Goal: Task Accomplishment & Management: Manage account settings

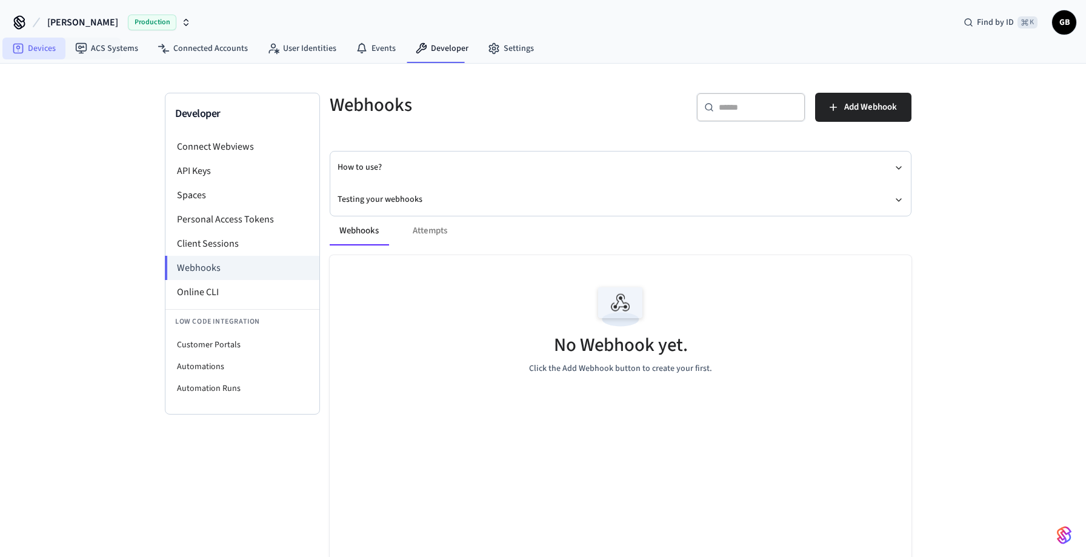
click at [25, 47] on link "Devices" at bounding box center [33, 49] width 63 height 22
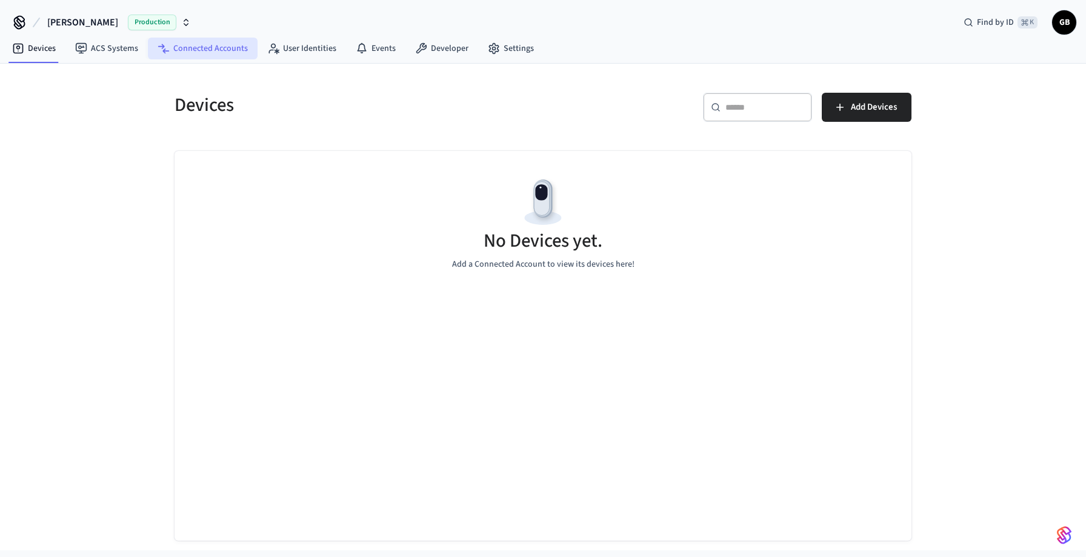
click at [236, 50] on link "Connected Accounts" at bounding box center [203, 49] width 110 height 22
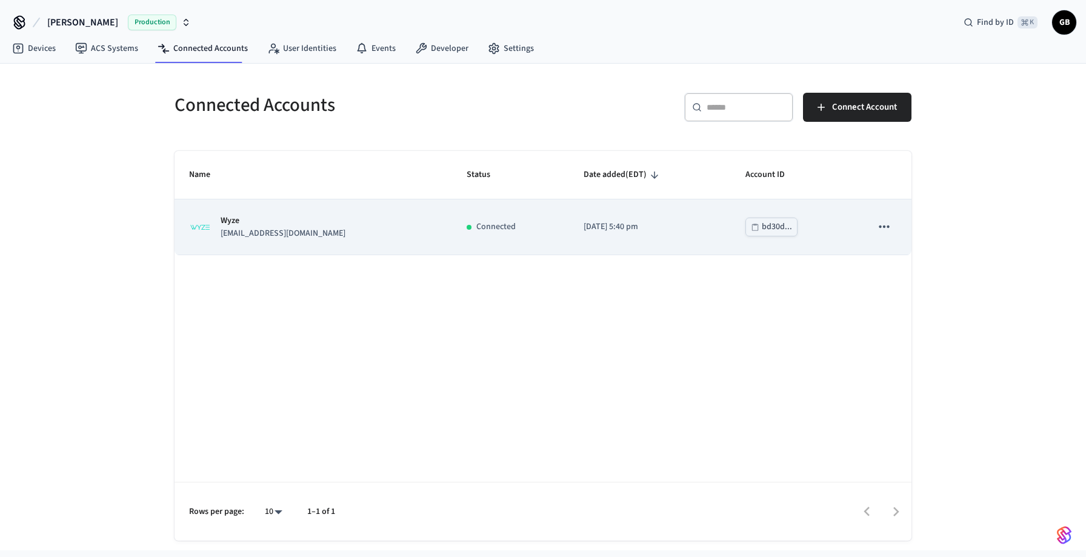
click at [579, 233] on td "[DATE] 5:40 pm" at bounding box center [650, 226] width 162 height 55
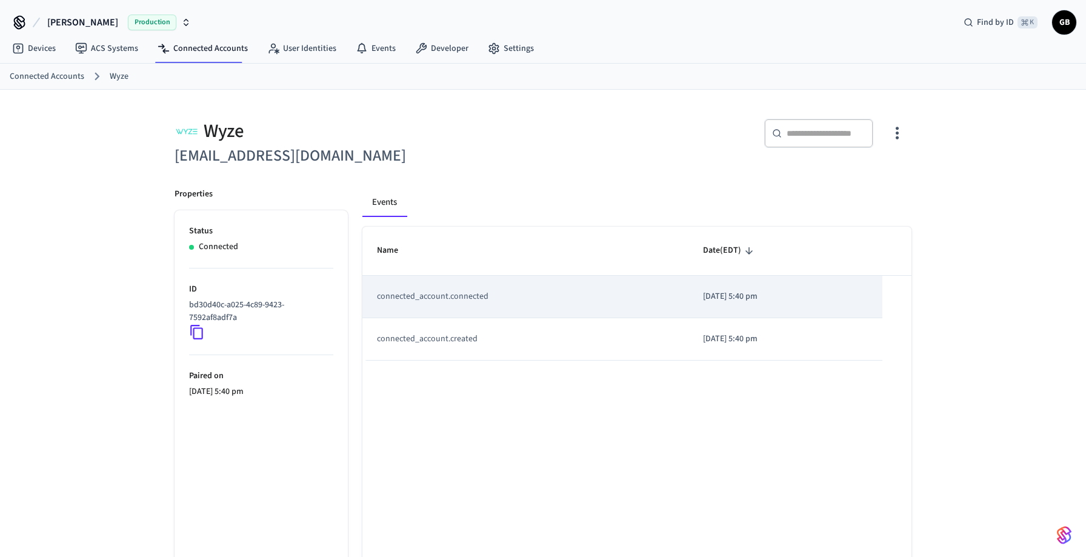
scroll to position [59, 0]
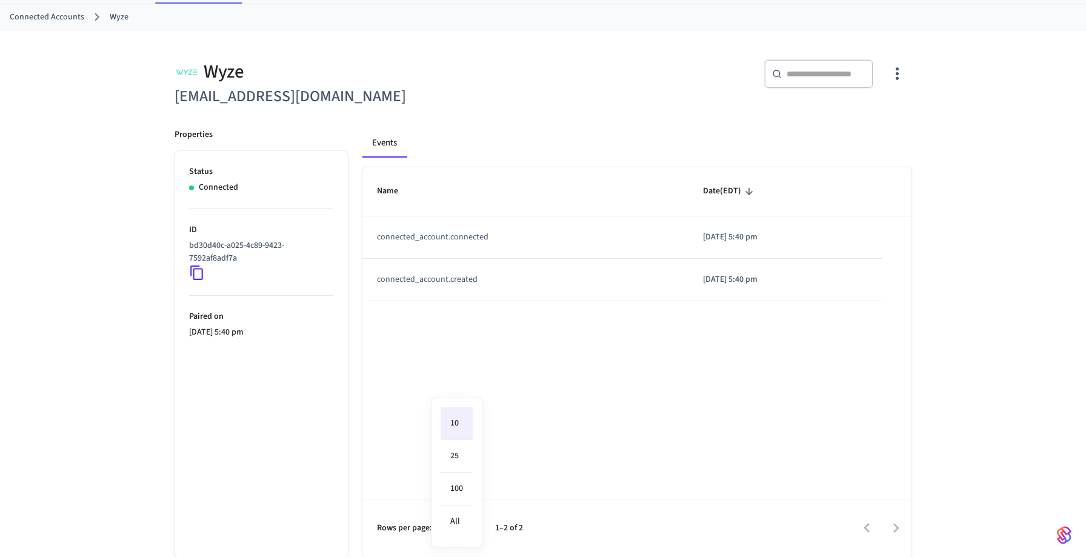
click at [474, 525] on body "Graham Production Find by ID ⌘ K GB Devices ACS Systems Connected Accounts User…" at bounding box center [543, 249] width 1086 height 617
click at [465, 513] on li "All" at bounding box center [457, 521] width 32 height 32
type input "**"
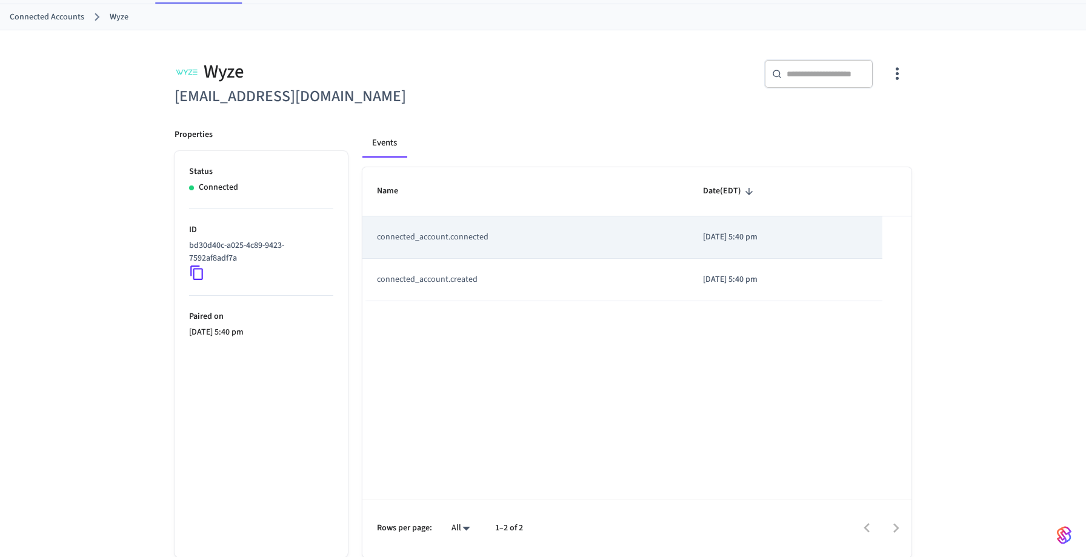
click at [524, 247] on td "connected_account.connected" at bounding box center [525, 237] width 326 height 42
click at [473, 241] on td "connected_account.connected" at bounding box center [525, 237] width 326 height 42
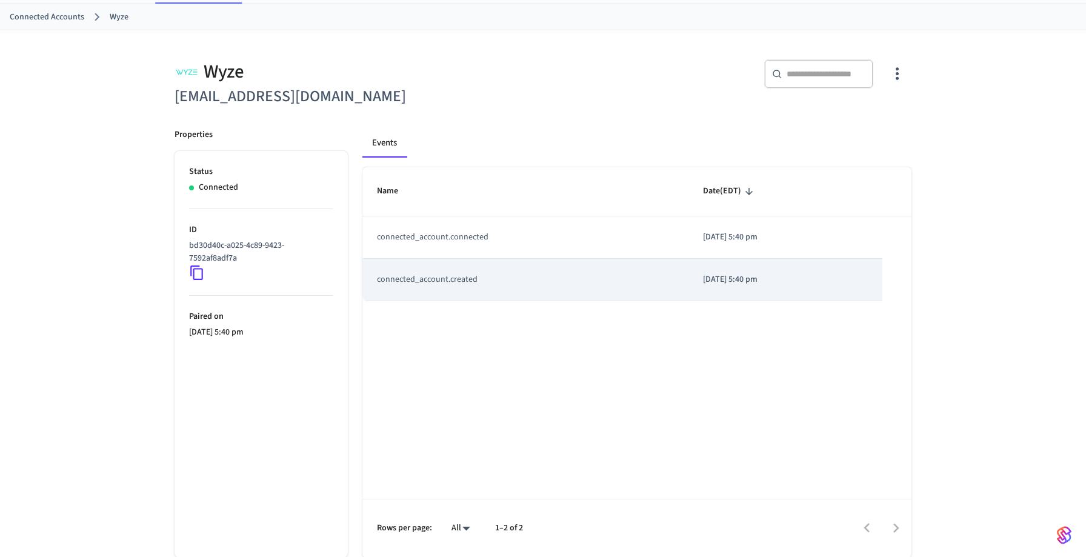
click at [485, 279] on td "connected_account.created" at bounding box center [525, 280] width 326 height 42
click at [594, 285] on td "connected_account.created" at bounding box center [525, 280] width 326 height 42
click at [729, 281] on p "2025/08/19 at 5:40 pm" at bounding box center [785, 279] width 165 height 13
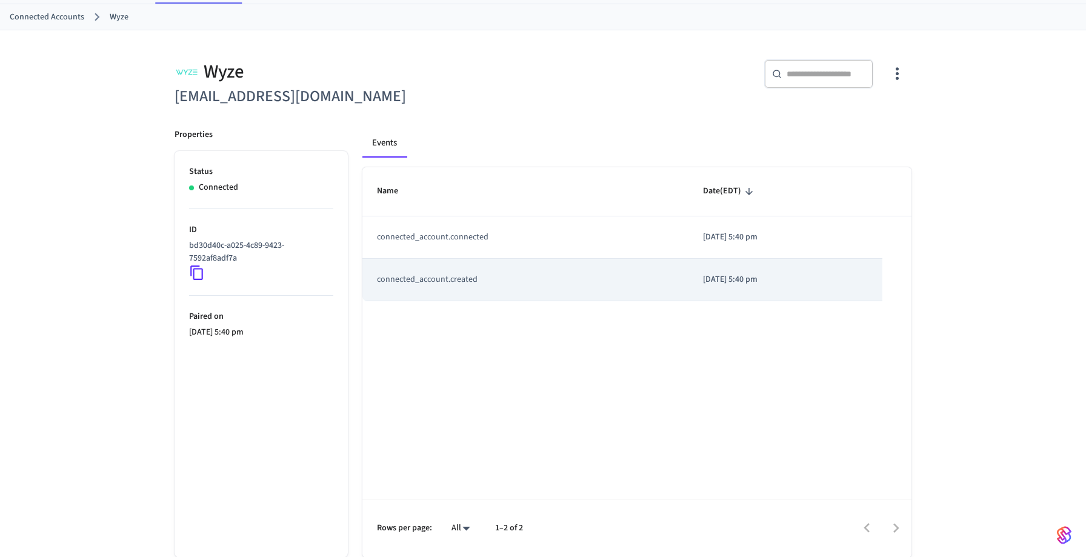
click at [729, 281] on p "2025/08/19 at 5:40 pm" at bounding box center [785, 279] width 165 height 13
click at [731, 291] on td "2025/08/19 at 5:40 pm" at bounding box center [785, 280] width 194 height 42
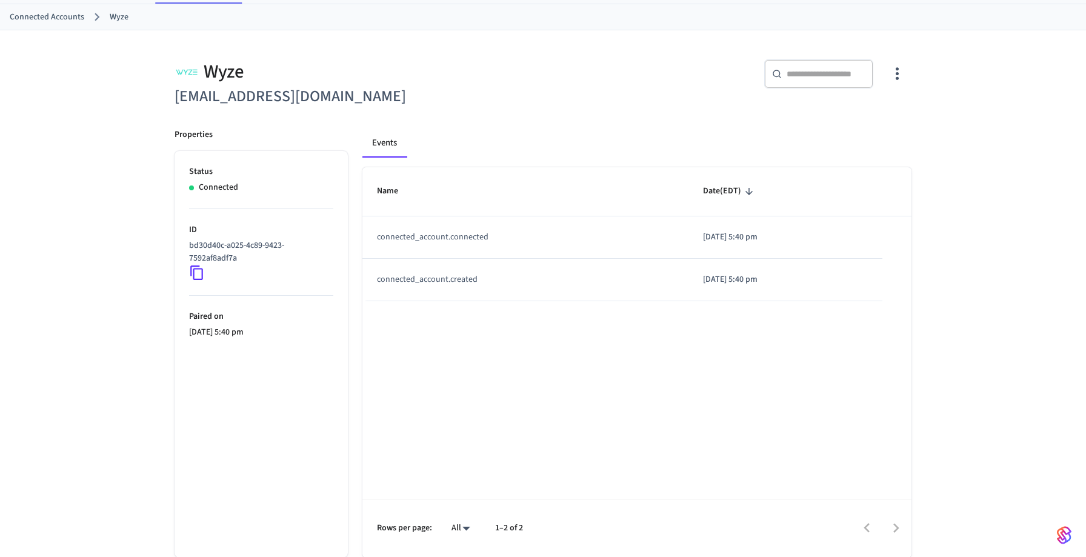
scroll to position [0, 0]
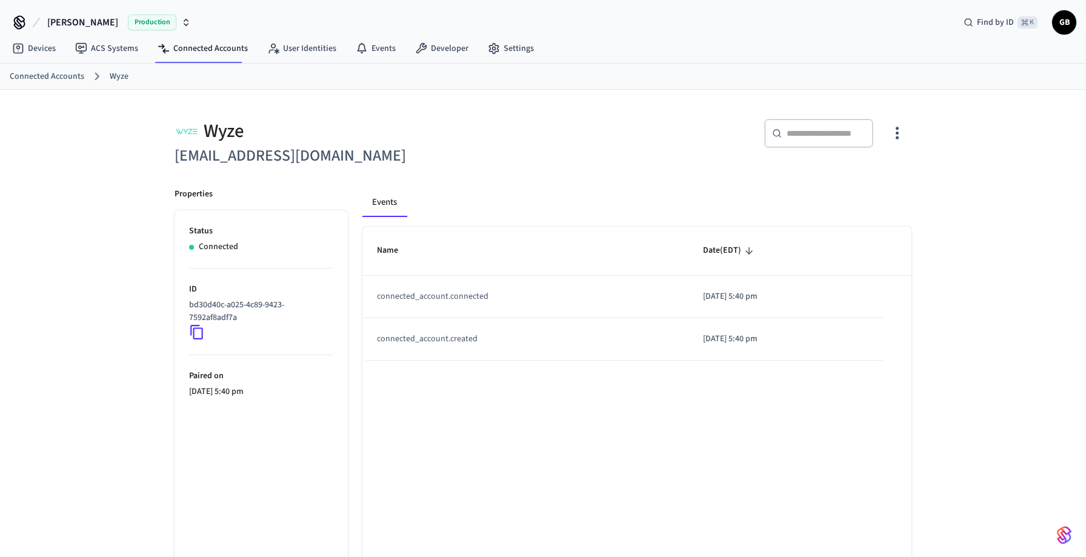
click at [903, 129] on icon "button" at bounding box center [897, 133] width 19 height 19
click at [880, 222] on li "Delete Account" at bounding box center [856, 215] width 91 height 32
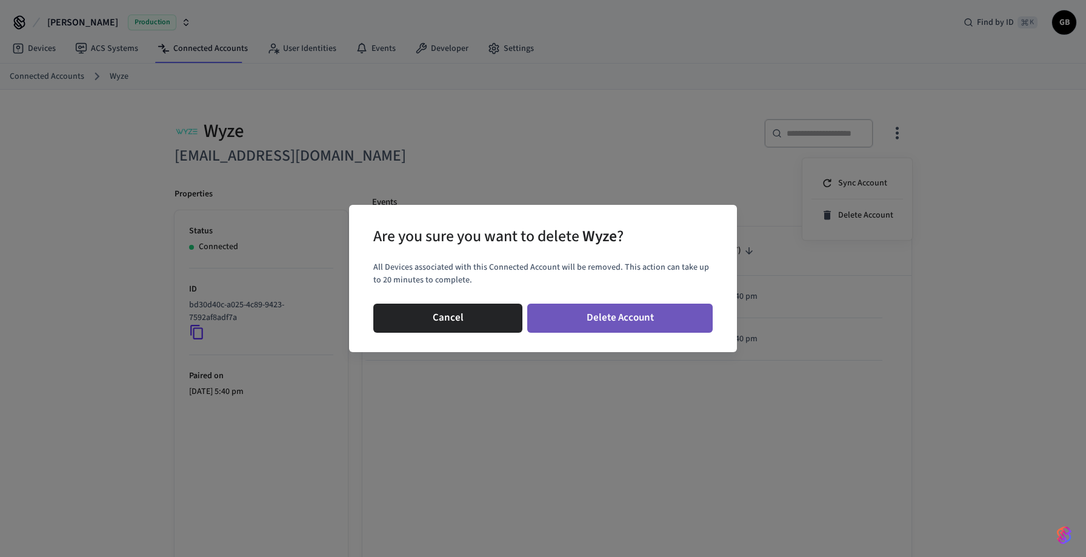
click at [640, 318] on button "Delete Account" at bounding box center [619, 318] width 185 height 29
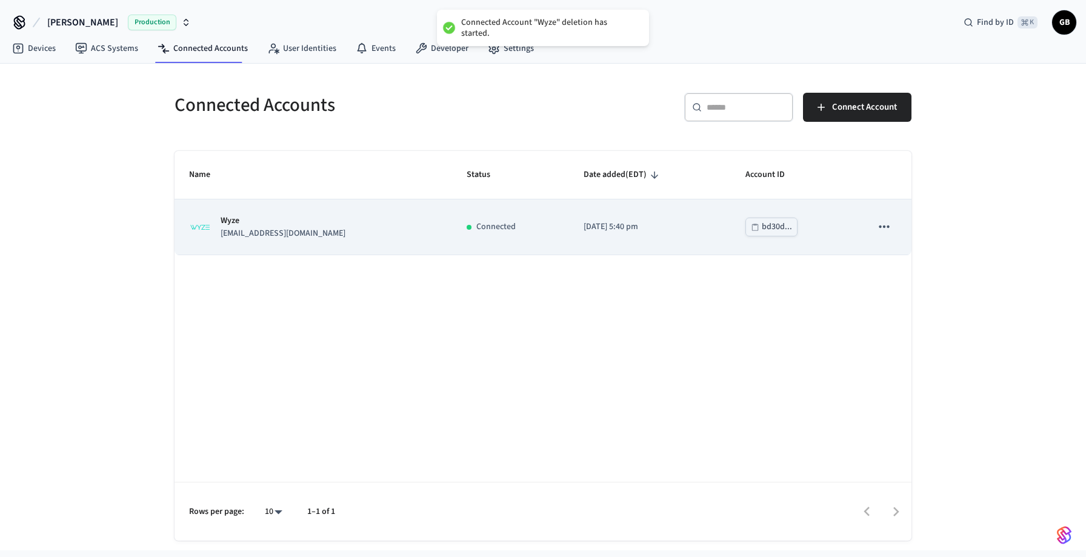
click at [879, 225] on icon "sticky table" at bounding box center [884, 227] width 16 height 16
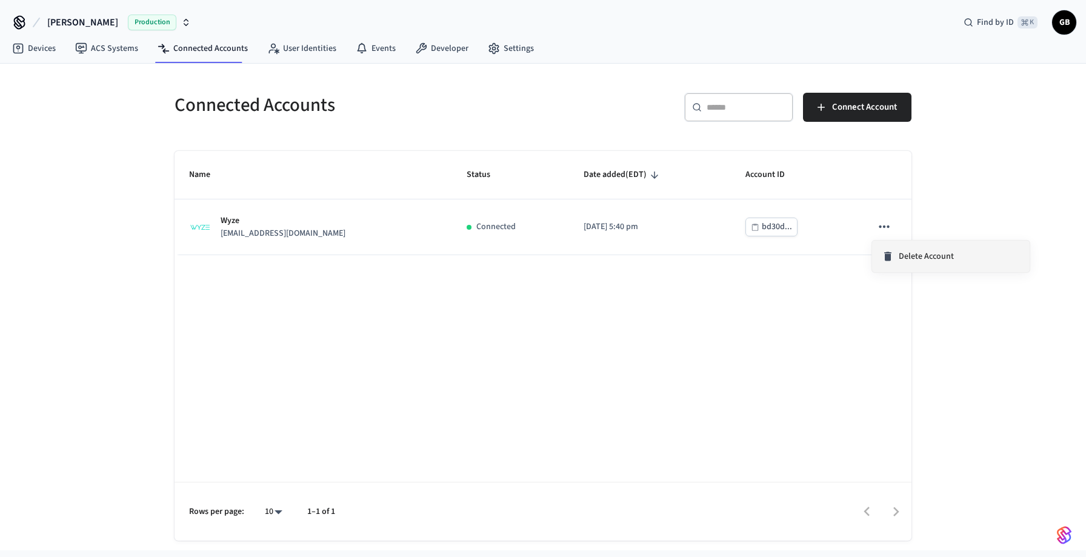
click at [895, 261] on div "Delete Account" at bounding box center [918, 256] width 72 height 12
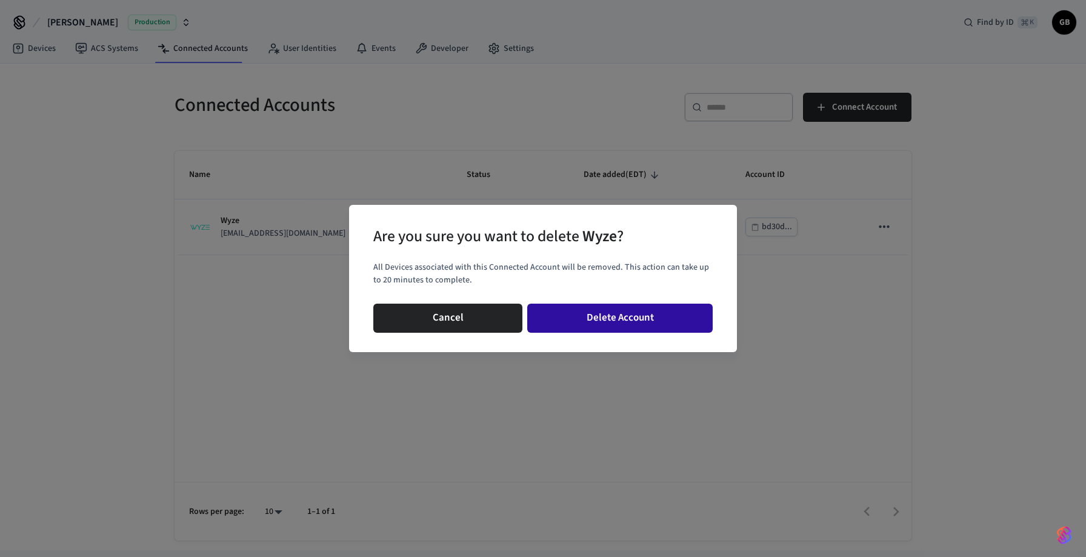
click at [647, 320] on button "Delete Account" at bounding box center [619, 318] width 185 height 29
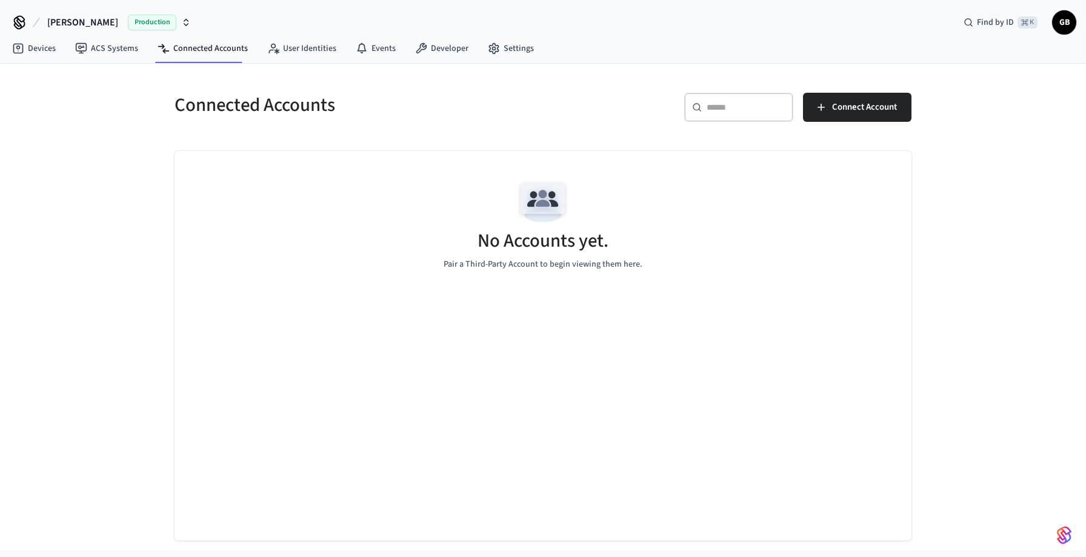
click at [759, 351] on div "No Accounts yet. Pair a Third-Party Account to begin viewing them here." at bounding box center [543, 346] width 737 height 390
click at [871, 105] on span "Connect Account" at bounding box center [864, 107] width 65 height 16
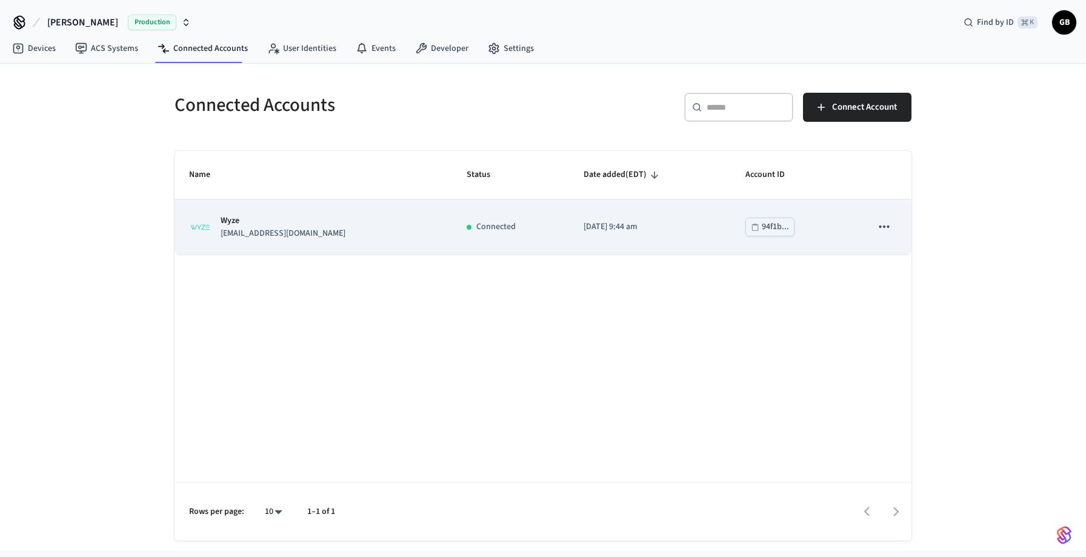
click at [894, 230] on button "sticky table" at bounding box center [883, 226] width 25 height 25
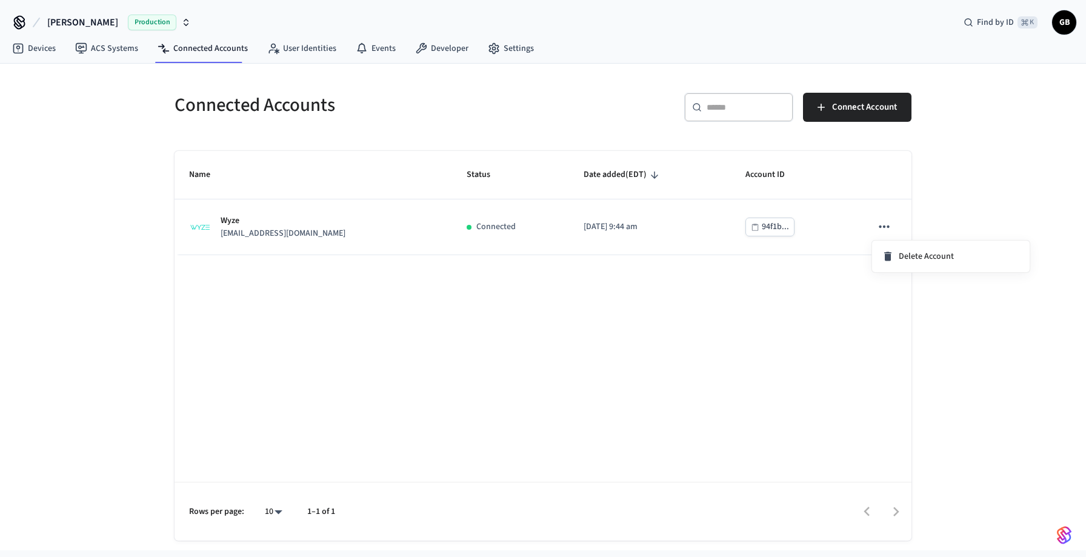
click at [765, 227] on div at bounding box center [543, 278] width 1086 height 557
click at [765, 227] on div "94f1b..." at bounding box center [775, 226] width 27 height 15
click at [722, 293] on div "Name Status Date added (EDT) Account ID Wyze info@bridgeworkslb.com Connected 2…" at bounding box center [543, 346] width 737 height 390
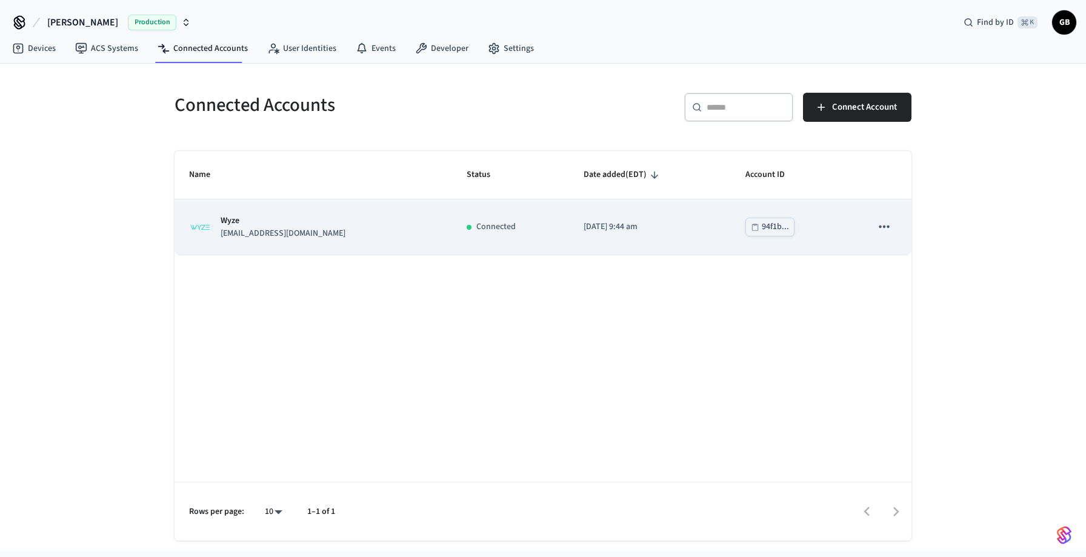
click at [301, 245] on td "Wyze [EMAIL_ADDRESS][DOMAIN_NAME]" at bounding box center [314, 226] width 278 height 55
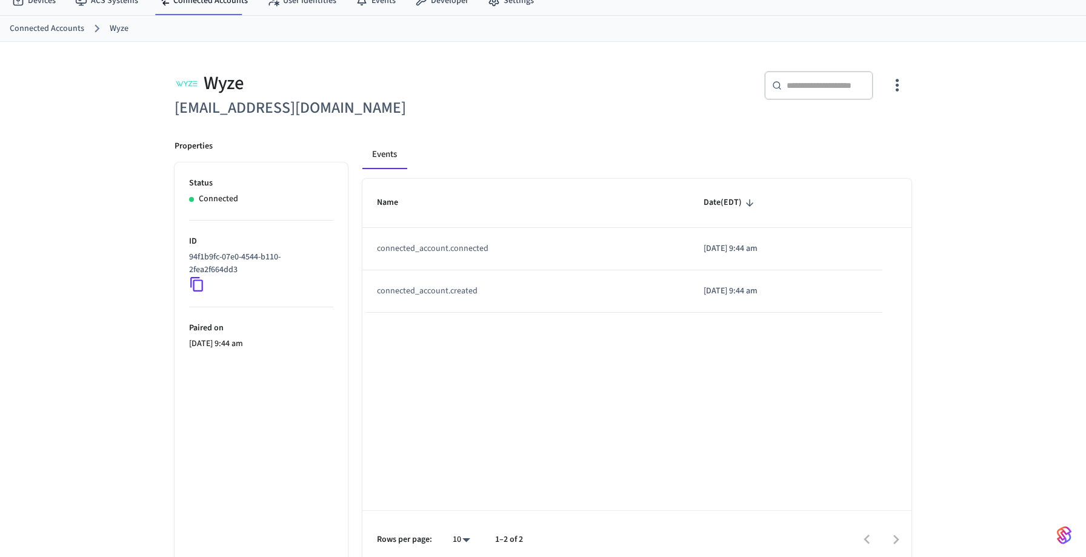
scroll to position [59, 0]
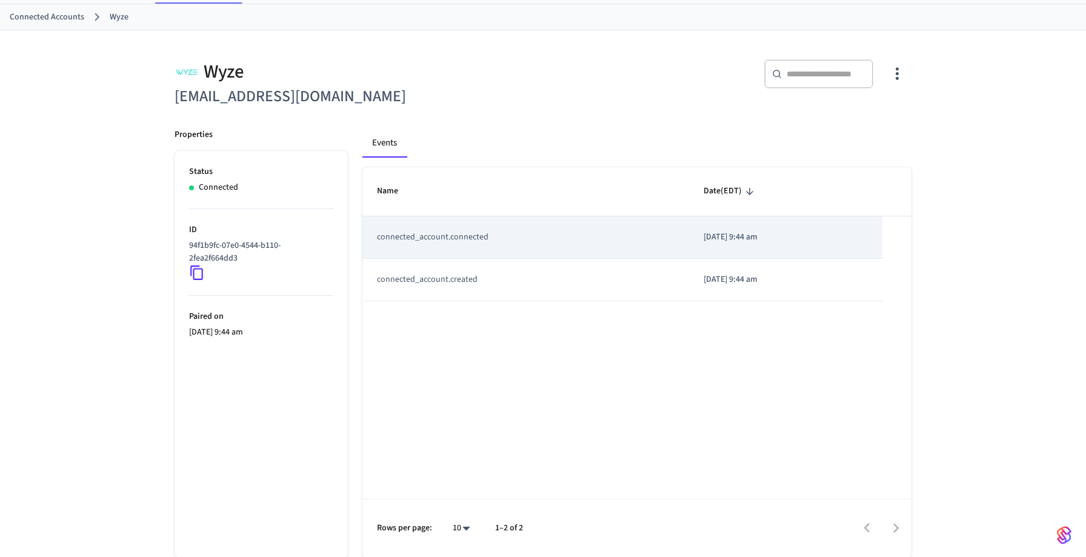
click at [480, 234] on td "connected_account.connected" at bounding box center [525, 237] width 327 height 42
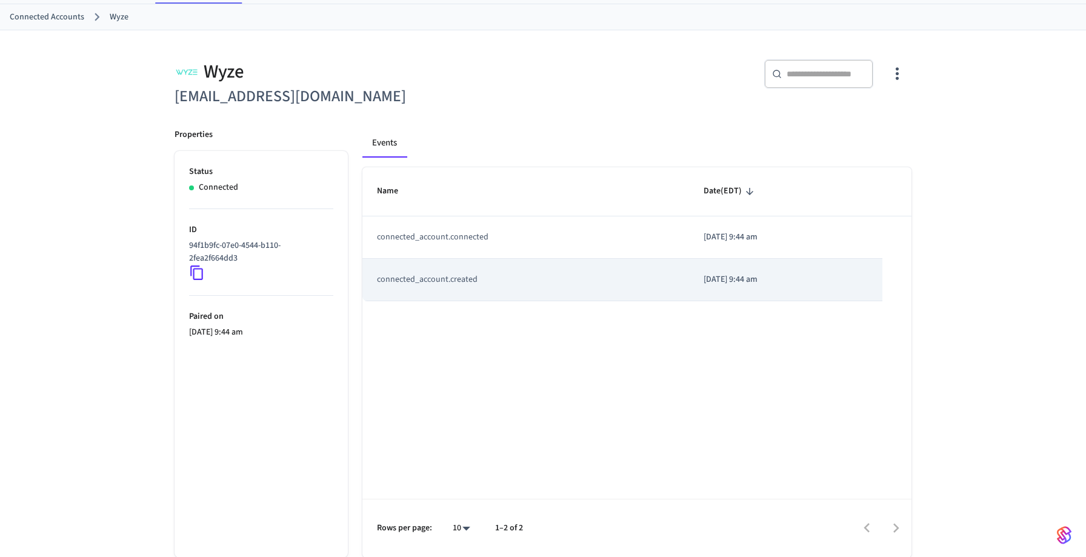
click at [478, 278] on td "connected_account.created" at bounding box center [525, 280] width 327 height 42
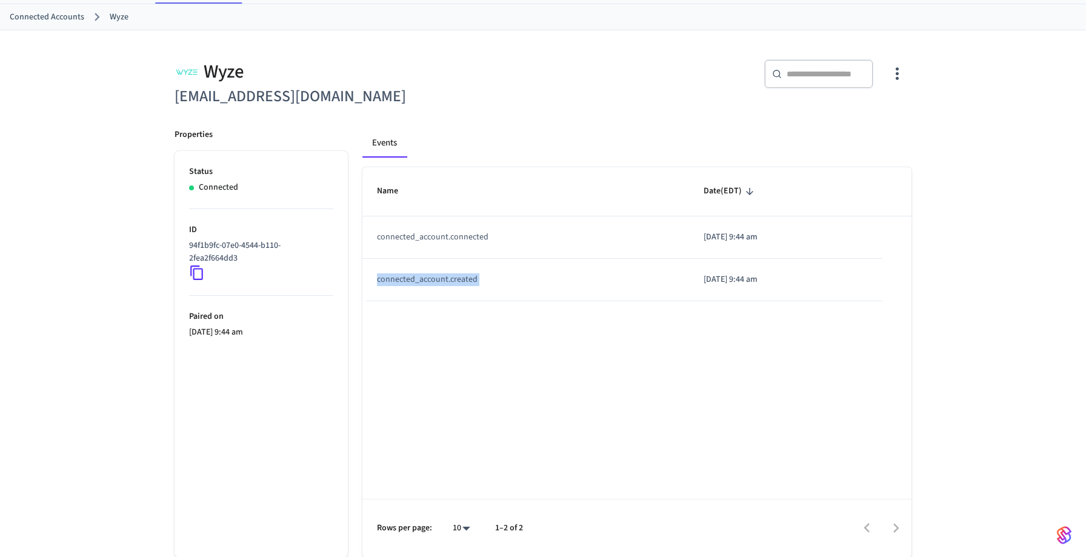
scroll to position [0, 0]
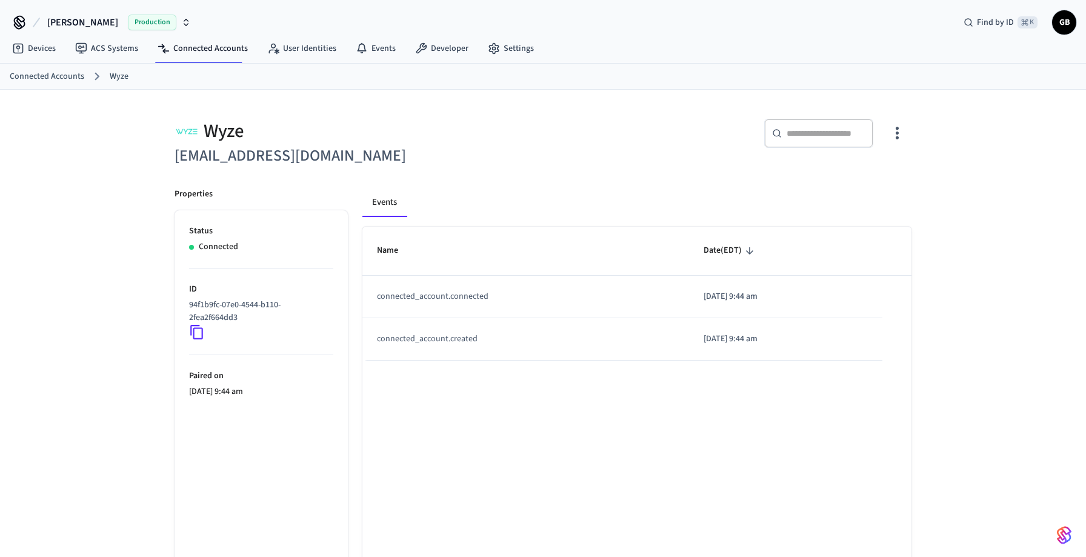
click at [58, 80] on link "Connected Accounts" at bounding box center [47, 76] width 75 height 13
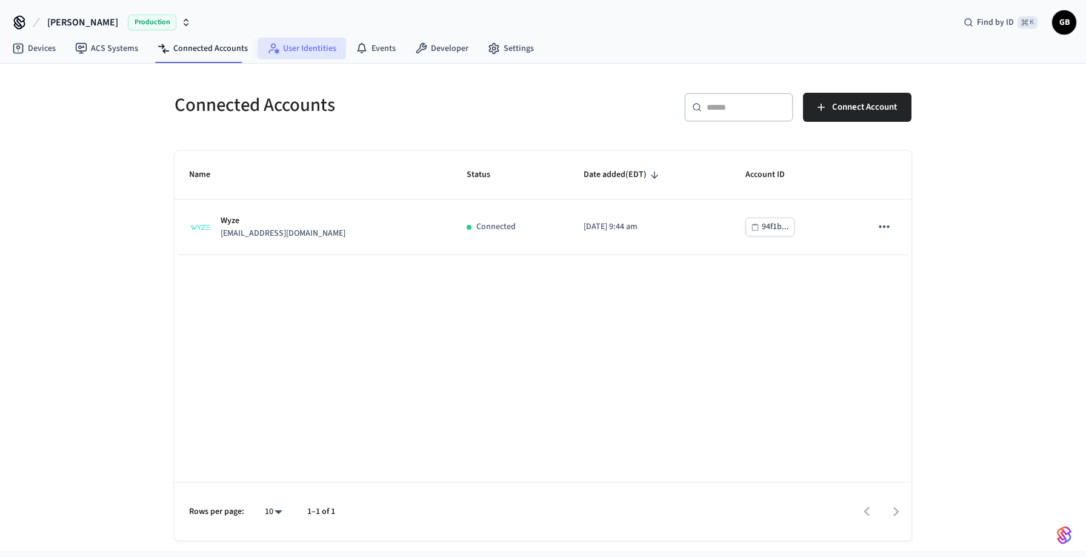
click at [313, 44] on link "User Identities" at bounding box center [302, 49] width 88 height 22
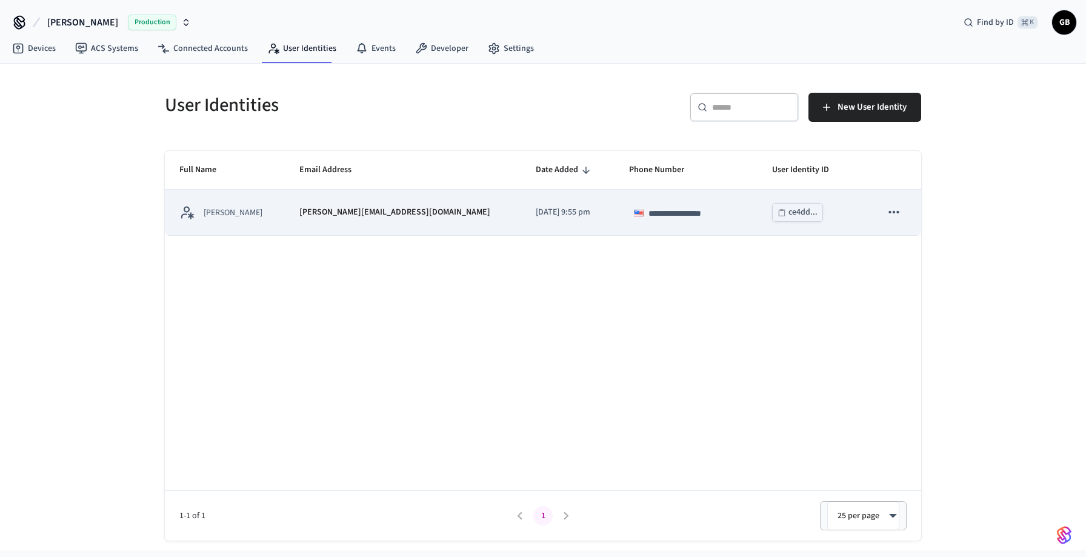
click at [890, 213] on icon "sticky table" at bounding box center [893, 212] width 10 height 2
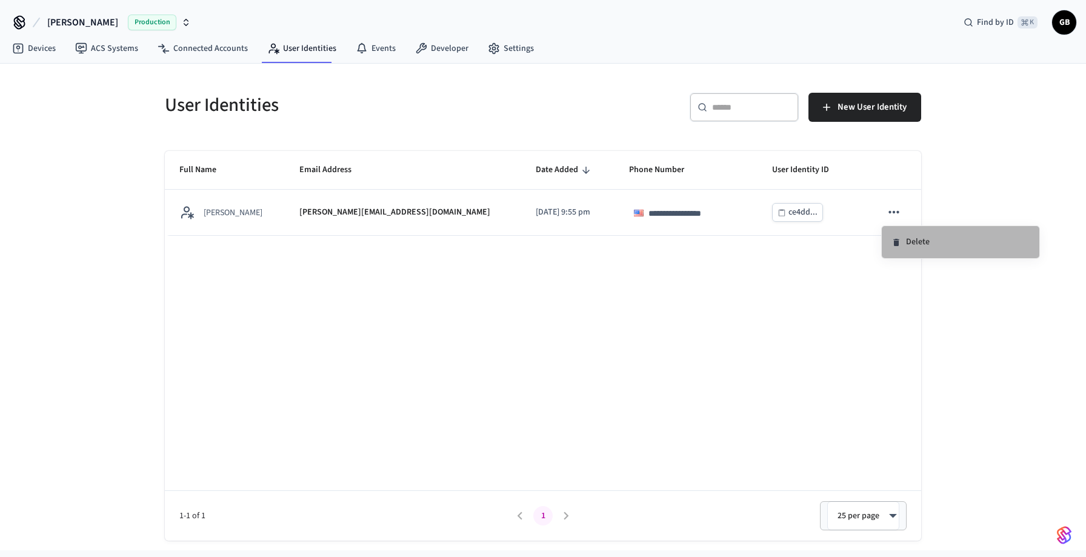
click at [910, 251] on li "Delete" at bounding box center [961, 242] width 158 height 32
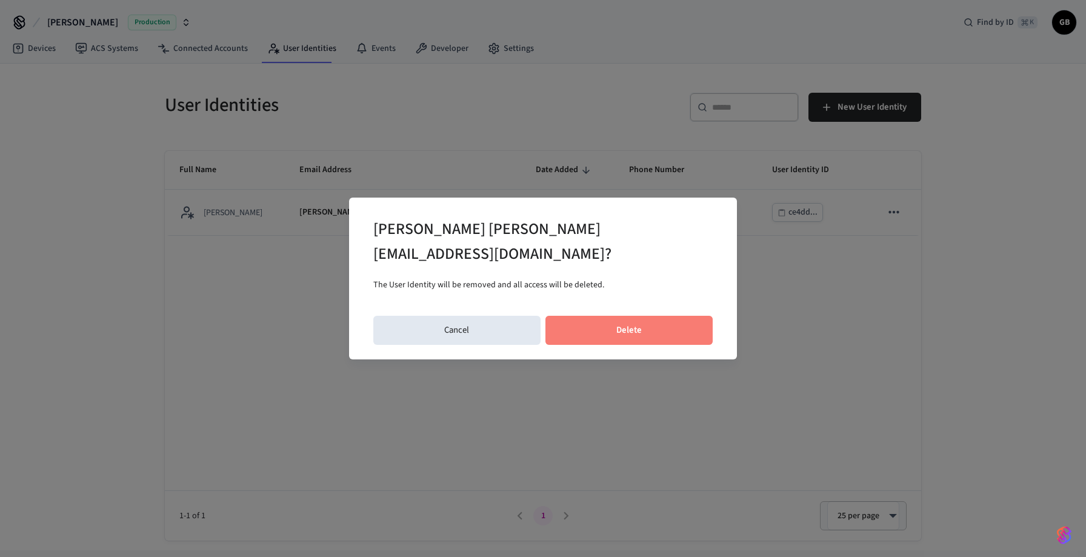
click at [630, 319] on button "Delete" at bounding box center [629, 330] width 168 height 29
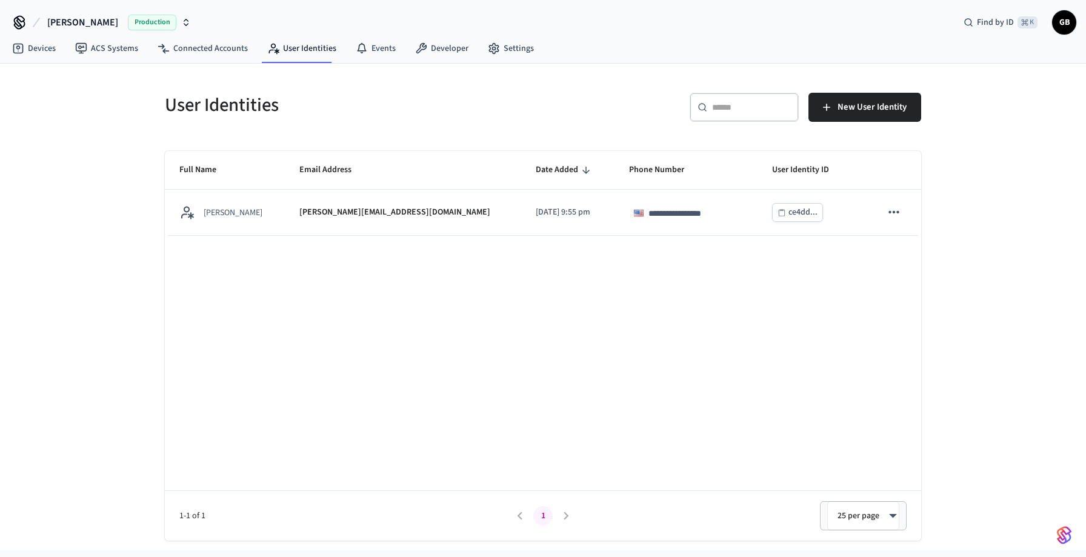
click at [432, 97] on h5 "User Identities" at bounding box center [350, 105] width 371 height 25
click at [369, 42] on link "Events" at bounding box center [375, 49] width 59 height 22
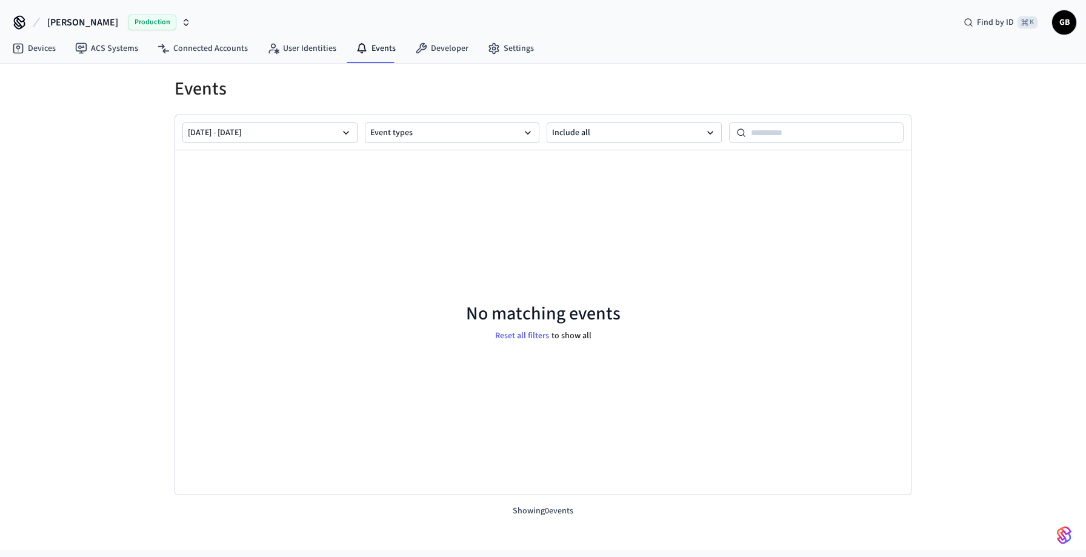
scroll to position [1, 0]
click at [536, 338] on button "Reset all filters" at bounding box center [522, 336] width 59 height 18
click at [442, 50] on link "Developer" at bounding box center [441, 49] width 73 height 22
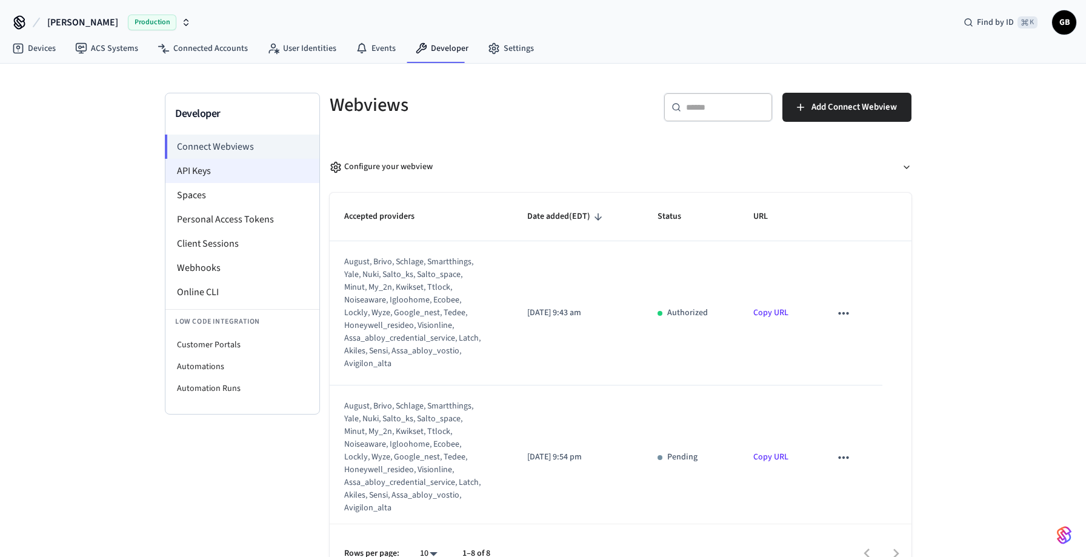
click at [254, 162] on li "API Keys" at bounding box center [242, 171] width 154 height 24
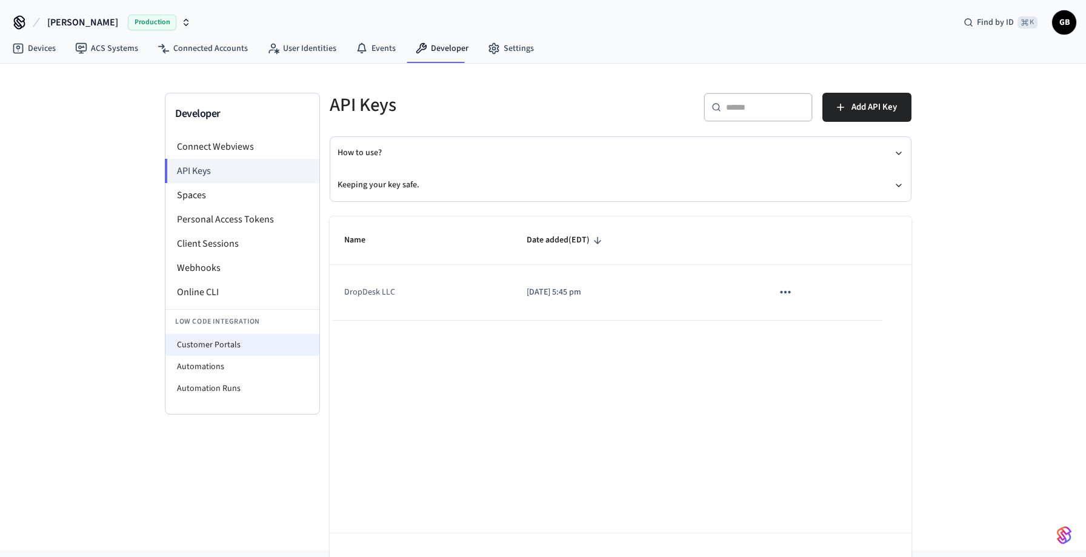
click at [243, 338] on li "Customer Portals" at bounding box center [242, 345] width 154 height 22
select select "**********"
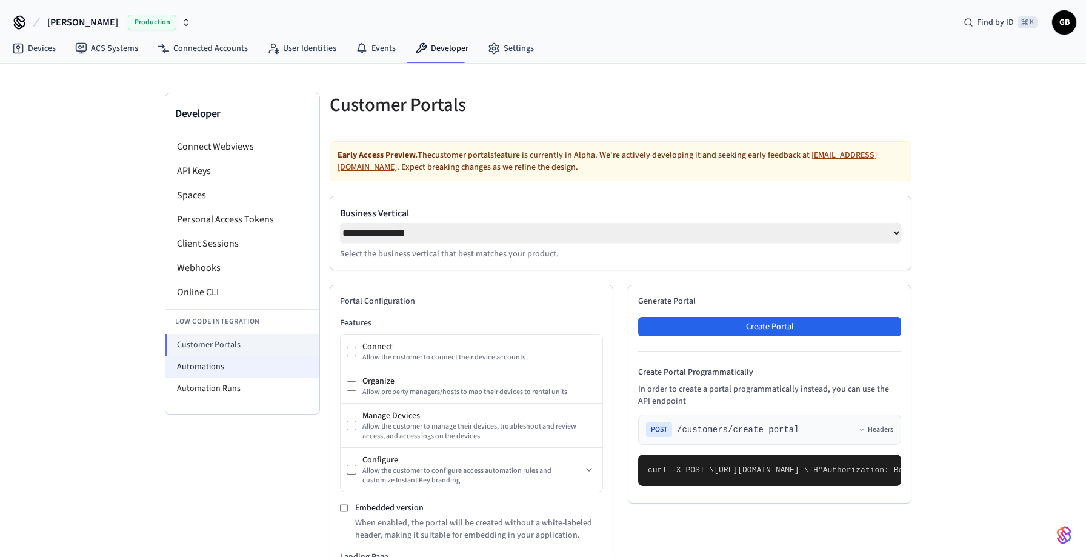
click at [222, 364] on li "Automations" at bounding box center [242, 367] width 154 height 22
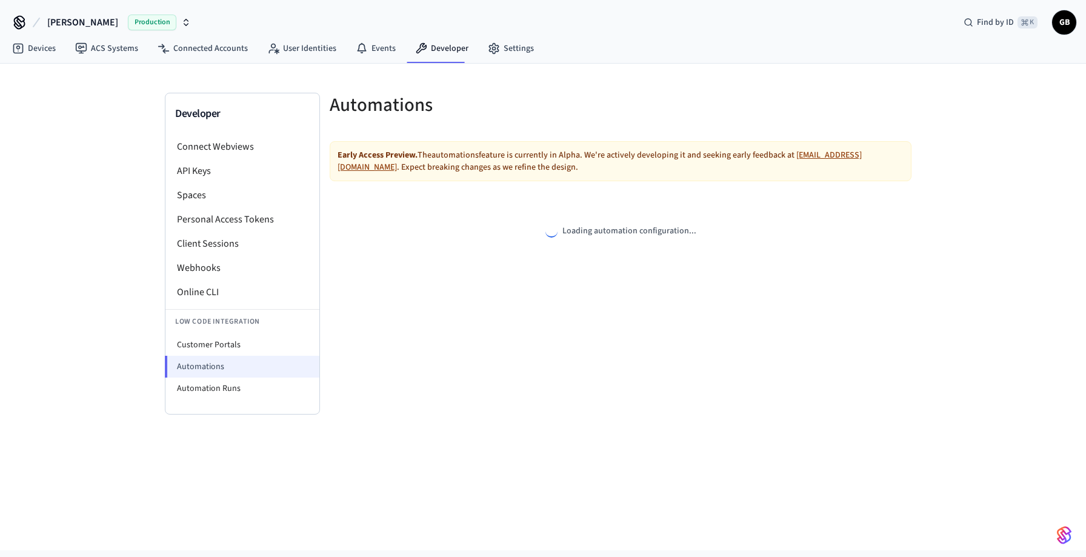
select select "**********"
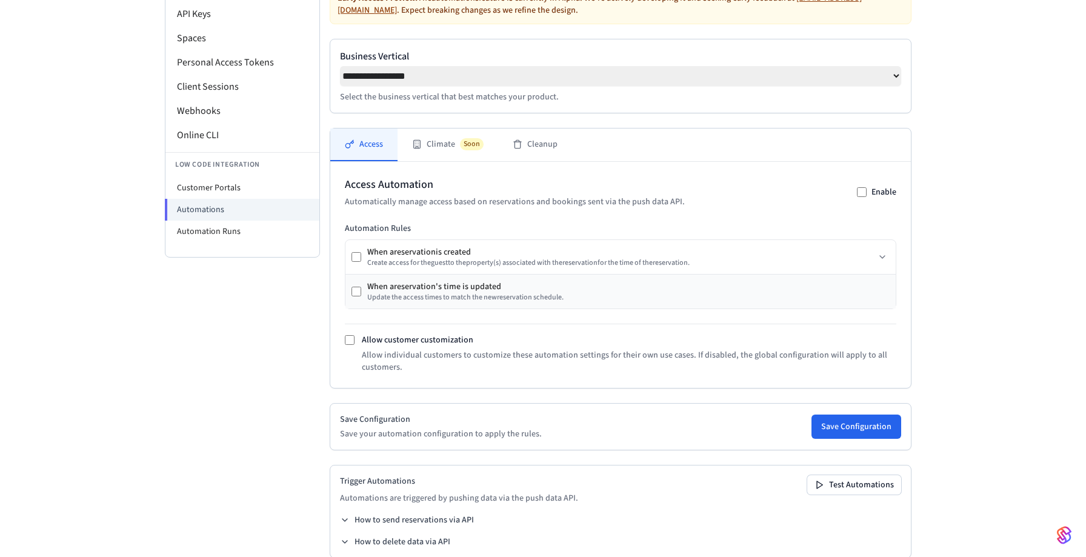
scroll to position [182, 0]
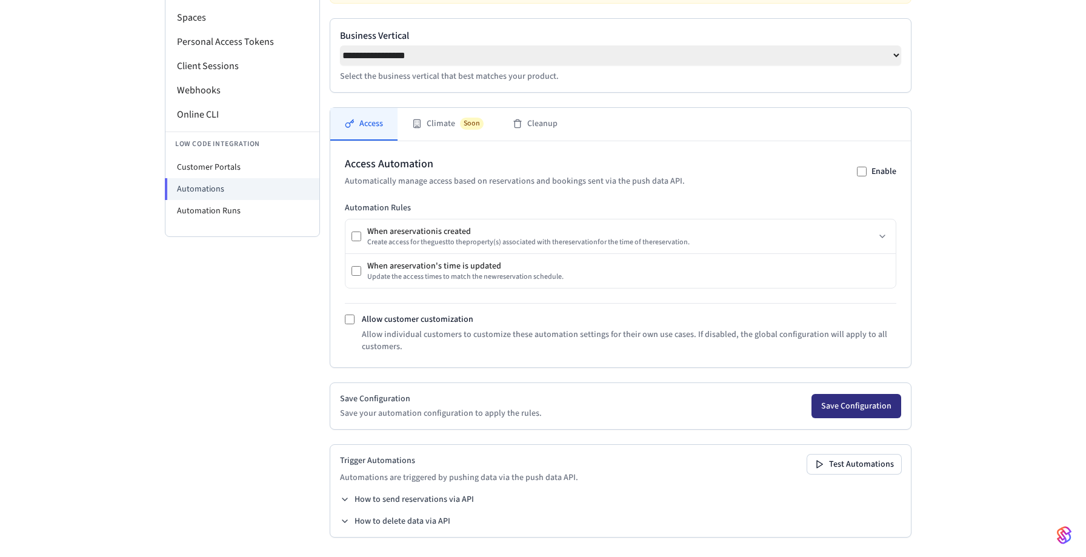
click at [829, 401] on button "Save Configuration" at bounding box center [856, 406] width 90 height 24
click at [433, 499] on button "How to send reservations via API" at bounding box center [407, 499] width 134 height 12
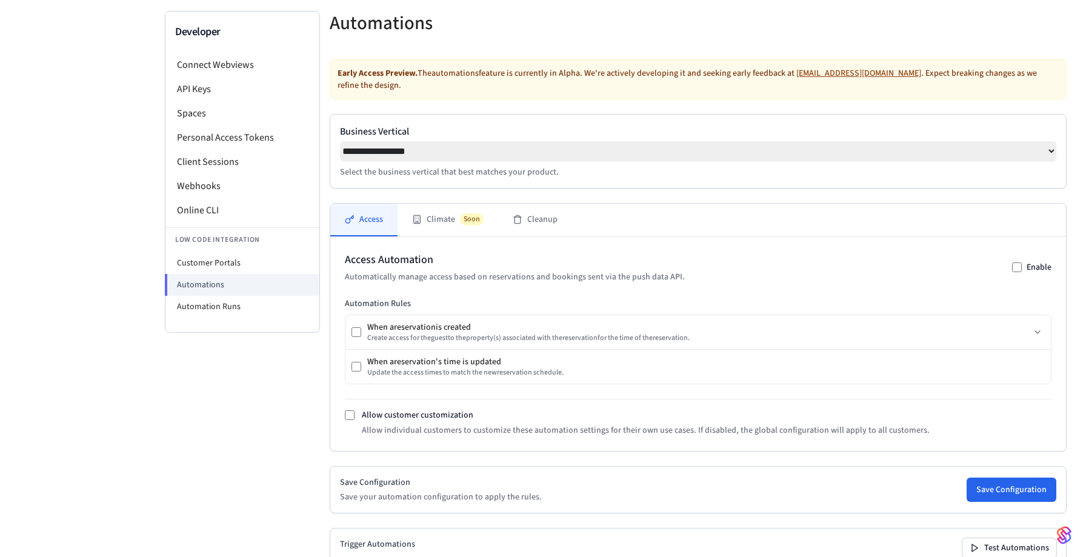
scroll to position [0, 0]
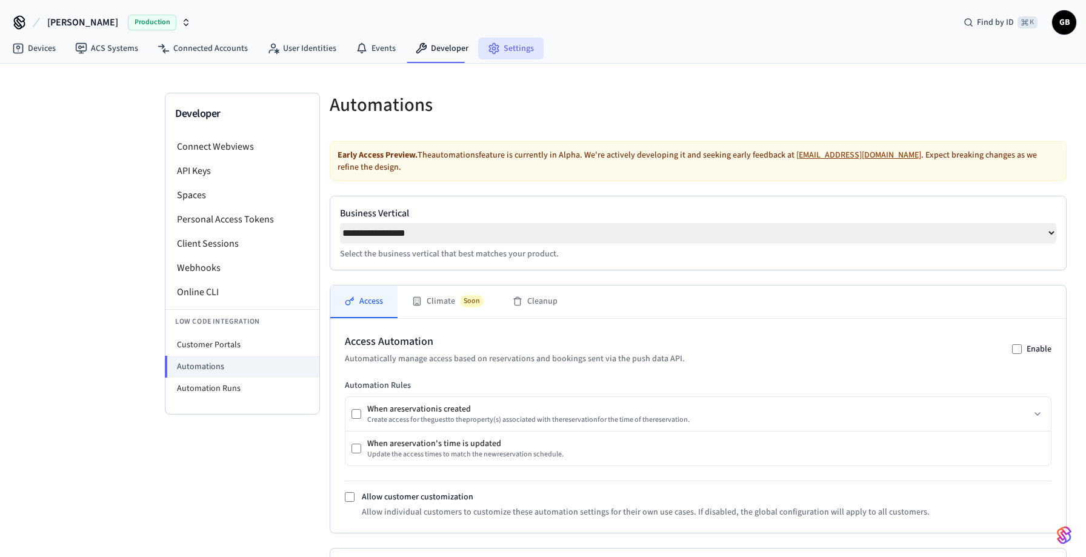
click at [496, 48] on link "Settings" at bounding box center [510, 49] width 65 height 22
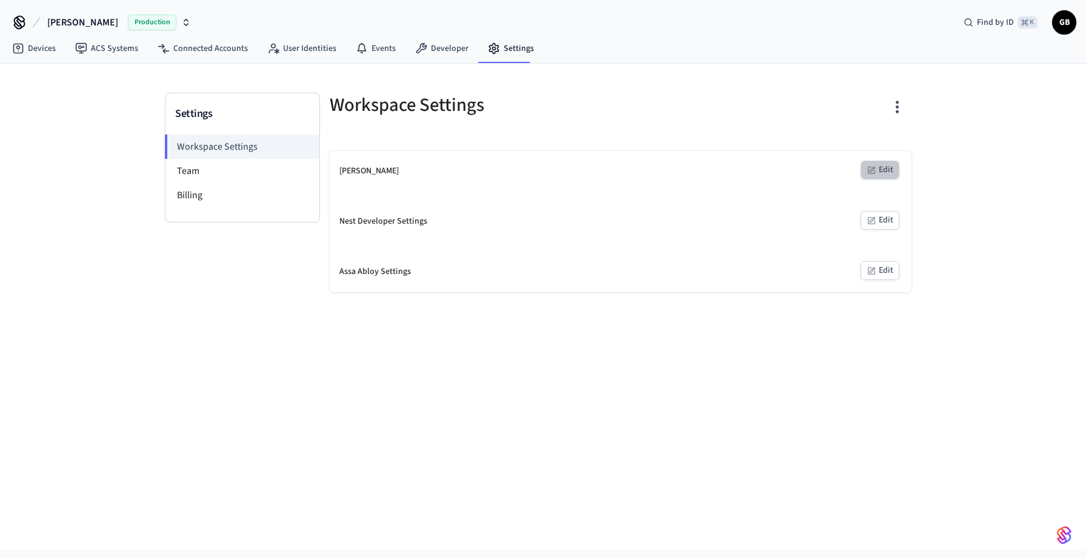
click at [878, 167] on button "Edit" at bounding box center [879, 170] width 39 height 19
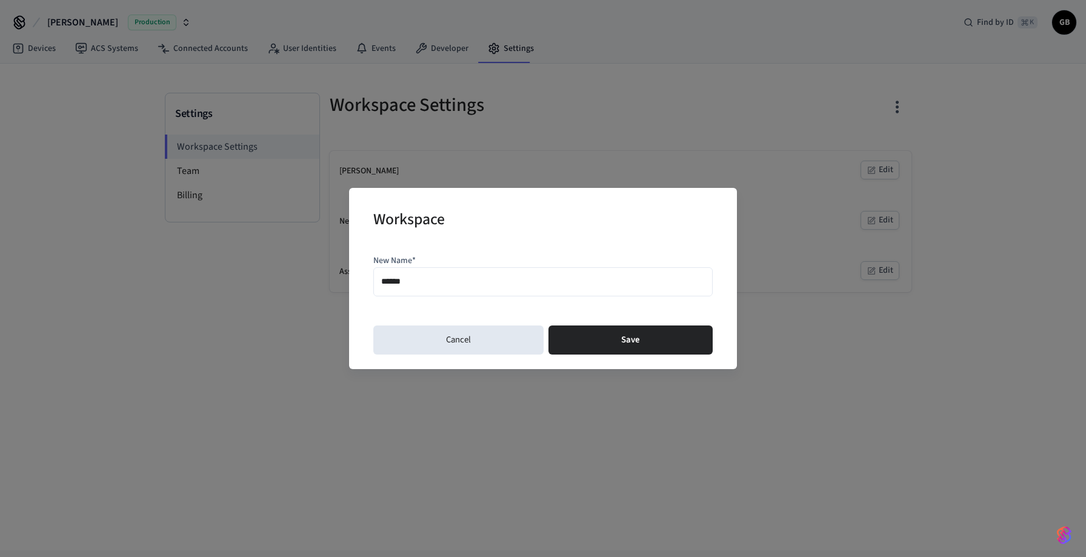
drag, startPoint x: 464, startPoint y: 287, endPoint x: 322, endPoint y: 280, distance: 141.4
click at [322, 280] on div "Workspace New Name* ****** Cancel Save" at bounding box center [543, 278] width 1086 height 557
type input "**********"
click at [588, 339] on button "Save" at bounding box center [630, 339] width 164 height 29
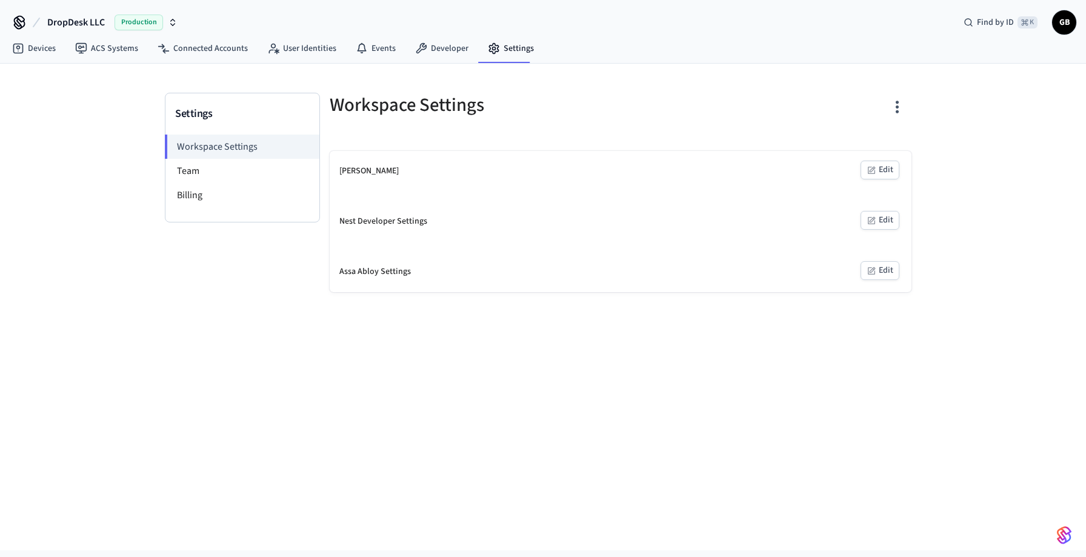
click at [588, 339] on div "Settings Workspace Settings Team Billing Workspace Settings Graham Edit Nest De…" at bounding box center [543, 307] width 1086 height 487
click at [215, 165] on li "Team" at bounding box center [242, 171] width 154 height 24
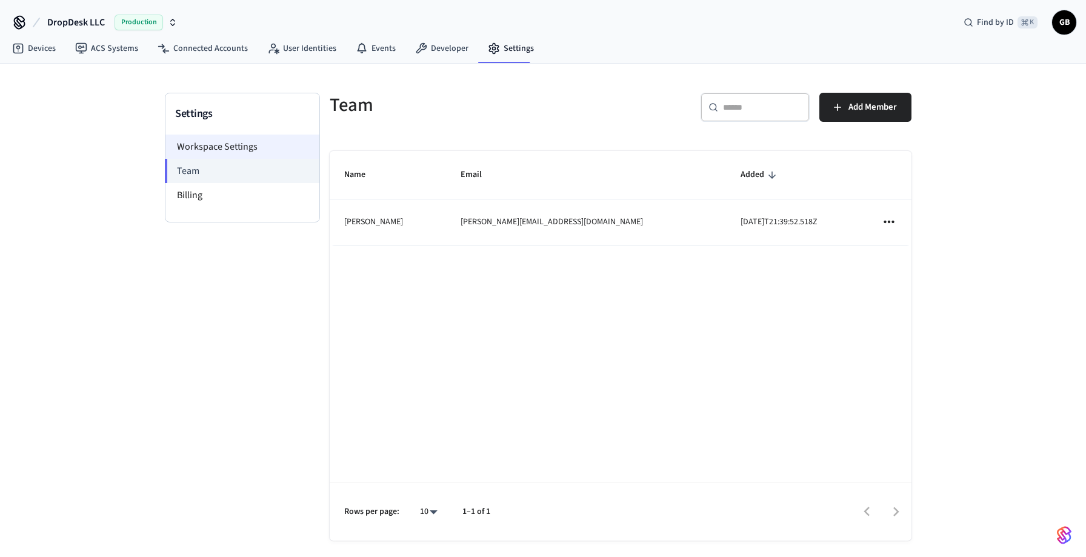
click at [233, 151] on li "Workspace Settings" at bounding box center [242, 147] width 154 height 24
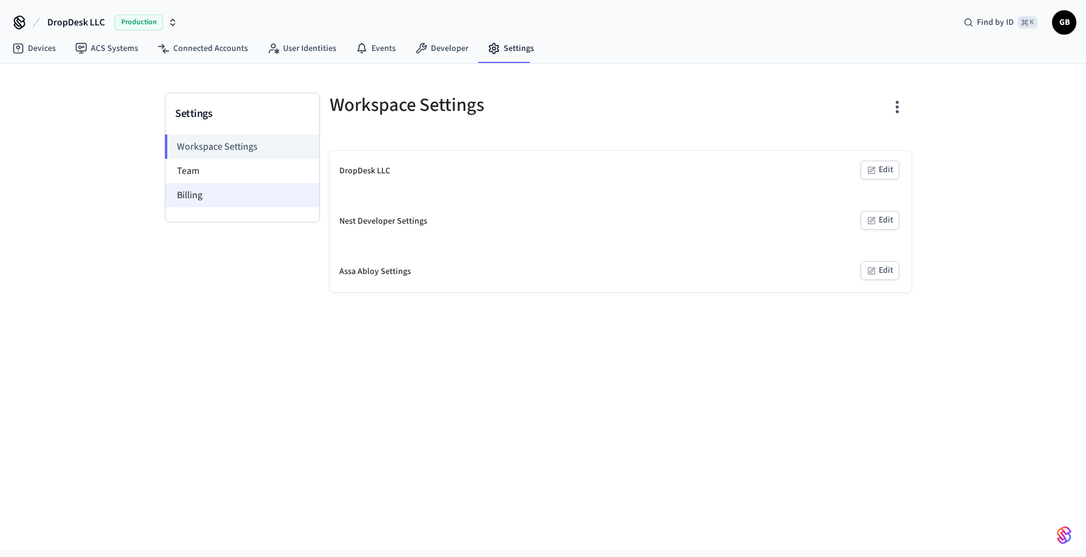
click at [232, 194] on li "Billing" at bounding box center [242, 195] width 154 height 24
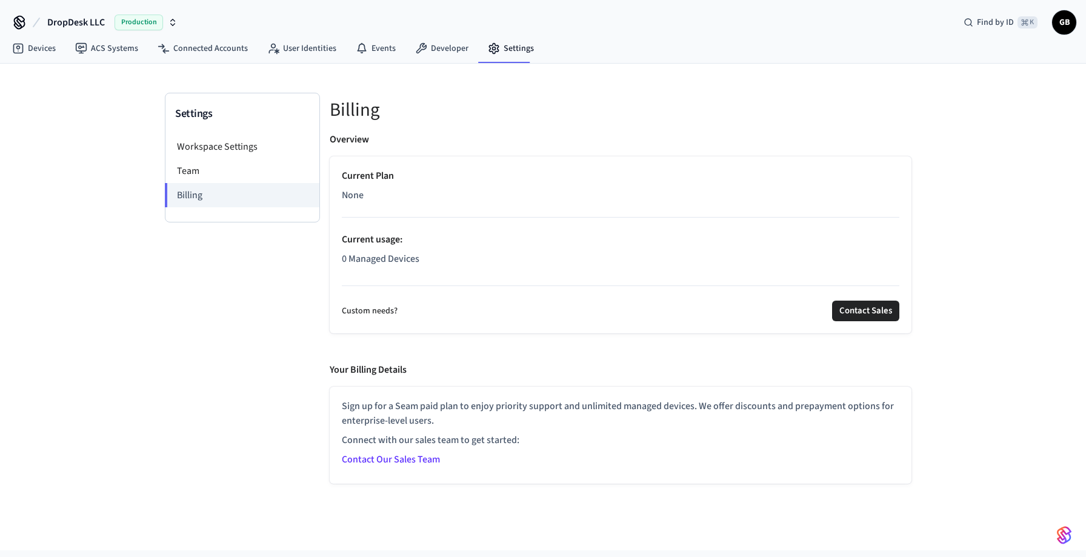
click at [423, 457] on link "Contact Our Sales Team" at bounding box center [391, 459] width 98 height 13
click at [233, 44] on link "Connected Accounts" at bounding box center [203, 49] width 110 height 22
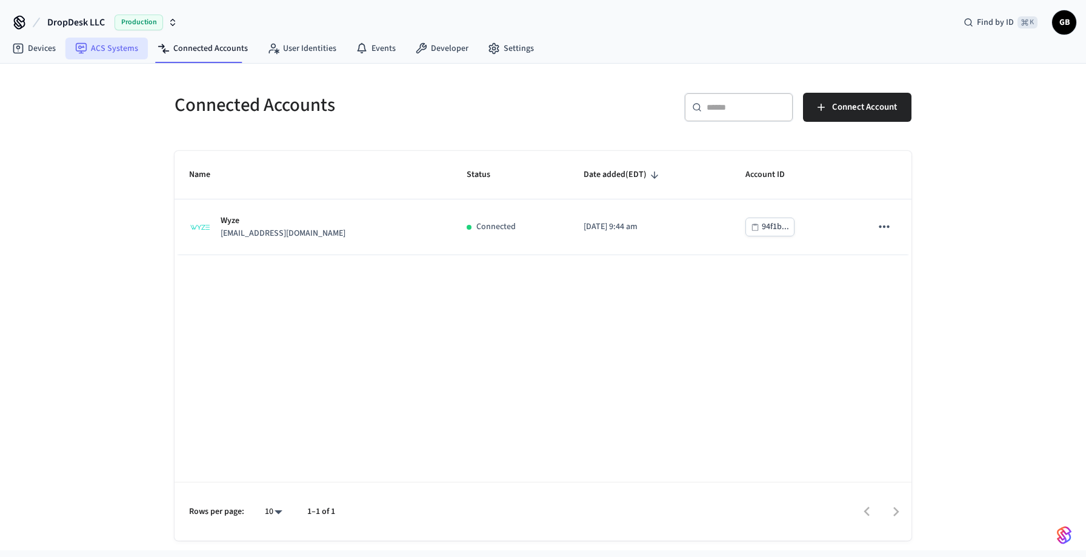
click at [124, 57] on link "ACS Systems" at bounding box center [106, 49] width 82 height 22
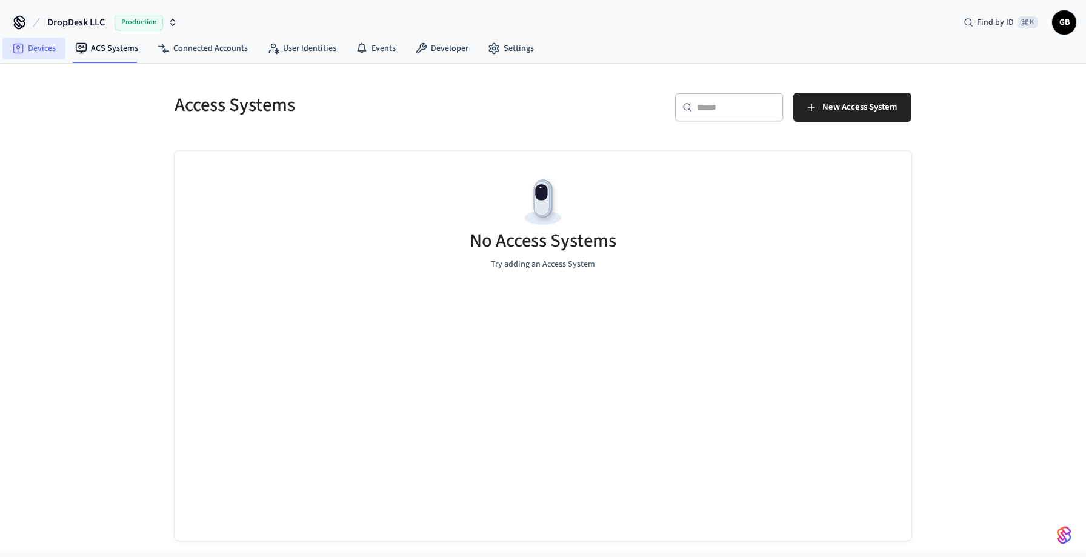
click at [48, 50] on link "Devices" at bounding box center [33, 49] width 63 height 22
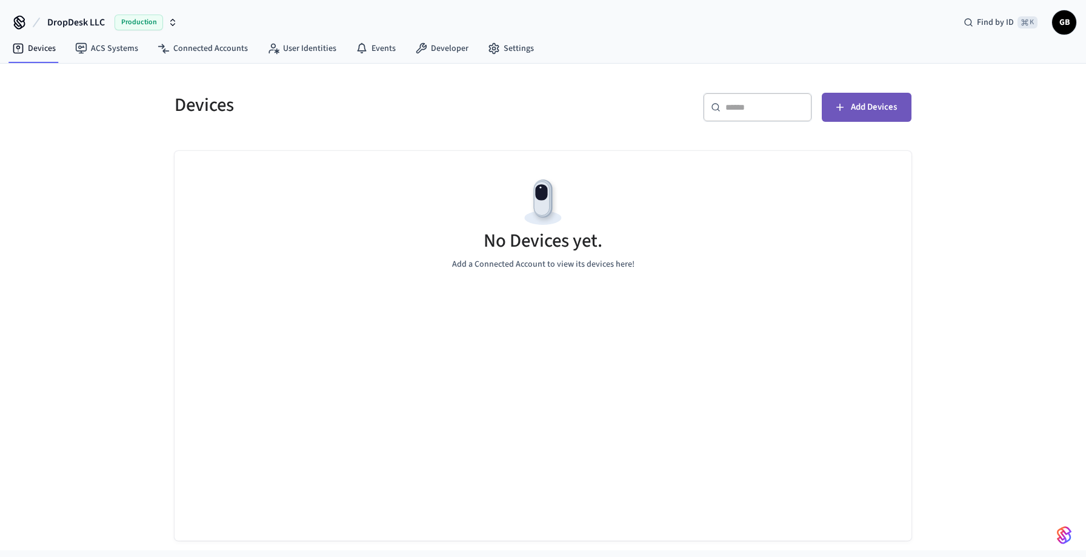
click at [857, 113] on span "Add Devices" at bounding box center [874, 107] width 46 height 16
click at [391, 55] on link "Events" at bounding box center [375, 49] width 59 height 22
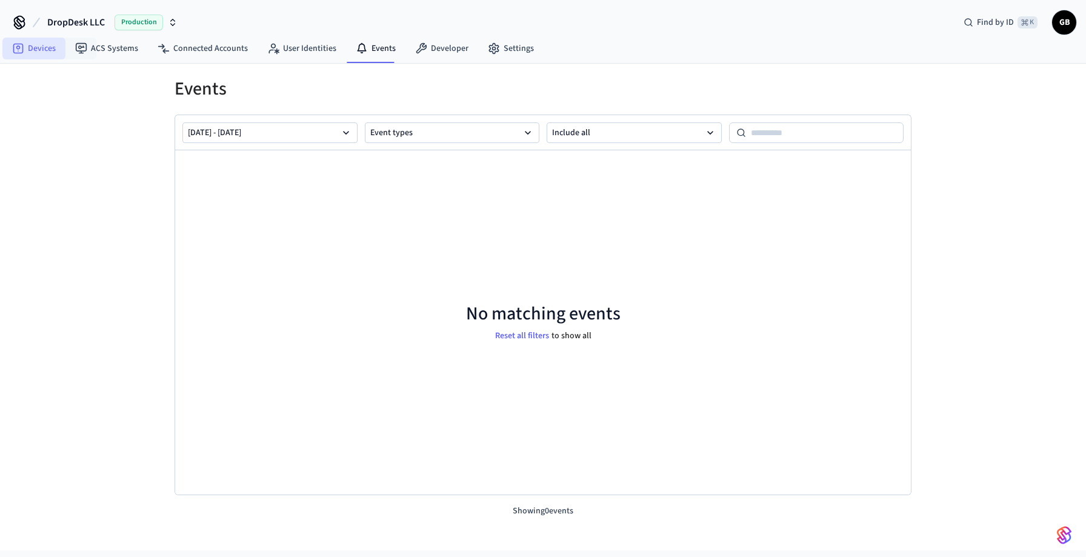
click at [55, 48] on link "Devices" at bounding box center [33, 49] width 63 height 22
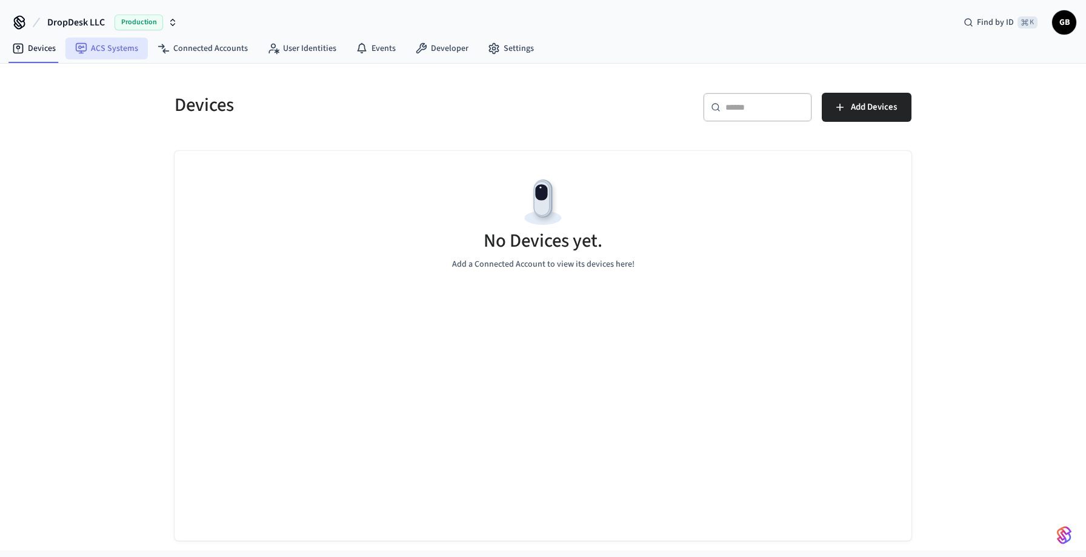
click at [121, 58] on link "ACS Systems" at bounding box center [106, 49] width 82 height 22
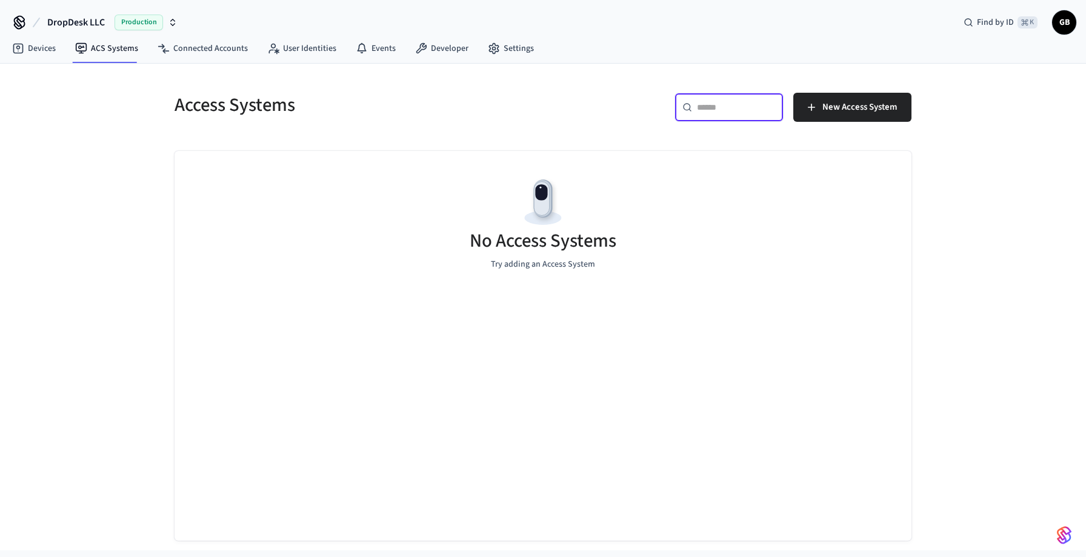
click at [760, 104] on input "text" at bounding box center [736, 107] width 79 height 12
click at [860, 104] on span "New Access System" at bounding box center [859, 107] width 75 height 16
click at [579, 136] on div "Access Systems ​ ​ New Access System No Access Systems Try adding an Access Sys…" at bounding box center [543, 309] width 756 height 462
click at [1065, 531] on img "button" at bounding box center [1064, 534] width 15 height 19
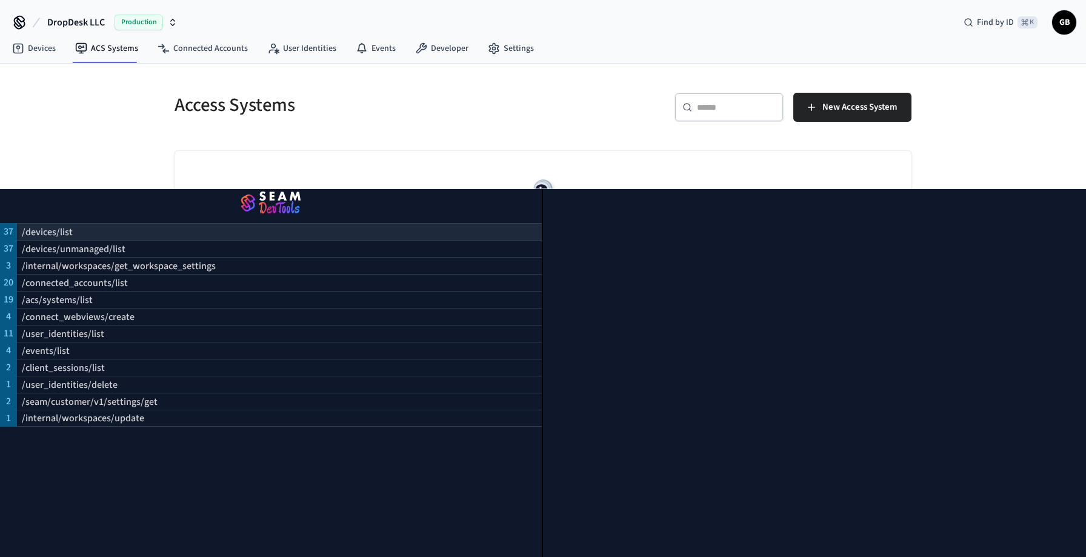
click at [110, 237] on div "/devices/list" at bounding box center [279, 231] width 525 height 17
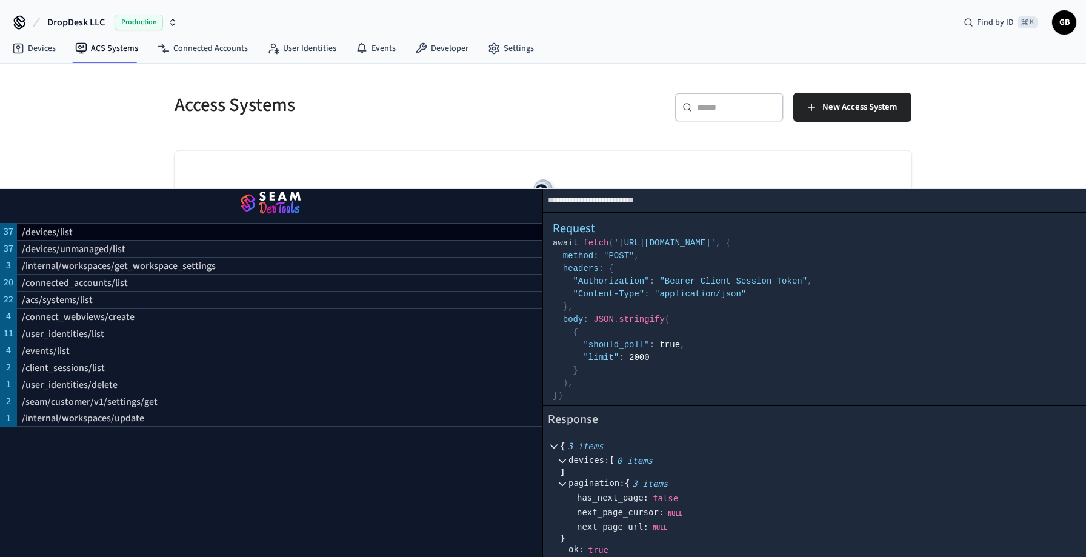
scroll to position [17, 0]
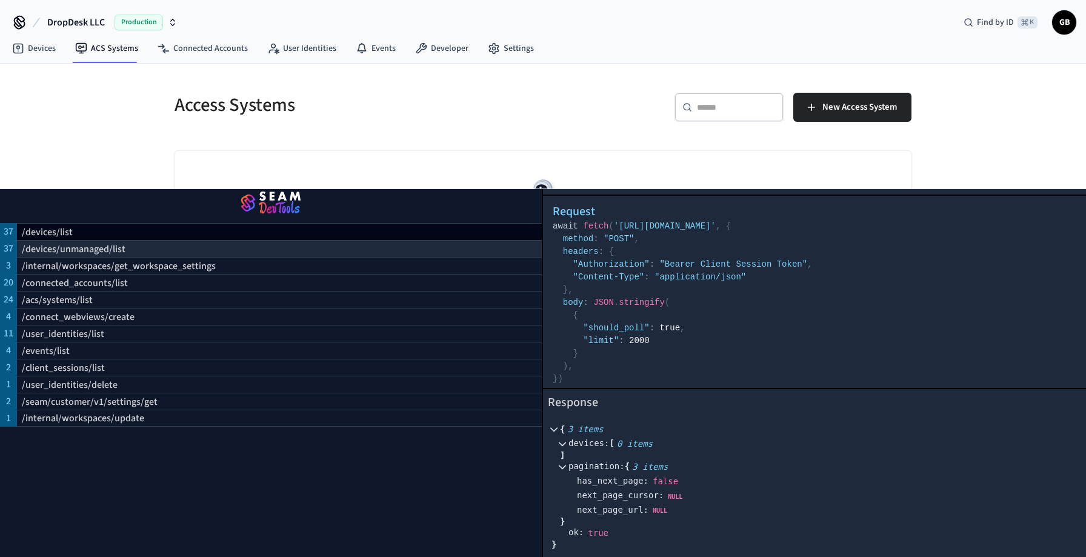
click at [272, 250] on div "/devices/unmanaged/list" at bounding box center [279, 248] width 525 height 17
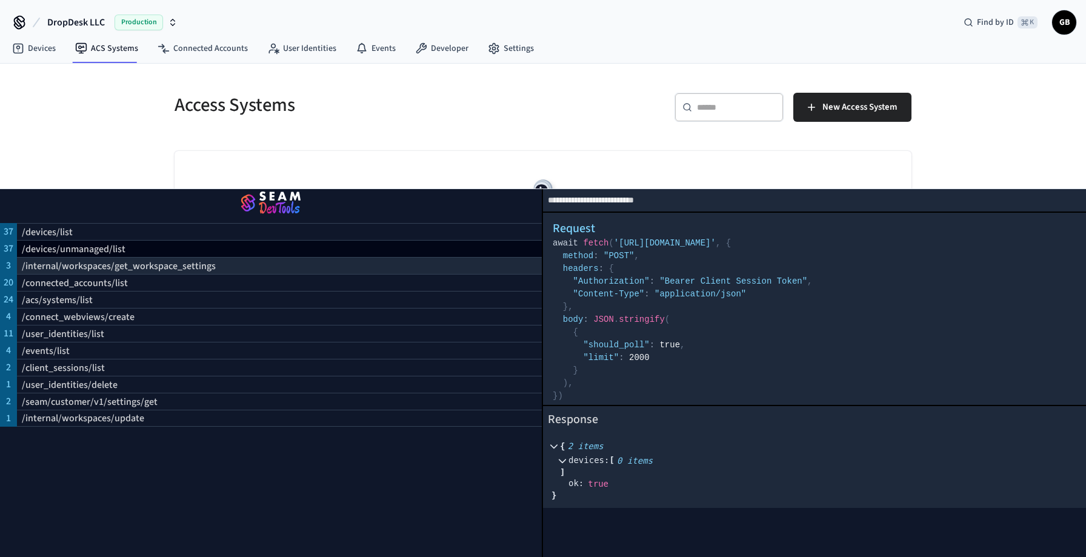
click at [268, 267] on div "/internal/workspaces/get_workspace_settings" at bounding box center [279, 265] width 525 height 17
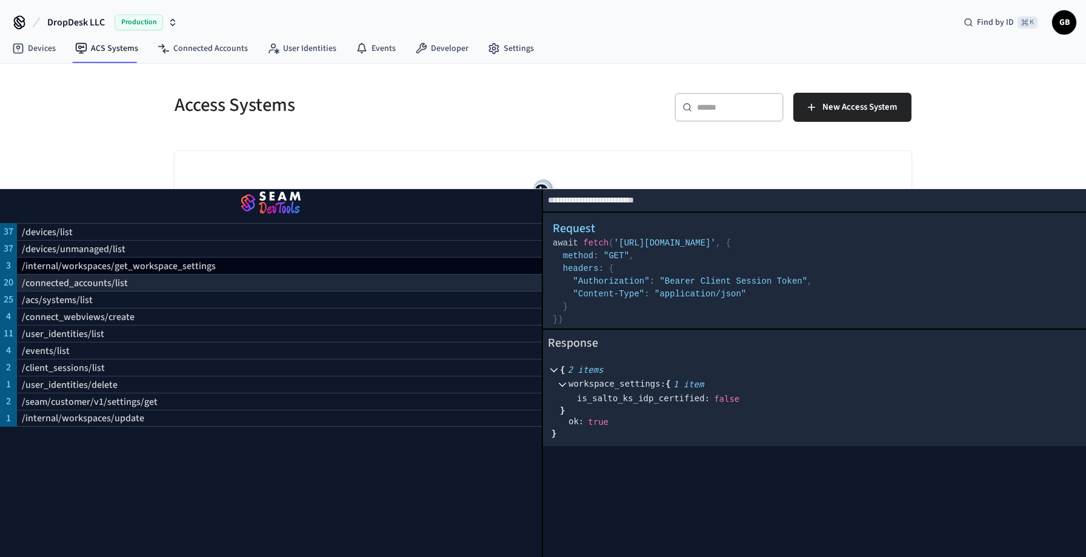
click at [264, 287] on div "/connected_accounts/list" at bounding box center [279, 282] width 525 height 17
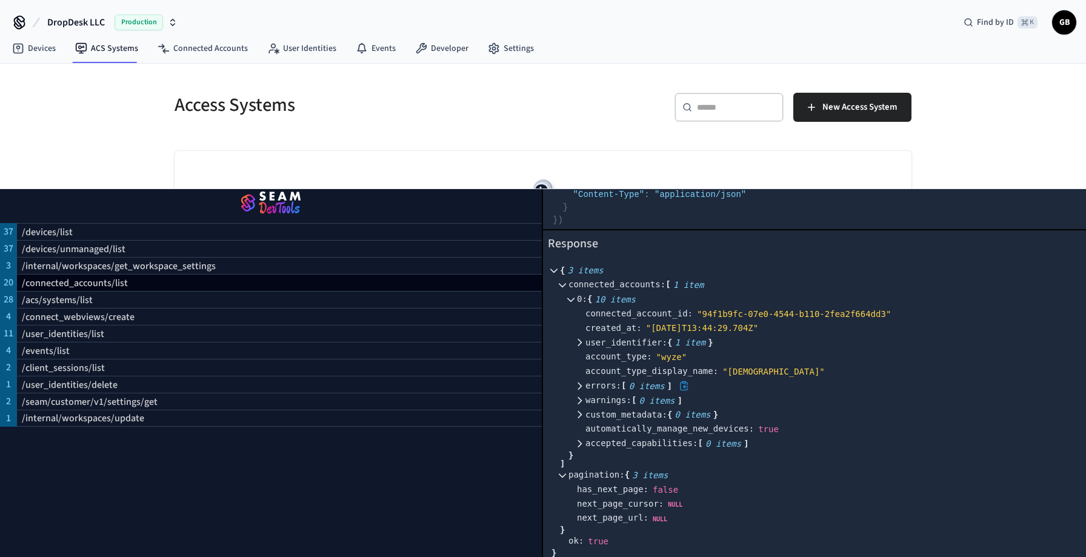
scroll to position [108, 0]
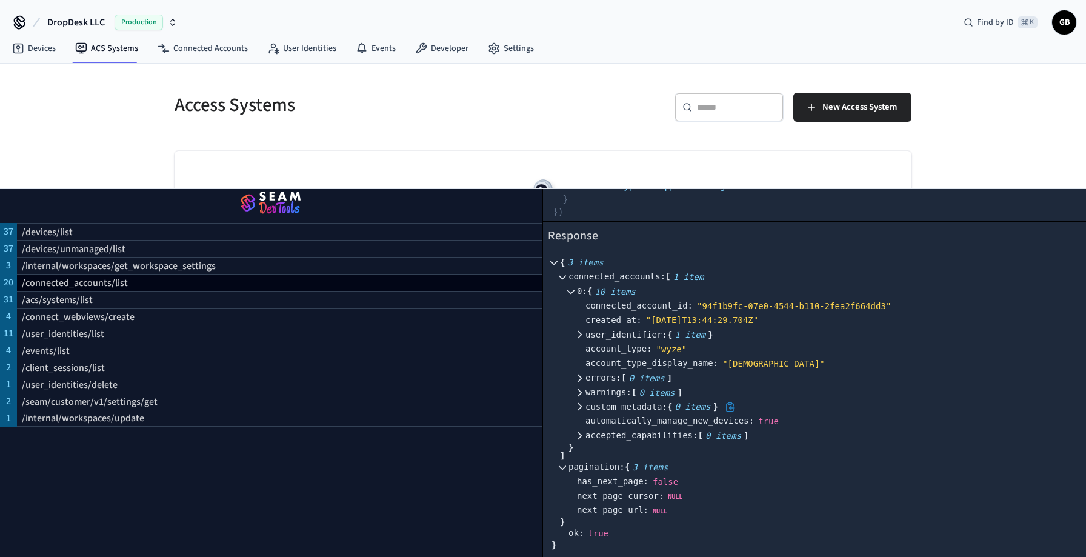
click at [578, 407] on icon at bounding box center [579, 406] width 8 height 8
click at [578, 407] on icon at bounding box center [579, 407] width 7 height 4
click at [577, 391] on icon at bounding box center [579, 392] width 8 height 8
click at [577, 391] on icon at bounding box center [579, 392] width 7 height 4
click at [577, 378] on icon at bounding box center [579, 378] width 8 height 8
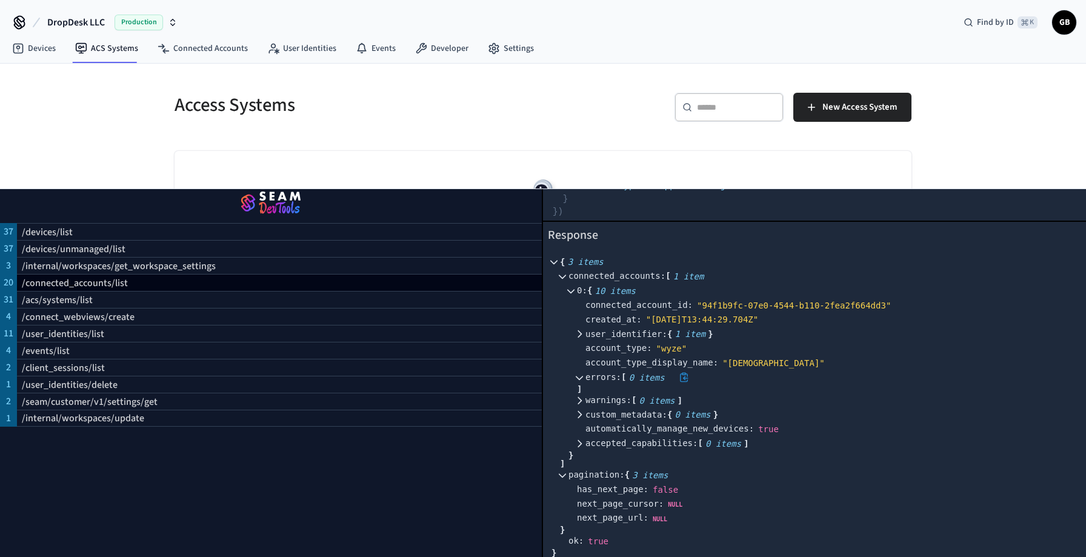
click at [577, 378] on icon at bounding box center [579, 378] width 7 height 4
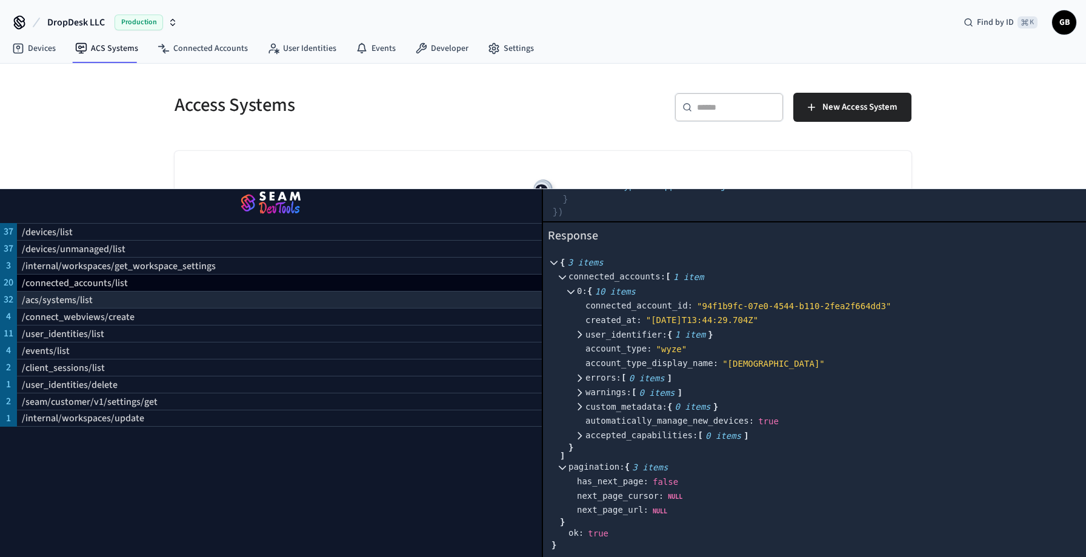
click at [336, 301] on div "/acs/systems/list" at bounding box center [279, 299] width 525 height 17
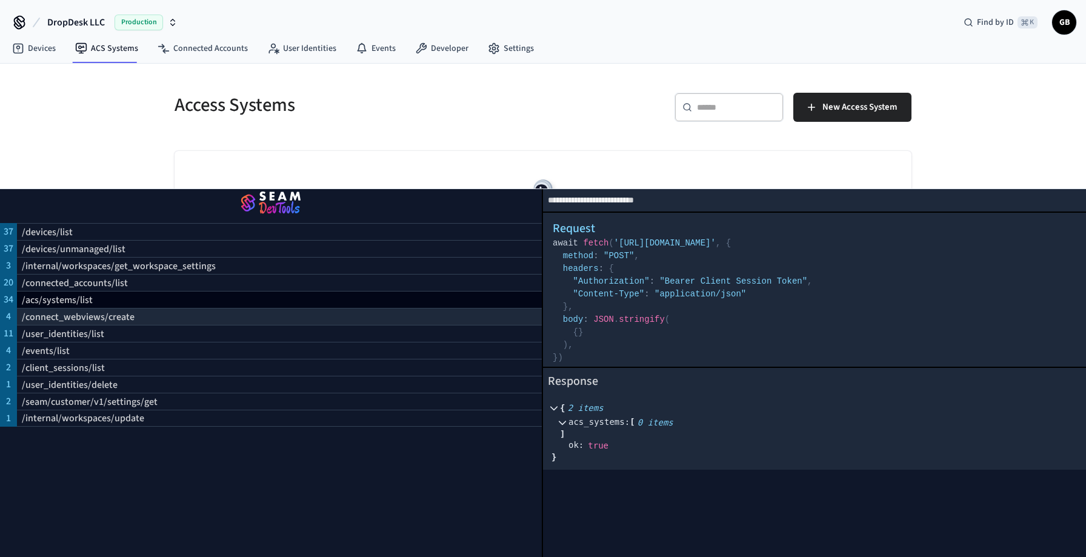
click at [329, 319] on div "/connect_webviews/create" at bounding box center [279, 316] width 525 height 17
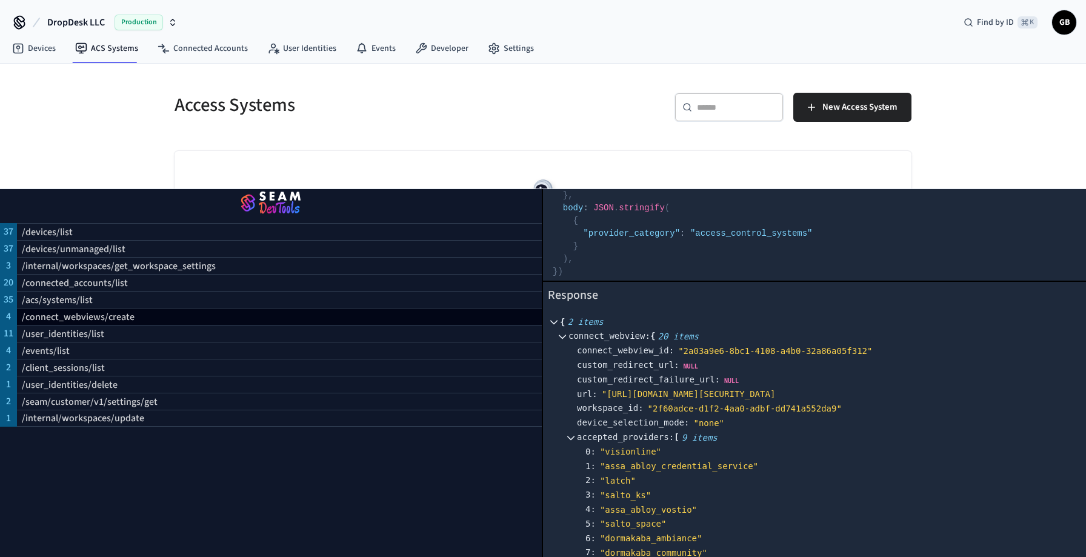
scroll to position [121, 0]
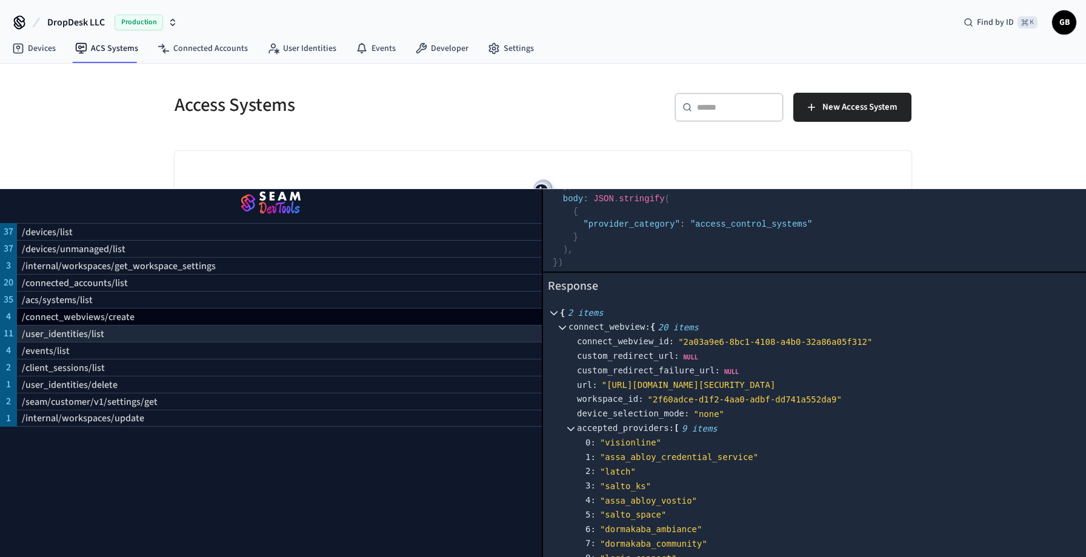
click at [221, 336] on div "/user_identities/list" at bounding box center [279, 333] width 525 height 17
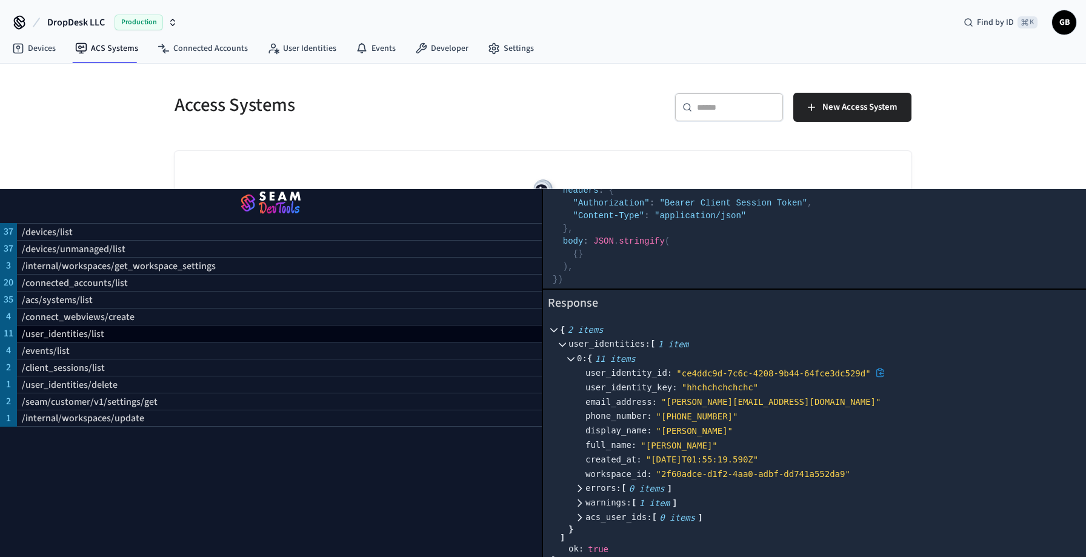
scroll to position [94, 0]
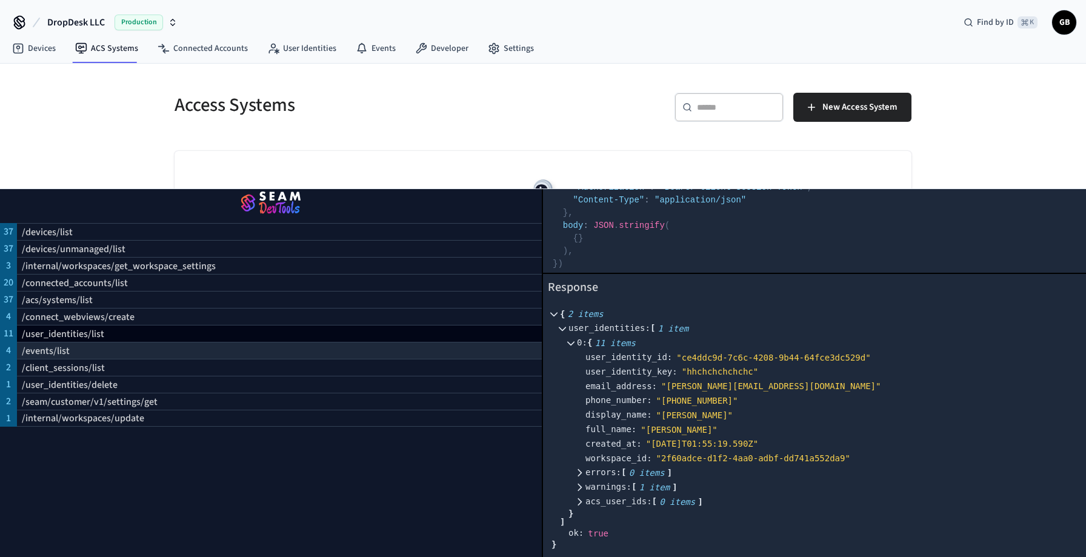
click at [197, 353] on div "/events/list" at bounding box center [279, 350] width 525 height 17
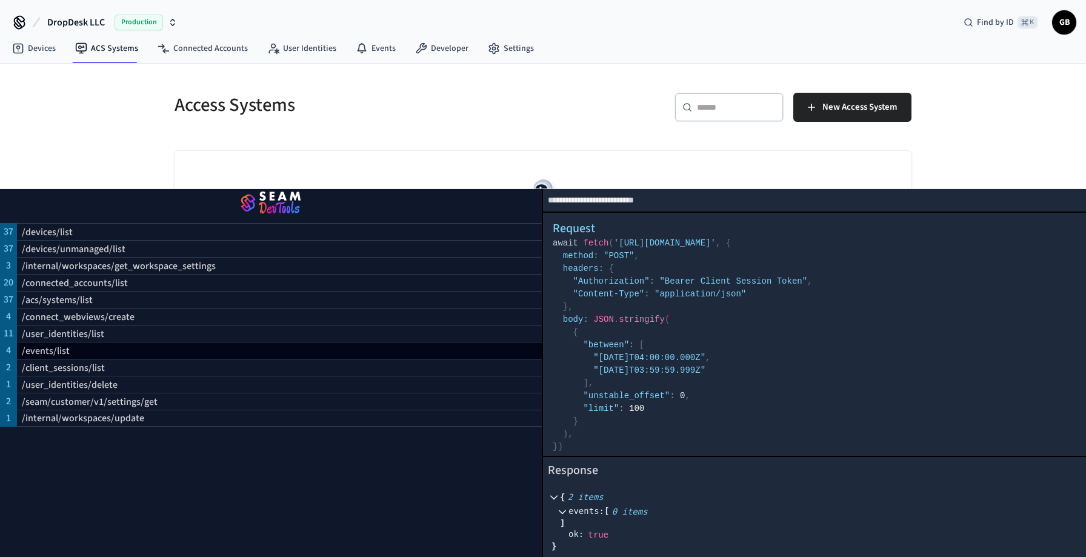
scroll to position [2, 0]
click at [219, 368] on div "/client_sessions/list" at bounding box center [279, 367] width 525 height 17
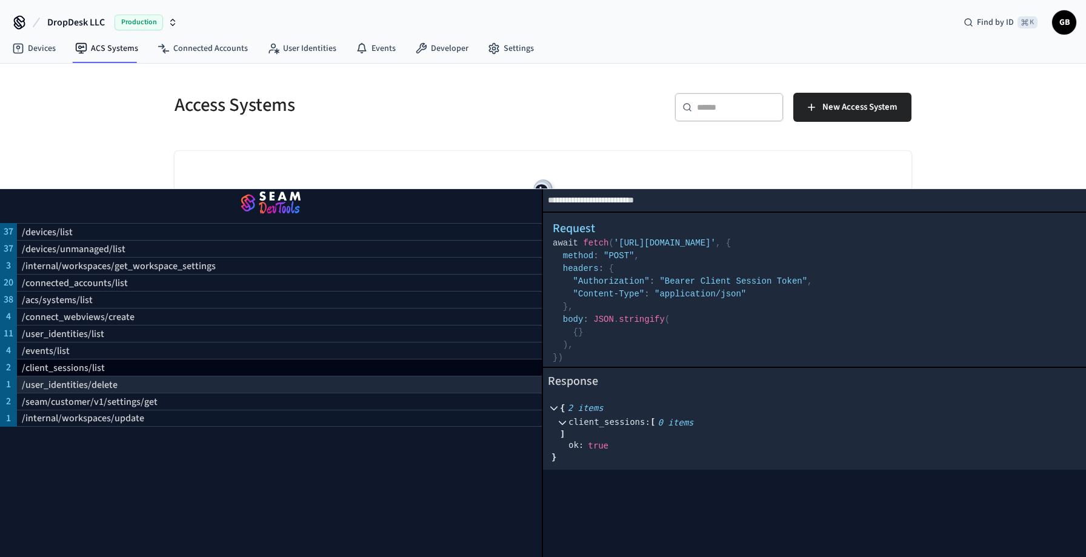
click at [213, 384] on div "/user_identities/delete" at bounding box center [279, 384] width 525 height 17
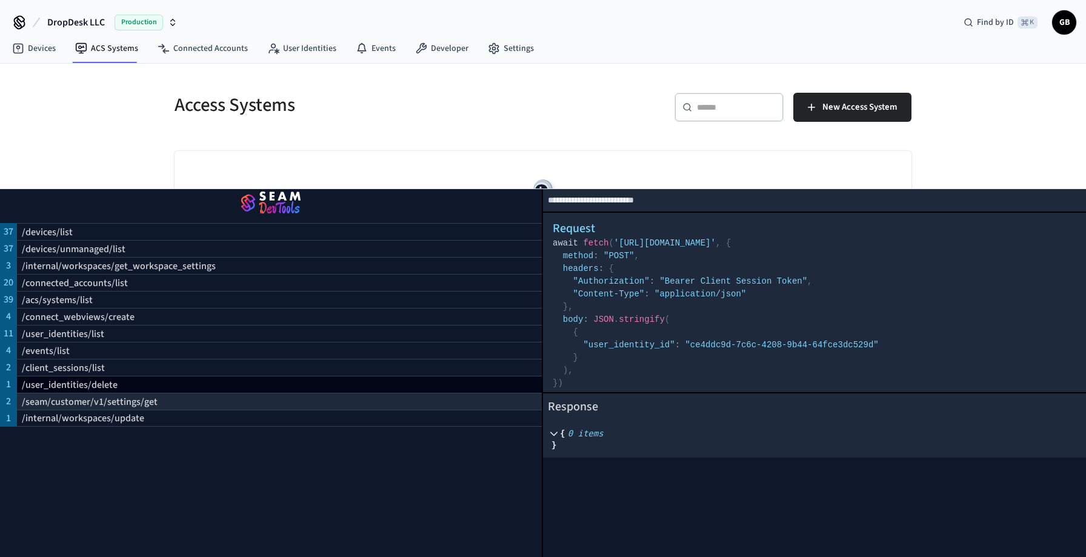
click at [199, 407] on div "/seam/customer/v1/settings/get" at bounding box center [279, 401] width 525 height 17
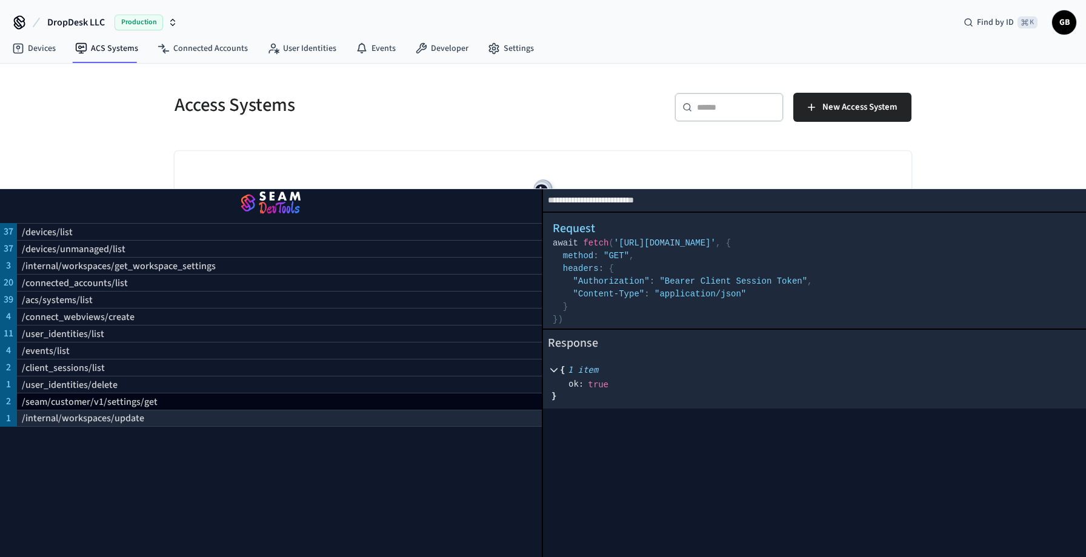
click at [196, 419] on div "/internal/workspaces/update" at bounding box center [279, 418] width 525 height 17
select select "**********"
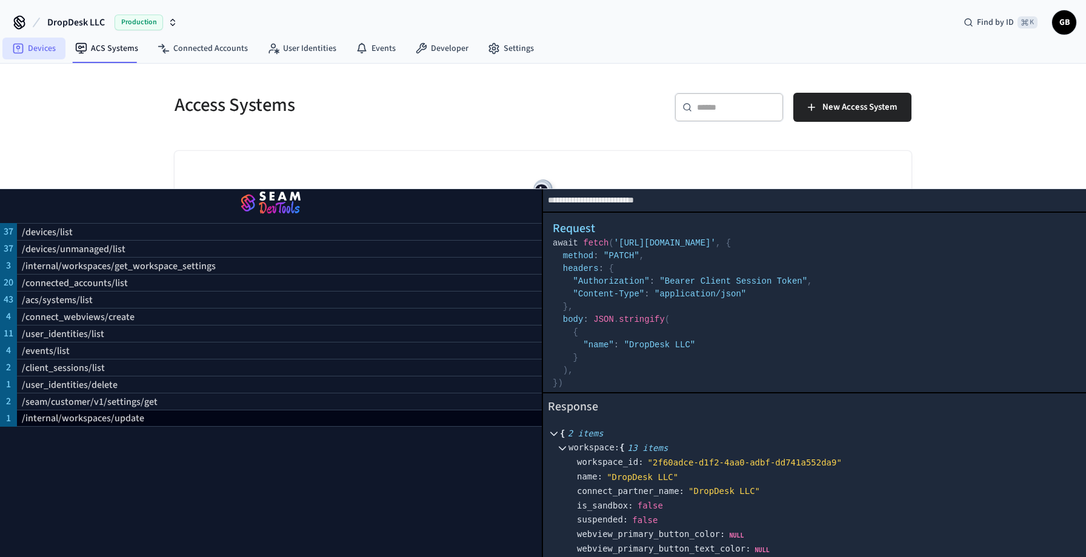
click at [47, 44] on link "Devices" at bounding box center [33, 49] width 63 height 22
click at [263, 130] on div "Devices" at bounding box center [348, 104] width 376 height 53
click at [1033, 196] on select "**********" at bounding box center [814, 200] width 543 height 22
click at [292, 209] on img "button" at bounding box center [271, 204] width 513 height 34
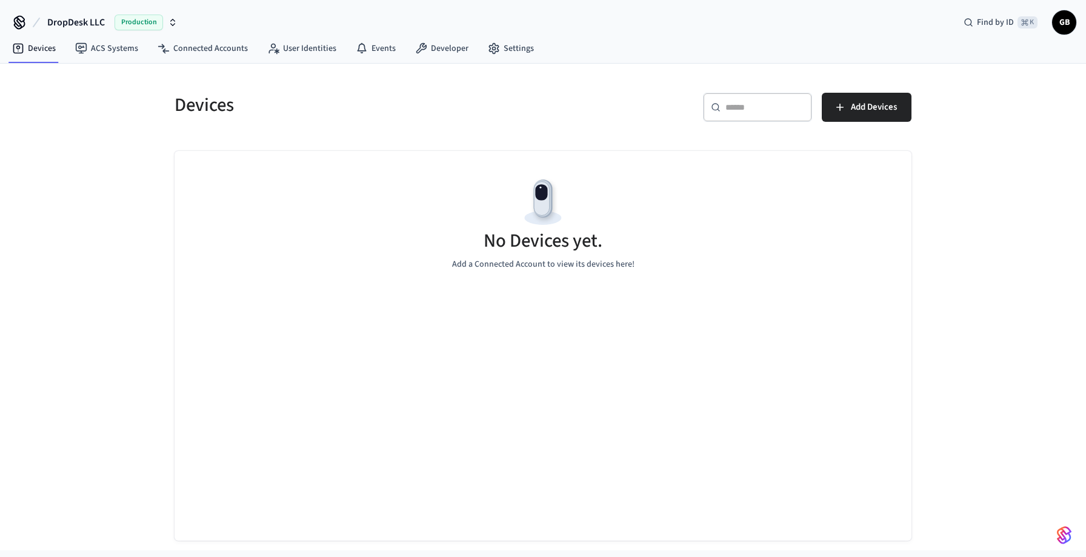
click at [771, 111] on input "text" at bounding box center [764, 107] width 79 height 12
type input "*"
click at [860, 116] on button "Add Devices" at bounding box center [867, 107] width 90 height 29
click at [213, 48] on link "Connected Accounts" at bounding box center [203, 49] width 110 height 22
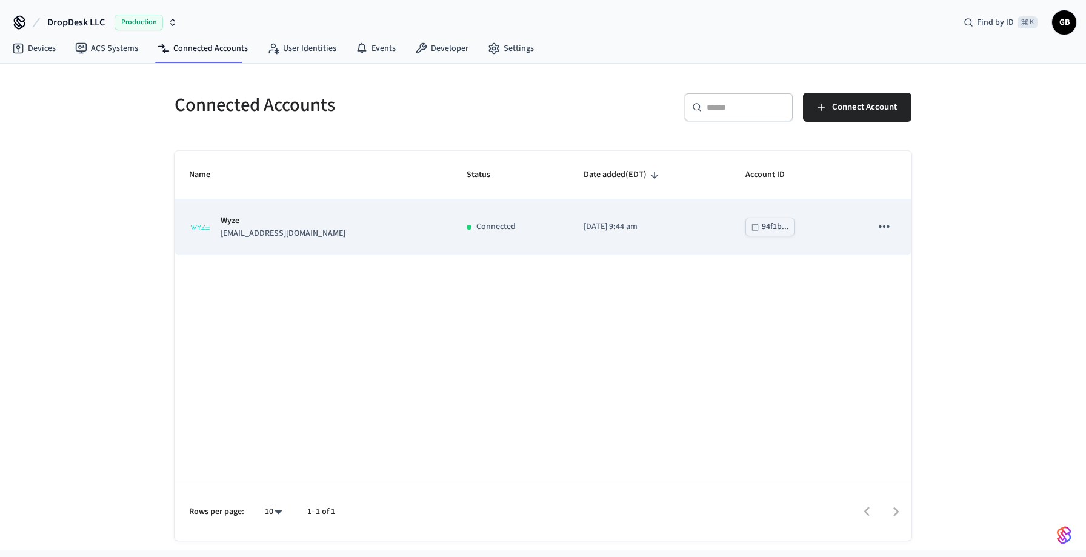
click at [373, 221] on div "Wyze [EMAIL_ADDRESS][DOMAIN_NAME]" at bounding box center [313, 227] width 248 height 25
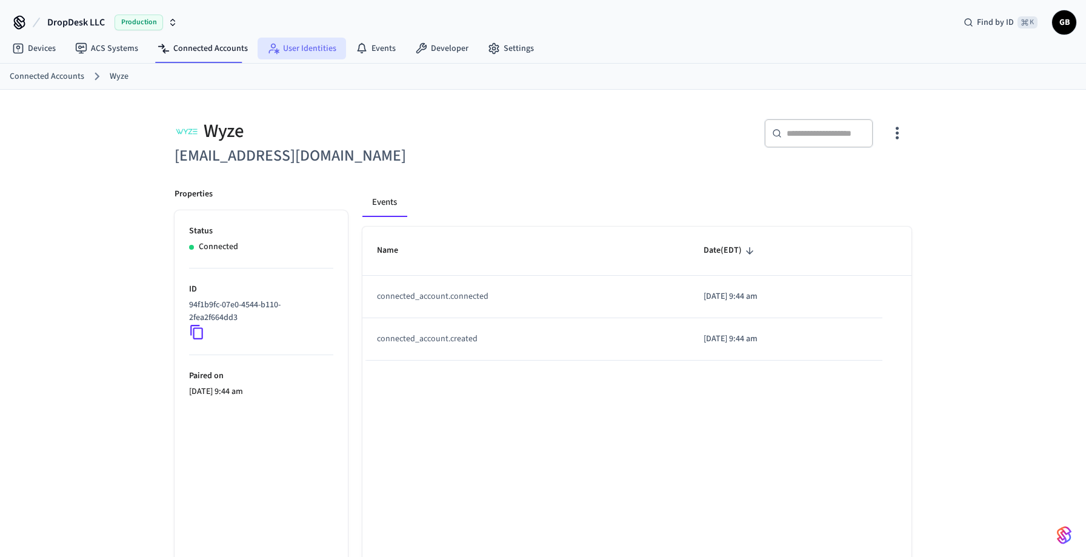
click at [307, 47] on link "User Identities" at bounding box center [302, 49] width 88 height 22
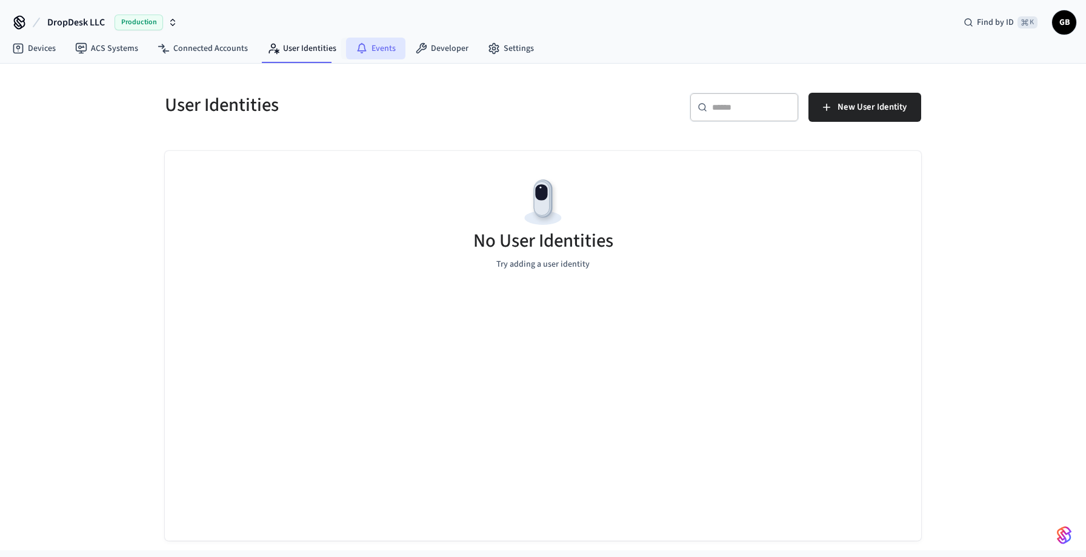
click at [390, 55] on link "Events" at bounding box center [375, 49] width 59 height 22
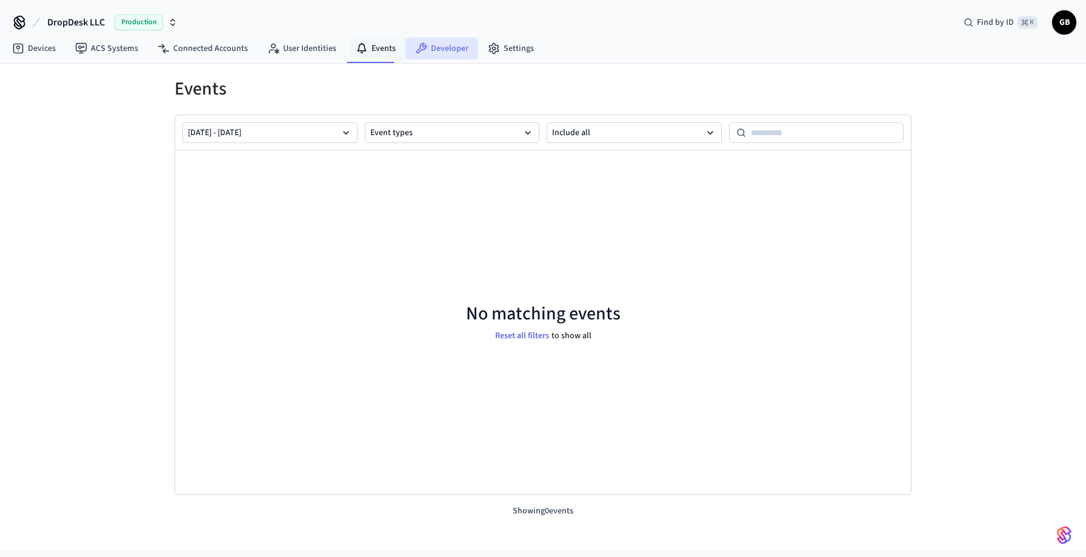
click at [434, 50] on link "Developer" at bounding box center [441, 49] width 73 height 22
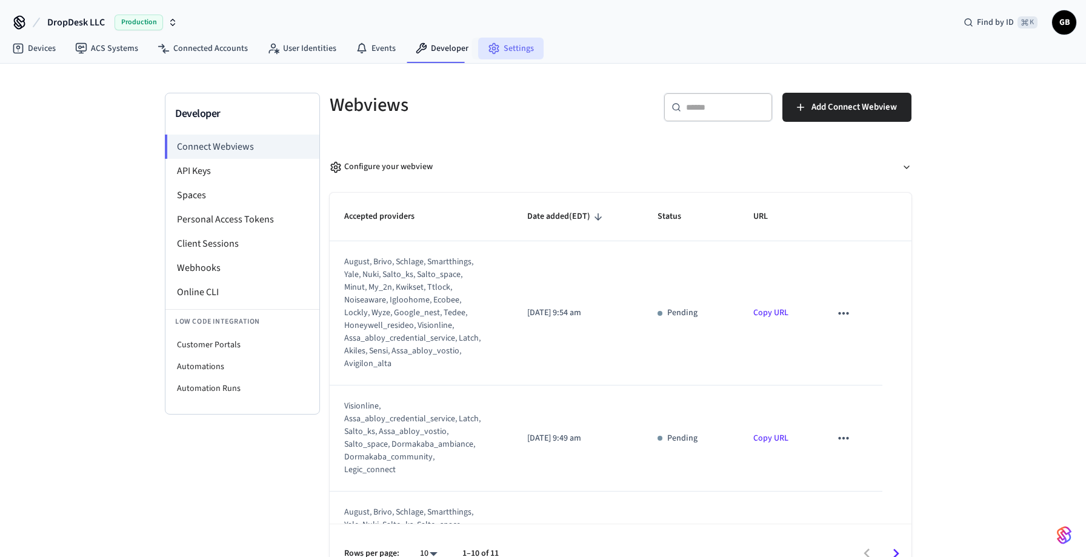
click at [501, 48] on link "Settings" at bounding box center [510, 49] width 65 height 22
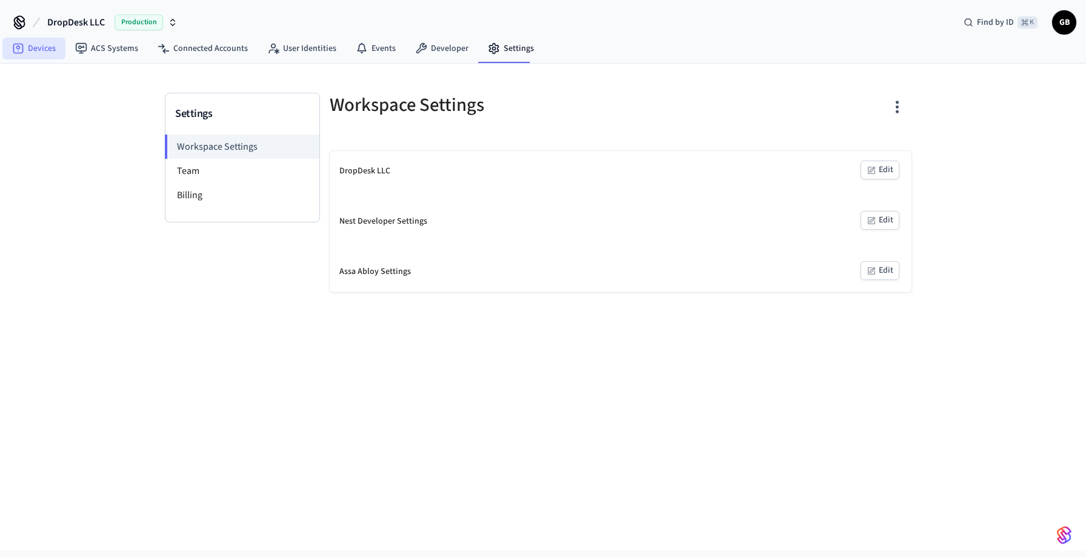
click at [33, 38] on link "Devices" at bounding box center [33, 49] width 63 height 22
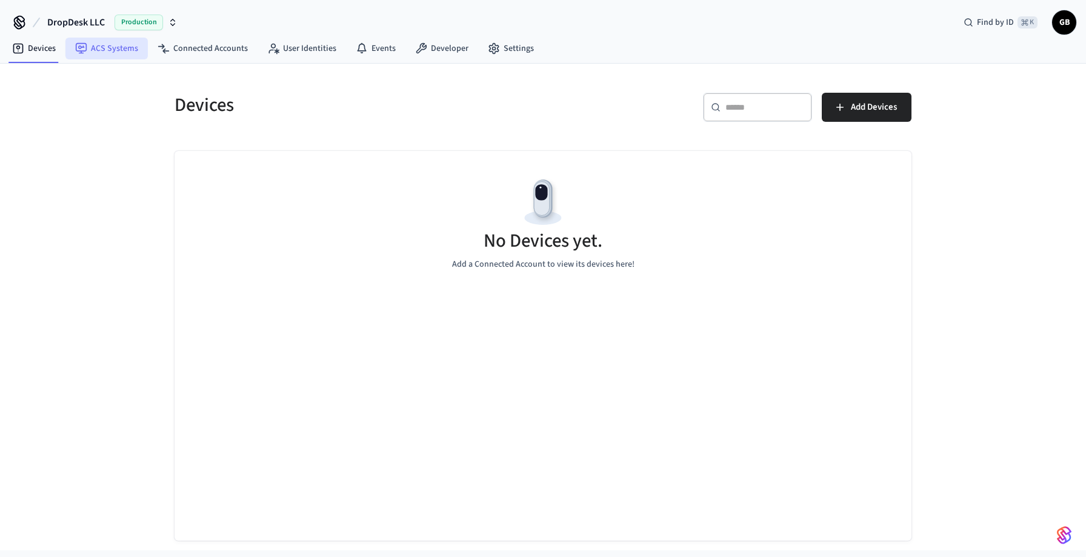
click at [88, 58] on link "ACS Systems" at bounding box center [106, 49] width 82 height 22
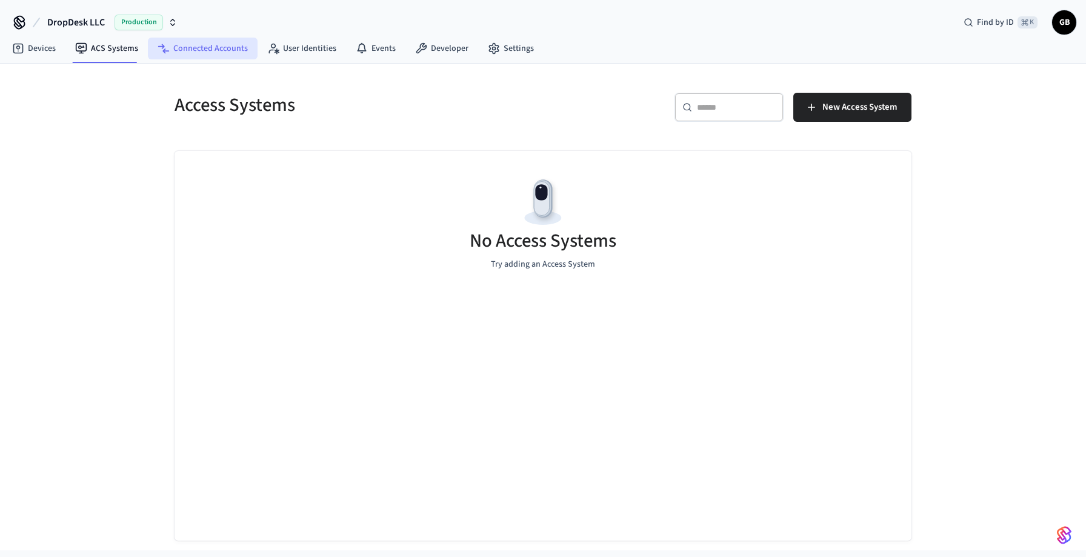
click at [186, 47] on link "Connected Accounts" at bounding box center [203, 49] width 110 height 22
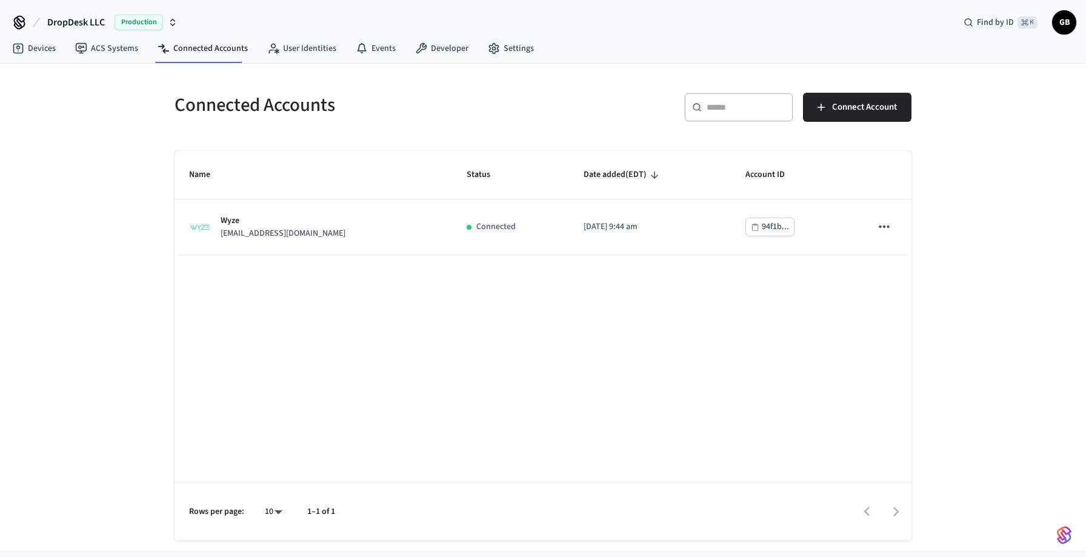
click at [171, 23] on icon "button" at bounding box center [173, 23] width 10 height 10
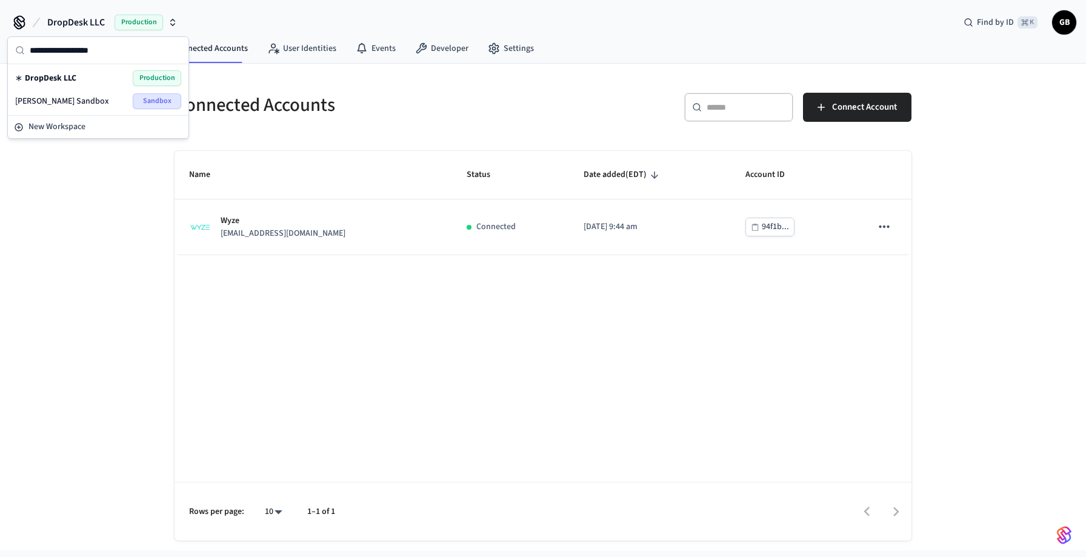
click at [219, 13] on div "DropDesk LLC Production Find by ID ⌘ K GB" at bounding box center [543, 17] width 1086 height 35
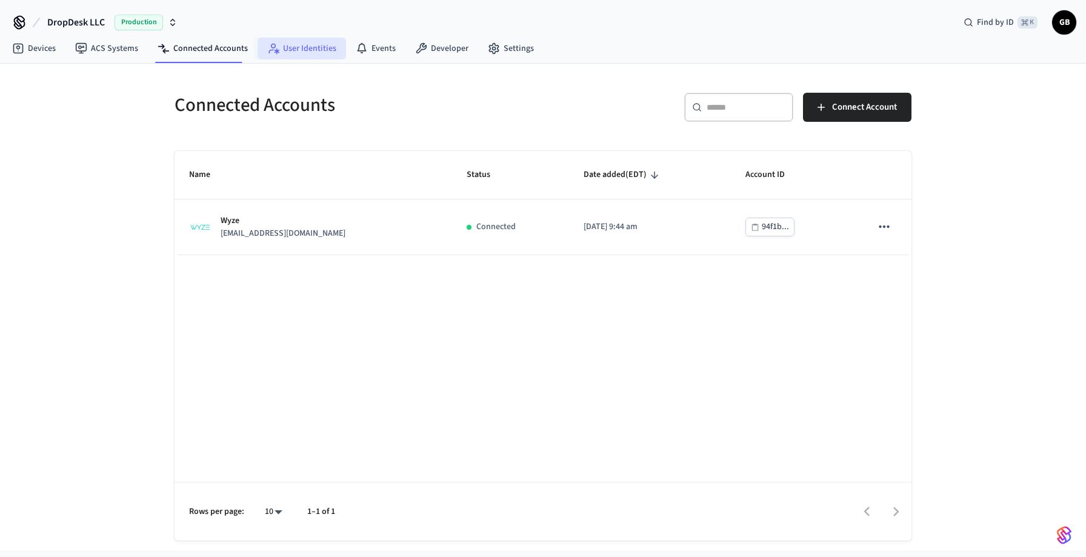
click at [284, 41] on link "User Identities" at bounding box center [302, 49] width 88 height 22
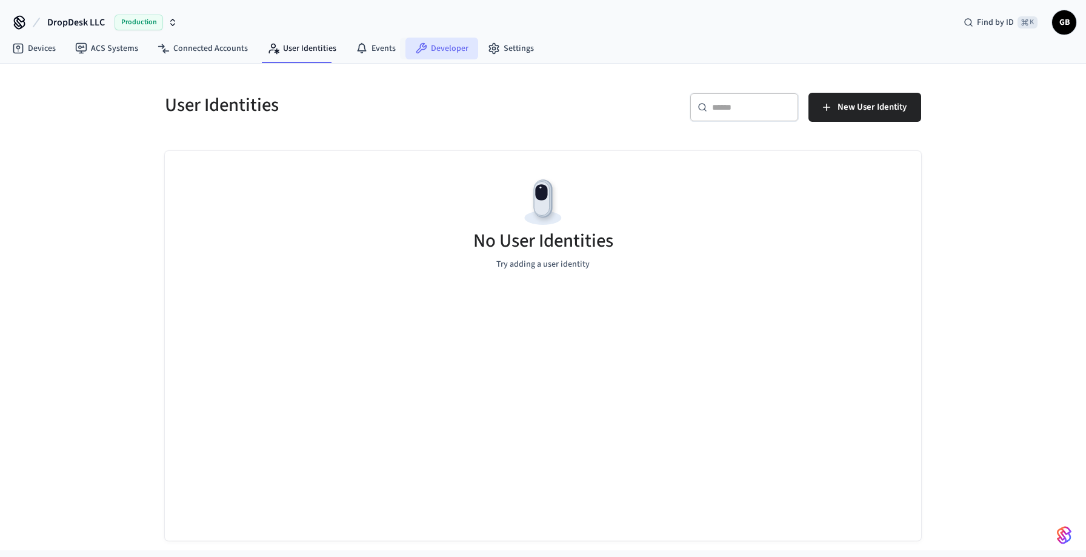
click at [440, 53] on link "Developer" at bounding box center [441, 49] width 73 height 22
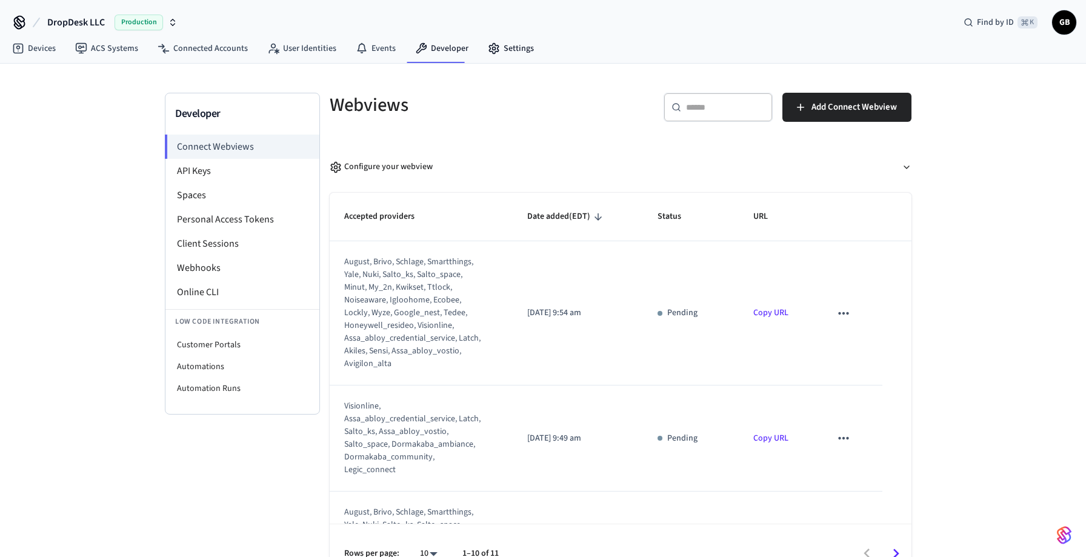
click at [536, 45] on div "Devices ACS Systems Connected Accounts User Identities Events Developer Settings" at bounding box center [543, 49] width 1086 height 28
click at [509, 48] on link "Settings" at bounding box center [510, 49] width 65 height 22
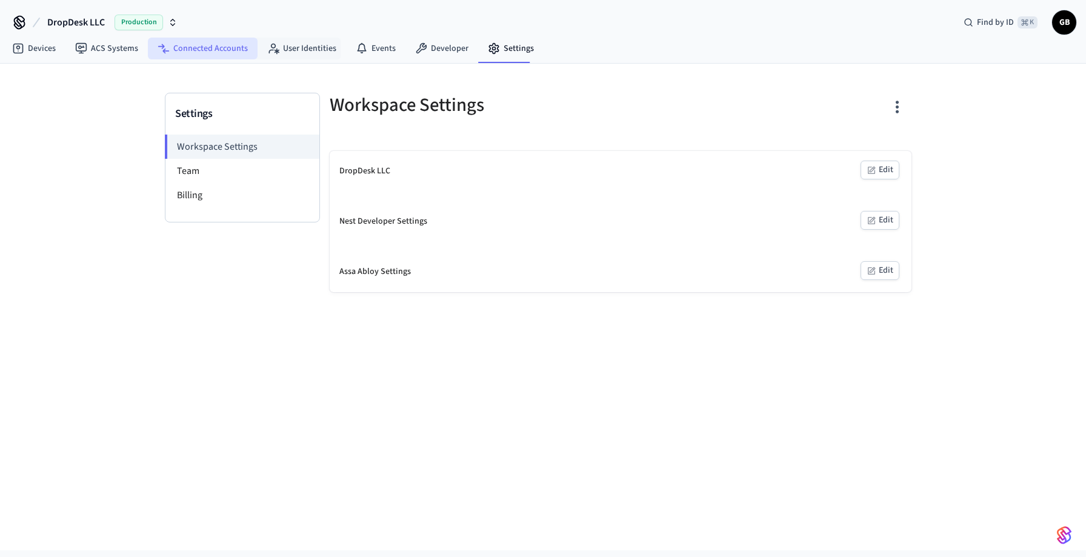
click at [235, 44] on link "Connected Accounts" at bounding box center [203, 49] width 110 height 22
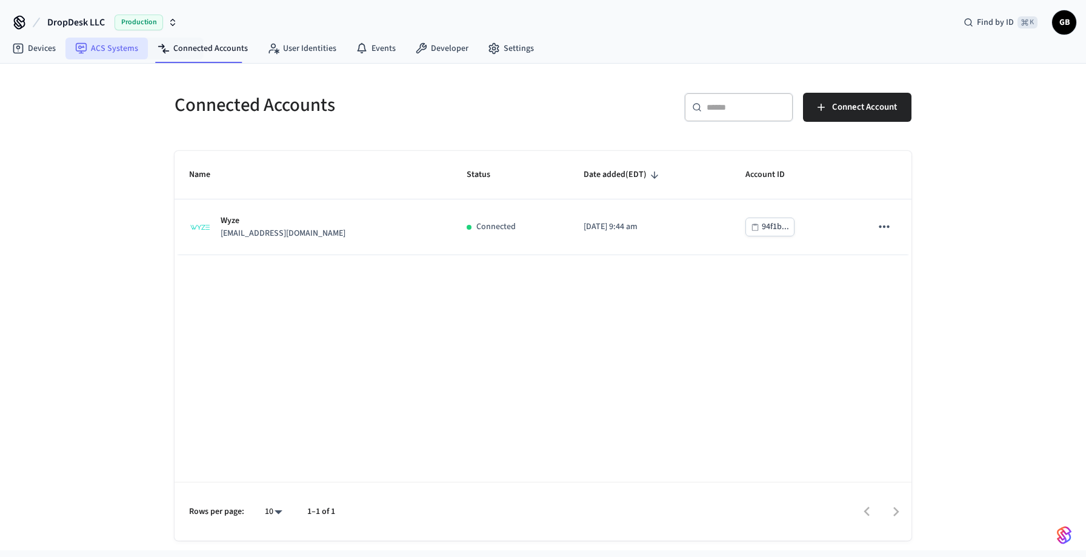
click at [134, 55] on link "ACS Systems" at bounding box center [106, 49] width 82 height 22
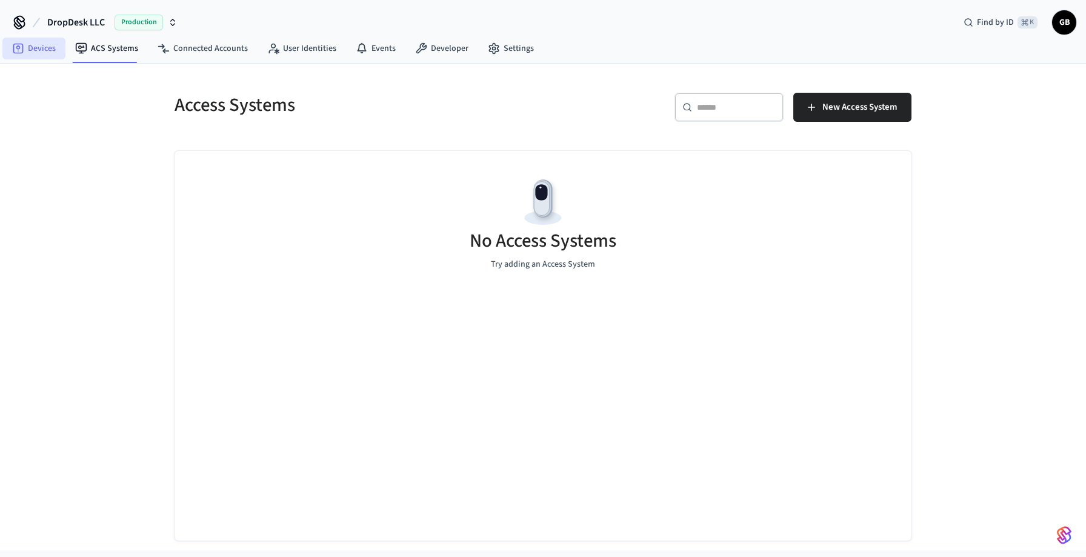
click at [26, 53] on link "Devices" at bounding box center [33, 49] width 63 height 22
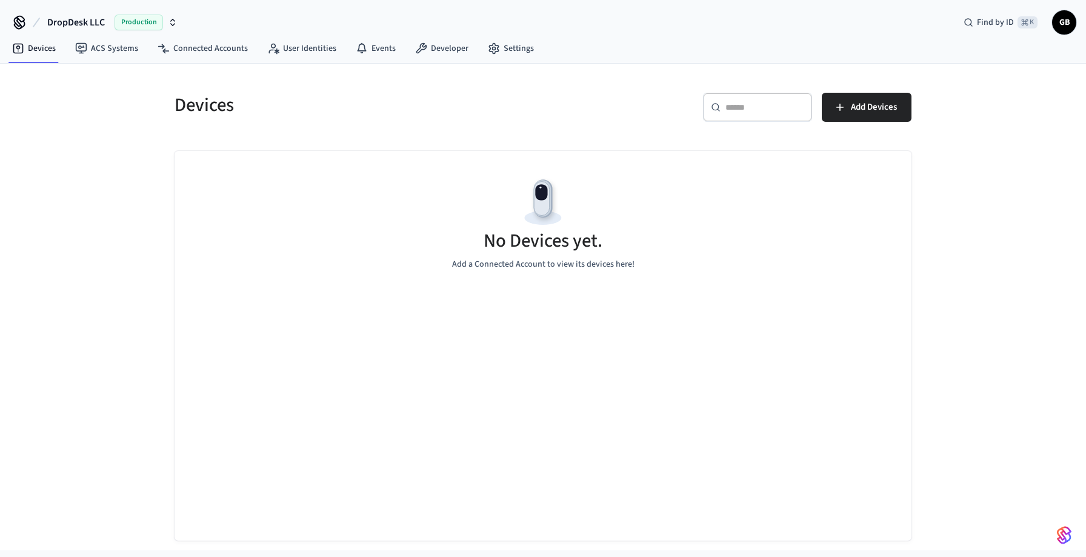
click at [173, 21] on icon "button" at bounding box center [173, 23] width 10 height 10
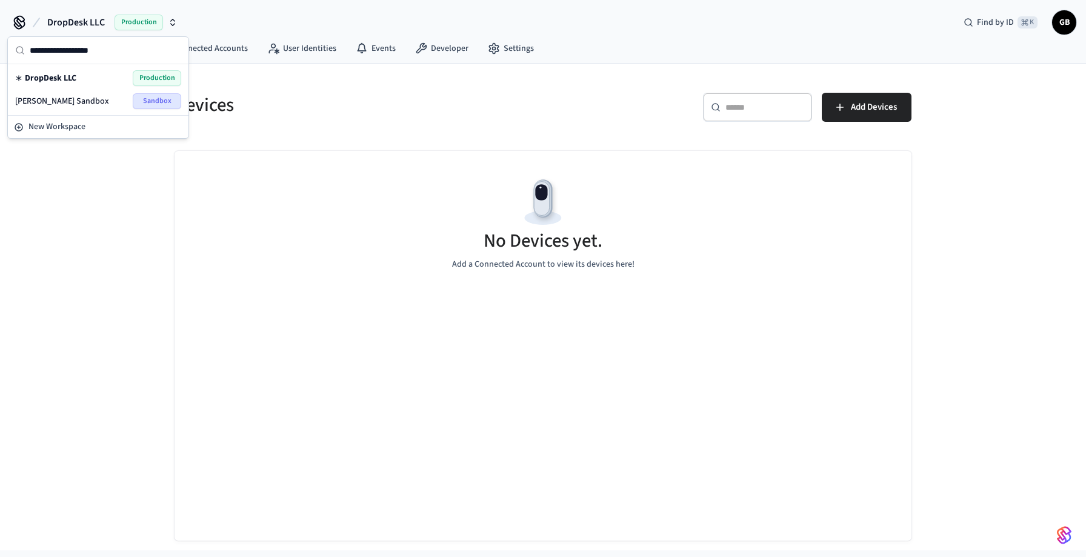
click at [216, 24] on div "DropDesk LLC Production Find by ID ⌘ K GB" at bounding box center [543, 17] width 1086 height 35
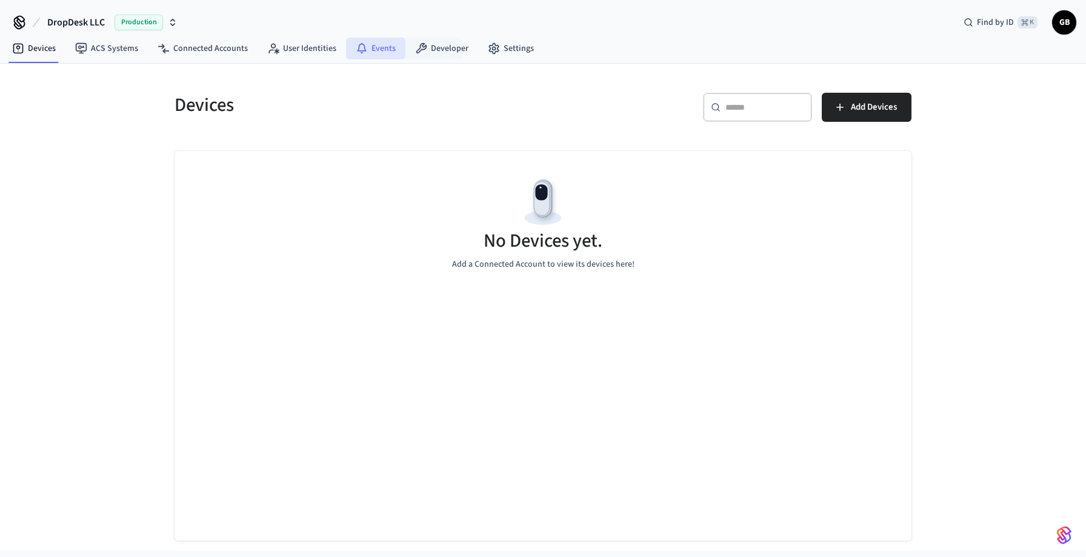
click at [370, 53] on link "Events" at bounding box center [375, 49] width 59 height 22
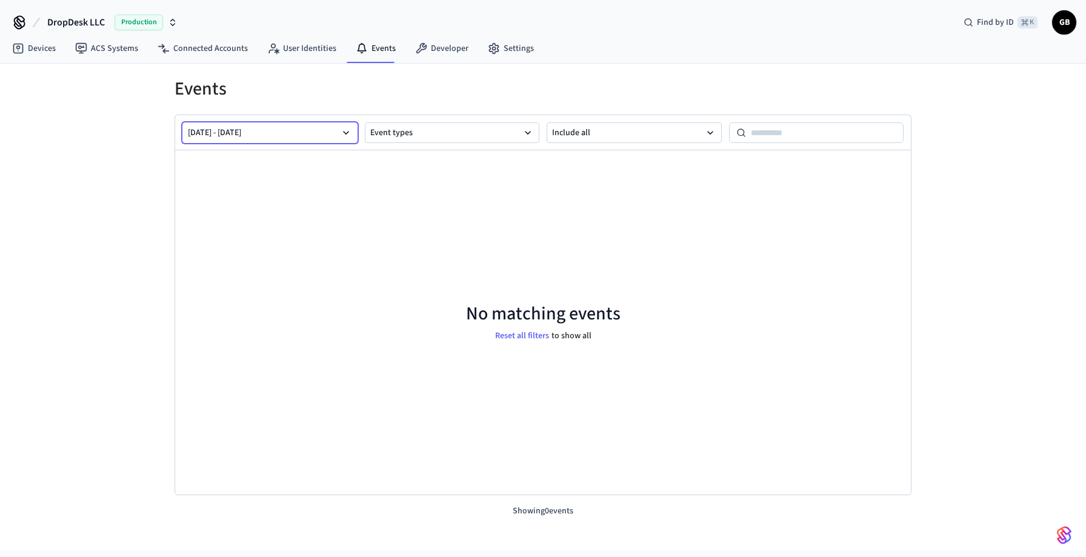
click at [304, 129] on button "Aug 12 2025 - Aug 19 2025" at bounding box center [269, 132] width 175 height 21
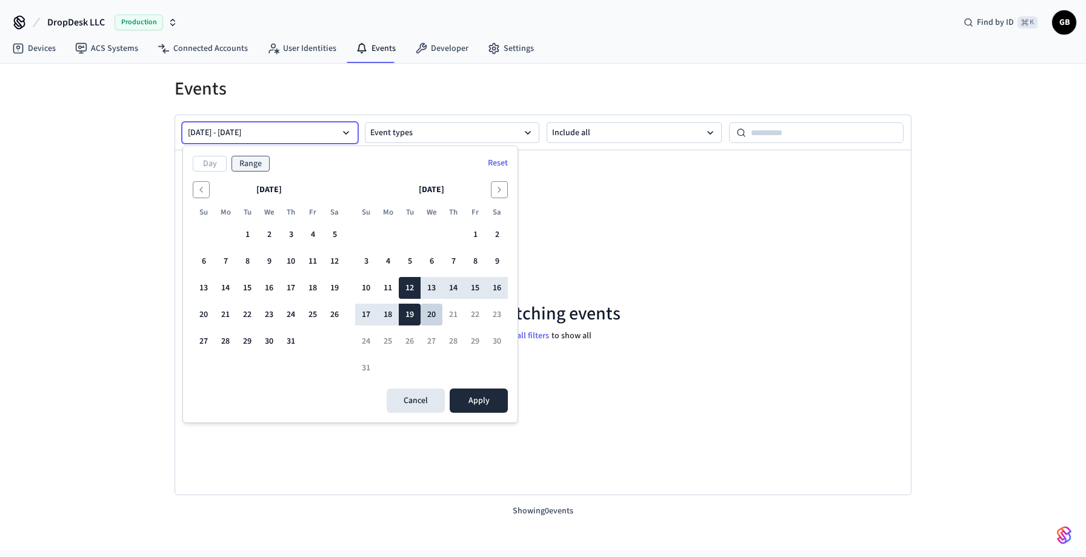
click at [431, 318] on button "20" at bounding box center [432, 315] width 22 height 22
click at [484, 396] on button "Apply" at bounding box center [479, 400] width 58 height 24
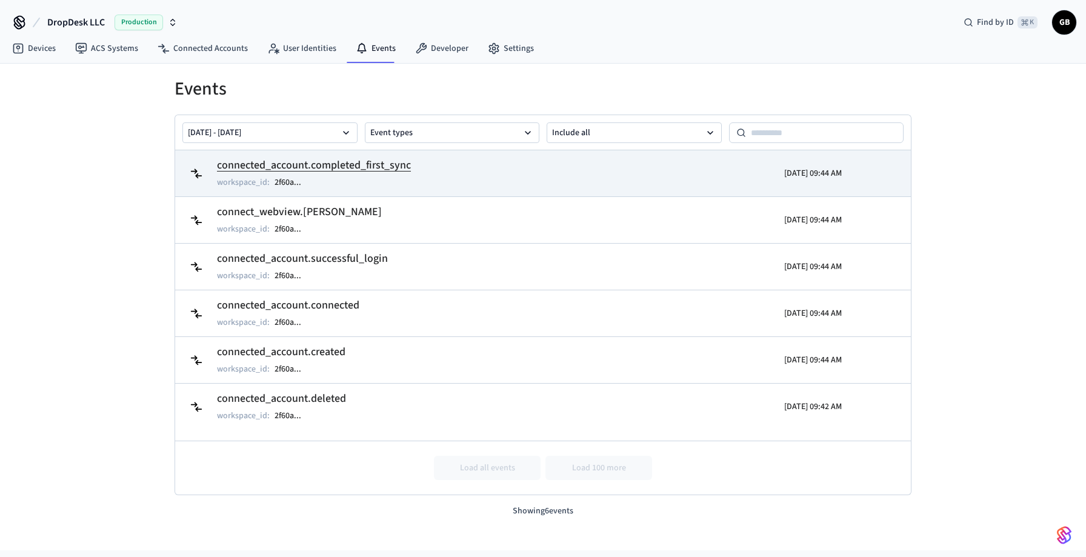
click at [383, 164] on h2 "connected_account.completed_first_sync" at bounding box center [314, 165] width 194 height 17
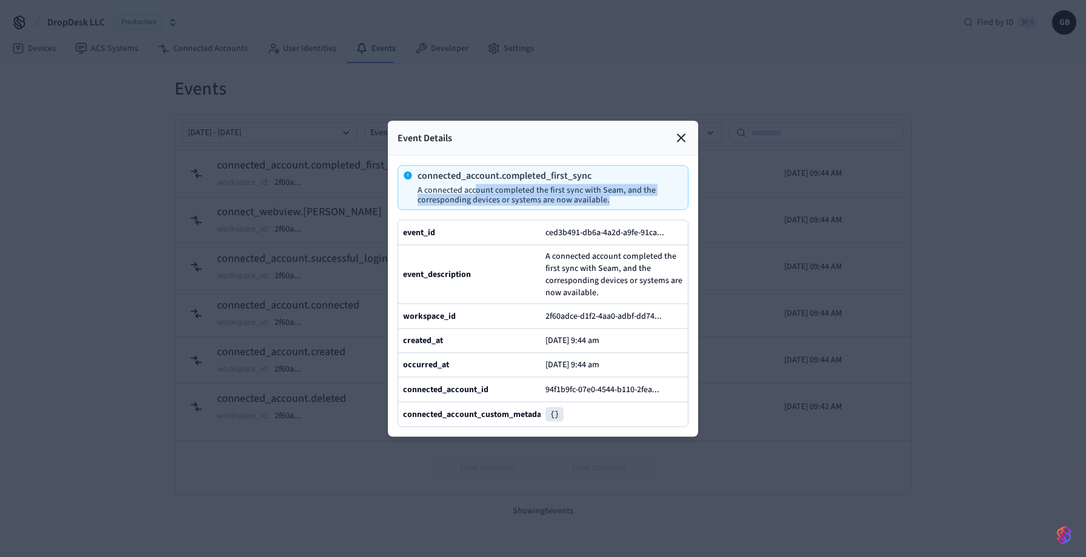
drag, startPoint x: 474, startPoint y: 195, endPoint x: 604, endPoint y: 206, distance: 130.2
click at [604, 206] on div "connected_account.completed_first_sync A connected account completed the first …" at bounding box center [542, 187] width 291 height 45
click at [643, 204] on p "A connected account completed the first sync with Seam, and the corresponding d…" at bounding box center [547, 194] width 261 height 19
click at [679, 135] on icon at bounding box center [680, 137] width 7 height 7
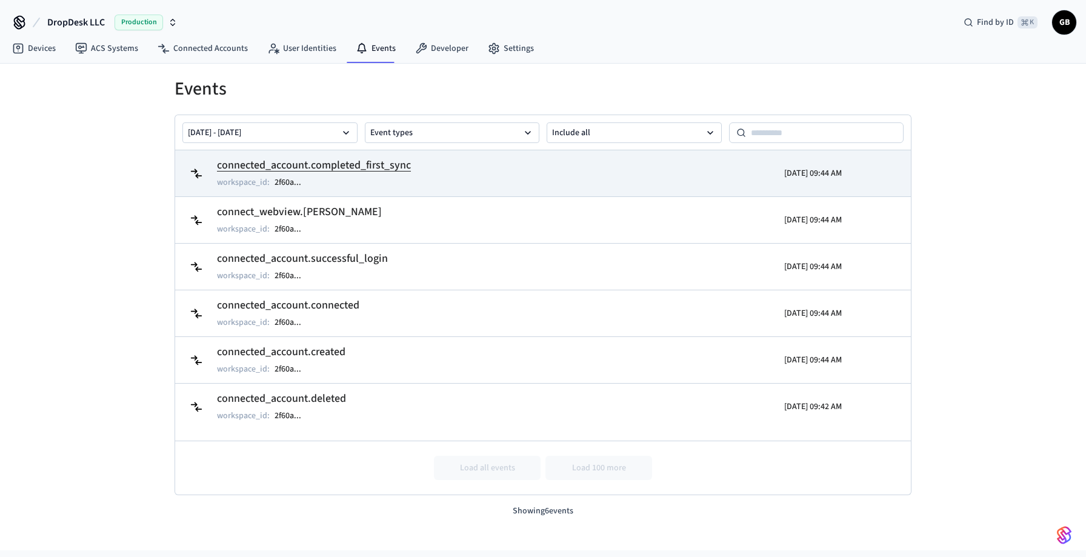
click at [242, 183] on p "workspace_id :" at bounding box center [243, 182] width 53 height 12
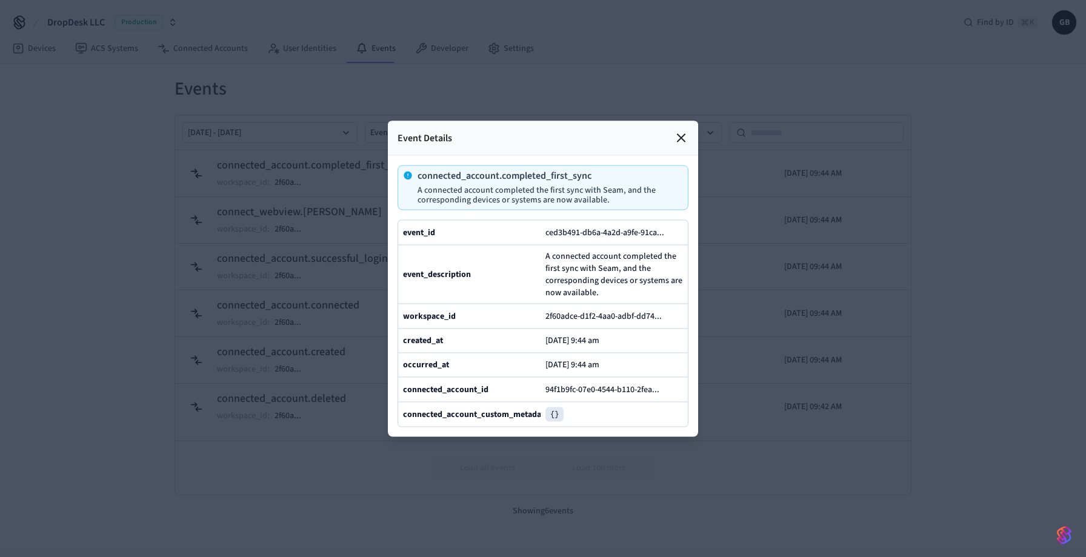
click at [680, 138] on icon at bounding box center [680, 137] width 7 height 7
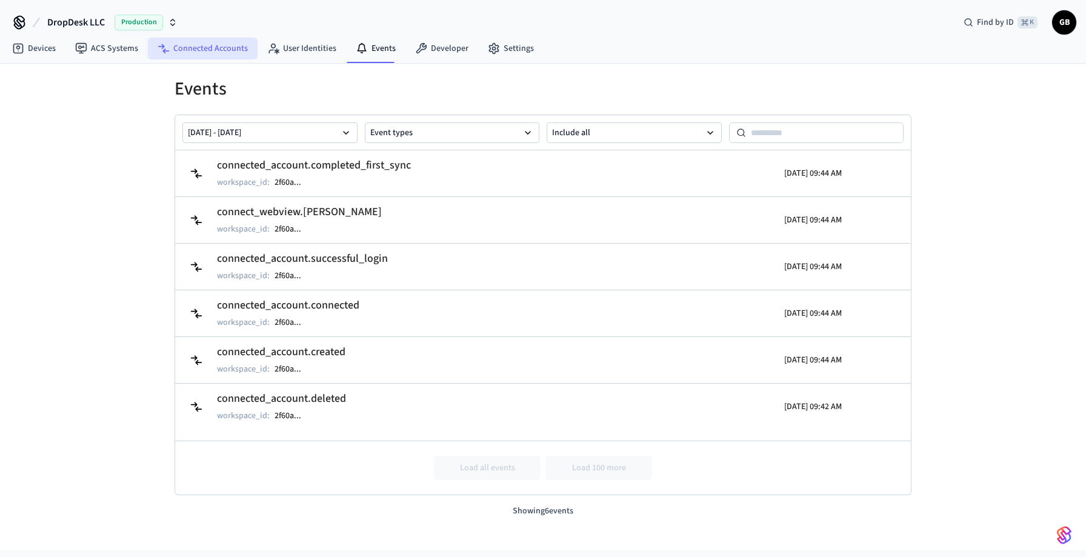
click at [224, 55] on link "Connected Accounts" at bounding box center [203, 49] width 110 height 22
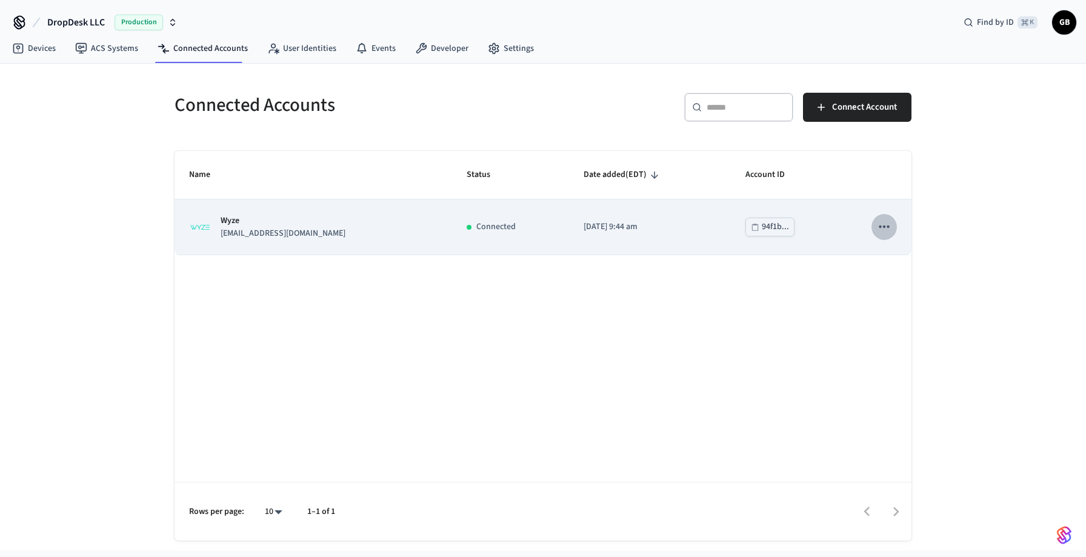
click at [879, 230] on icon "sticky table" at bounding box center [884, 227] width 16 height 16
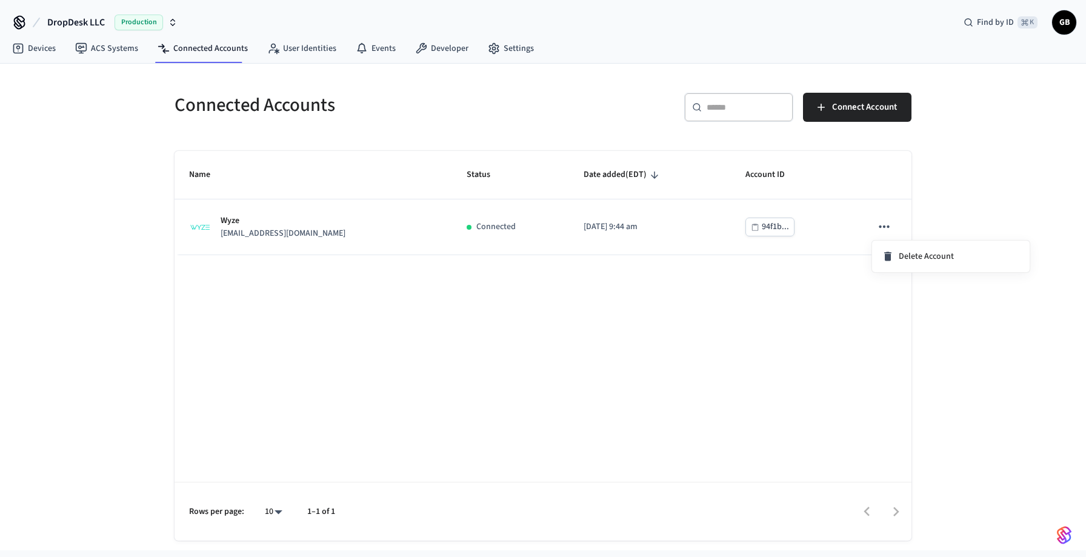
click at [796, 247] on div at bounding box center [543, 278] width 1086 height 557
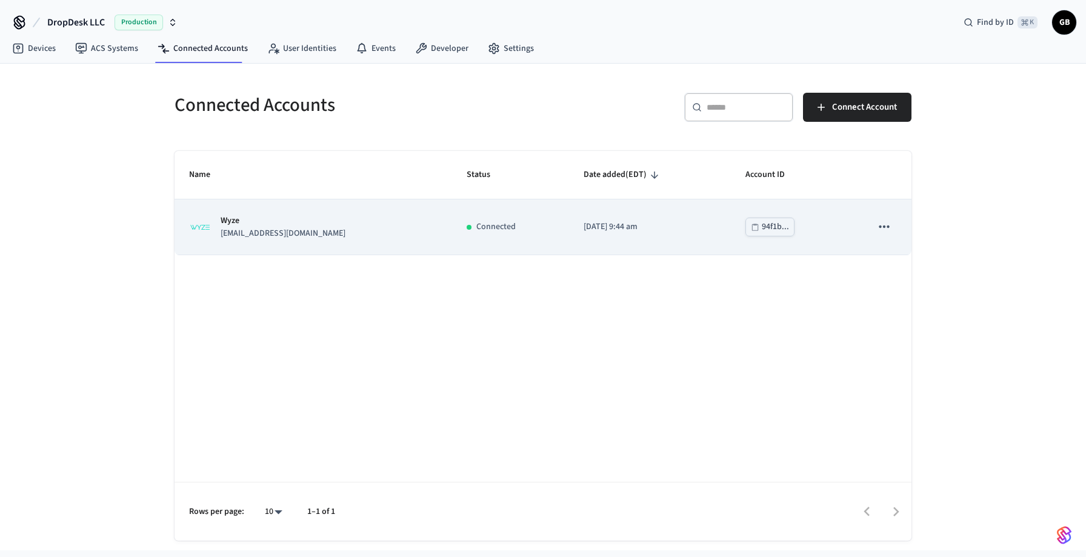
click at [262, 236] on p "info@bridgeworkslb.com" at bounding box center [283, 233] width 125 height 13
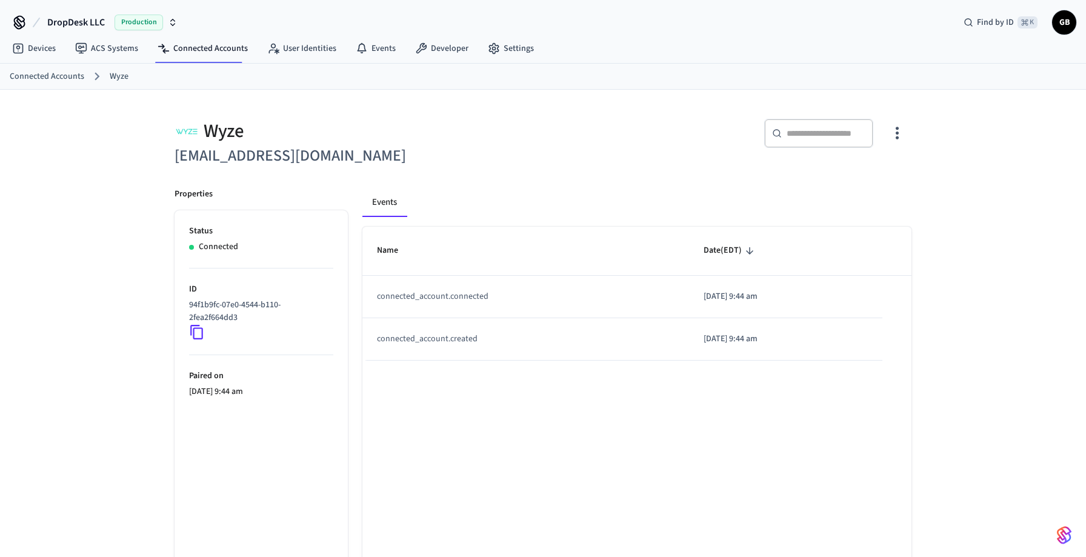
scroll to position [59, 0]
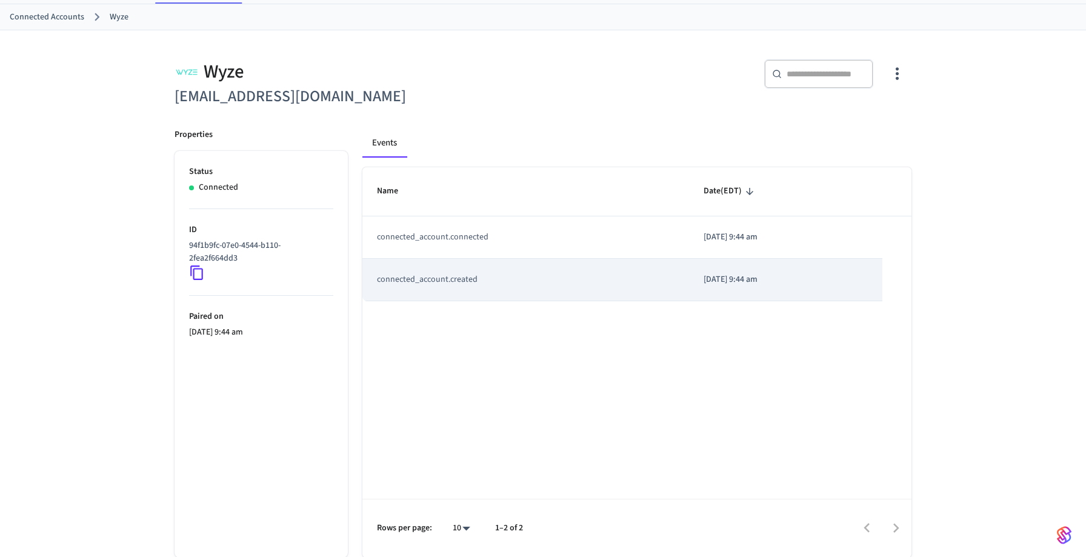
click at [461, 274] on td "connected_account.created" at bounding box center [525, 280] width 327 height 42
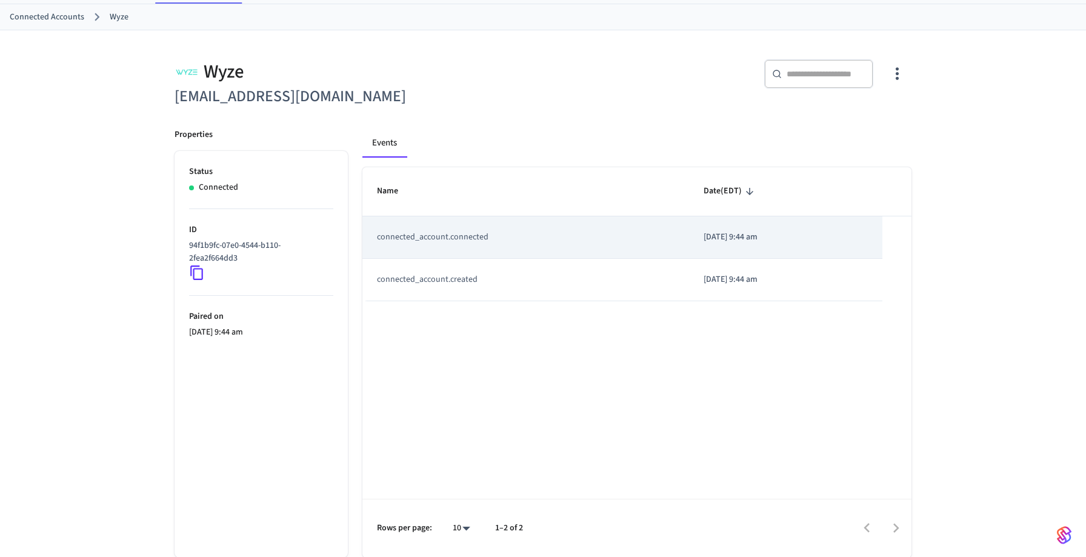
click at [458, 238] on td "connected_account.connected" at bounding box center [525, 237] width 327 height 42
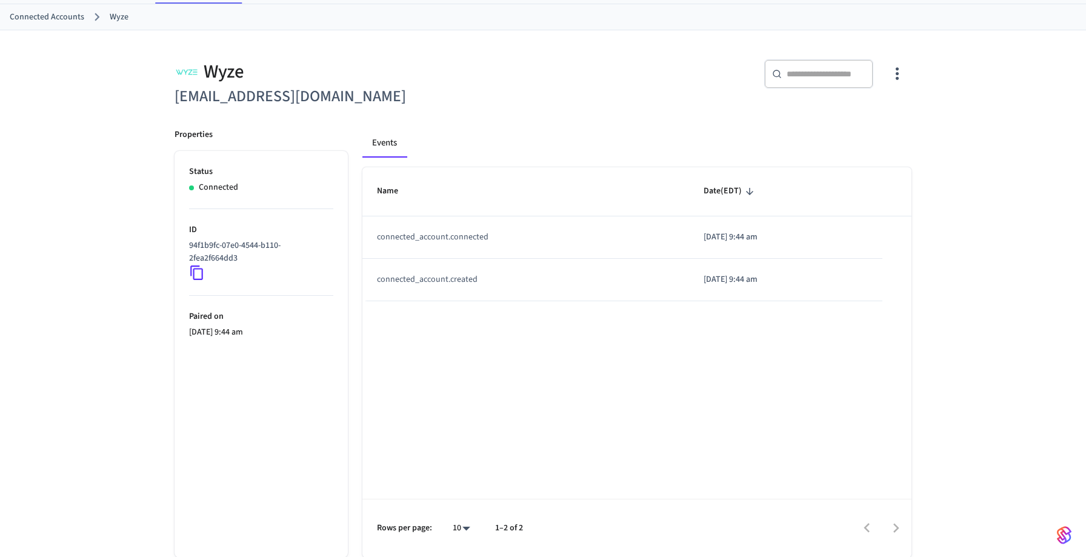
click at [475, 364] on div "Name Date (EDT) connected_account.connected 2025/08/20 at 9:44 am connected_acc…" at bounding box center [636, 362] width 549 height 390
click at [456, 516] on div "10 **" at bounding box center [456, 528] width 39 height 29
click at [459, 524] on body "DropDesk LLC Production Find by ID ⌘ K GB Devices ACS Systems Connected Account…" at bounding box center [543, 249] width 1086 height 617
click at [465, 476] on li "100" at bounding box center [457, 489] width 32 height 33
type input "***"
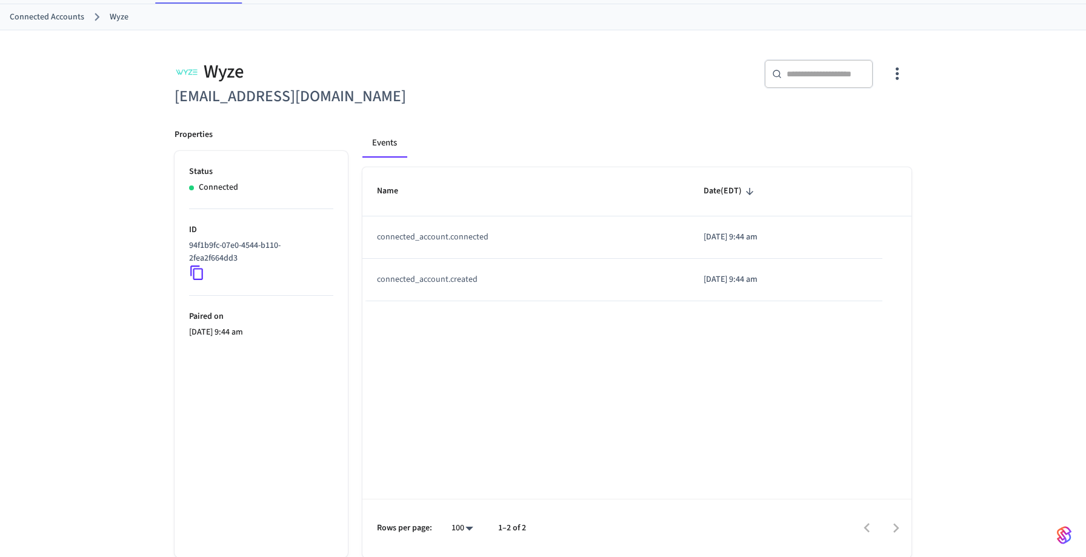
scroll to position [0, 0]
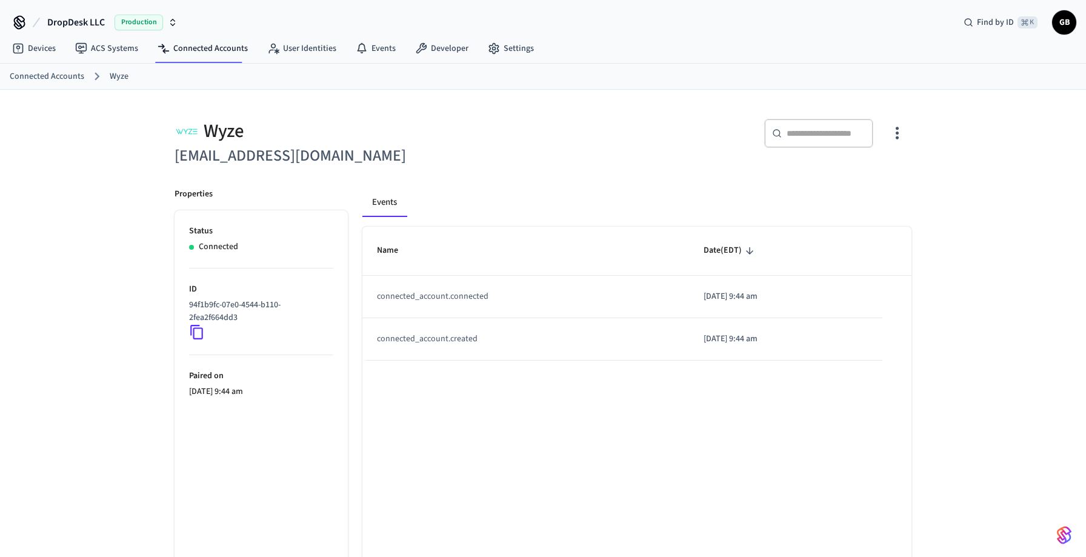
click at [893, 130] on icon "button" at bounding box center [897, 133] width 19 height 19
click at [868, 179] on span "Sync Account" at bounding box center [862, 183] width 49 height 12
click at [513, 157] on div at bounding box center [543, 278] width 1086 height 557
click at [115, 79] on link "Wyze" at bounding box center [119, 76] width 19 height 13
click at [60, 85] on div "Connected Accounts Wyze" at bounding box center [543, 77] width 1086 height 26
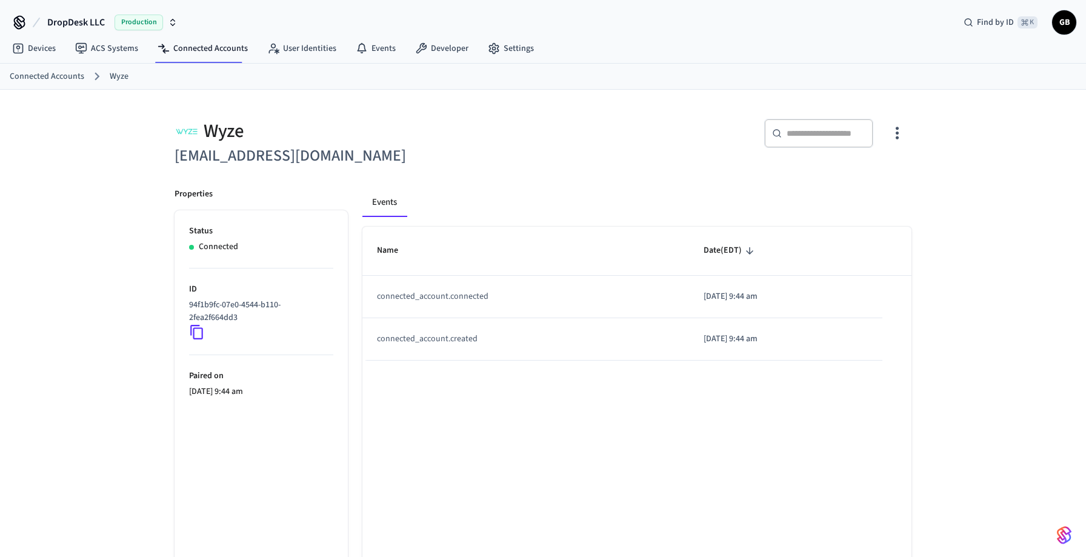
click at [60, 78] on link "Connected Accounts" at bounding box center [47, 76] width 75 height 13
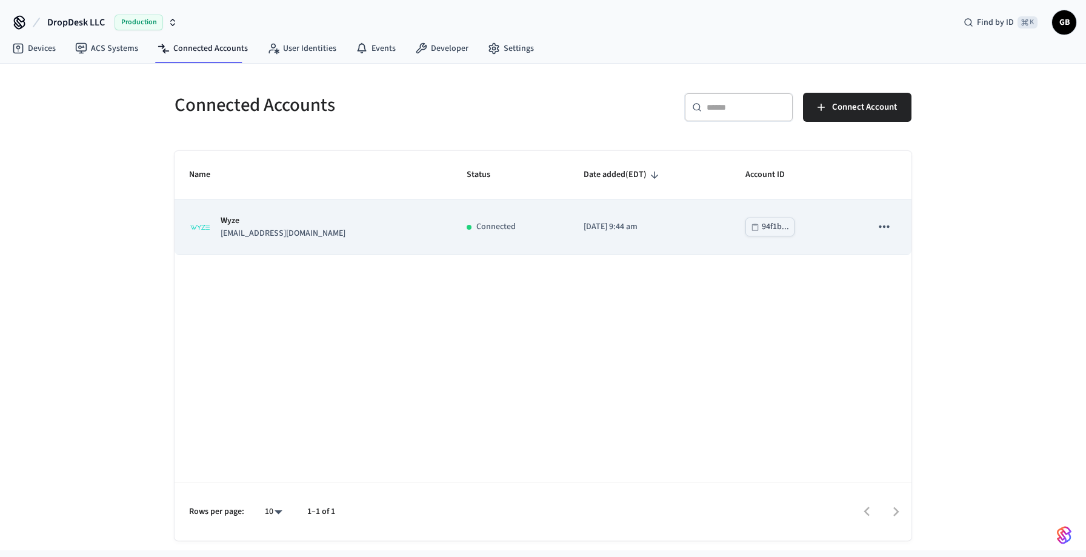
click at [286, 234] on p "[EMAIL_ADDRESS][DOMAIN_NAME]" at bounding box center [283, 233] width 125 height 13
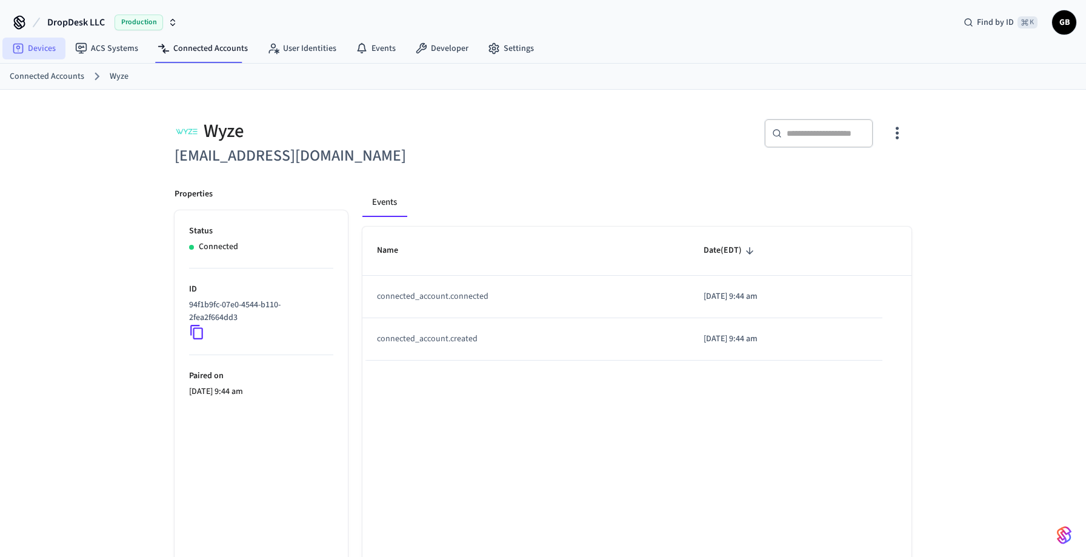
click at [37, 42] on link "Devices" at bounding box center [33, 49] width 63 height 22
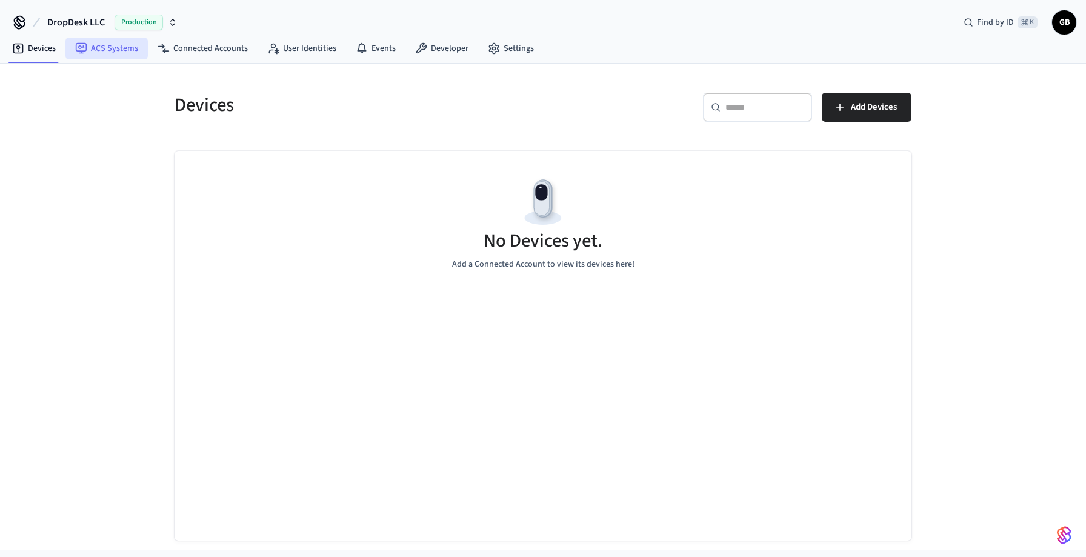
click at [111, 52] on link "ACS Systems" at bounding box center [106, 49] width 82 height 22
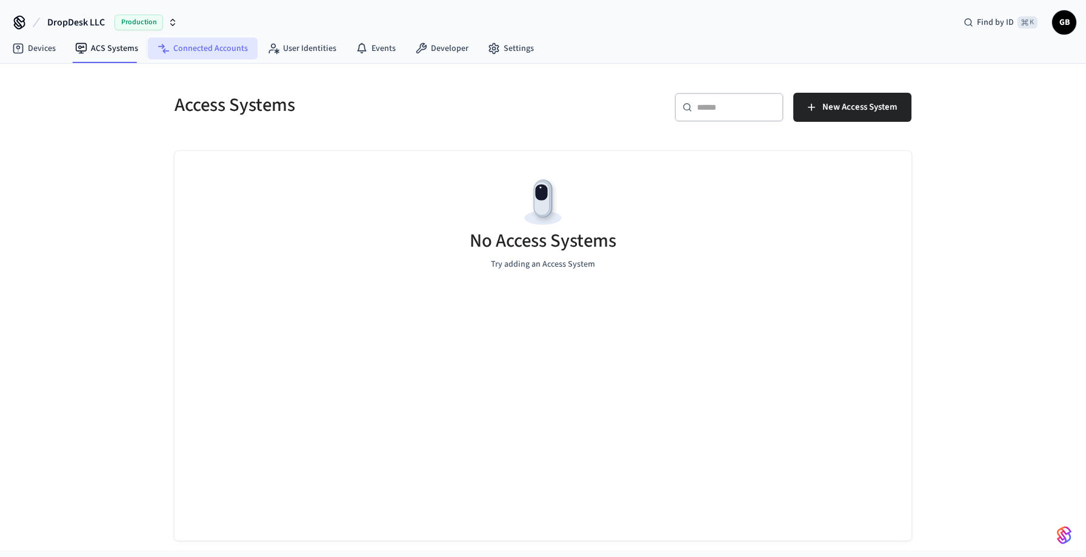
click at [178, 55] on link "Connected Accounts" at bounding box center [203, 49] width 110 height 22
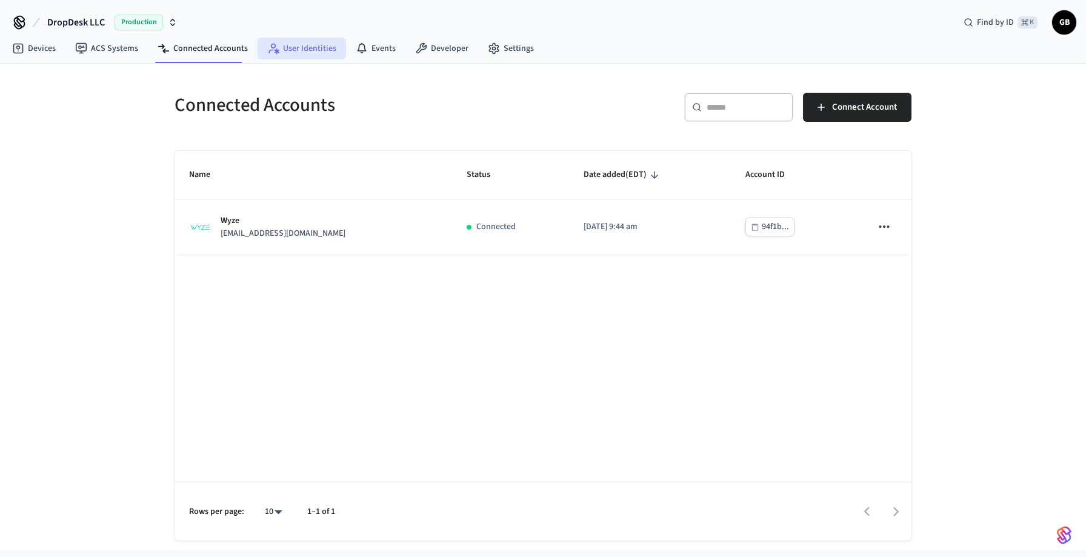
click at [313, 51] on link "User Identities" at bounding box center [302, 49] width 88 height 22
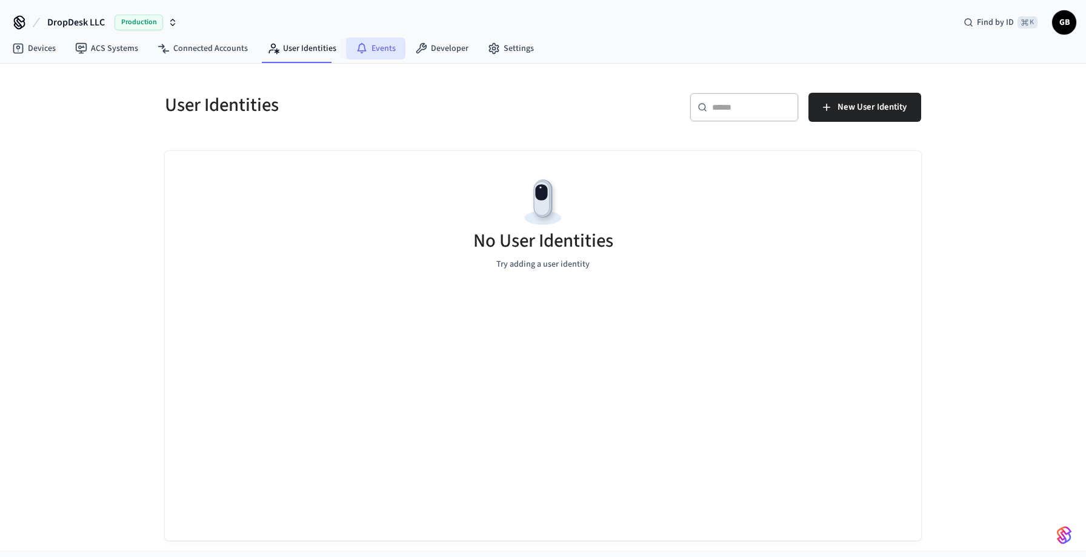
click at [385, 52] on link "Events" at bounding box center [375, 49] width 59 height 22
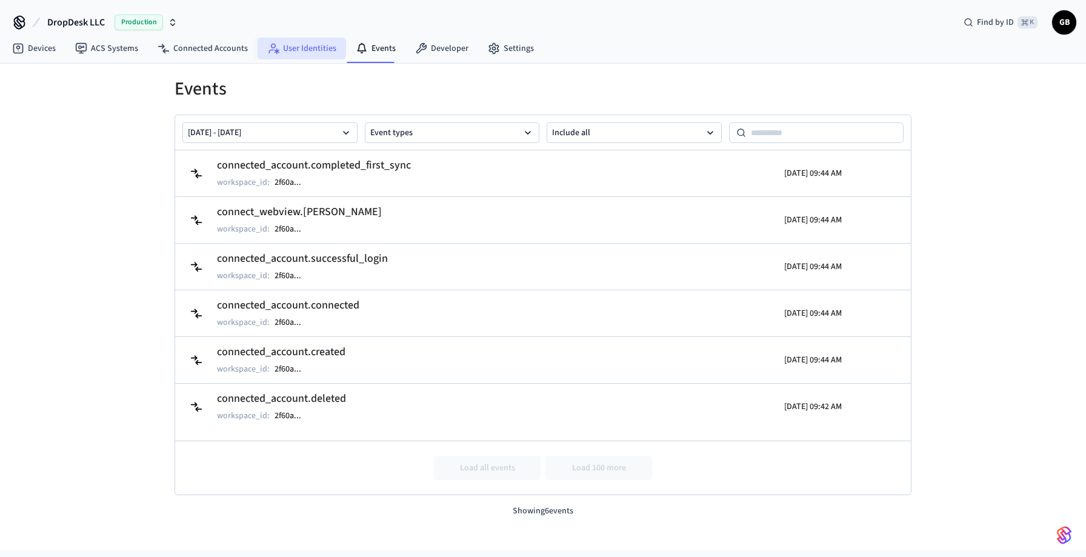
click at [319, 49] on link "User Identities" at bounding box center [302, 49] width 88 height 22
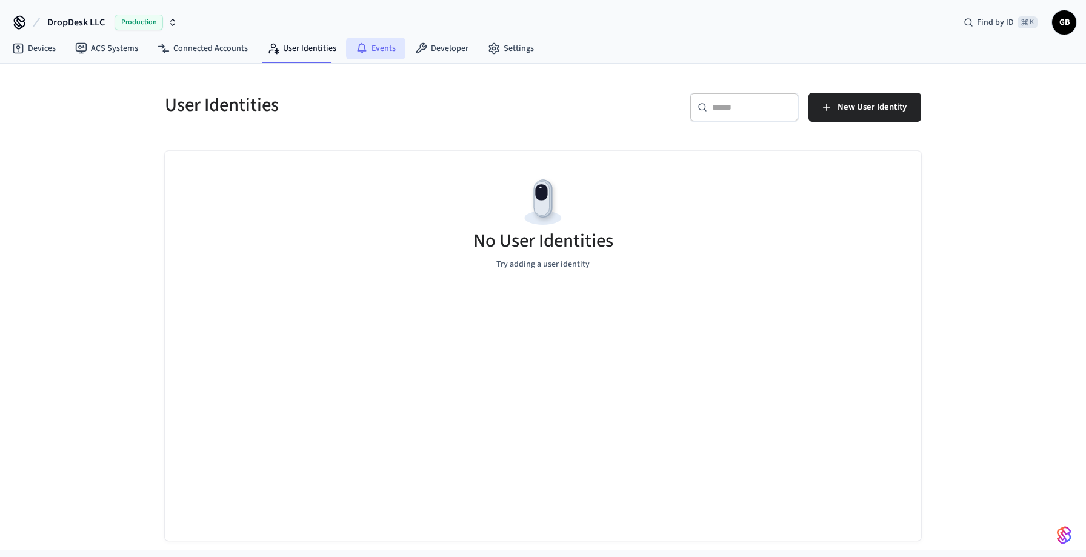
click at [377, 42] on link "Events" at bounding box center [375, 49] width 59 height 22
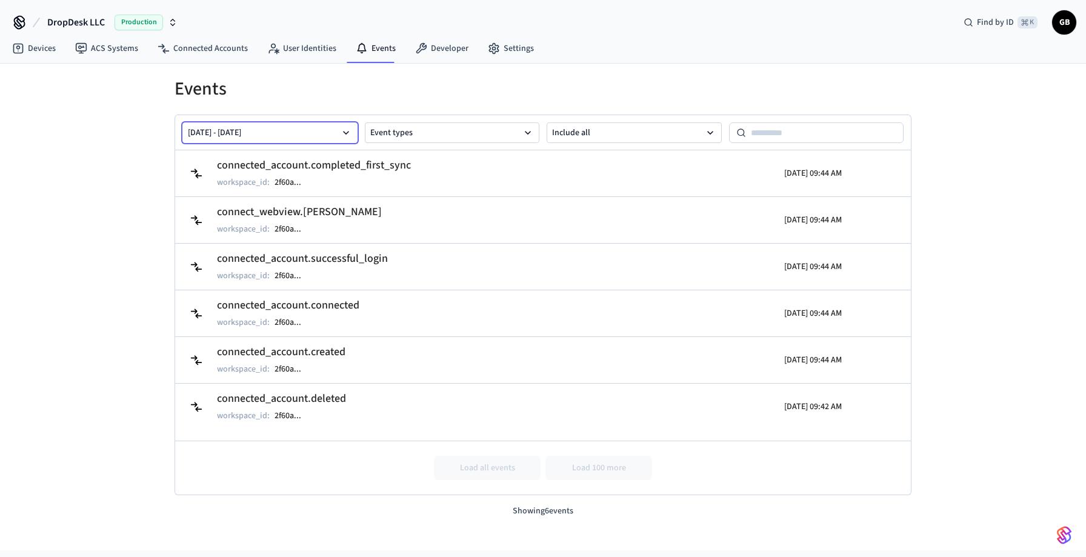
click at [337, 130] on button "Aug 13 2025 - Aug 20 2025" at bounding box center [269, 132] width 175 height 21
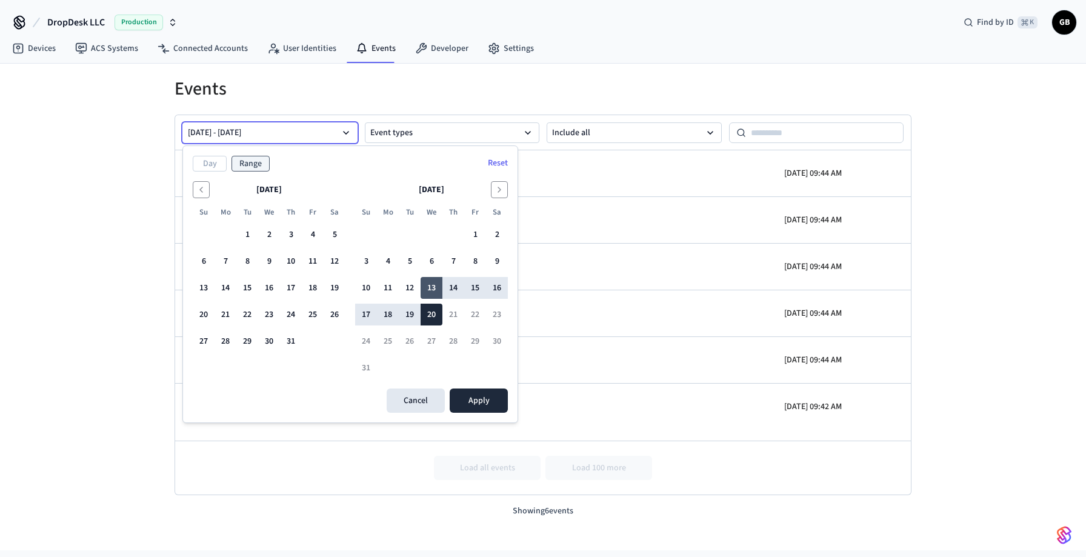
click at [431, 287] on button "13" at bounding box center [432, 288] width 22 height 22
click at [433, 314] on button "20" at bounding box center [432, 315] width 22 height 22
click at [433, 282] on button "13" at bounding box center [432, 288] width 22 height 22
click at [413, 313] on button "19" at bounding box center [410, 315] width 22 height 22
click at [437, 315] on button "20" at bounding box center [432, 315] width 22 height 22
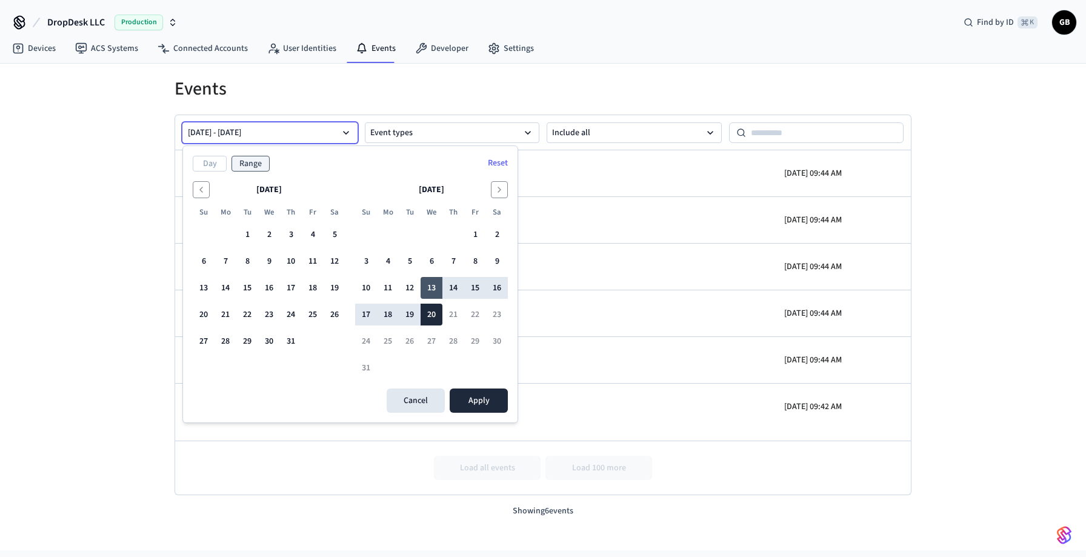
click at [434, 293] on button "13" at bounding box center [432, 288] width 22 height 22
click at [489, 311] on tbody "1 2 3 4 5 6 7 8 9 10 11 12 13 14 15 16 17 18 19 20 21 22 23 24 25 26 27 28 29 3…" at bounding box center [431, 299] width 153 height 160
click at [434, 315] on button "20" at bounding box center [432, 315] width 22 height 22
click at [340, 132] on icon "button" at bounding box center [346, 133] width 12 height 12
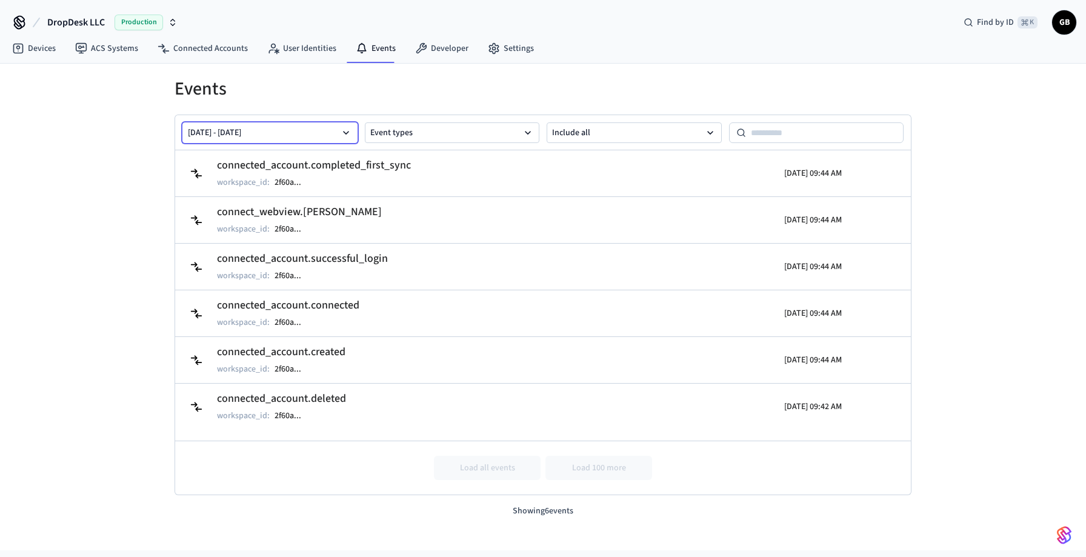
click at [340, 132] on icon "button" at bounding box center [346, 133] width 12 height 12
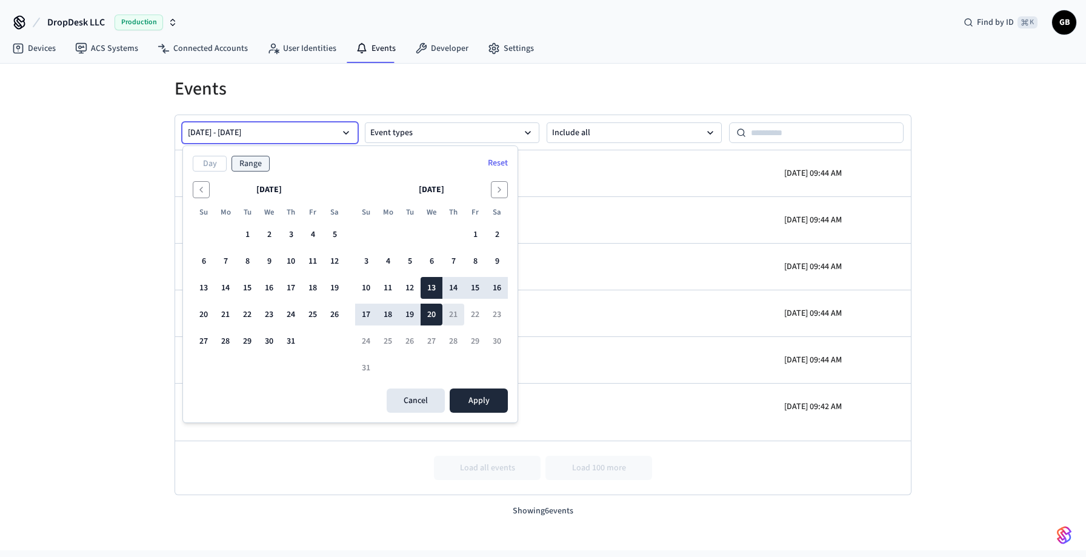
click at [464, 317] on tr "17 18 19 20 21 22 23" at bounding box center [431, 315] width 153 height 22
click at [500, 402] on button "Apply" at bounding box center [479, 400] width 58 height 24
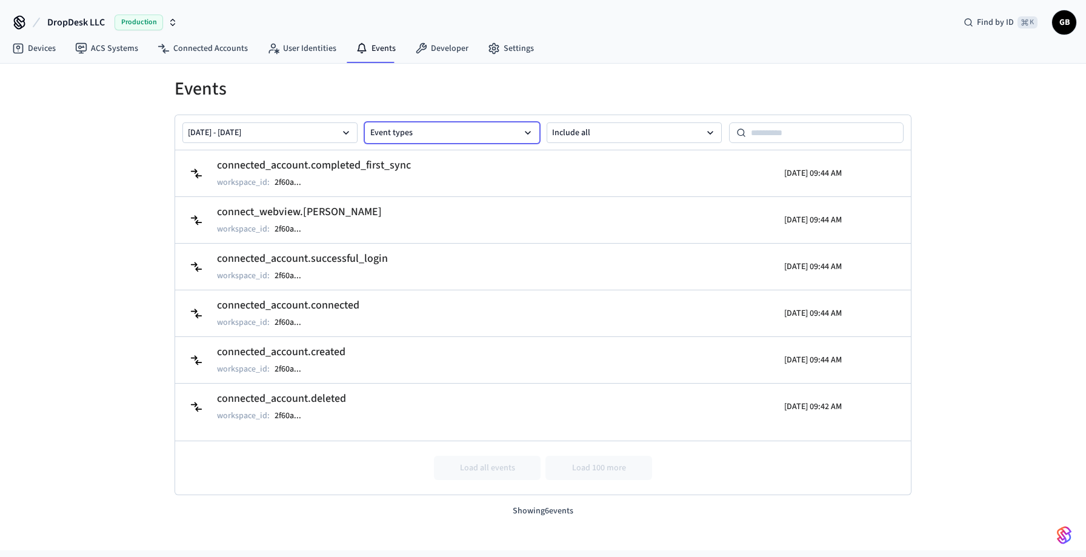
click at [508, 138] on button "Event types" at bounding box center [452, 132] width 175 height 21
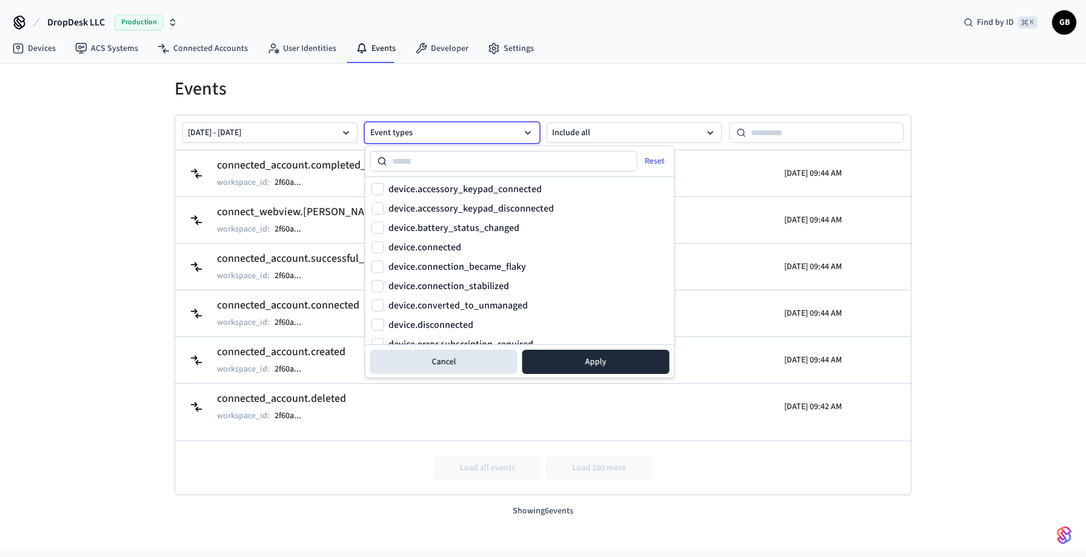
click at [577, 78] on h1 "Events" at bounding box center [543, 89] width 737 height 22
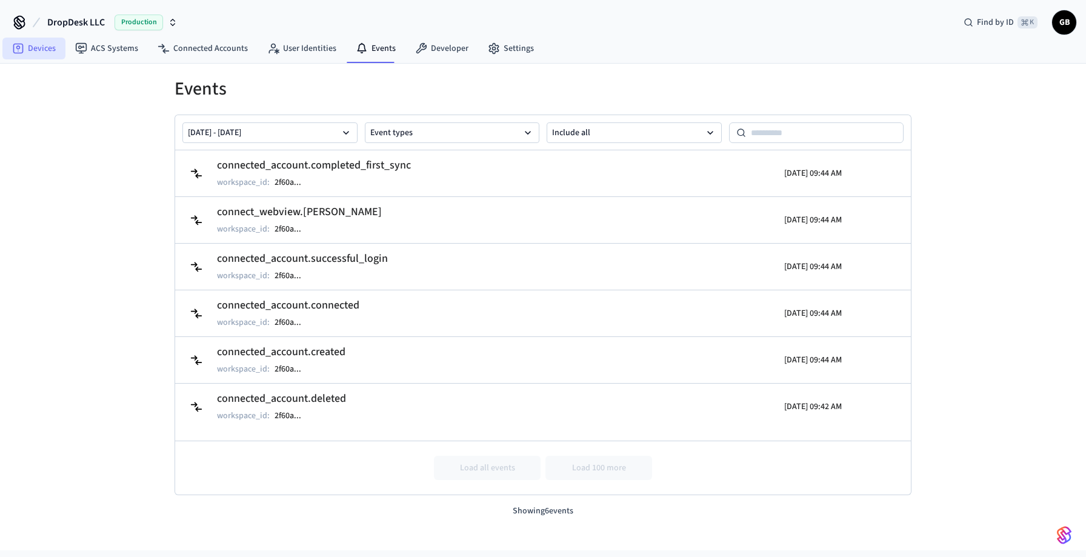
click at [44, 52] on link "Devices" at bounding box center [33, 49] width 63 height 22
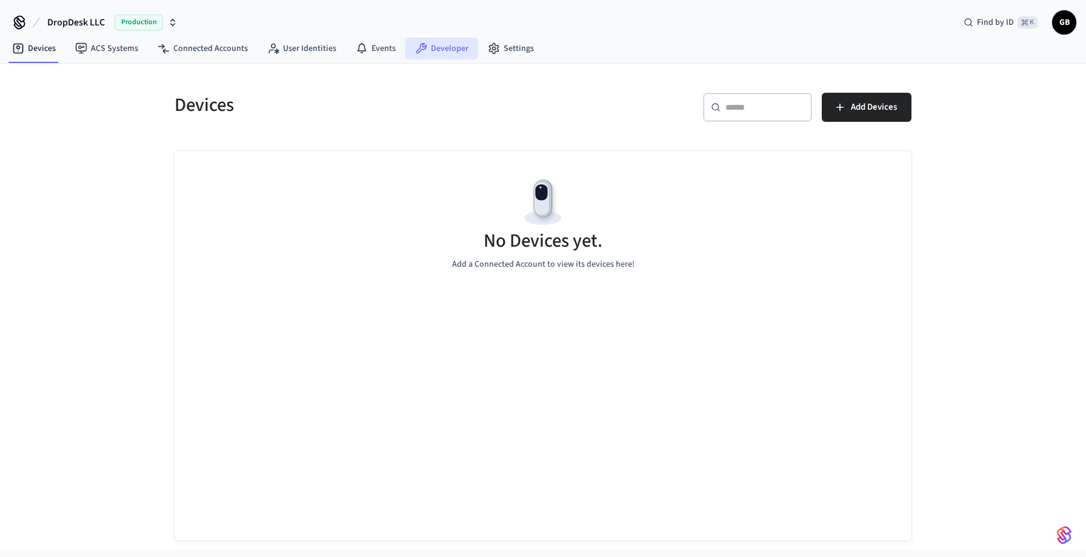
click at [452, 52] on link "Developer" at bounding box center [441, 49] width 73 height 22
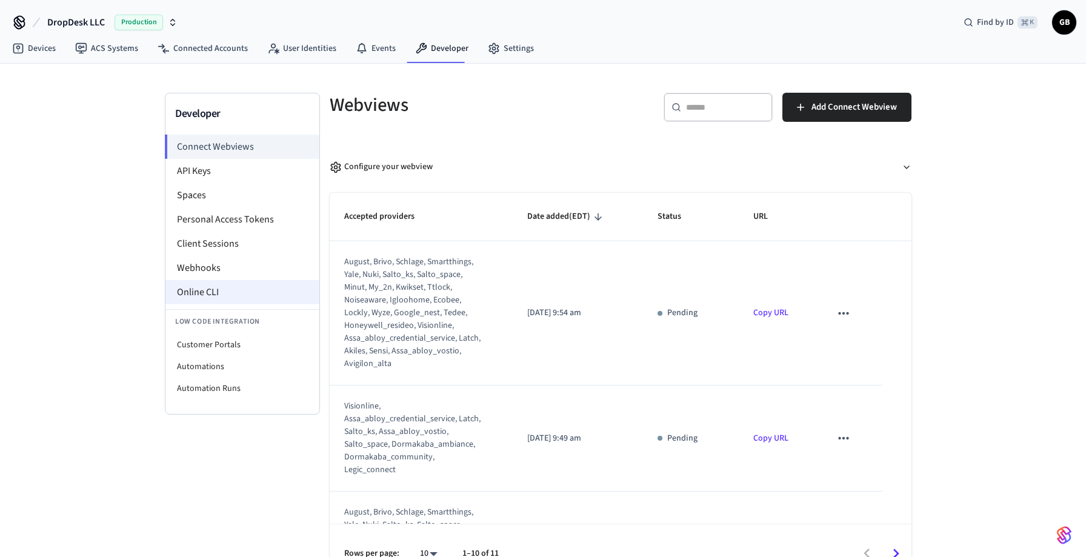
scroll to position [25, 0]
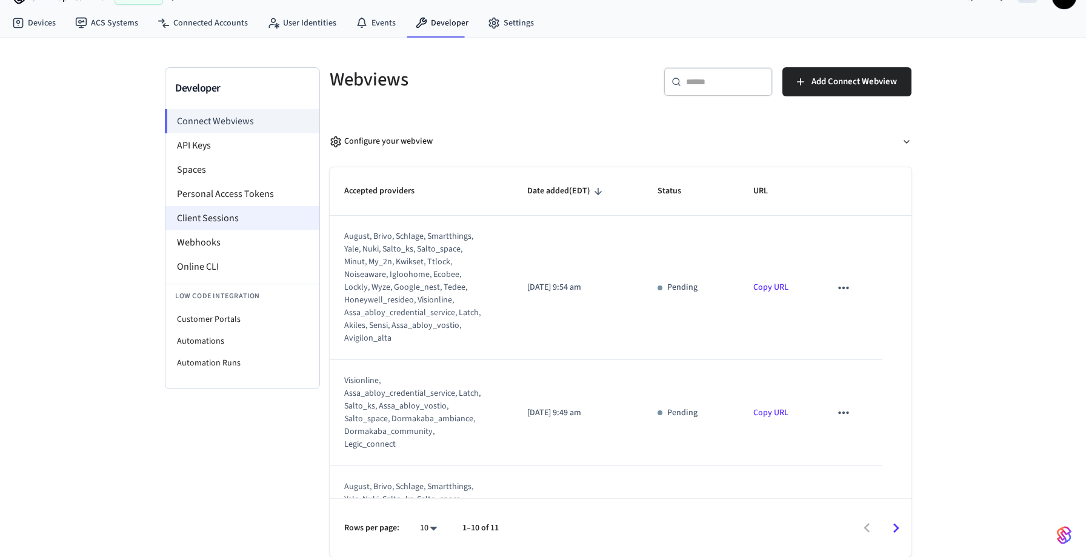
click at [221, 219] on li "Client Sessions" at bounding box center [242, 218] width 154 height 24
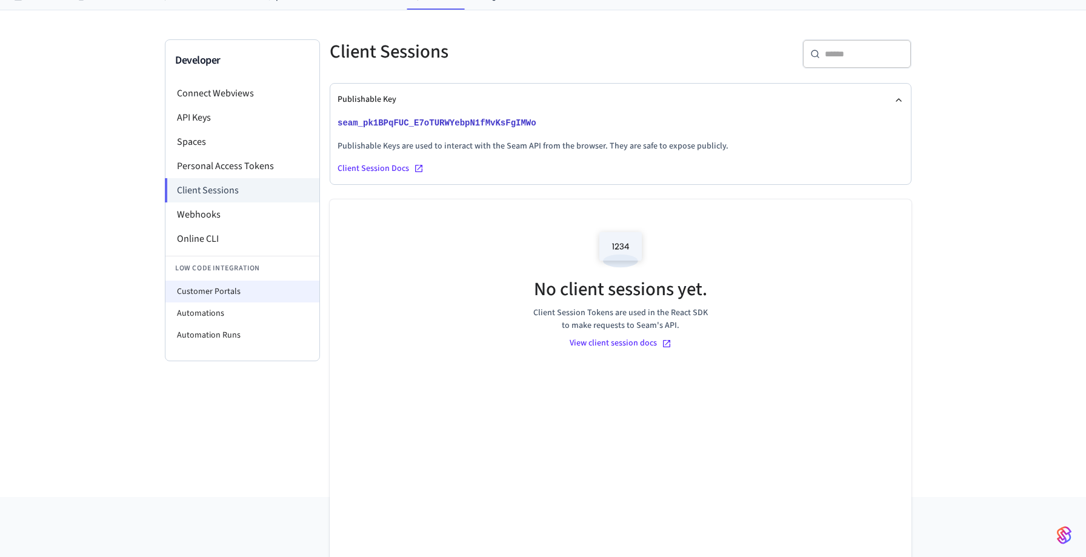
scroll to position [72, 0]
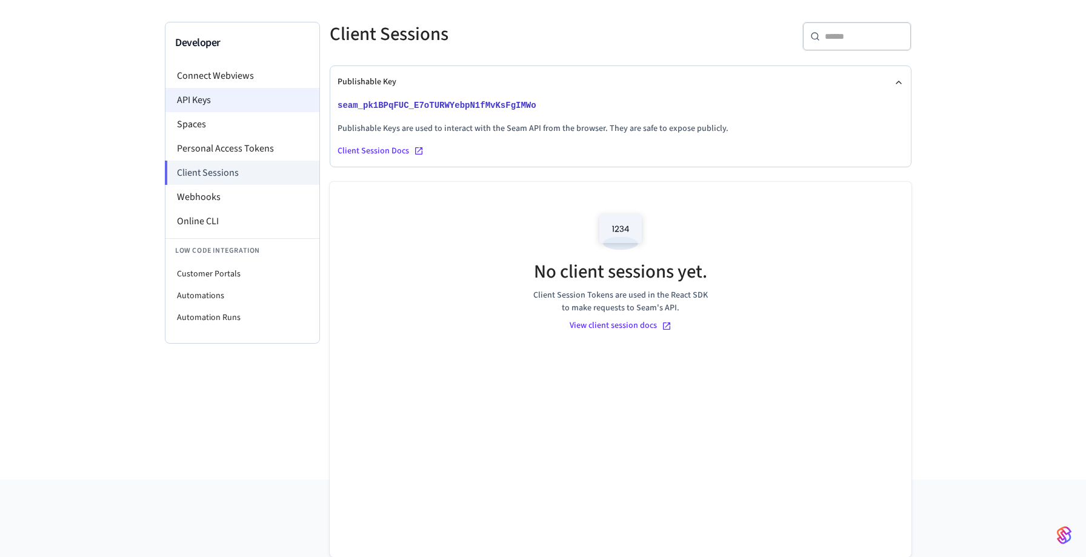
click at [253, 106] on li "API Keys" at bounding box center [242, 100] width 154 height 24
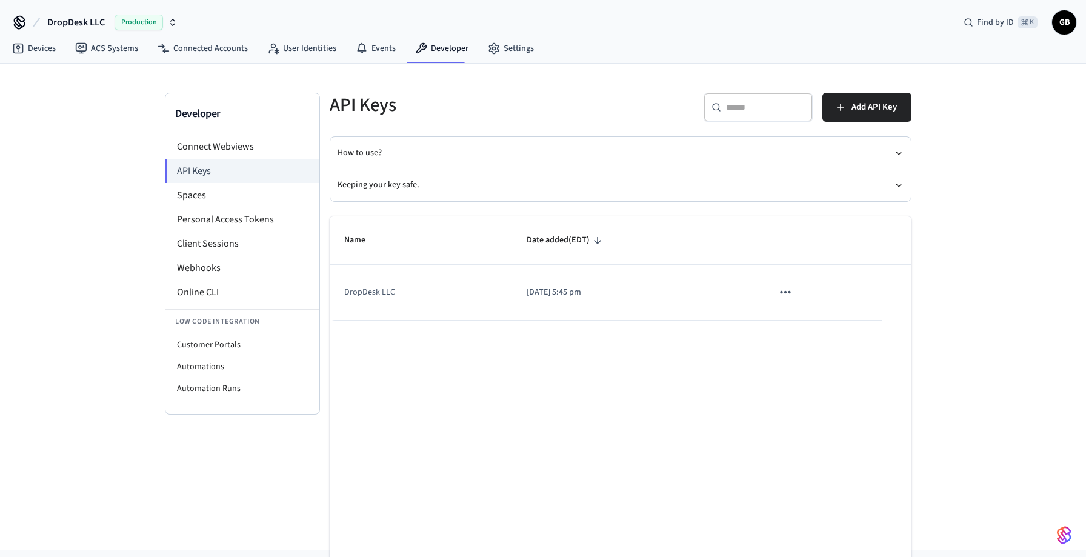
click at [788, 295] on icon "sticky table" at bounding box center [785, 292] width 16 height 16
click at [981, 306] on div at bounding box center [543, 278] width 1086 height 557
click at [219, 200] on li "Spaces" at bounding box center [242, 195] width 154 height 24
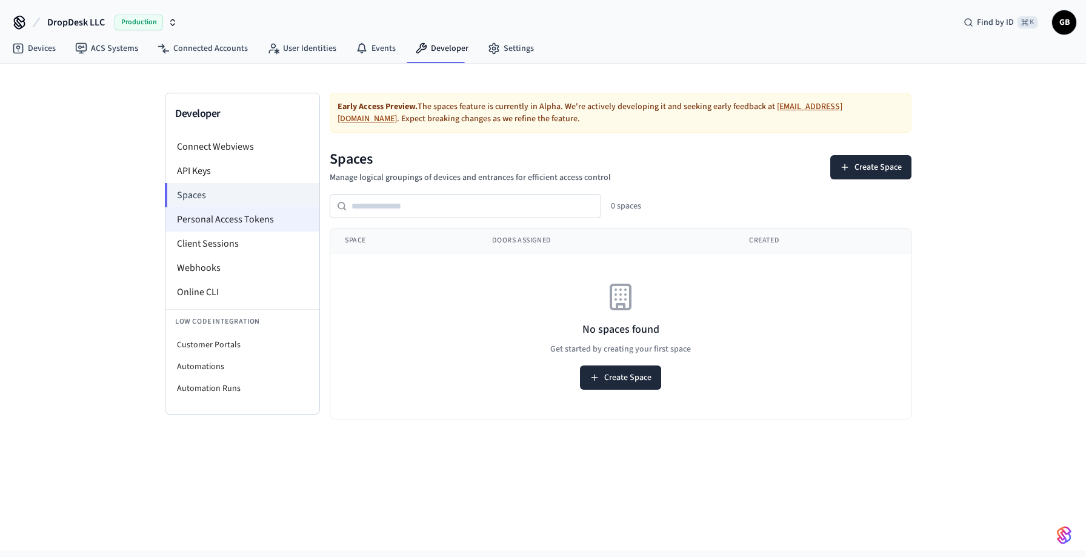
click at [216, 217] on li "Personal Access Tokens" at bounding box center [242, 219] width 154 height 24
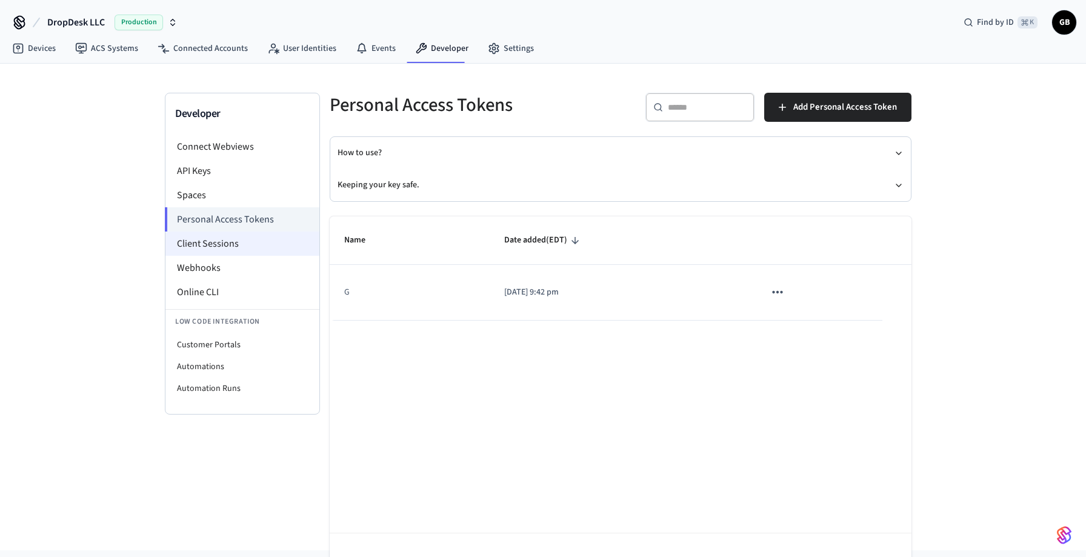
click at [252, 248] on li "Client Sessions" at bounding box center [242, 243] width 154 height 24
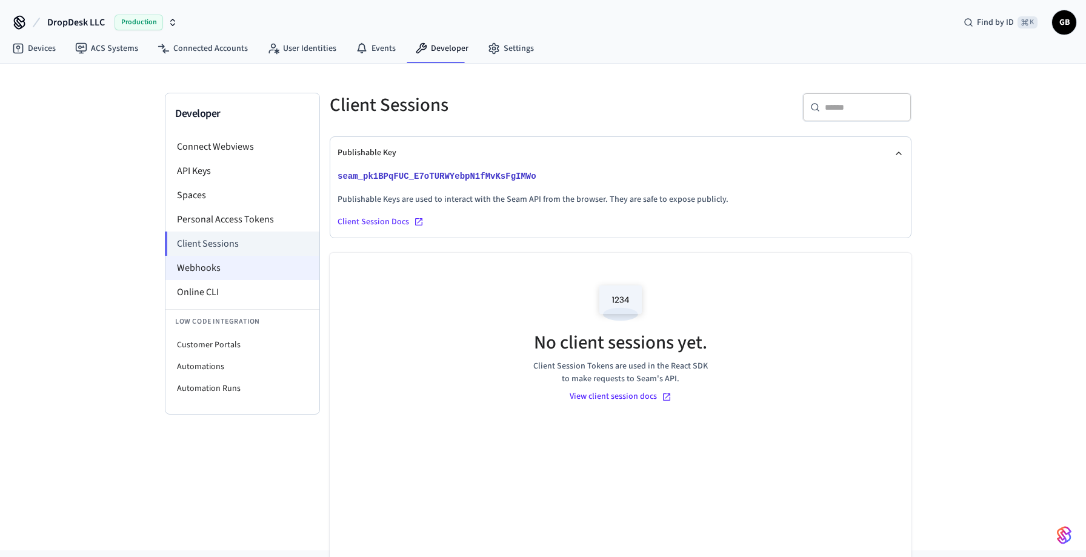
click at [244, 270] on li "Webhooks" at bounding box center [242, 268] width 154 height 24
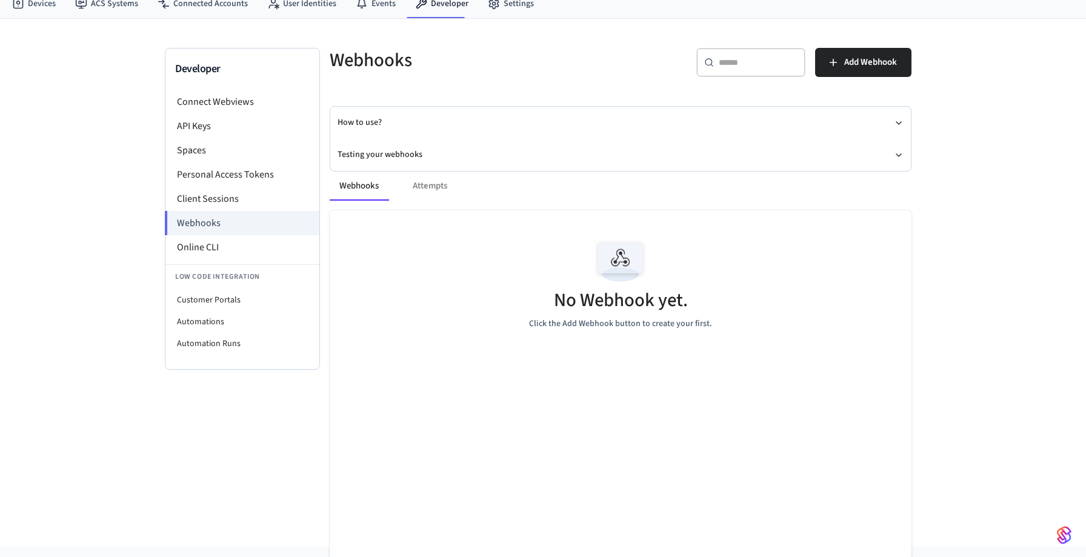
scroll to position [44, 0]
click at [405, 159] on div "Webhooks Attempts No Webhook yet. Click the Add Webhook button to create your f…" at bounding box center [613, 379] width 596 height 443
click at [400, 125] on button "How to use?" at bounding box center [621, 124] width 566 height 32
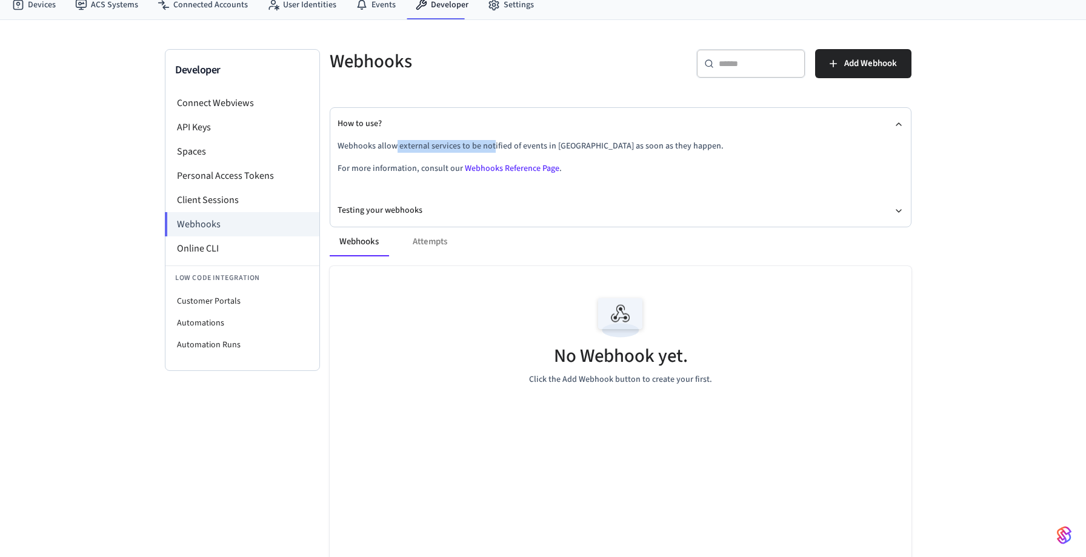
drag, startPoint x: 397, startPoint y: 148, endPoint x: 491, endPoint y: 150, distance: 94.5
click at [491, 150] on p "Webhooks allow external services to be notified of events in Seam as soon as th…" at bounding box center [621, 146] width 566 height 13
click at [627, 199] on button "Testing your webhooks" at bounding box center [621, 211] width 566 height 32
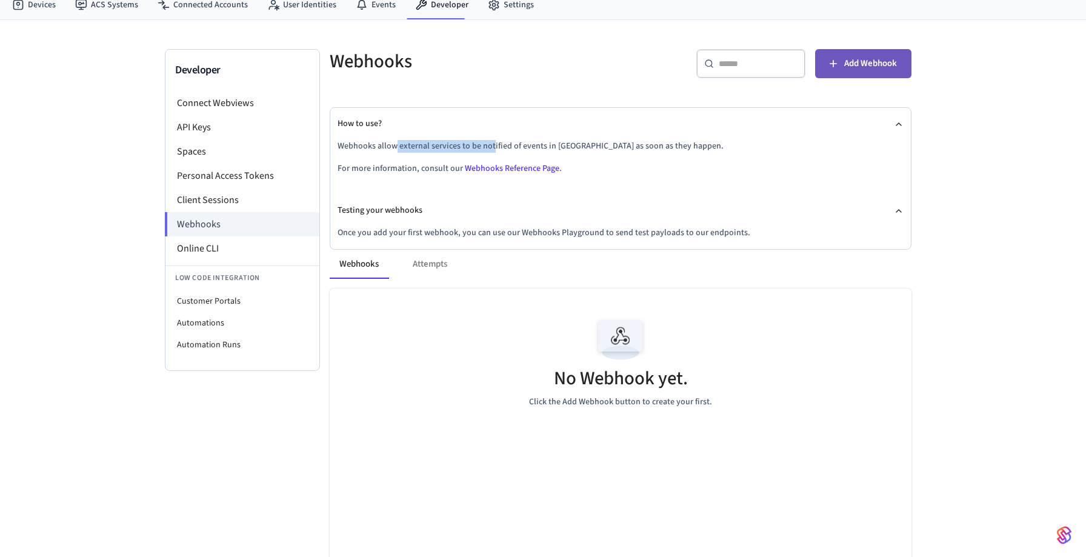
click at [887, 68] on span "Add Webhook" at bounding box center [870, 64] width 53 height 16
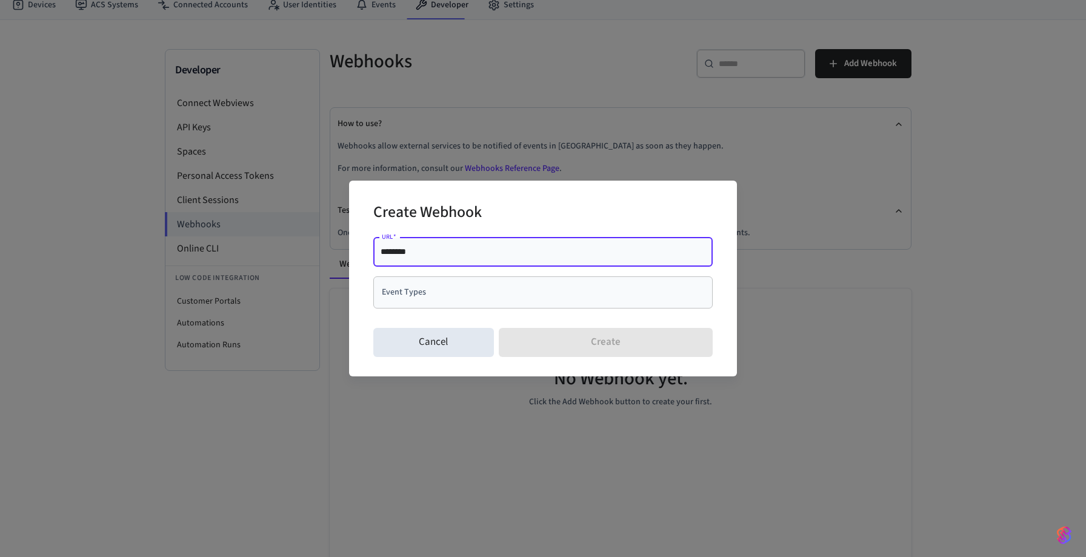
click at [518, 285] on input "Event Types" at bounding box center [534, 292] width 310 height 21
click at [570, 196] on div "Create Webhook" at bounding box center [542, 213] width 339 height 37
click at [545, 288] on input "Event Types" at bounding box center [534, 292] width 310 height 21
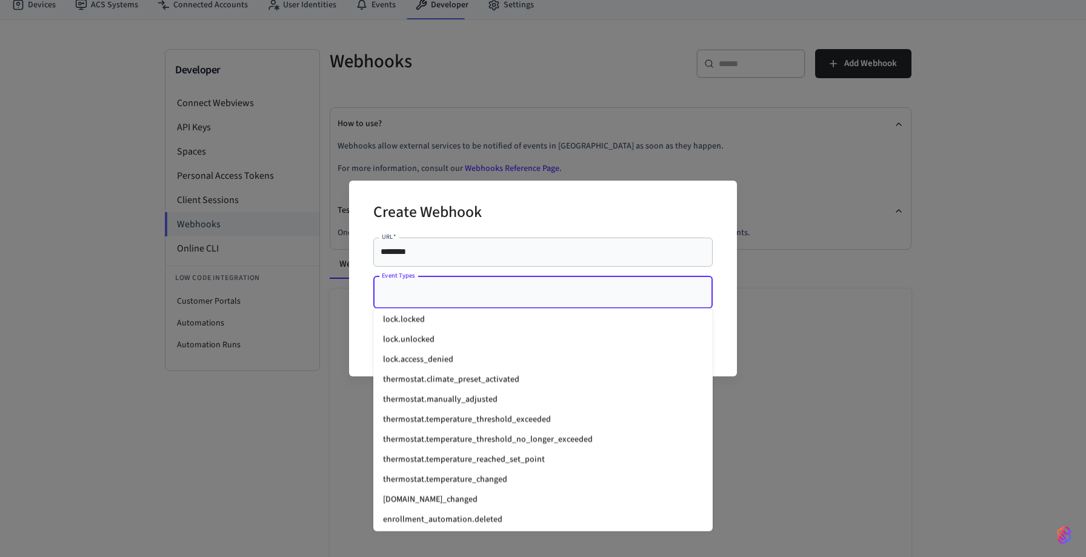
scroll to position [1563, 0]
click at [696, 207] on div "Create Webhook" at bounding box center [542, 213] width 339 height 37
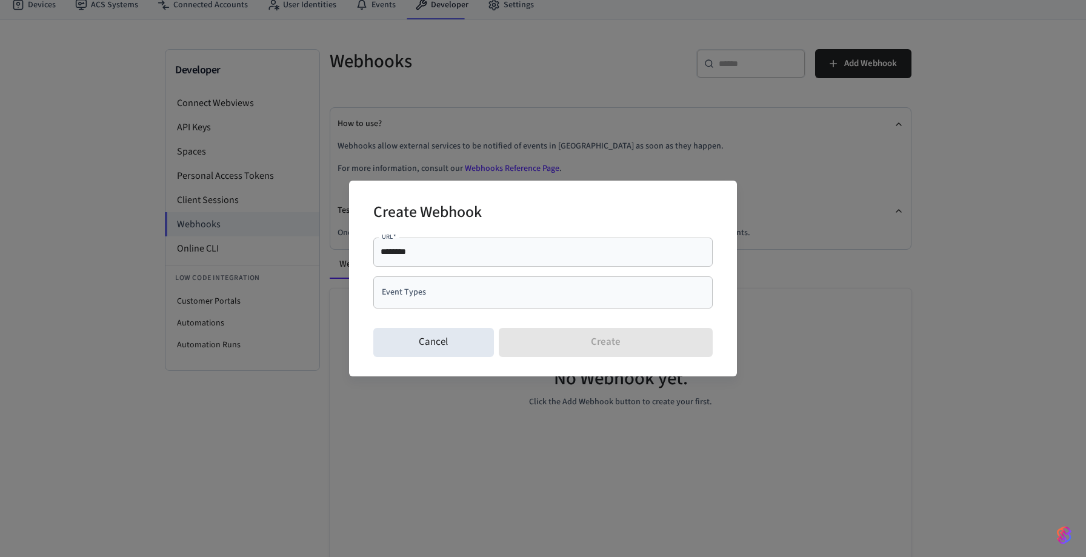
click at [448, 360] on div "Cancel Create" at bounding box center [542, 342] width 339 height 39
click at [448, 344] on button "Cancel" at bounding box center [433, 342] width 121 height 29
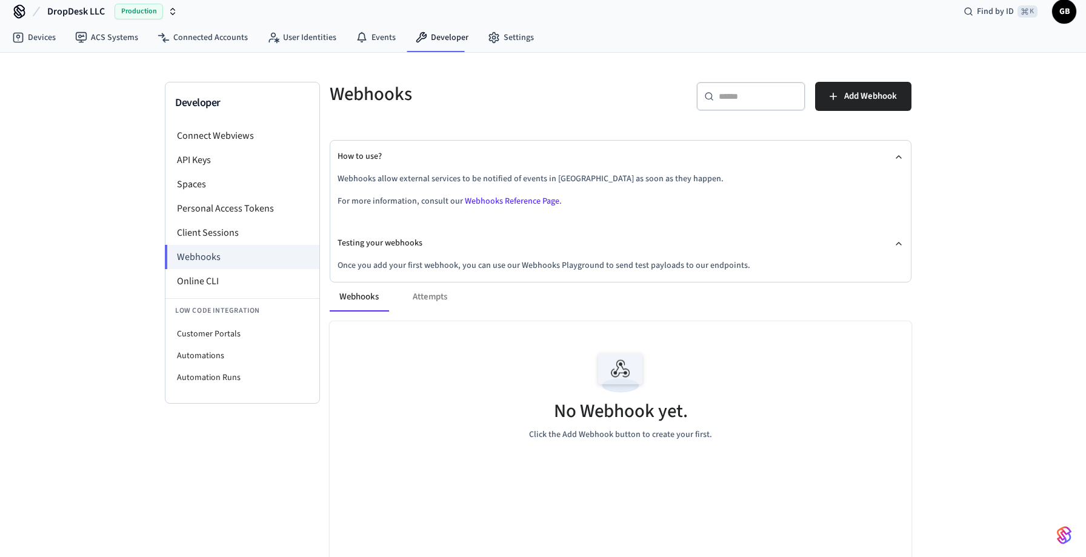
scroll to position [0, 0]
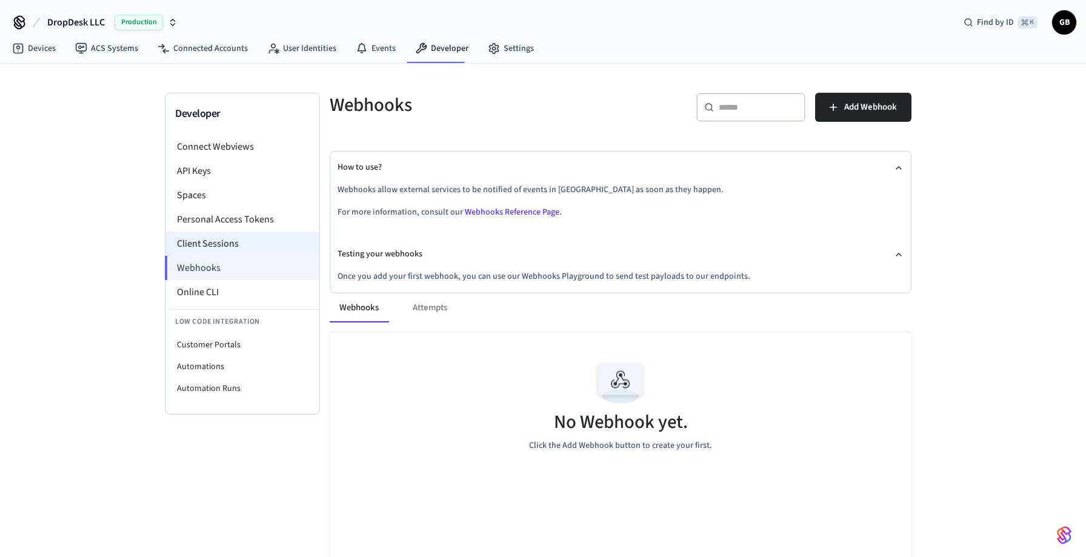
click at [244, 245] on li "Client Sessions" at bounding box center [242, 243] width 154 height 24
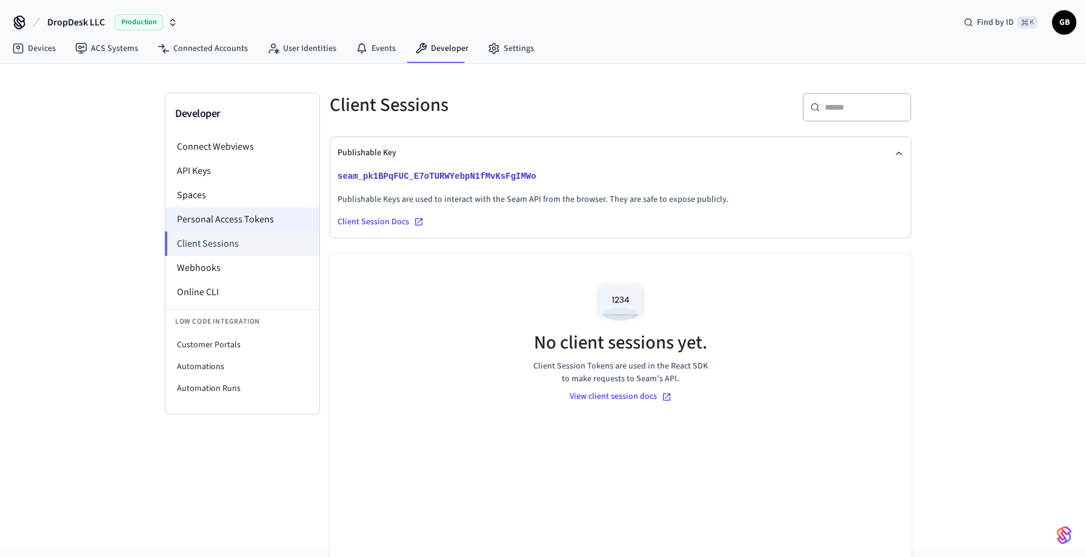
click at [242, 220] on li "Personal Access Tokens" at bounding box center [242, 219] width 154 height 24
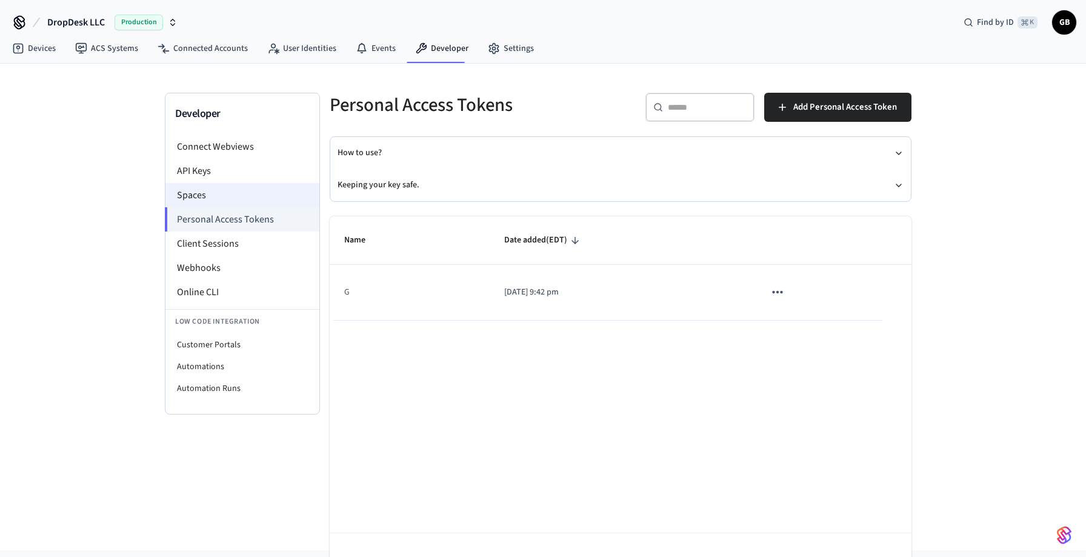
click at [233, 197] on li "Spaces" at bounding box center [242, 195] width 154 height 24
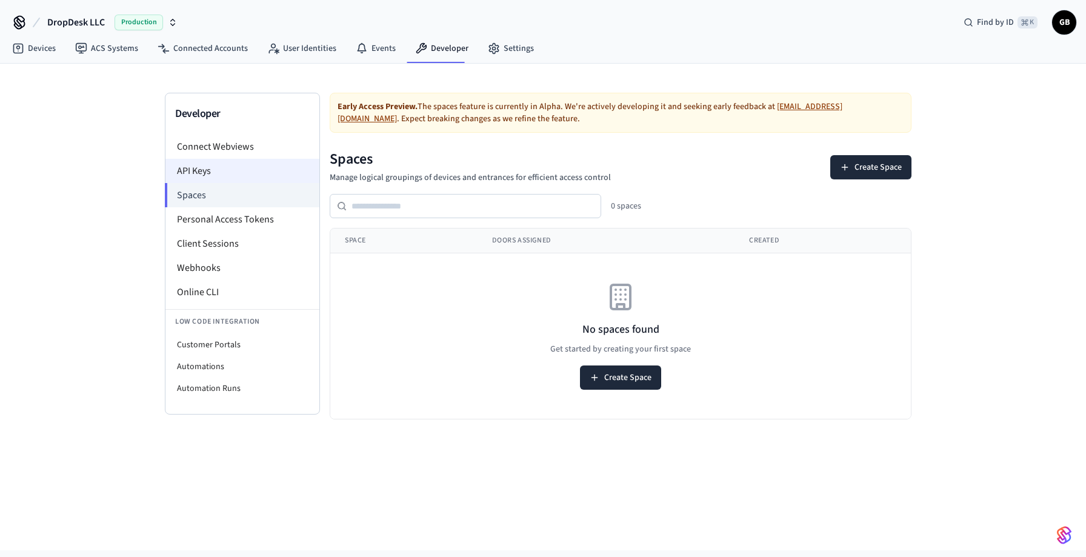
click at [231, 176] on li "API Keys" at bounding box center [242, 171] width 154 height 24
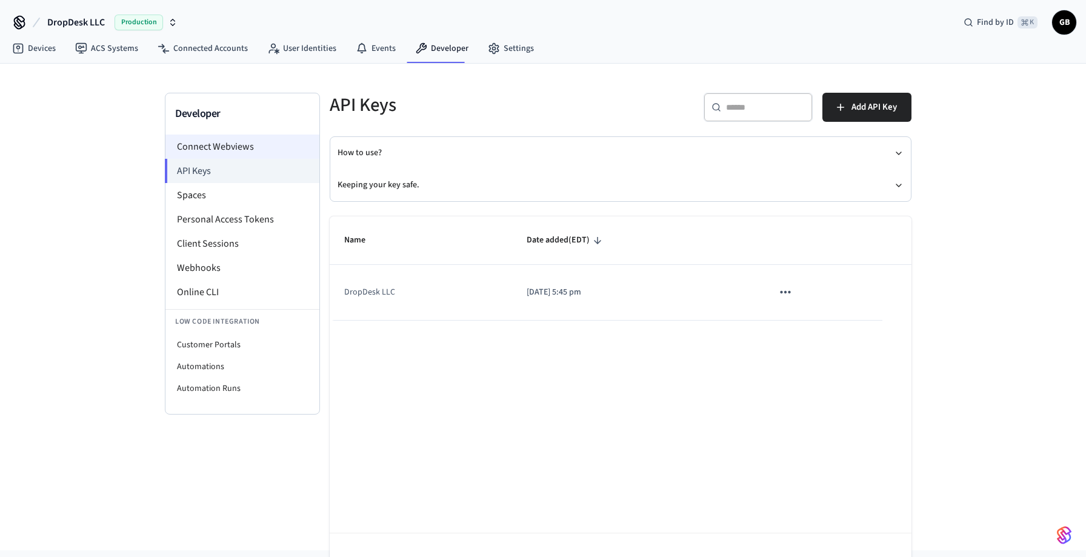
click at [233, 147] on li "Connect Webviews" at bounding box center [242, 147] width 154 height 24
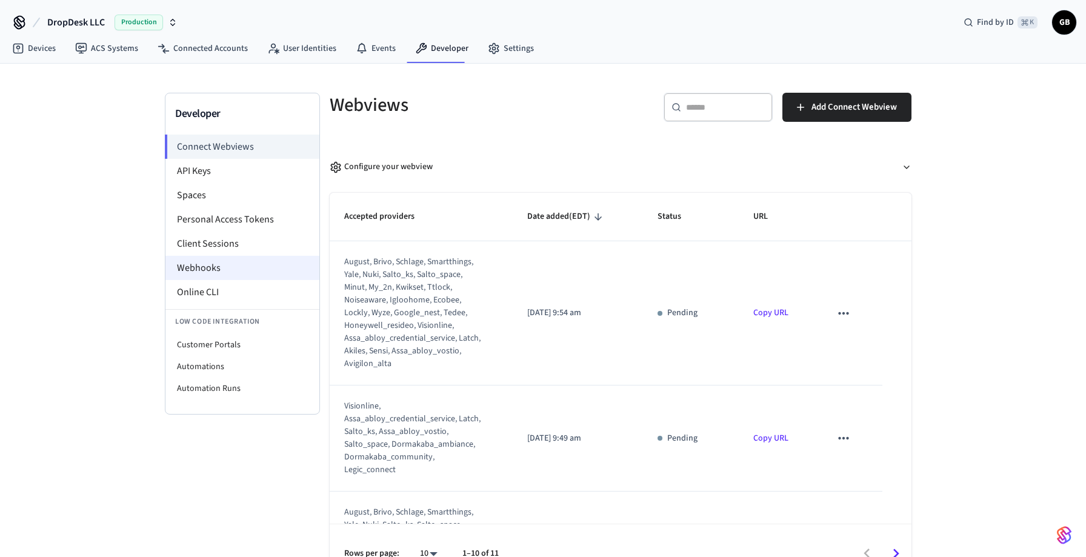
click at [213, 270] on li "Webhooks" at bounding box center [242, 268] width 154 height 24
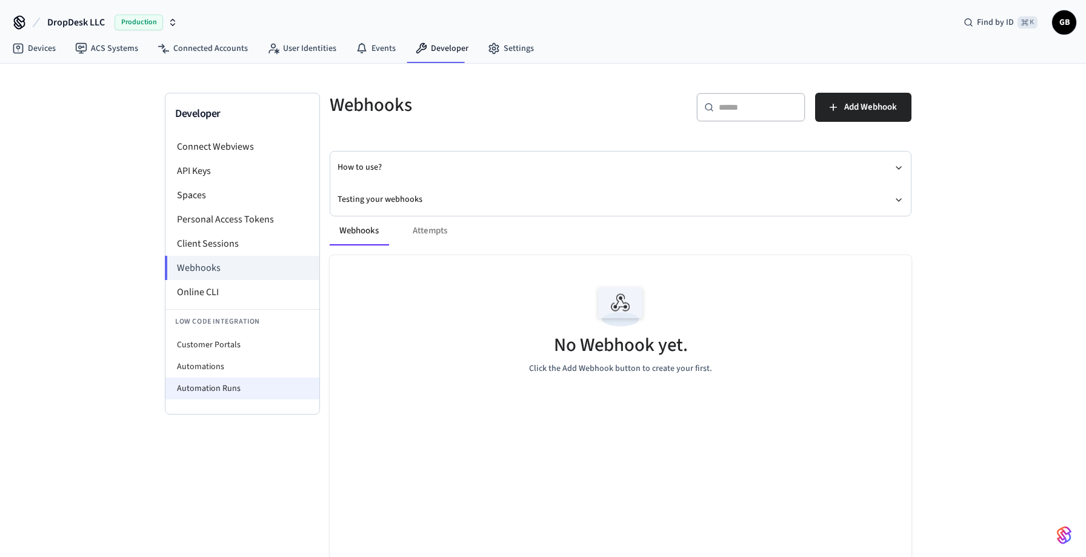
click at [217, 390] on li "Automation Runs" at bounding box center [242, 389] width 154 height 22
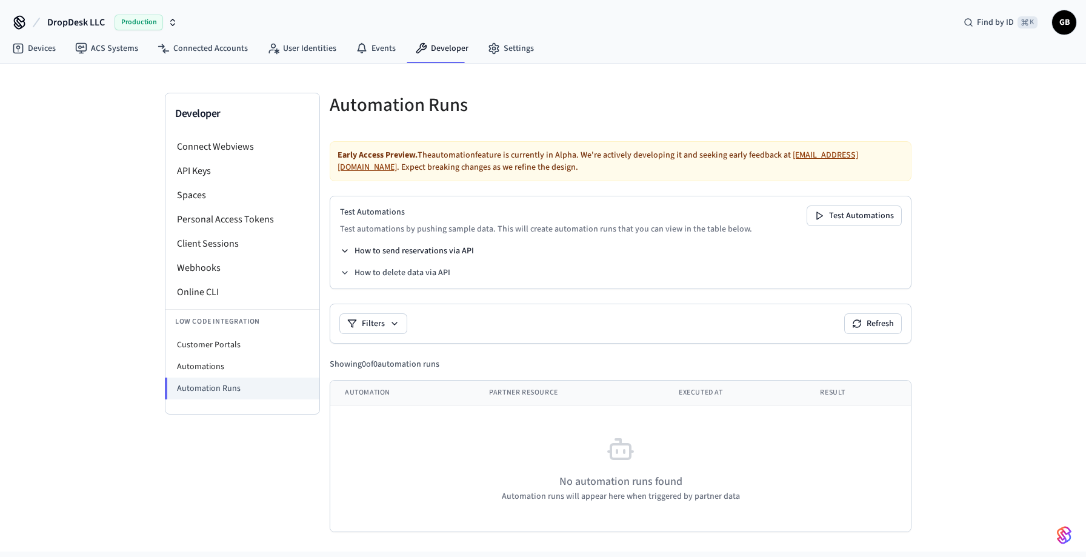
click at [378, 249] on button "How to send reservations via API" at bounding box center [407, 251] width 134 height 12
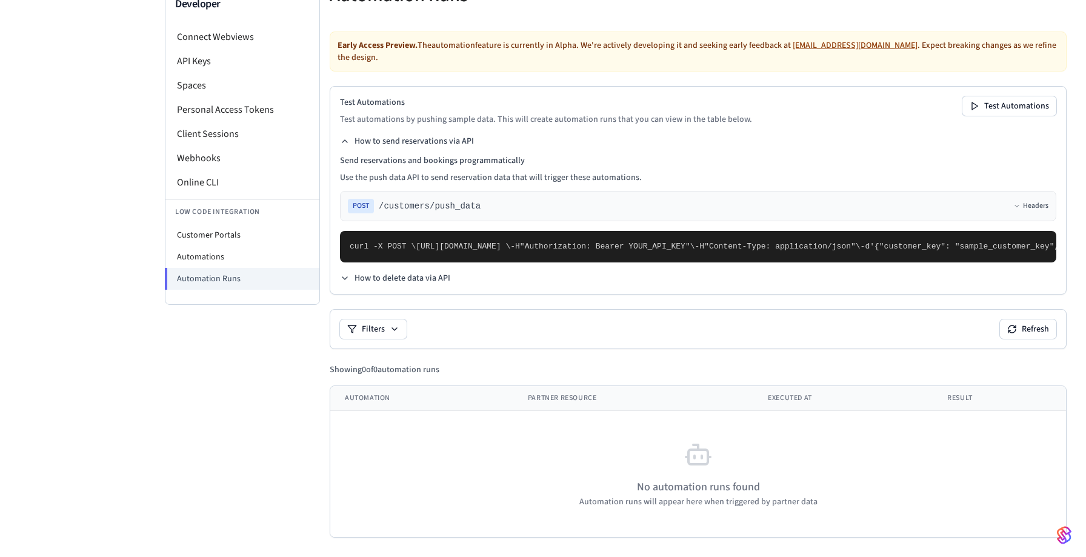
scroll to position [138, 0]
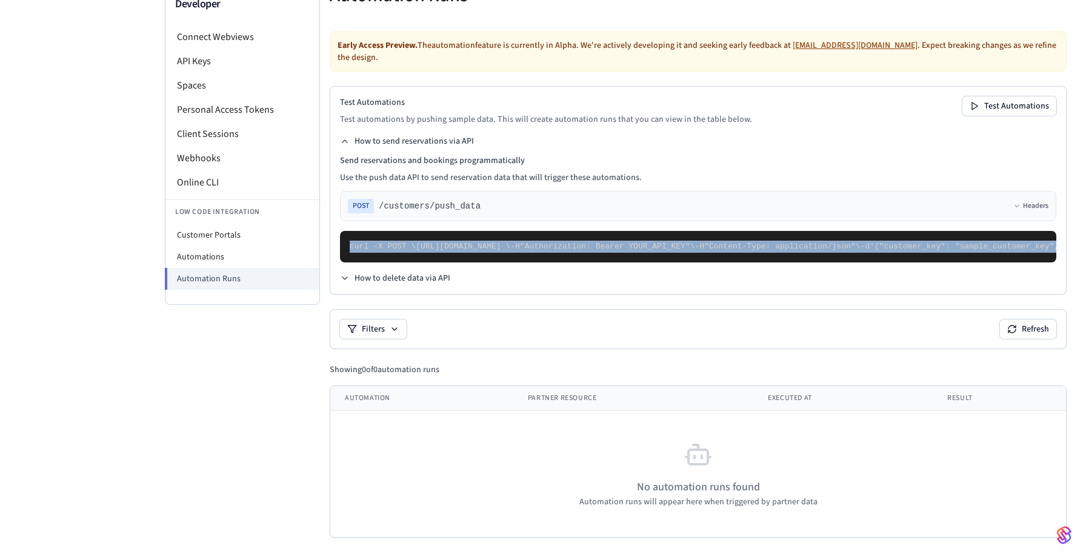
drag, startPoint x: 373, startPoint y: 477, endPoint x: 345, endPoint y: 216, distance: 262.0
click at [345, 231] on pre "curl -X POST \ https://connect.getseam.com/customers/push_data \ -H "Authorizat…" at bounding box center [698, 247] width 716 height 32
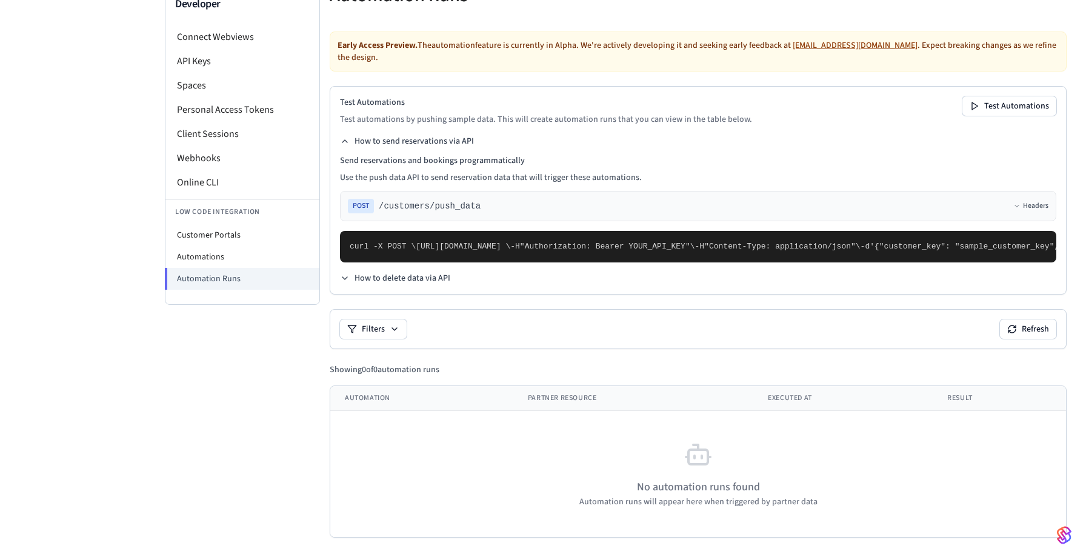
click at [315, 321] on div "Developer Connect Webviews API Keys Spaces Personal Access Tokens Client Sessio…" at bounding box center [242, 270] width 155 height 574
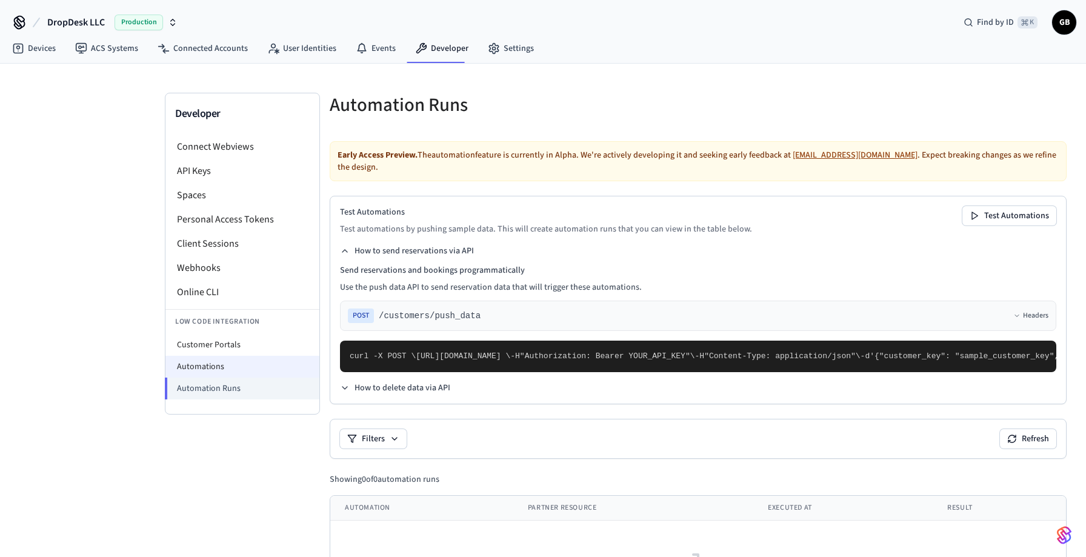
click at [211, 363] on li "Automations" at bounding box center [242, 367] width 154 height 22
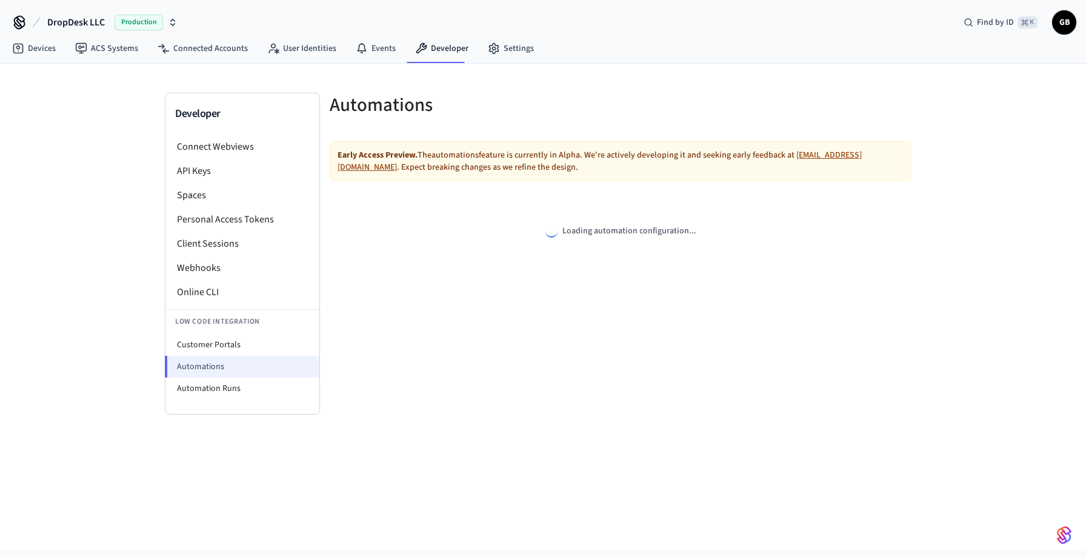
select select "**********"
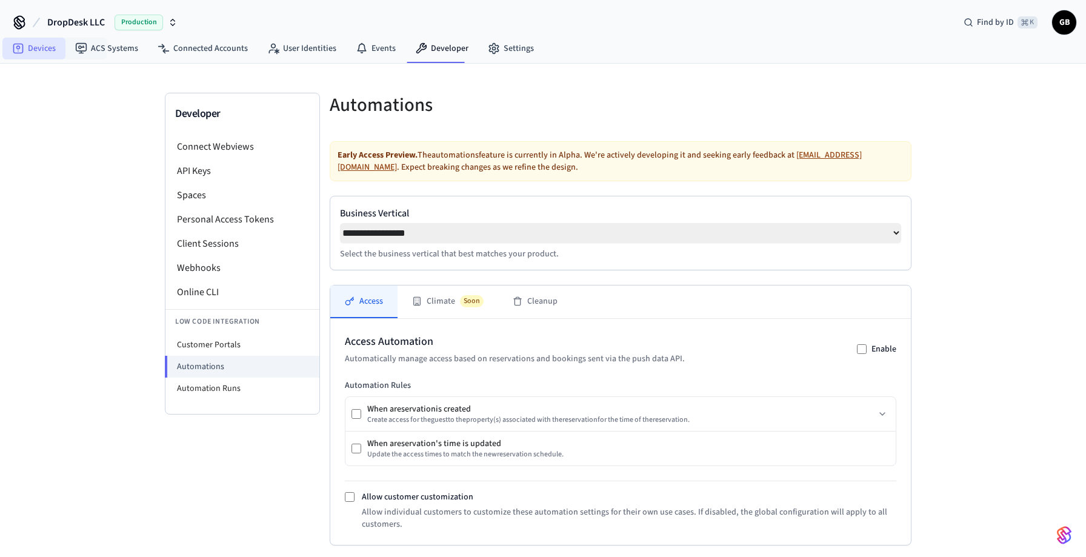
click at [40, 53] on link "Devices" at bounding box center [33, 49] width 63 height 22
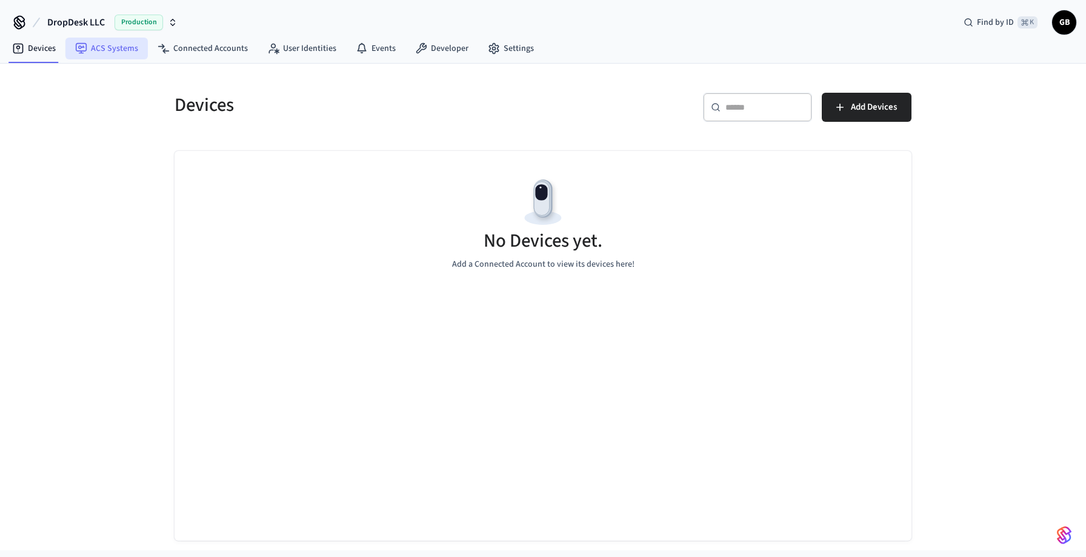
click at [85, 52] on icon at bounding box center [81, 48] width 12 height 12
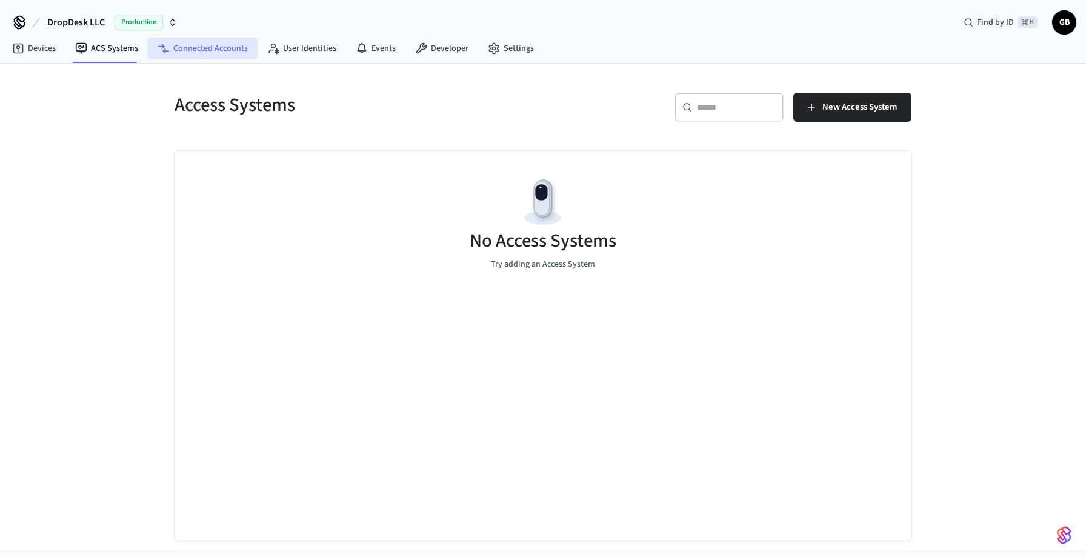
click at [181, 44] on link "Connected Accounts" at bounding box center [203, 49] width 110 height 22
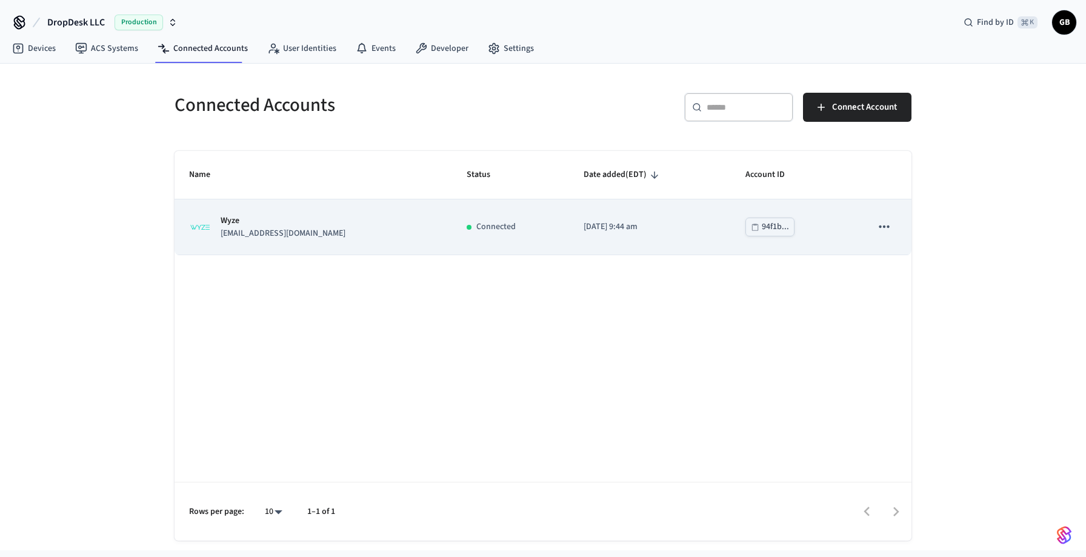
click at [597, 225] on p "2025/08/20 at 9:44 am" at bounding box center [650, 227] width 133 height 13
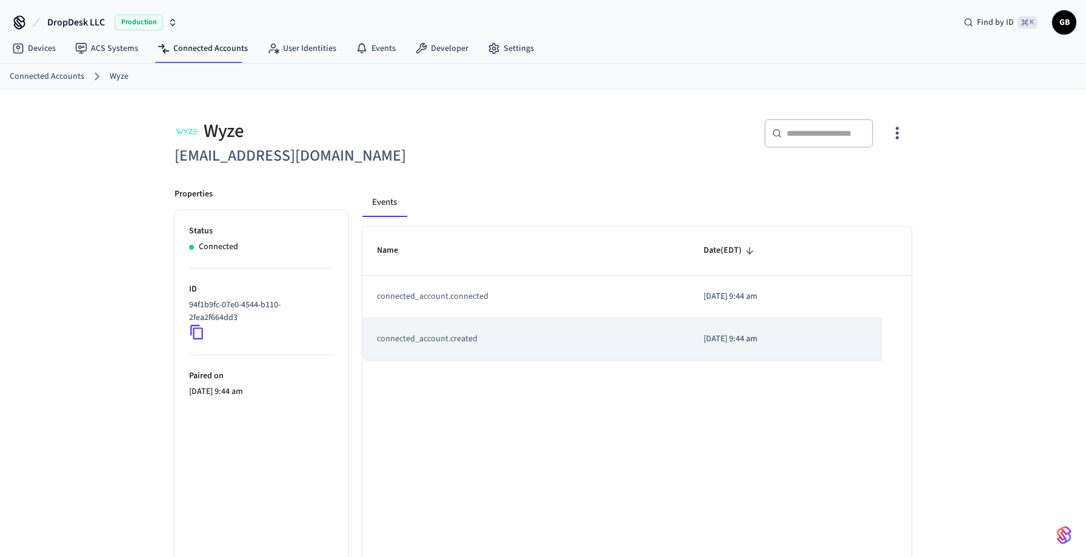
click at [465, 347] on td "connected_account.created" at bounding box center [525, 339] width 327 height 42
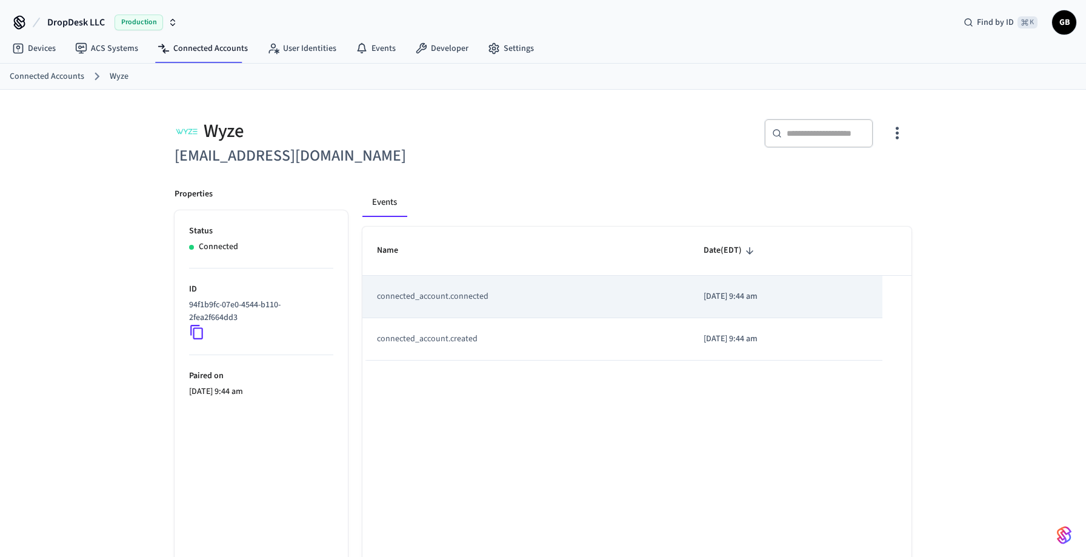
click at [471, 302] on td "connected_account.connected" at bounding box center [525, 297] width 327 height 42
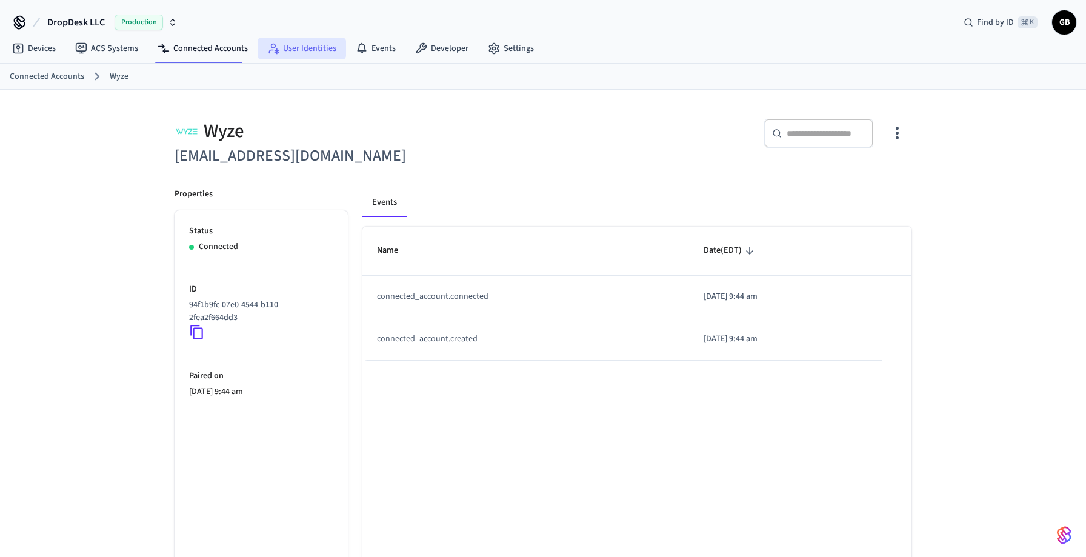
click at [305, 48] on link "User Identities" at bounding box center [302, 49] width 88 height 22
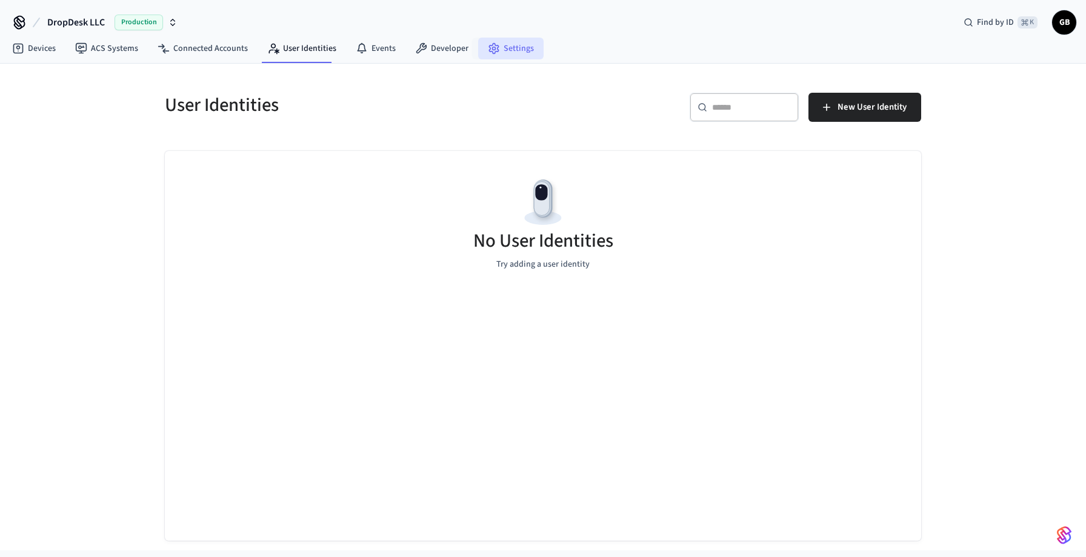
click at [510, 48] on link "Settings" at bounding box center [510, 49] width 65 height 22
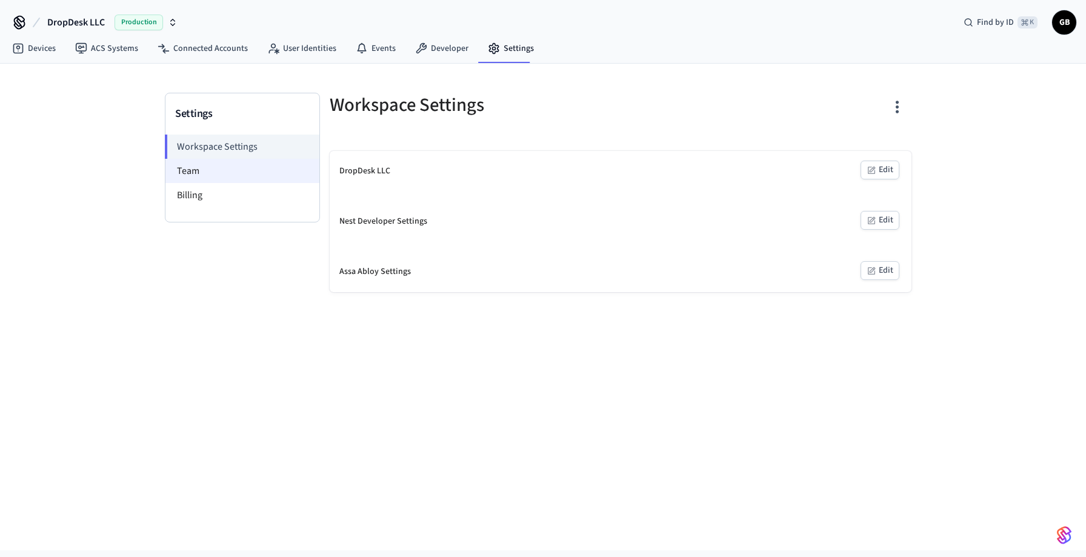
click at [254, 178] on li "Team" at bounding box center [242, 171] width 154 height 24
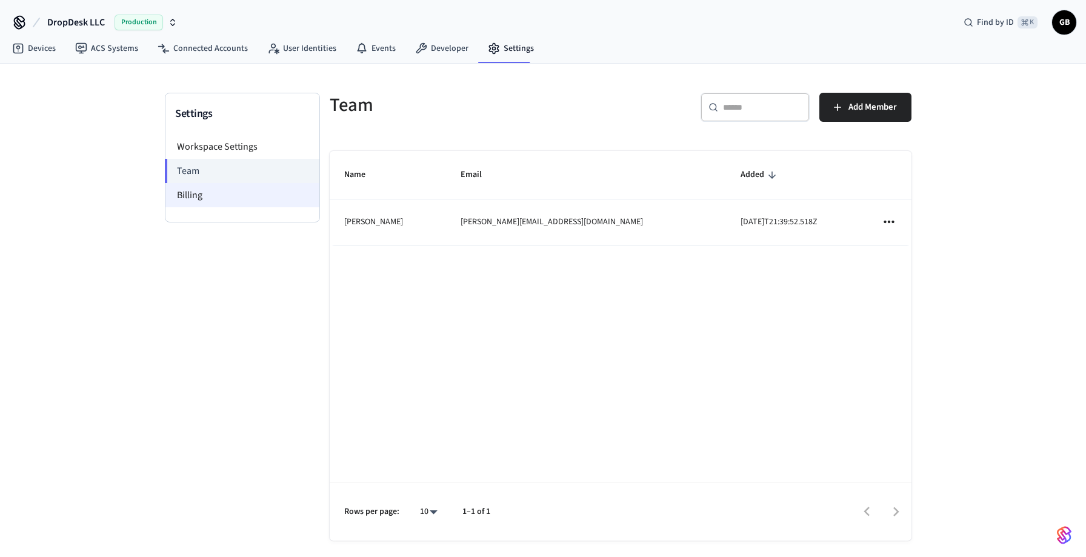
click at [250, 191] on li "Billing" at bounding box center [242, 195] width 154 height 24
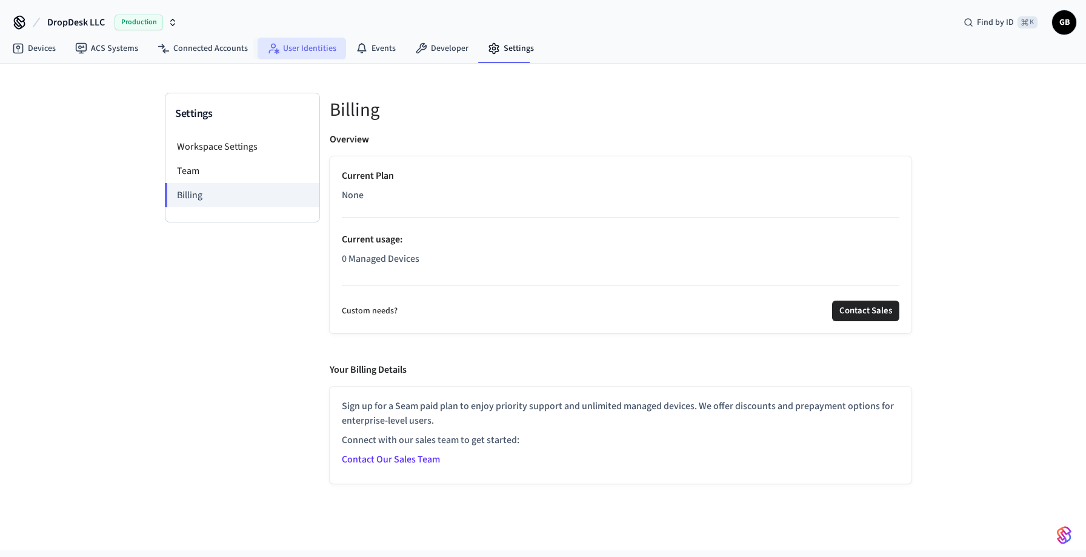
click at [319, 51] on link "User Identities" at bounding box center [302, 49] width 88 height 22
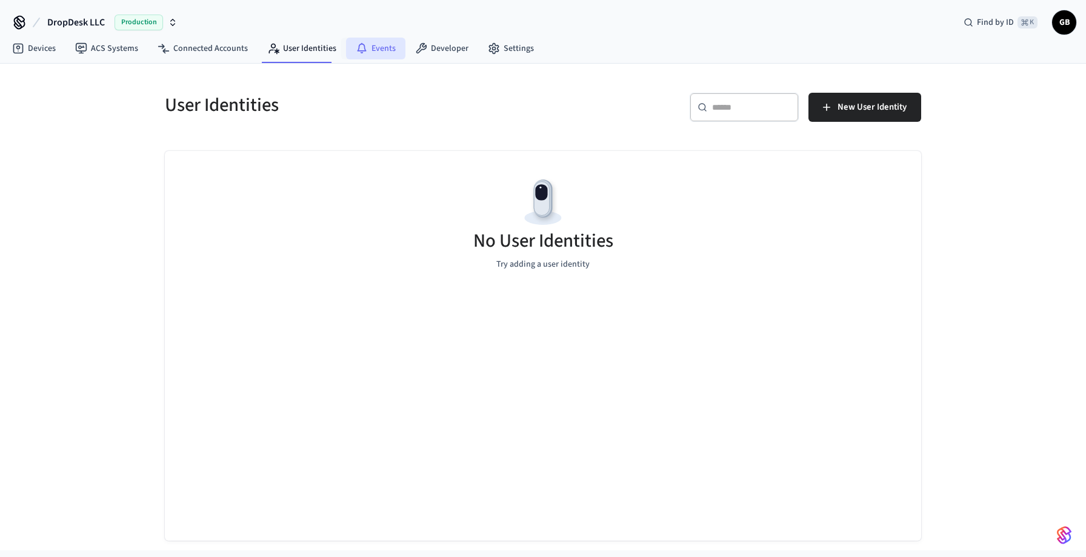
click at [362, 48] on link "Events" at bounding box center [375, 49] width 59 height 22
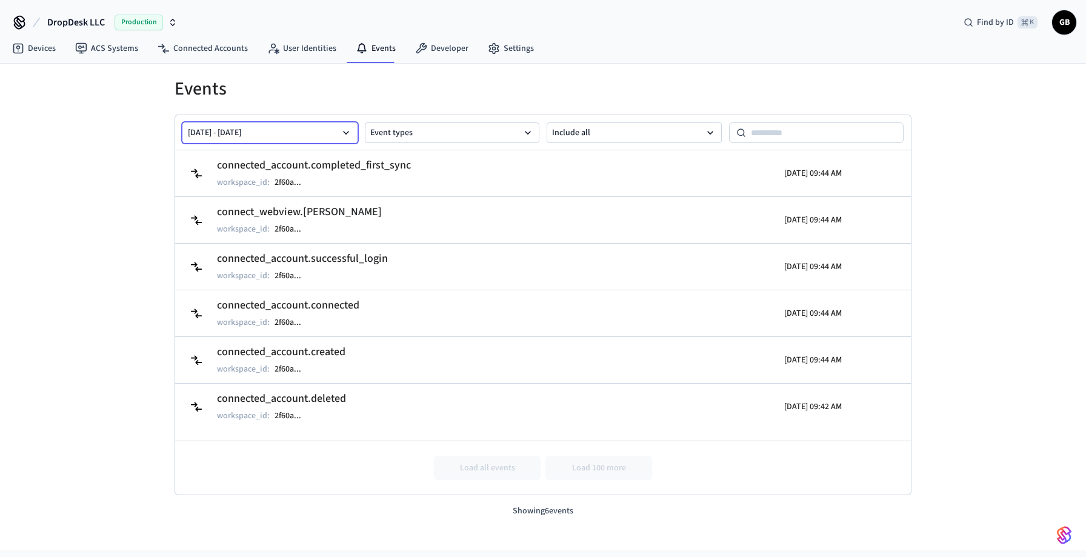
click at [347, 132] on icon "button" at bounding box center [346, 133] width 6 height 4
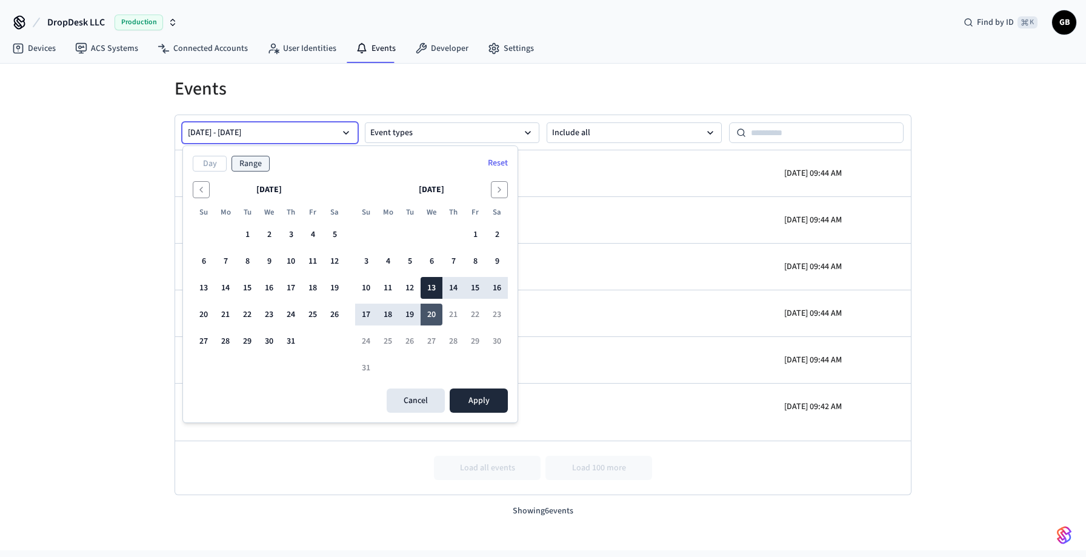
click at [431, 316] on button "20" at bounding box center [432, 315] width 22 height 22
click at [473, 398] on button "Apply" at bounding box center [479, 400] width 58 height 24
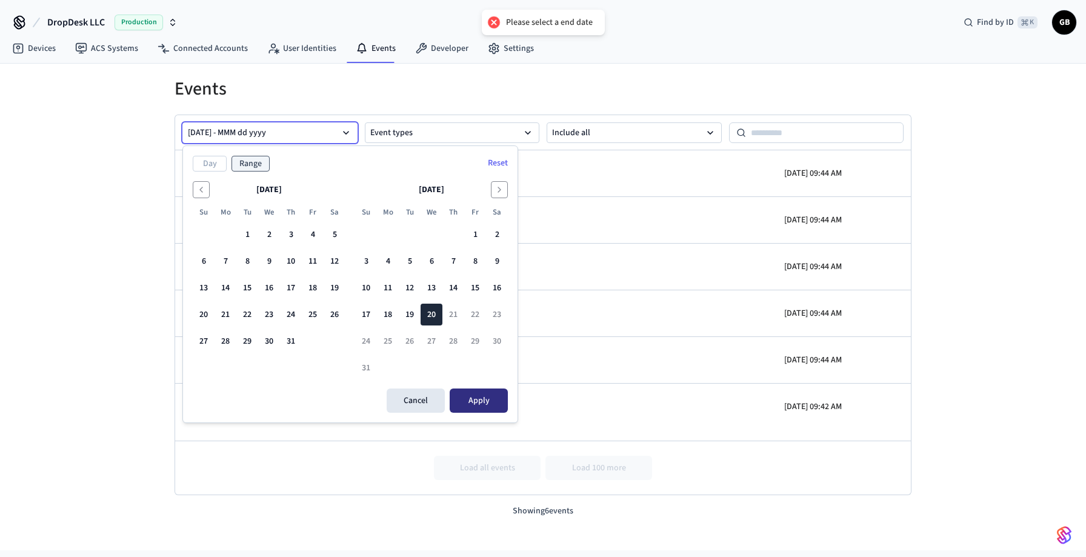
click at [473, 398] on button "Apply" at bounding box center [479, 400] width 58 height 24
click at [412, 312] on button "19" at bounding box center [410, 315] width 22 height 22
click at [429, 322] on button "20" at bounding box center [432, 315] width 22 height 22
drag, startPoint x: 411, startPoint y: 316, endPoint x: 435, endPoint y: 316, distance: 24.2
click at [435, 316] on tr "17 18 19 20 21 22 23" at bounding box center [431, 315] width 153 height 22
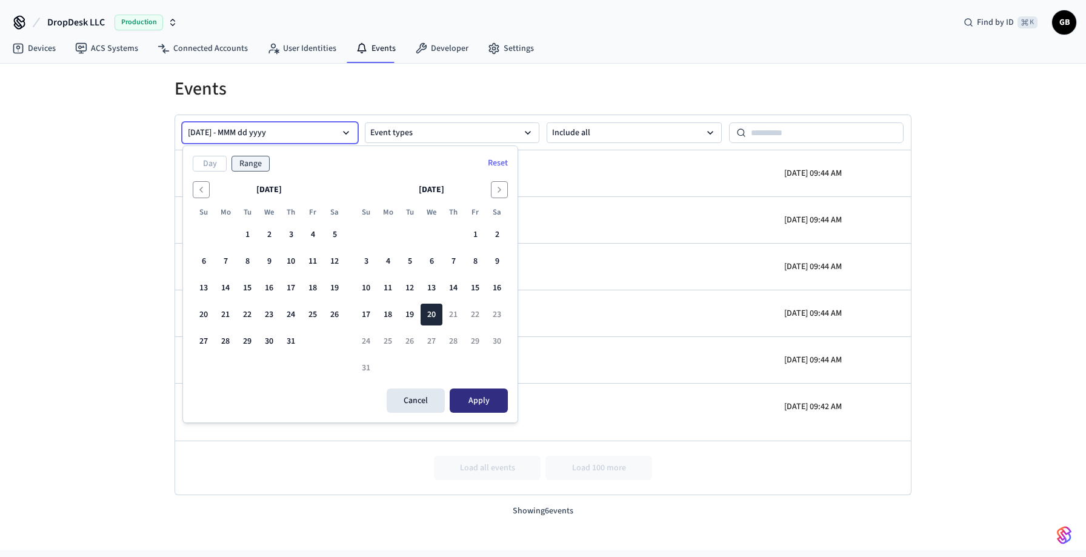
click at [486, 390] on button "Apply" at bounding box center [479, 400] width 58 height 24
click at [405, 311] on button "19" at bounding box center [410, 315] width 22 height 22
click at [436, 319] on button "20" at bounding box center [432, 315] width 22 height 22
click at [466, 395] on button "Apply" at bounding box center [479, 400] width 58 height 24
click at [371, 316] on button "17" at bounding box center [366, 315] width 22 height 22
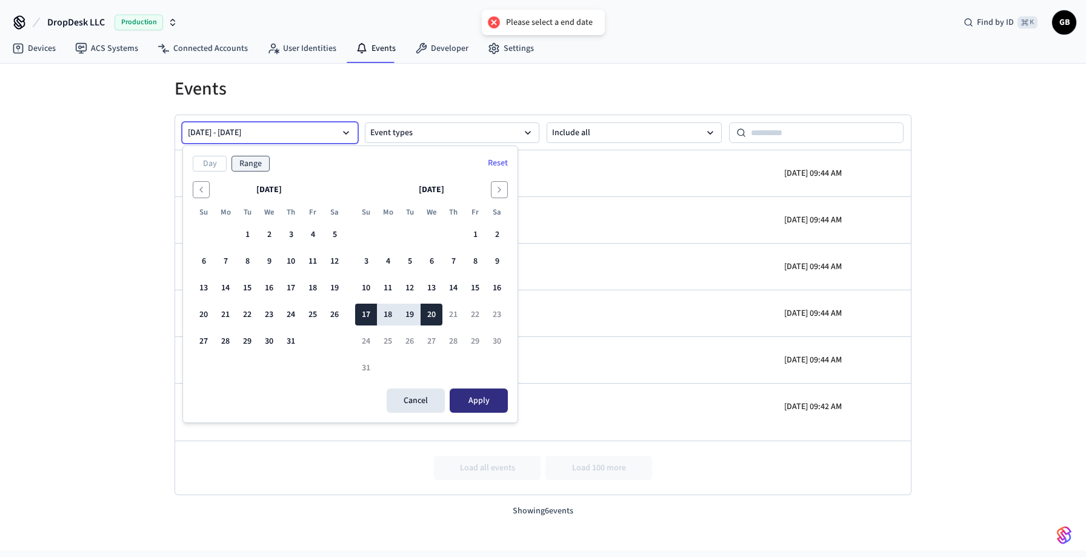
click at [464, 392] on button "Apply" at bounding box center [479, 400] width 58 height 24
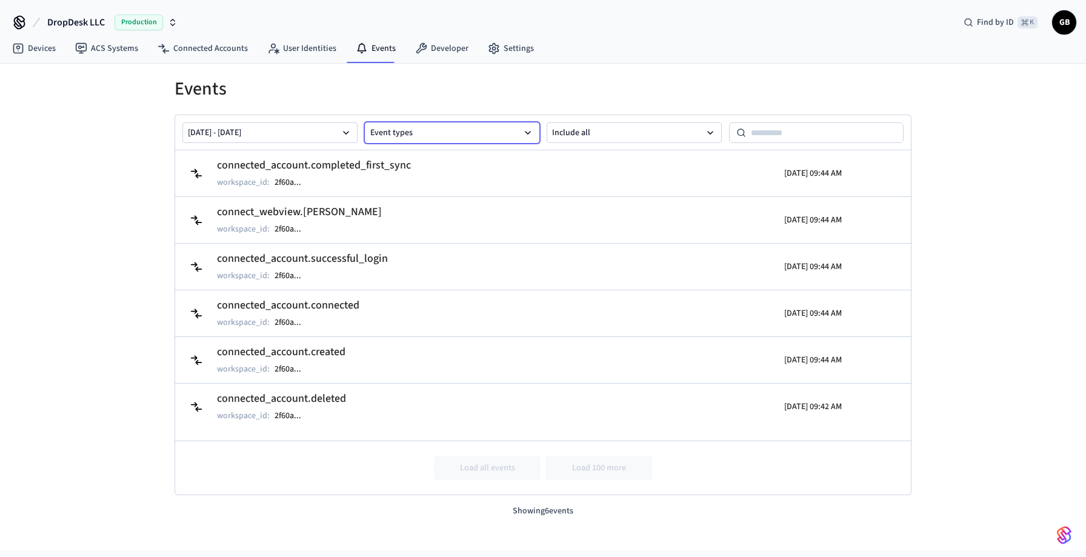
click at [462, 139] on button "Event types" at bounding box center [452, 132] width 175 height 21
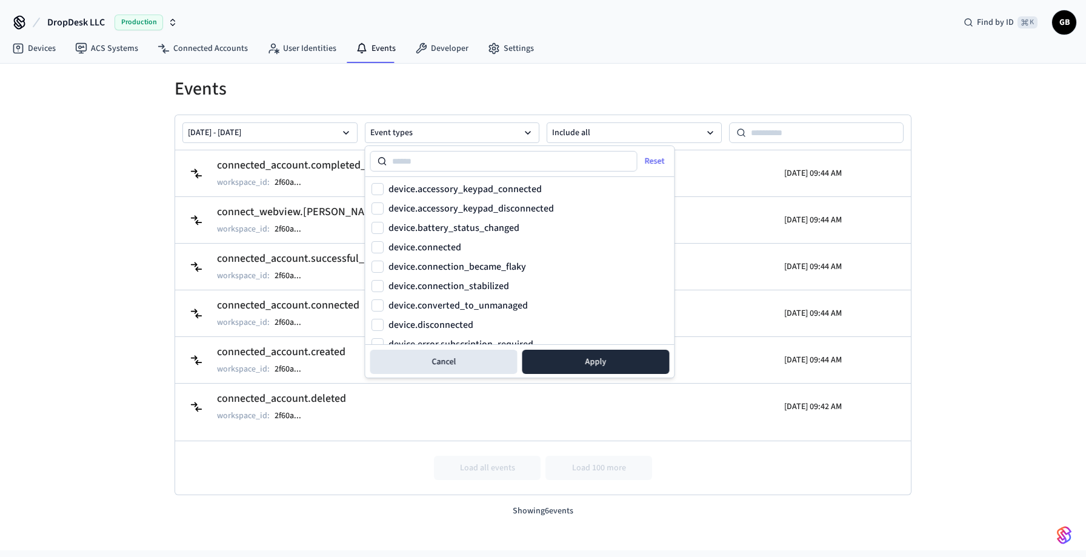
click at [504, 96] on h1 "Events" at bounding box center [543, 89] width 737 height 22
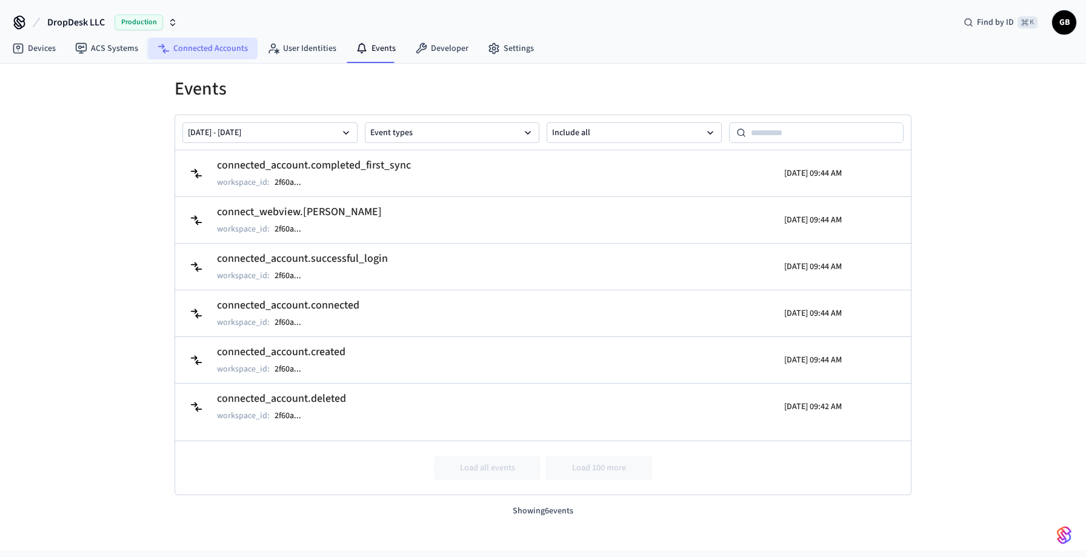
click at [199, 43] on link "Connected Accounts" at bounding box center [203, 49] width 110 height 22
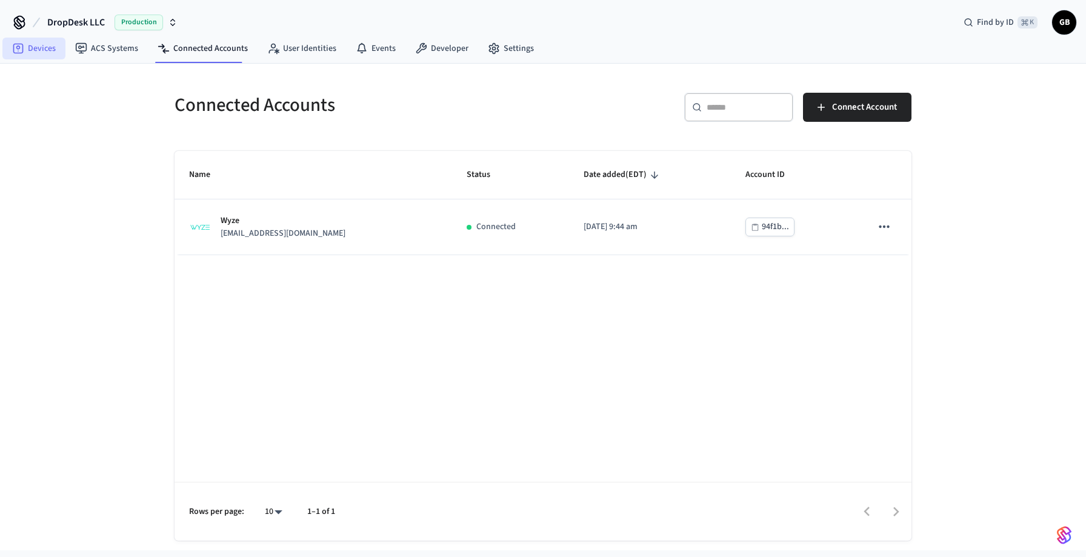
click at [18, 52] on icon at bounding box center [18, 48] width 12 height 12
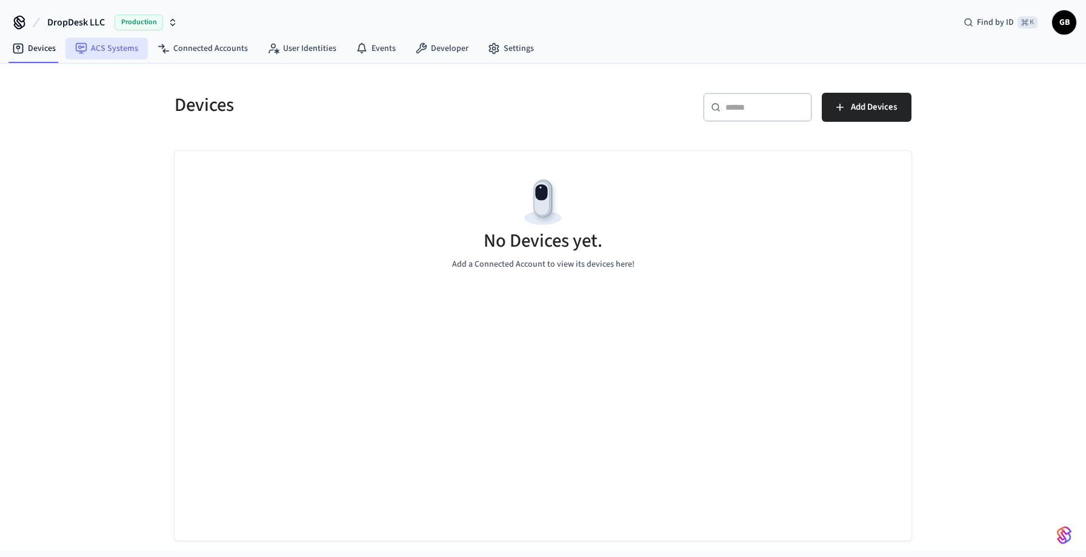
click at [83, 48] on icon at bounding box center [81, 48] width 12 height 12
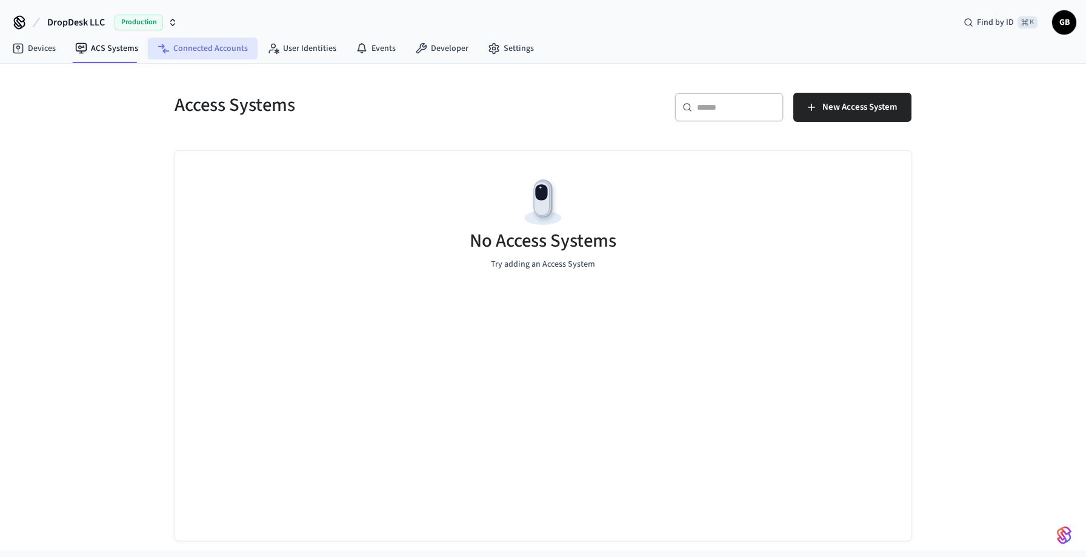
click at [175, 51] on link "Connected Accounts" at bounding box center [203, 49] width 110 height 22
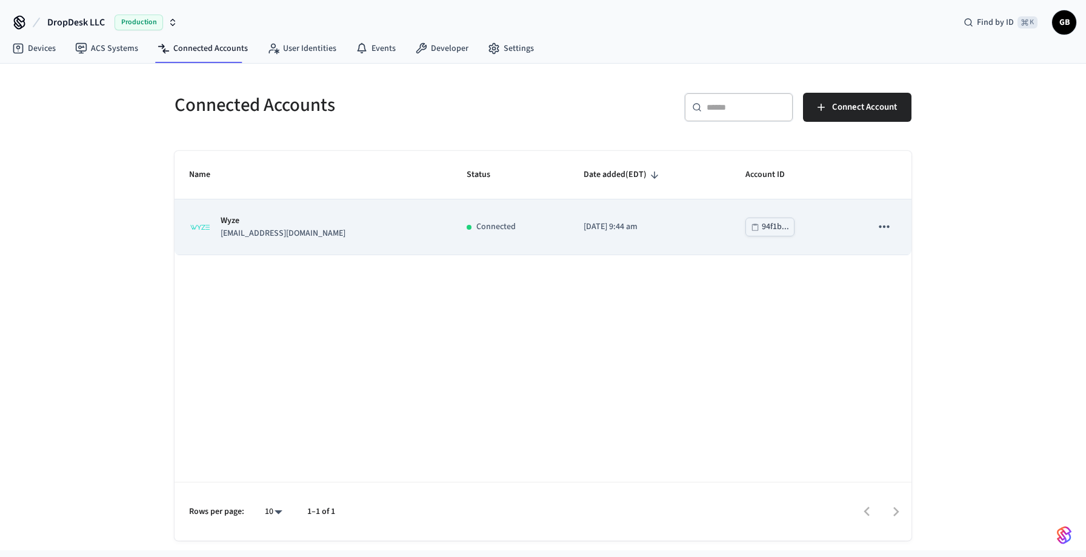
click at [296, 215] on p "Wyze" at bounding box center [283, 221] width 125 height 13
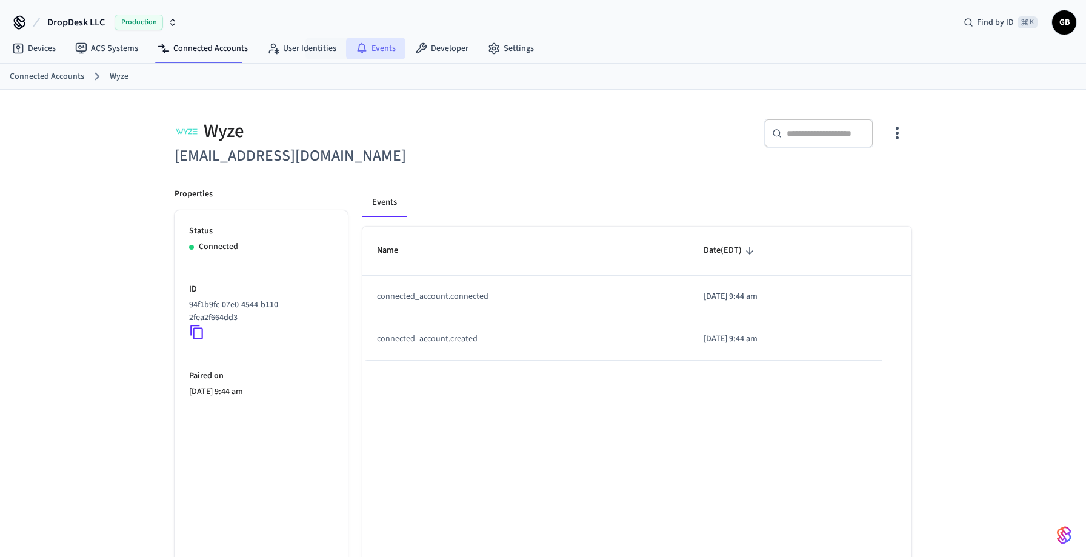
click at [364, 48] on link "Events" at bounding box center [375, 49] width 59 height 22
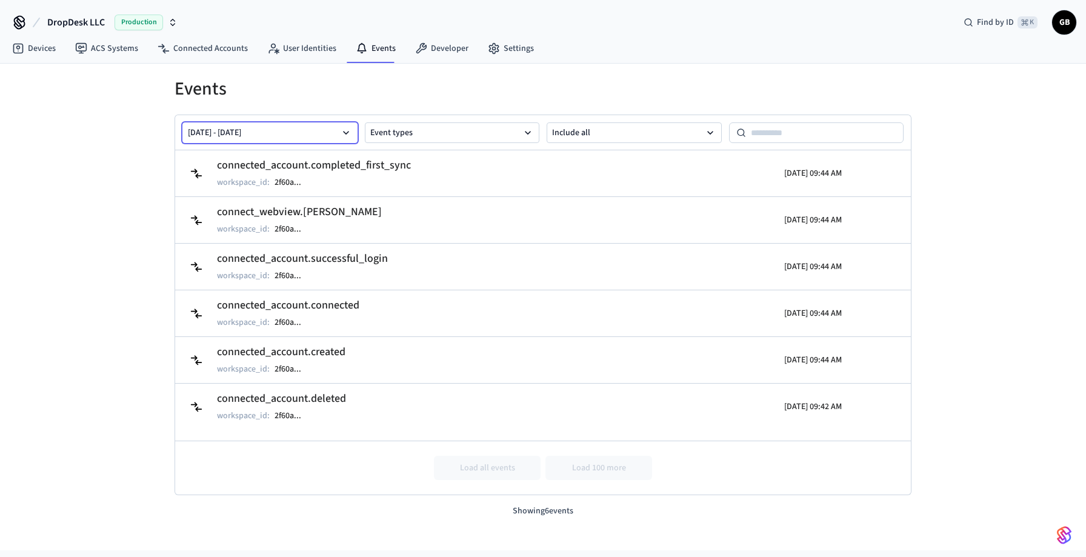
click at [291, 133] on button "Aug 13 2025 - Aug 20 2025" at bounding box center [269, 132] width 175 height 21
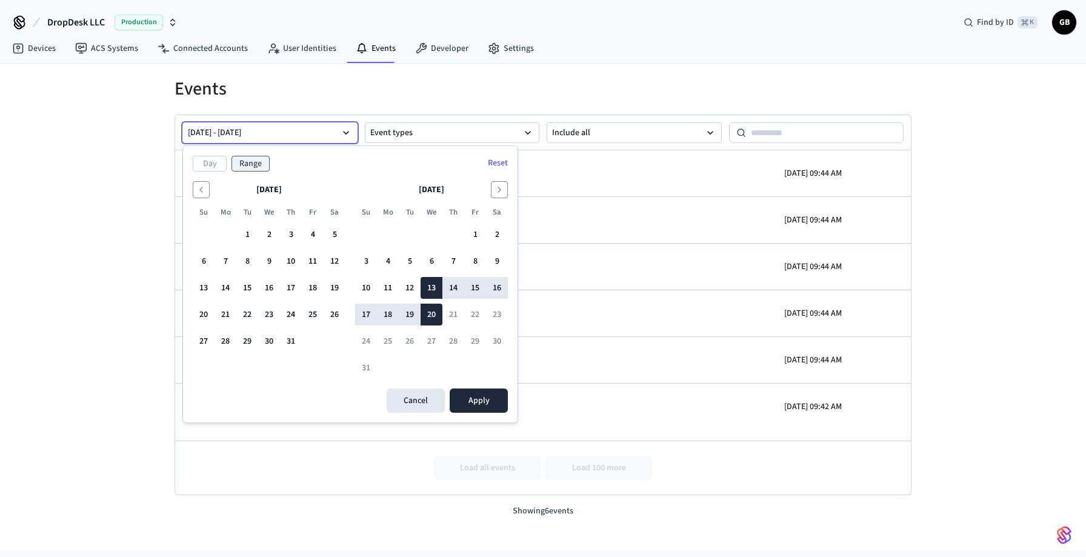
click at [291, 97] on h1 "Events" at bounding box center [543, 89] width 737 height 22
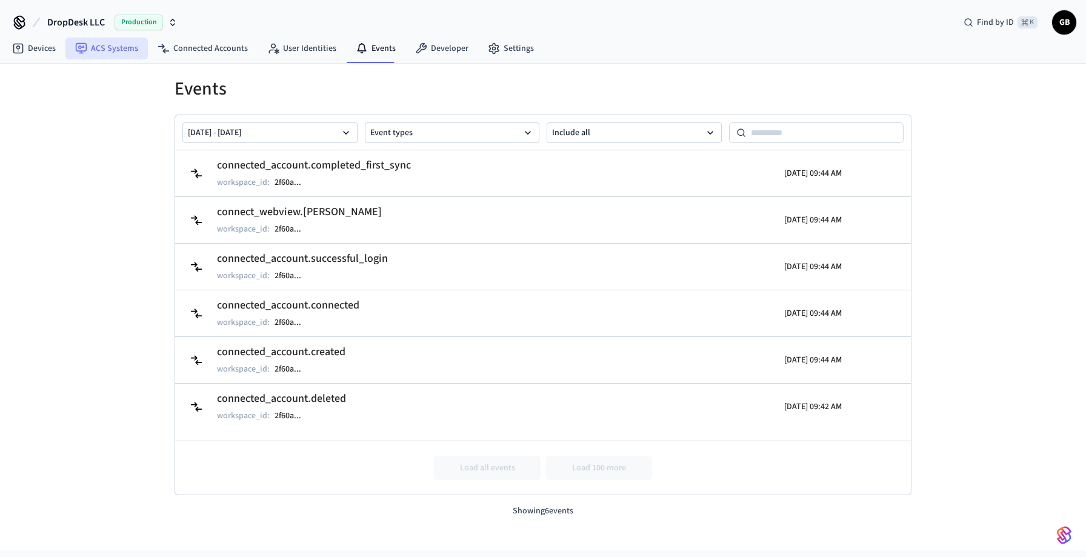
click at [98, 53] on link "ACS Systems" at bounding box center [106, 49] width 82 height 22
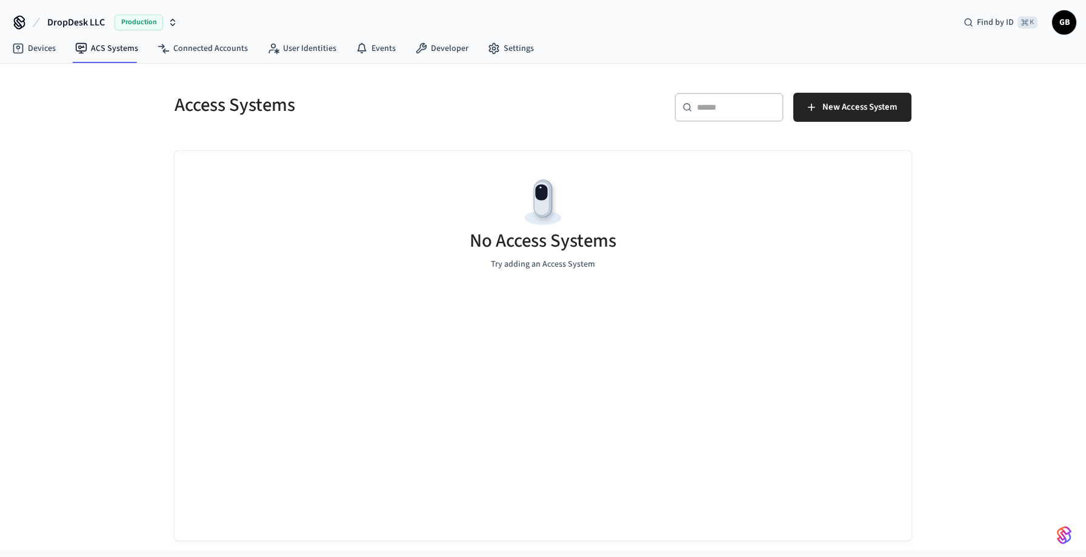
click at [845, 124] on div "​ ​ New Access System" at bounding box center [730, 112] width 361 height 39
click at [845, 116] on button "New Access System" at bounding box center [852, 107] width 118 height 29
click at [45, 35] on button "DropDesk LLC Production" at bounding box center [113, 22] width 138 height 25
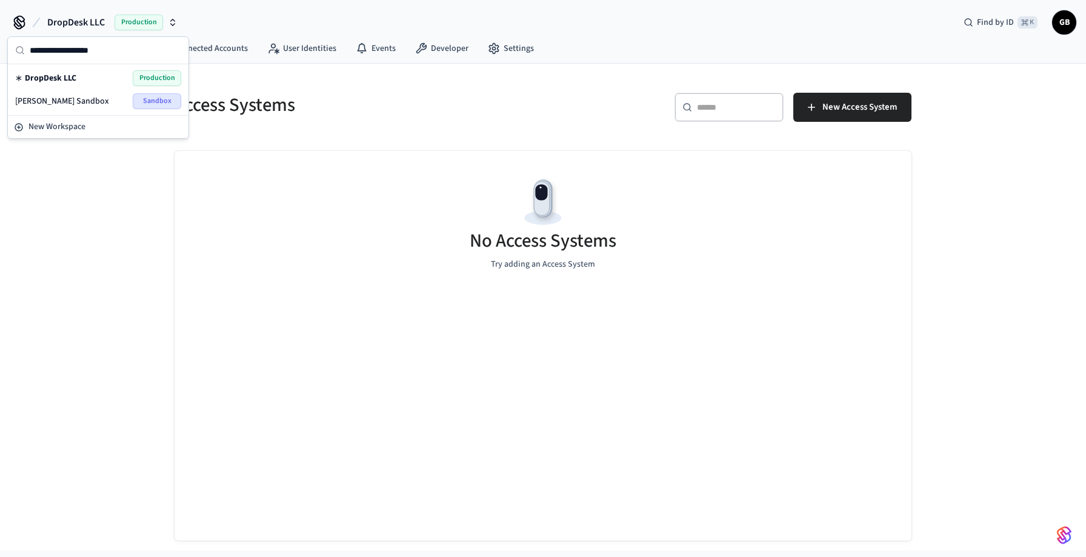
click at [115, 210] on div "Access Systems ​ ​ New Access System No Access Systems Try adding an Access Sys…" at bounding box center [543, 307] width 1086 height 487
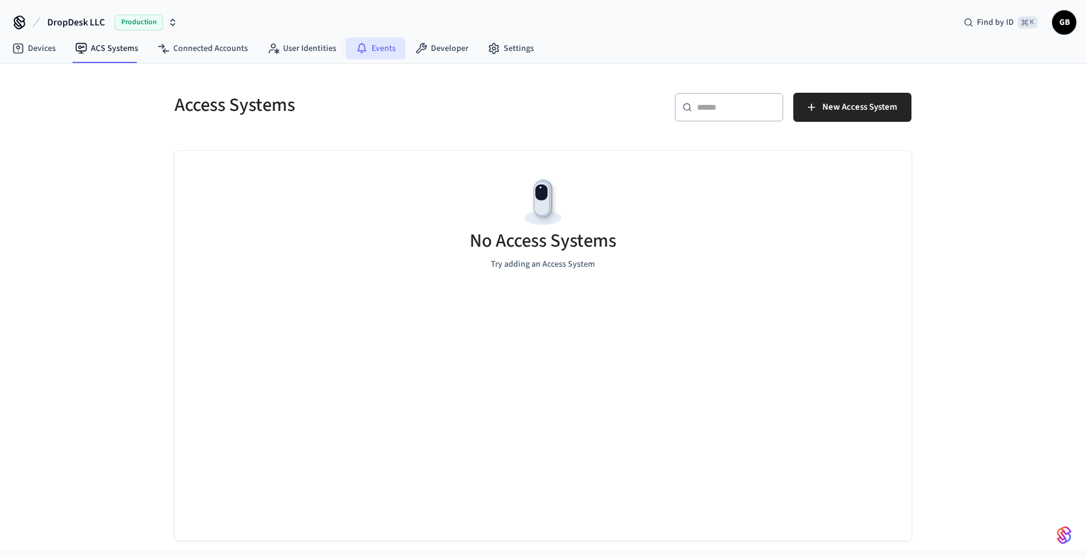
click at [367, 48] on link "Events" at bounding box center [375, 49] width 59 height 22
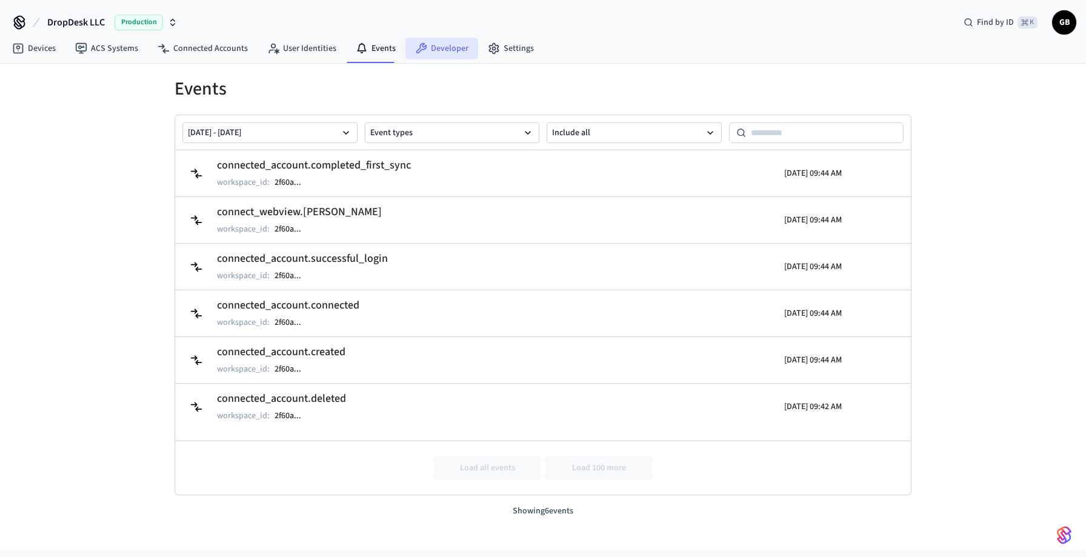
click at [434, 53] on link "Developer" at bounding box center [441, 49] width 73 height 22
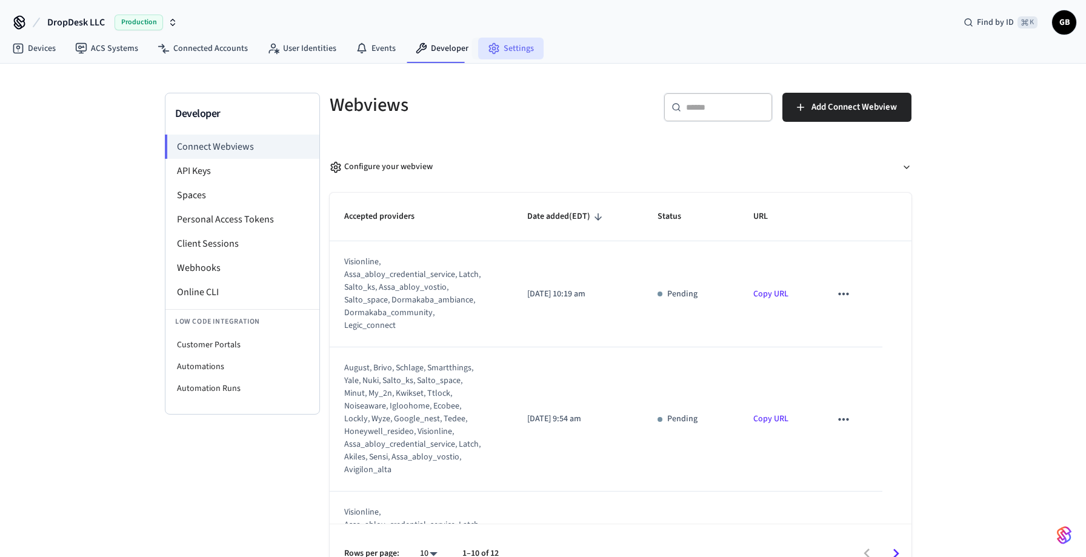
click at [494, 56] on link "Settings" at bounding box center [510, 49] width 65 height 22
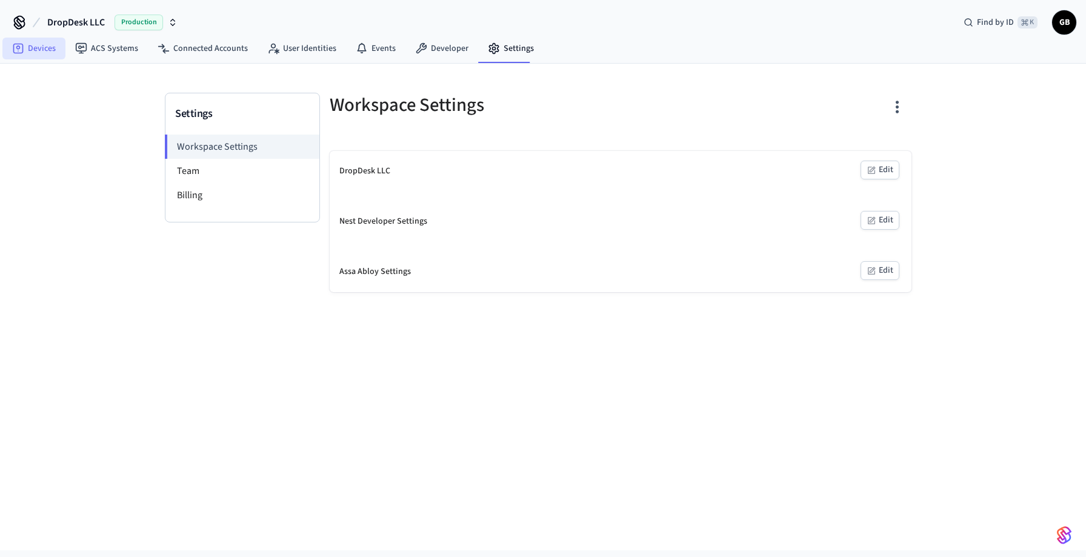
click at [35, 47] on link "Devices" at bounding box center [33, 49] width 63 height 22
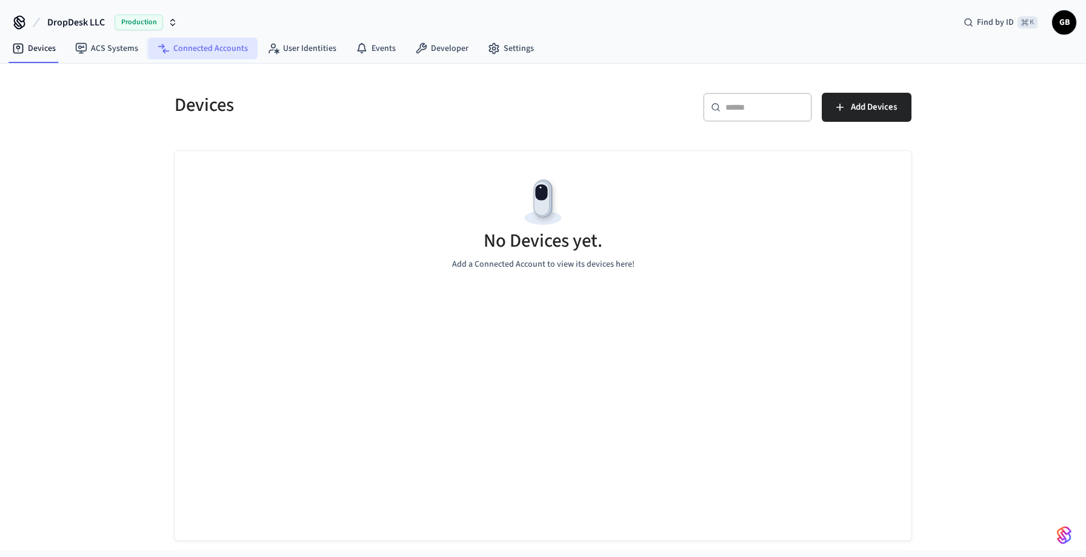
click at [199, 40] on link "Connected Accounts" at bounding box center [203, 49] width 110 height 22
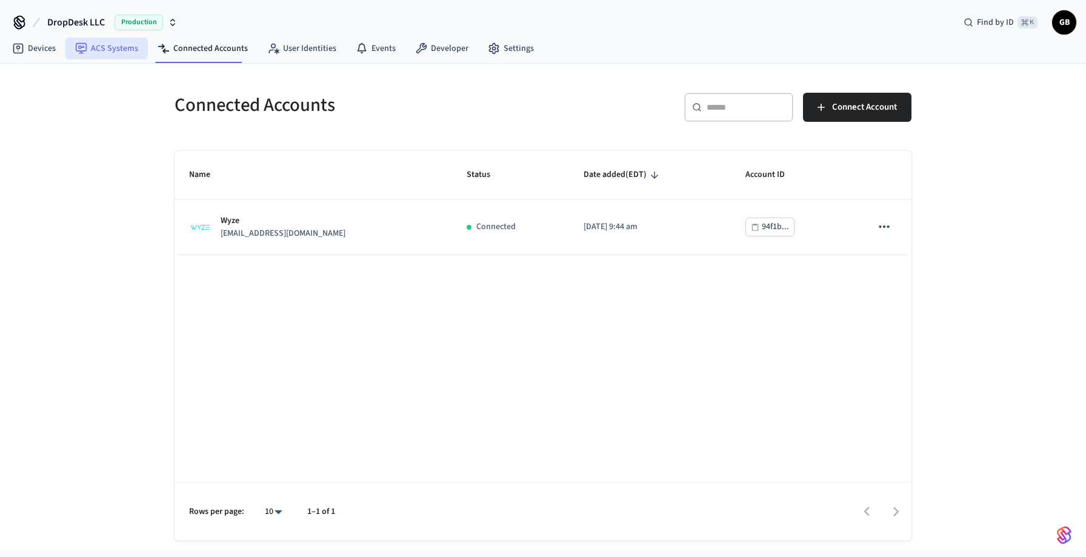
click at [112, 50] on link "ACS Systems" at bounding box center [106, 49] width 82 height 22
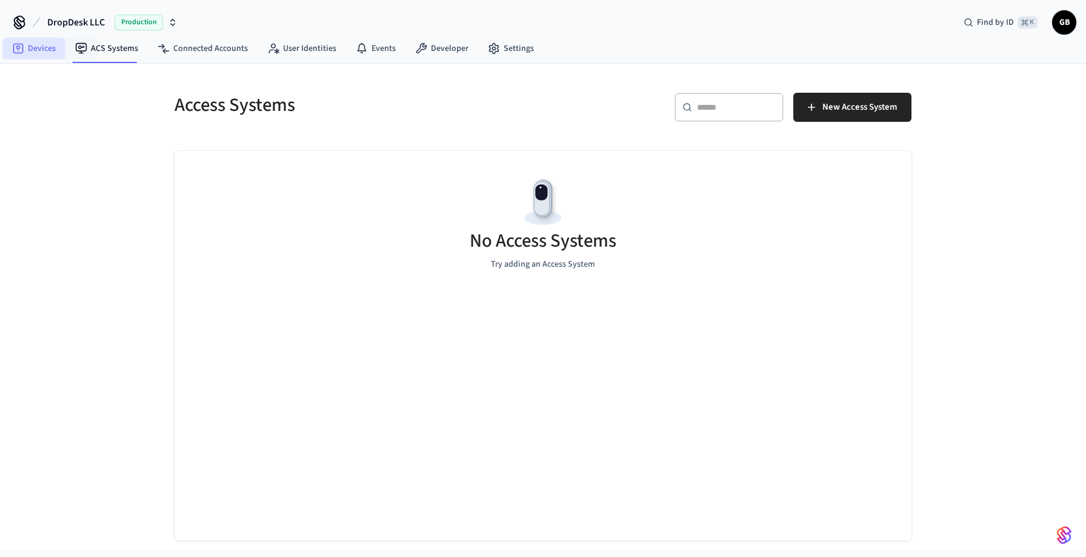
click at [48, 48] on link "Devices" at bounding box center [33, 49] width 63 height 22
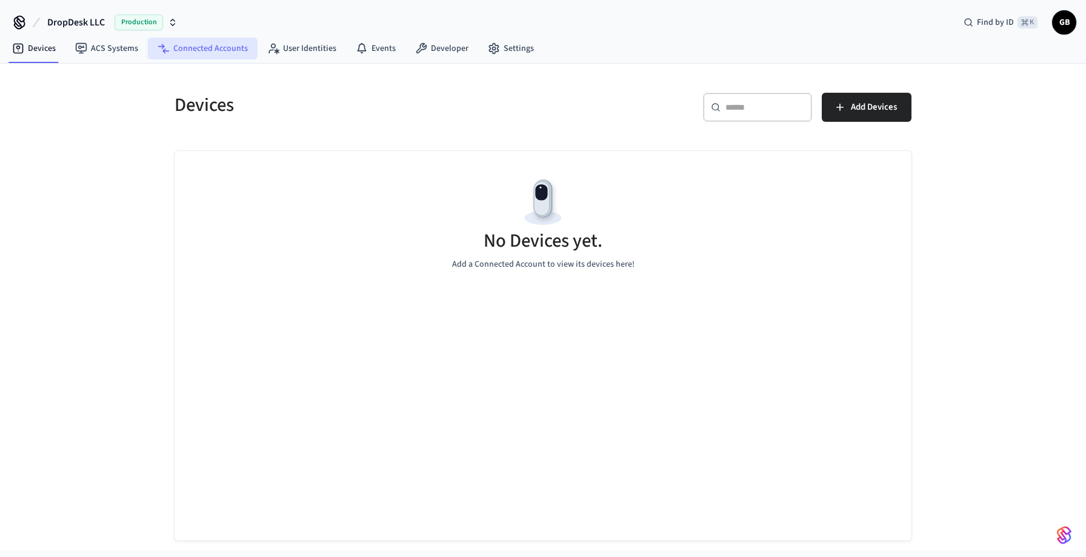
click at [180, 44] on link "Connected Accounts" at bounding box center [203, 49] width 110 height 22
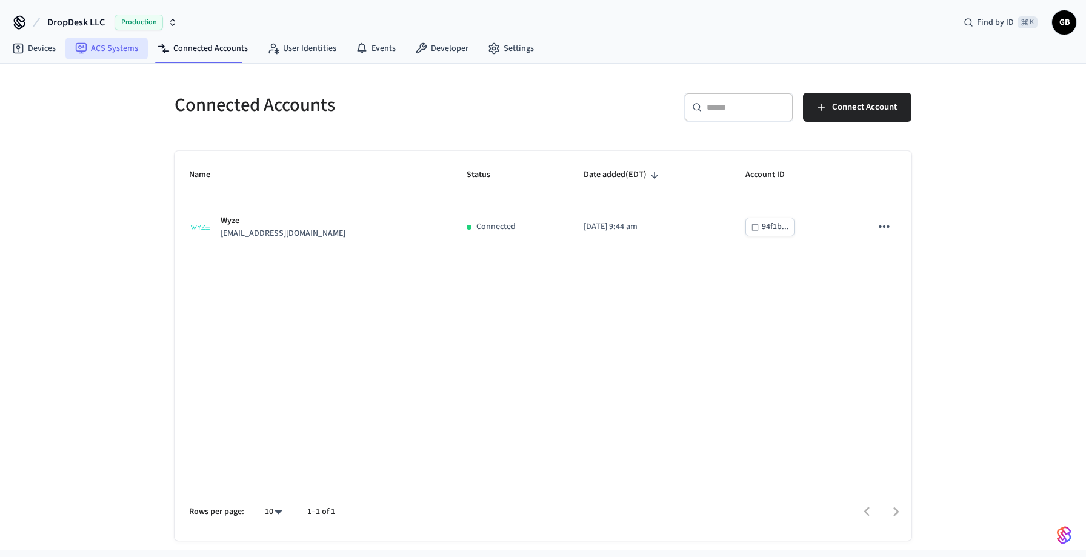
click at [124, 55] on link "ACS Systems" at bounding box center [106, 49] width 82 height 22
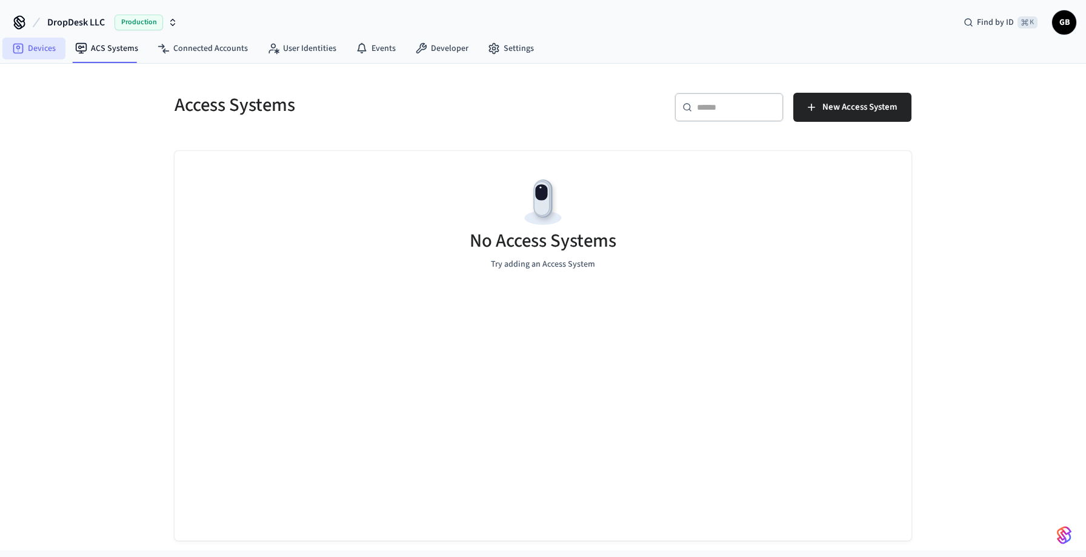
click at [53, 53] on link "Devices" at bounding box center [33, 49] width 63 height 22
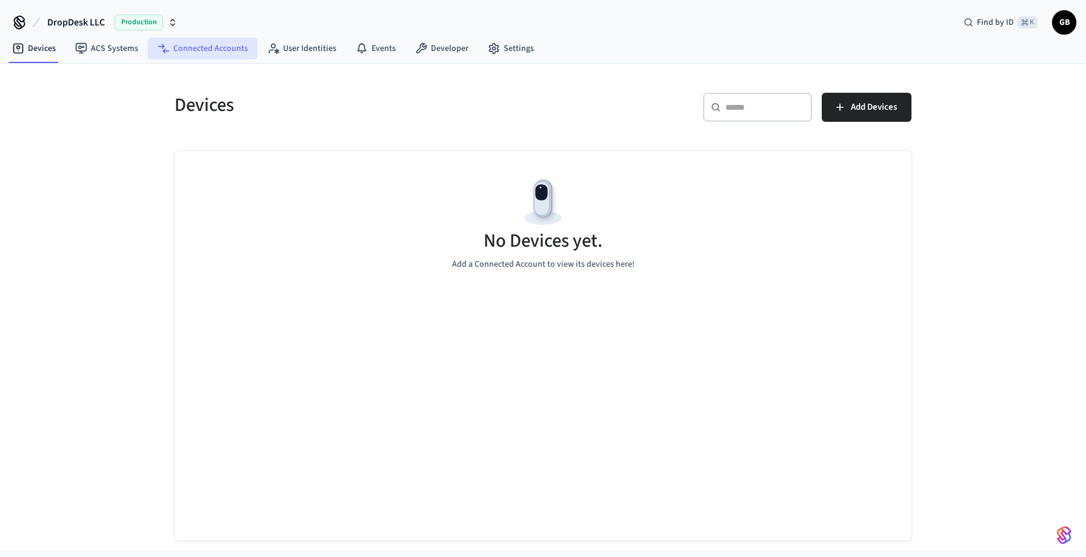
click at [202, 52] on link "Connected Accounts" at bounding box center [203, 49] width 110 height 22
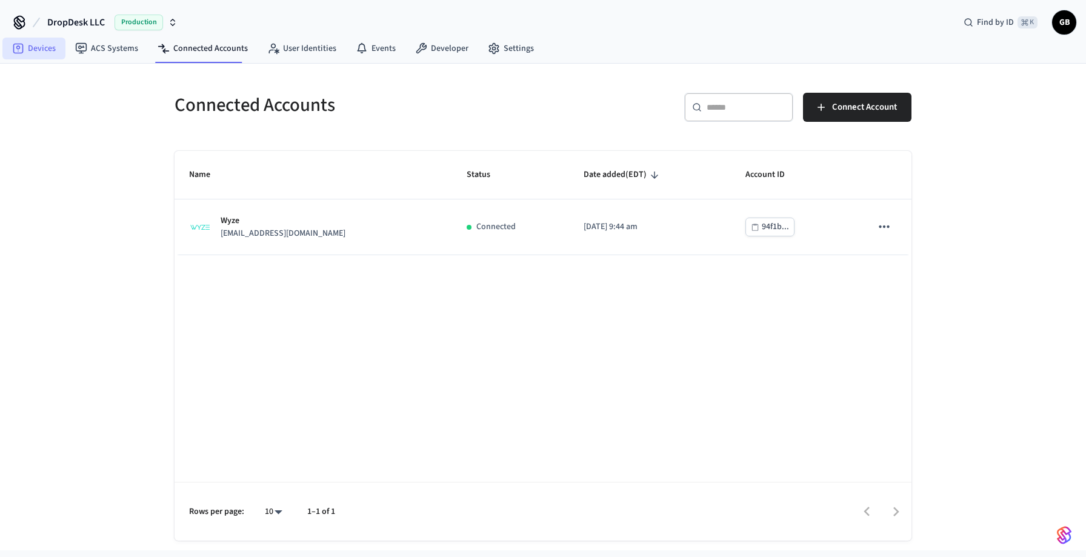
click at [36, 55] on link "Devices" at bounding box center [33, 49] width 63 height 22
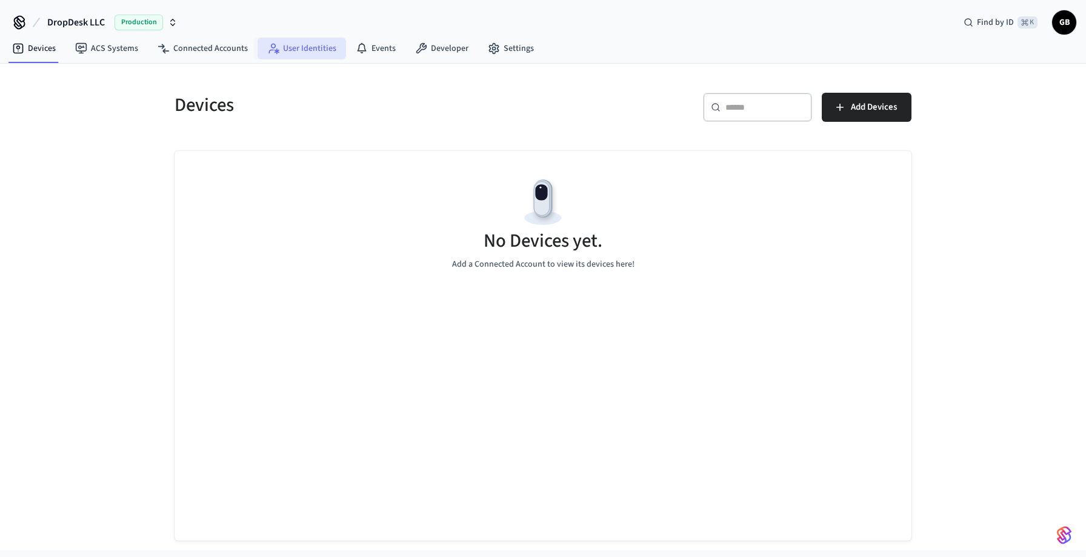
click at [302, 45] on link "User Identities" at bounding box center [302, 49] width 88 height 22
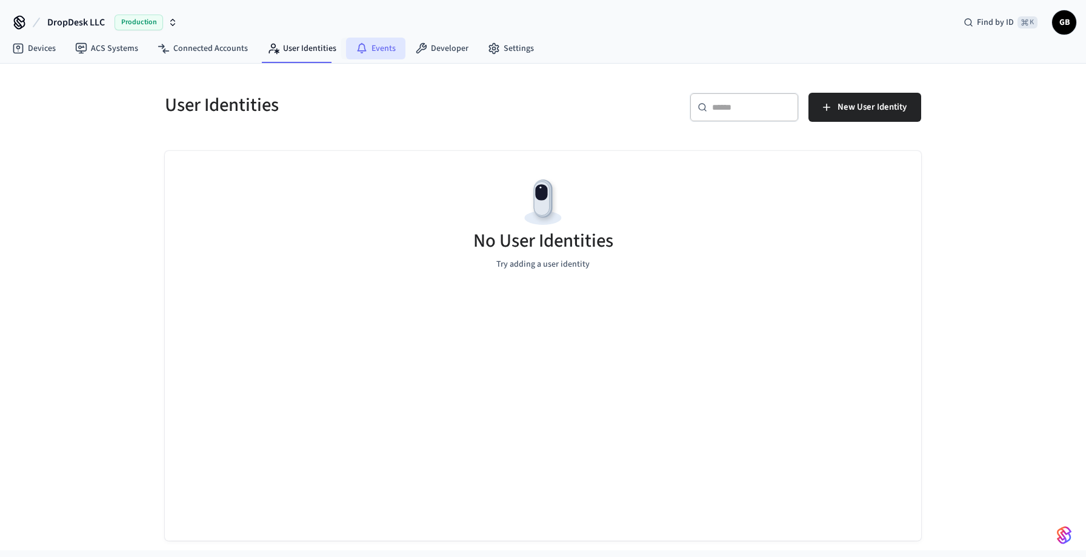
click at [376, 50] on link "Events" at bounding box center [375, 49] width 59 height 22
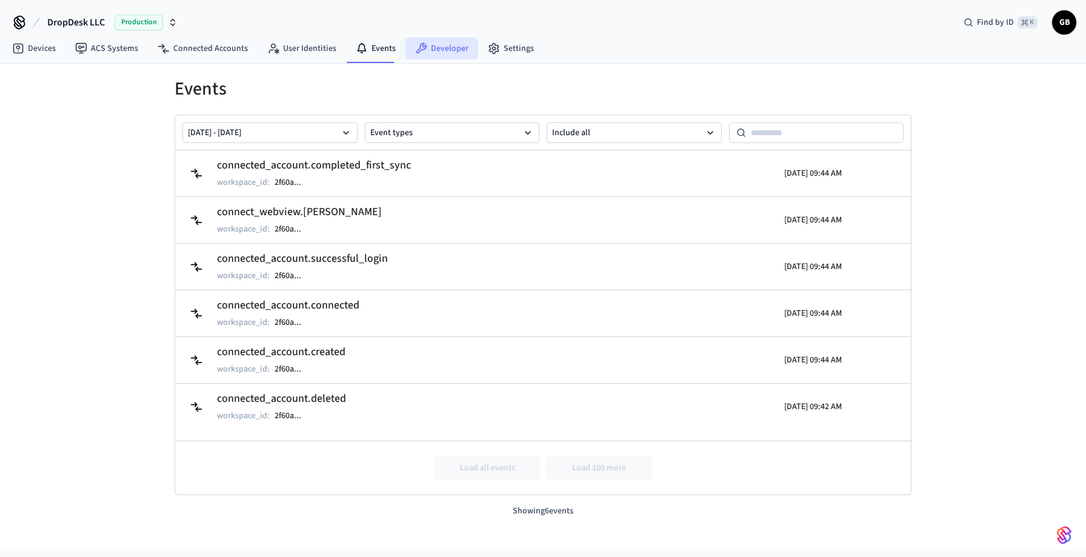
click at [441, 50] on link "Developer" at bounding box center [441, 49] width 73 height 22
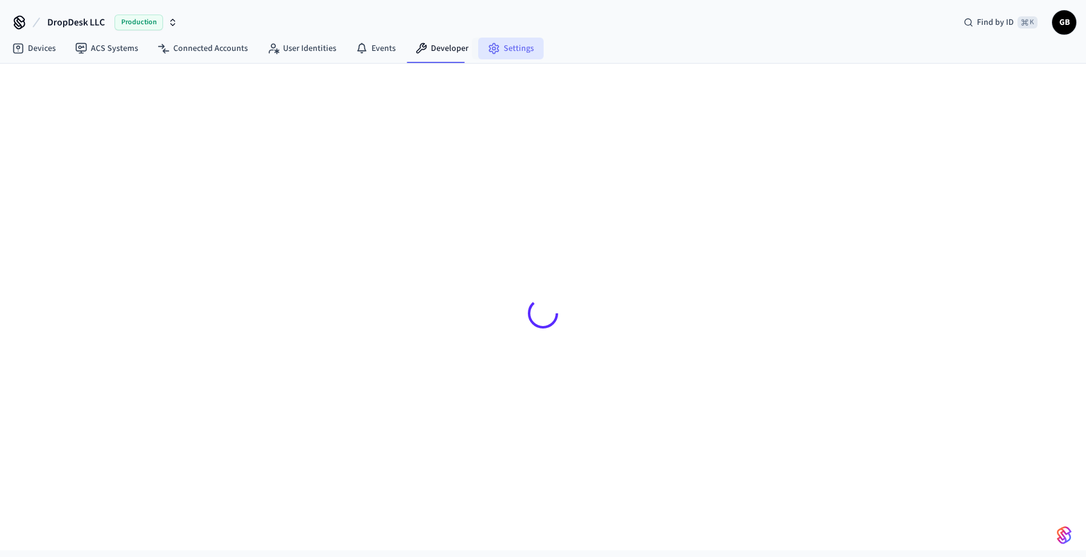
click at [520, 56] on link "Settings" at bounding box center [510, 49] width 65 height 22
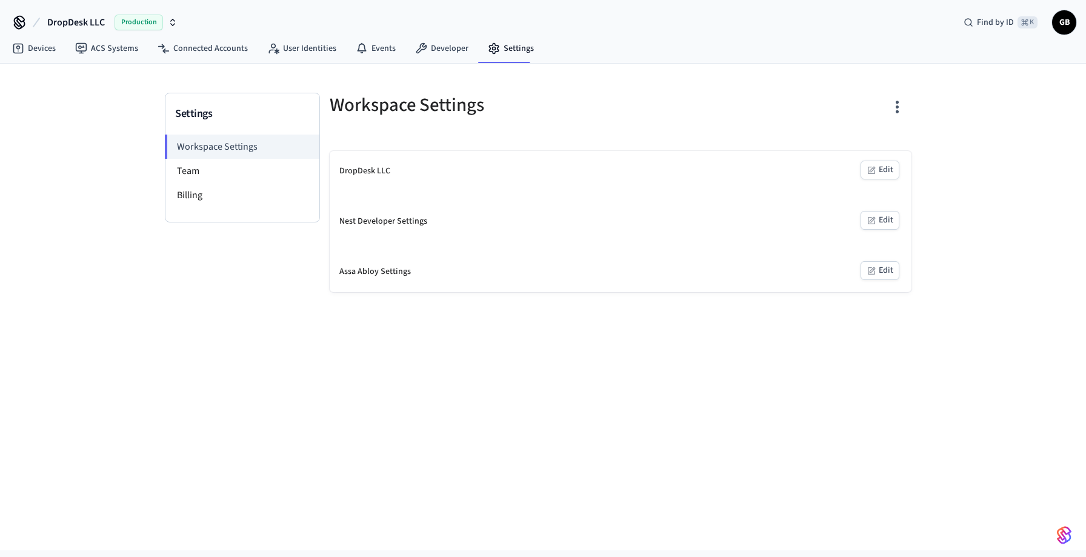
click at [1056, 24] on span "GB" at bounding box center [1064, 23] width 22 height 22
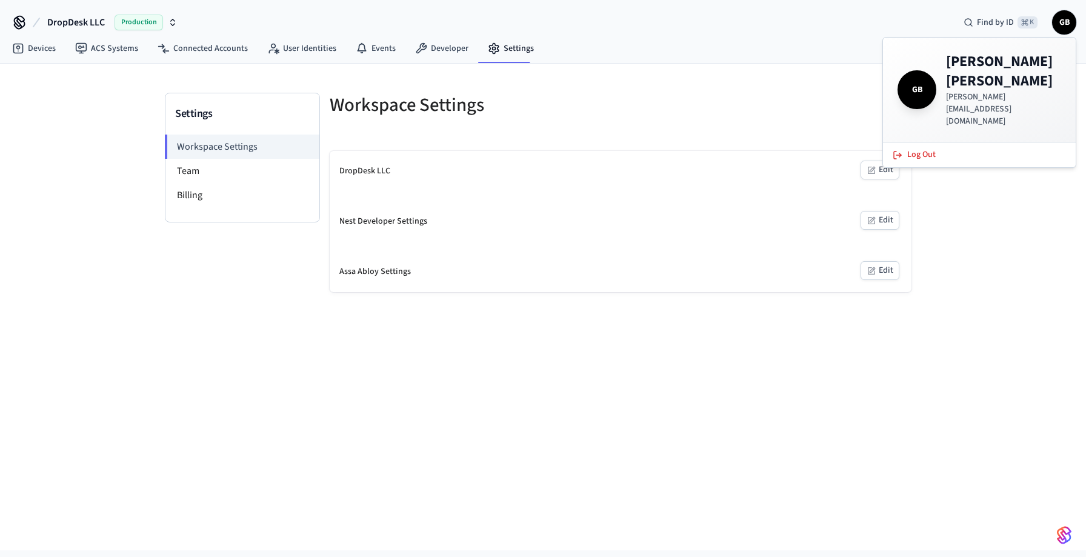
click at [823, 117] on div at bounding box center [770, 112] width 284 height 39
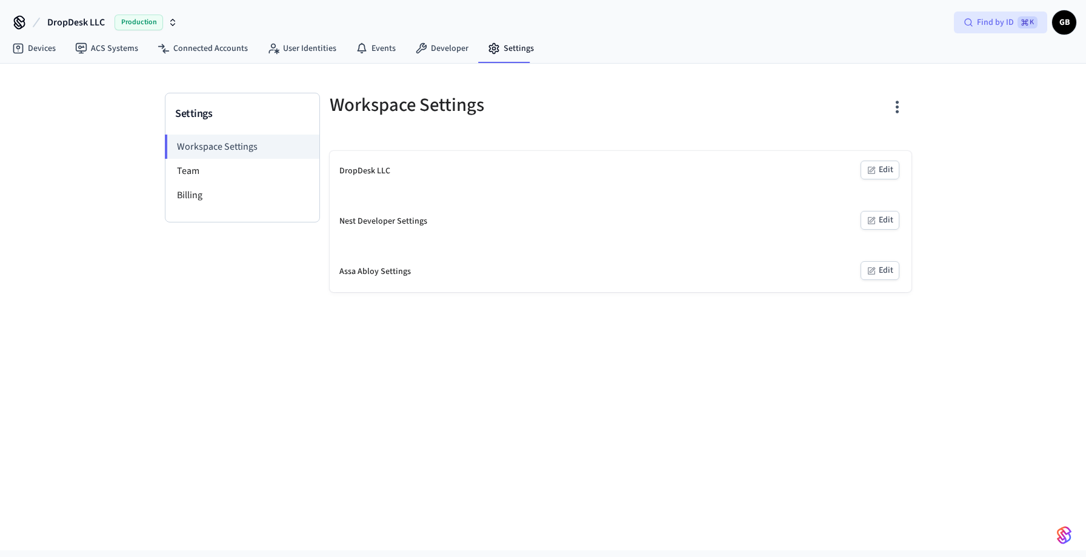
click at [1002, 27] on span "Find by ID" at bounding box center [995, 22] width 37 height 12
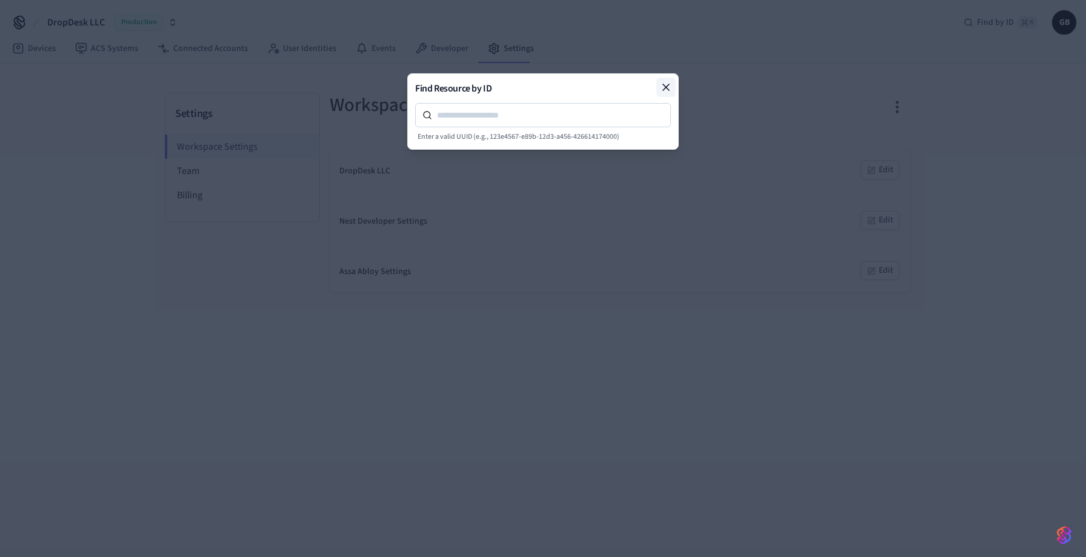
click at [667, 86] on icon at bounding box center [666, 87] width 6 height 6
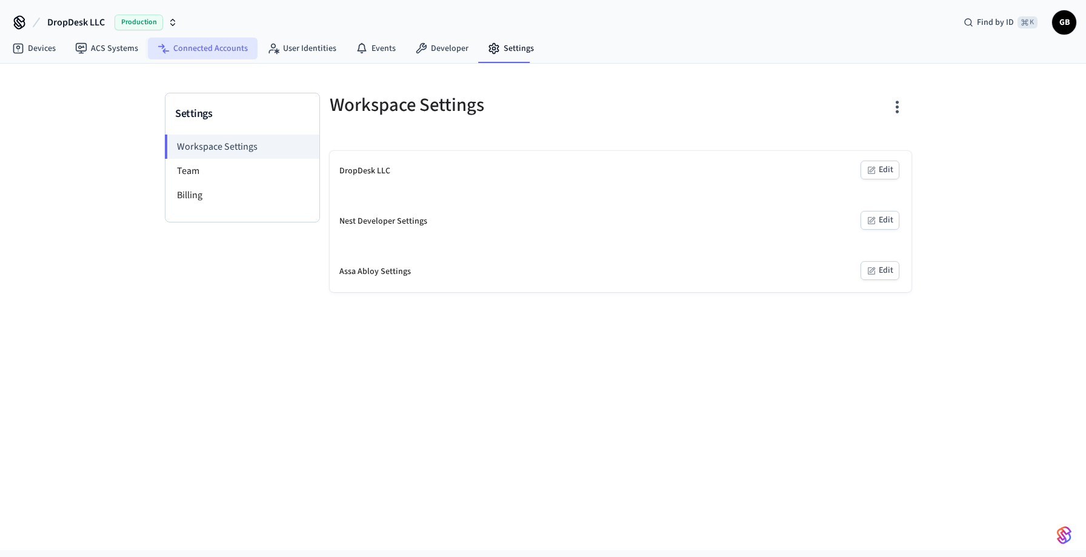
click at [225, 46] on link "Connected Accounts" at bounding box center [203, 49] width 110 height 22
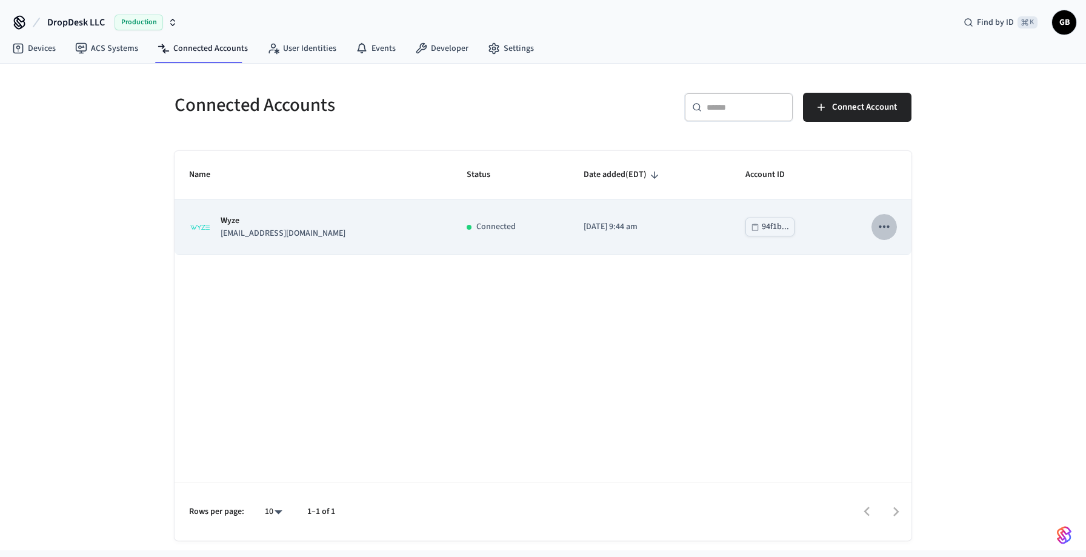
click at [886, 228] on icon "sticky table" at bounding box center [884, 227] width 16 height 16
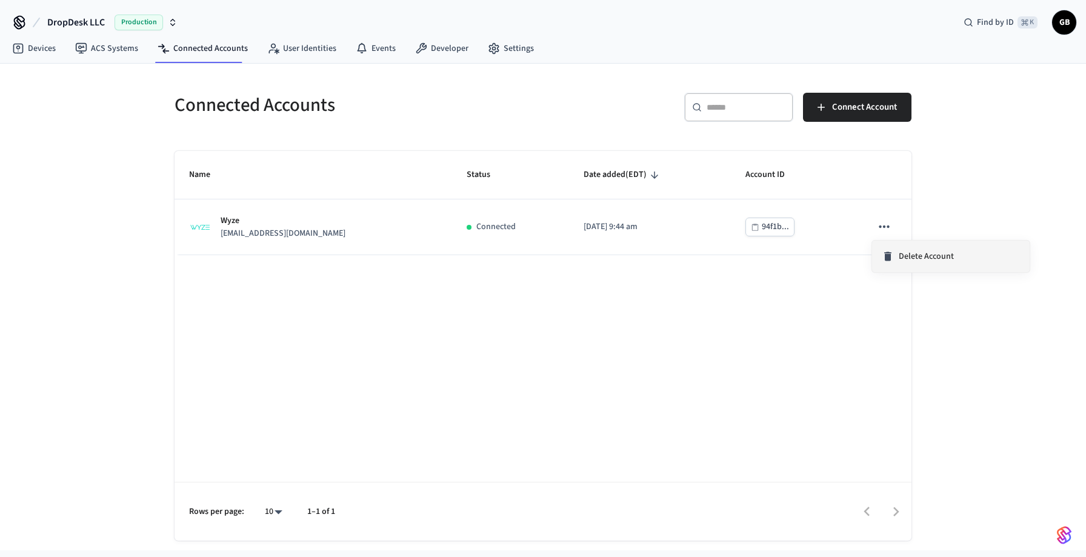
click at [915, 262] on li "Delete Account" at bounding box center [951, 257] width 158 height 32
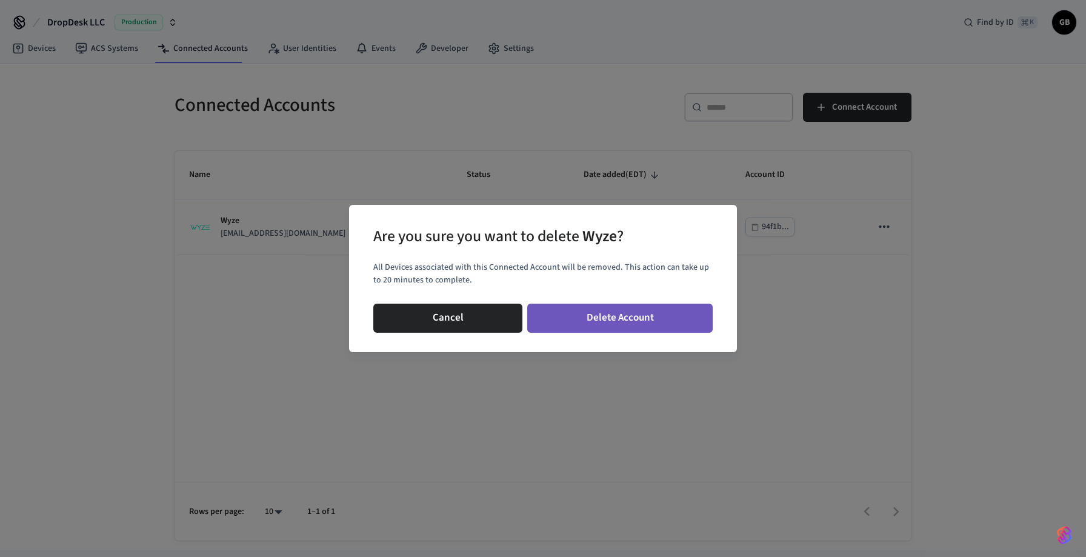
click at [627, 321] on button "Delete Account" at bounding box center [619, 318] width 185 height 29
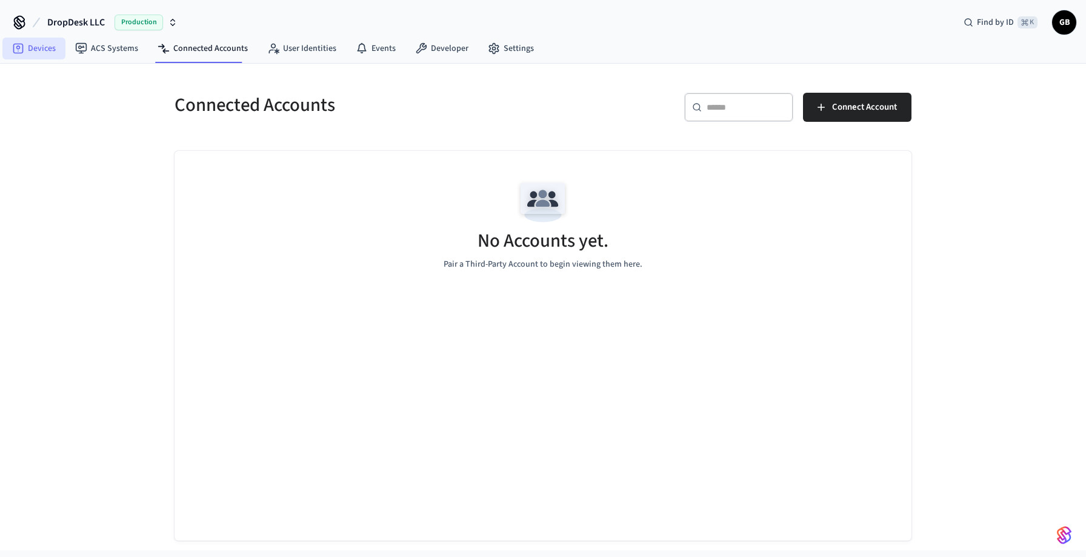
click at [44, 48] on link "Devices" at bounding box center [33, 49] width 63 height 22
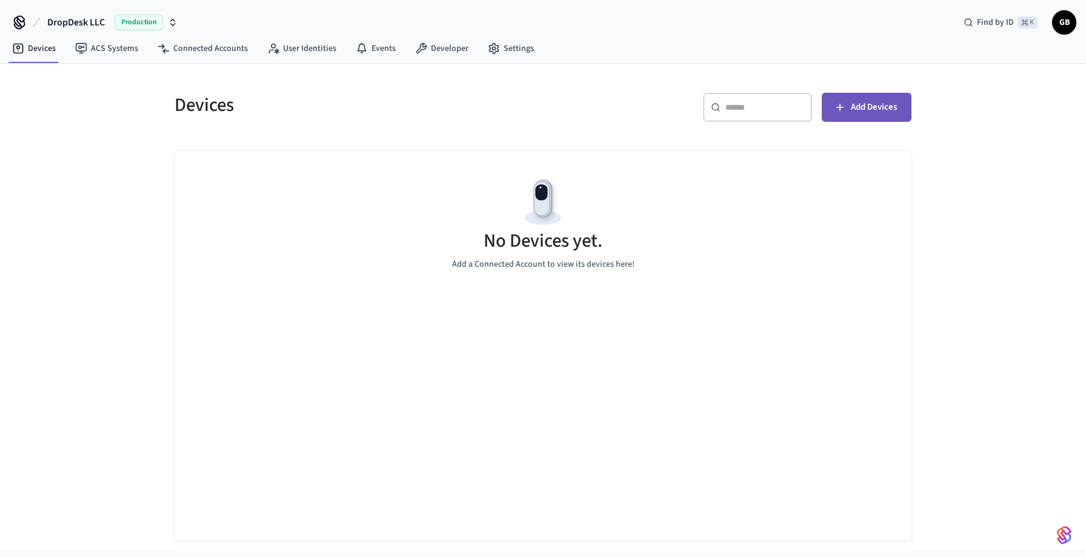
click at [856, 113] on span "Add Devices" at bounding box center [874, 107] width 46 height 16
click at [167, 45] on link "Connected Accounts" at bounding box center [203, 49] width 110 height 22
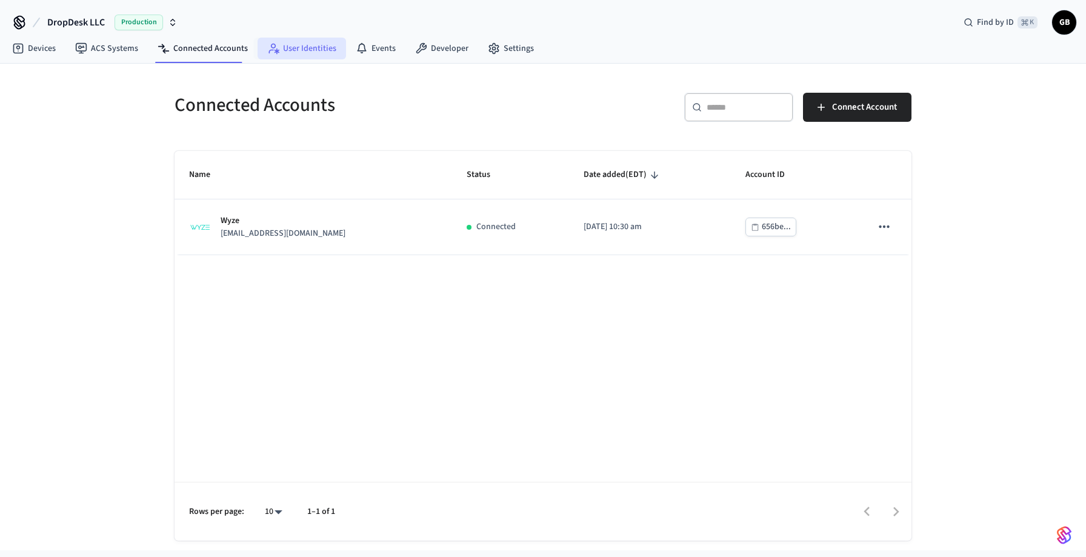
click at [278, 58] on link "User Identities" at bounding box center [302, 49] width 88 height 22
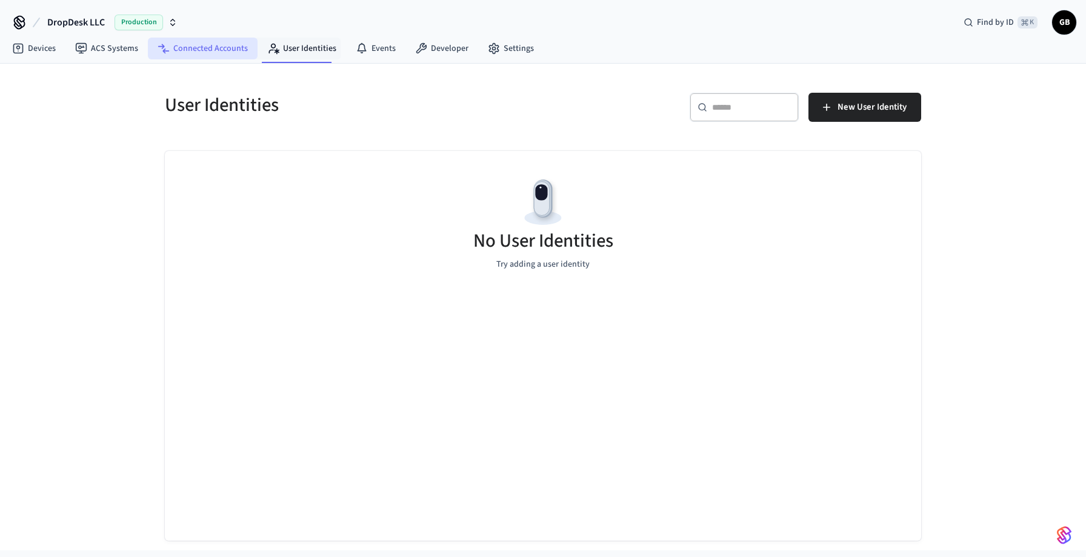
click at [228, 59] on link "Connected Accounts" at bounding box center [203, 49] width 110 height 22
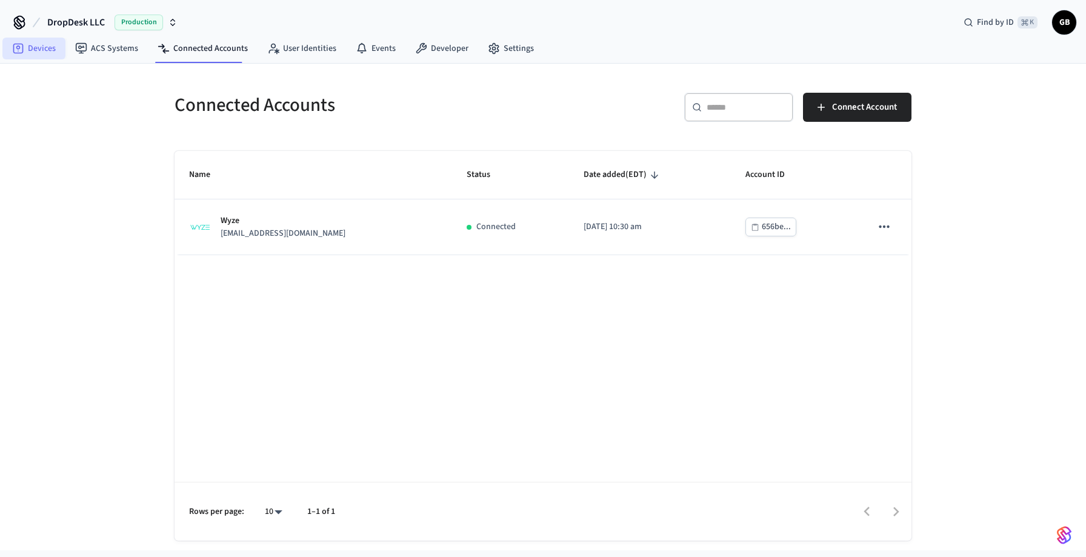
click at [36, 50] on link "Devices" at bounding box center [33, 49] width 63 height 22
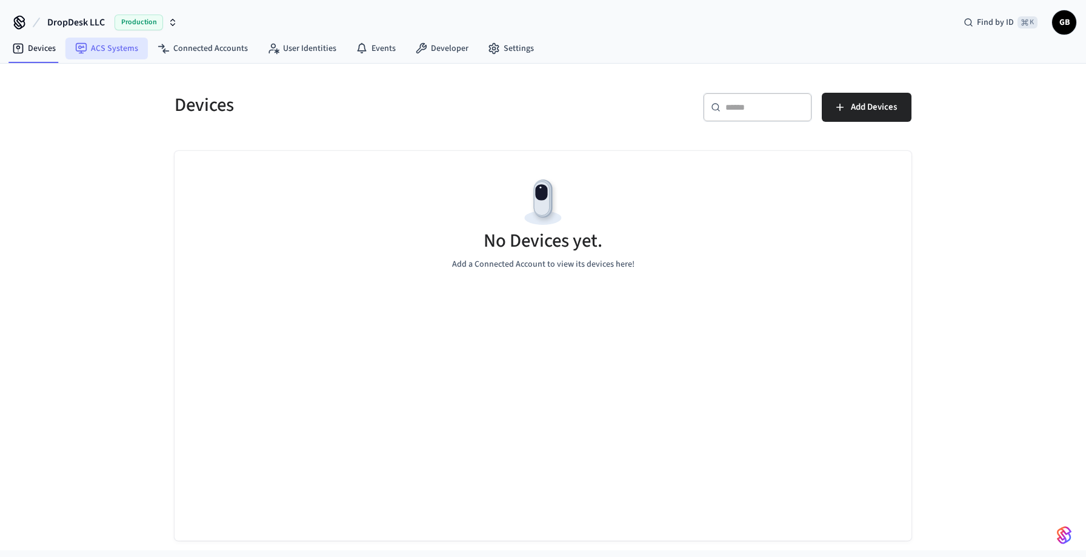
click at [125, 44] on link "ACS Systems" at bounding box center [106, 49] width 82 height 22
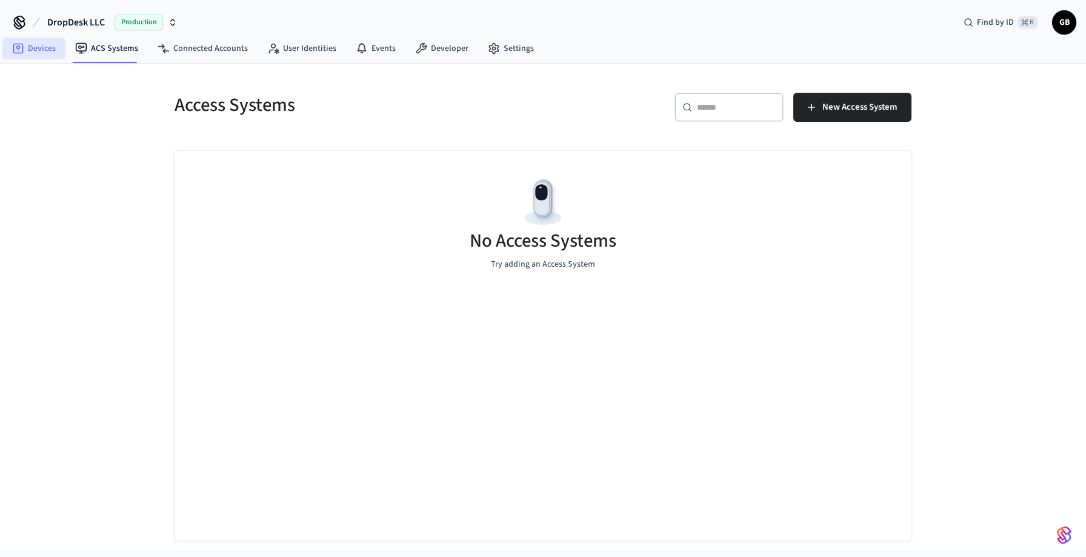
click at [41, 41] on link "Devices" at bounding box center [33, 49] width 63 height 22
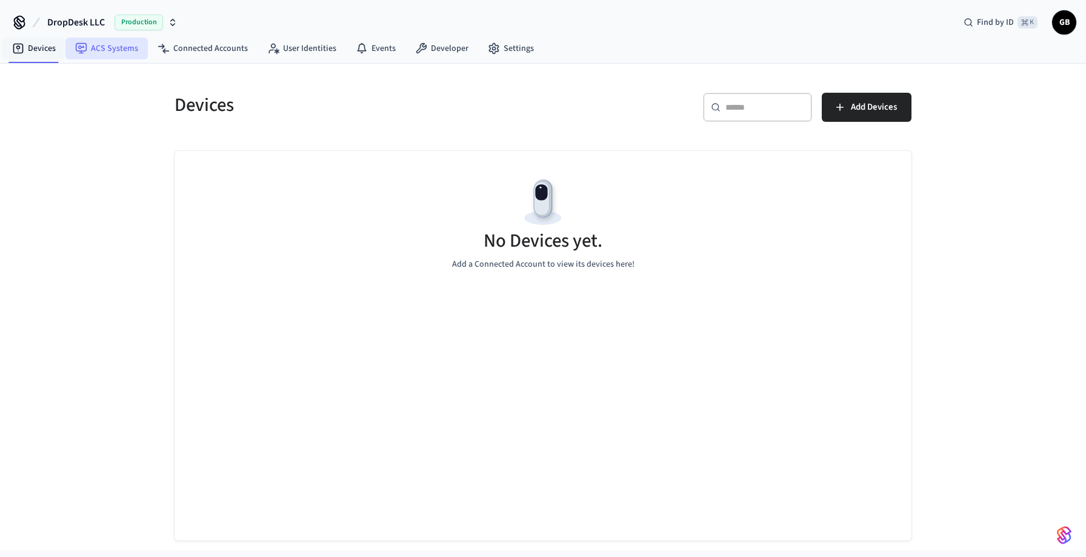
click at [87, 53] on link "ACS Systems" at bounding box center [106, 49] width 82 height 22
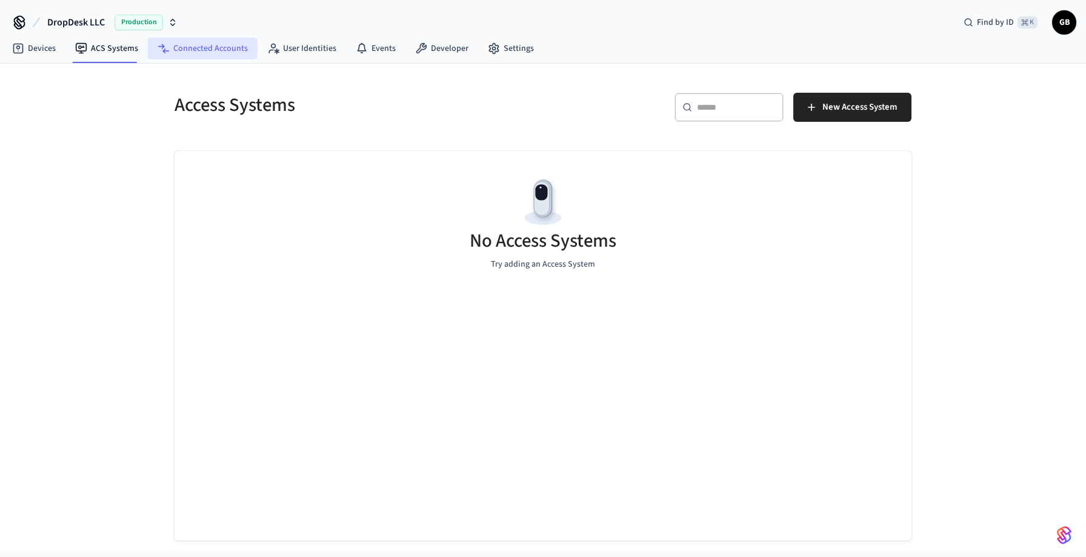
click at [181, 52] on link "Connected Accounts" at bounding box center [203, 49] width 110 height 22
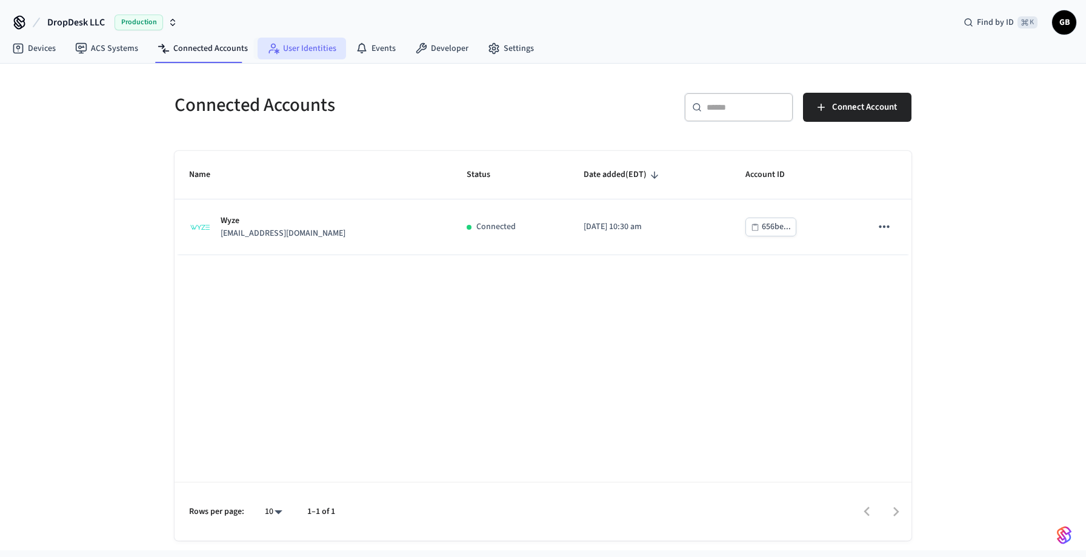
click at [296, 55] on link "User Identities" at bounding box center [302, 49] width 88 height 22
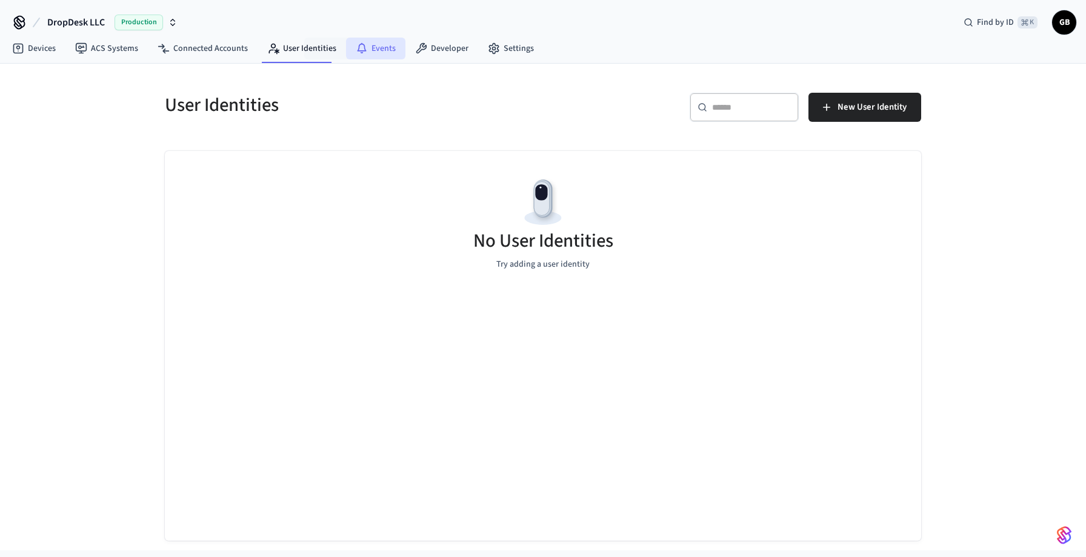
click at [388, 57] on link "Events" at bounding box center [375, 49] width 59 height 22
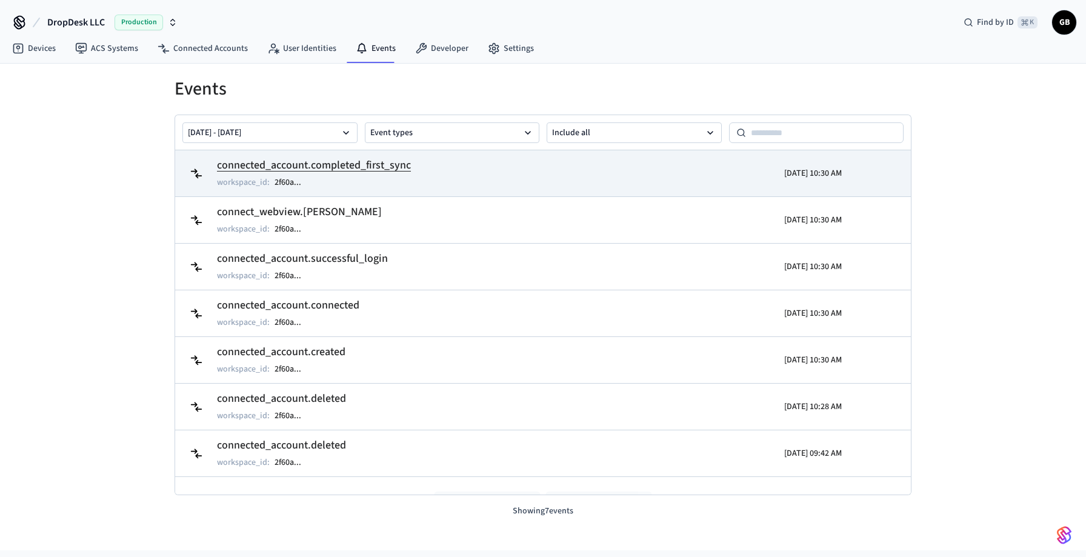
click at [411, 161] on td "connected_account.completed_first_sync workspace_id : 2f60a ..." at bounding box center [423, 173] width 477 height 34
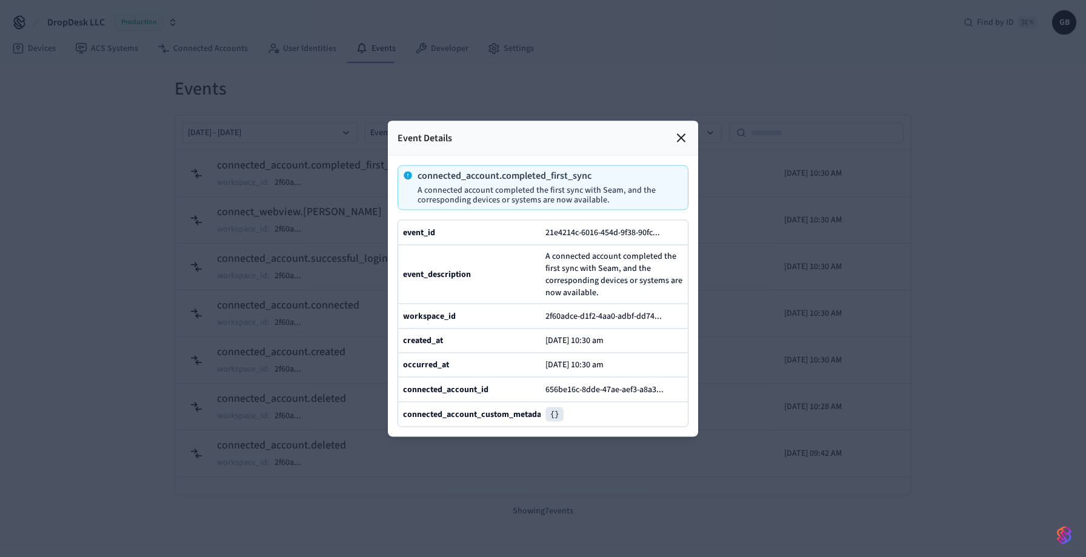
click at [679, 138] on icon at bounding box center [680, 137] width 7 height 7
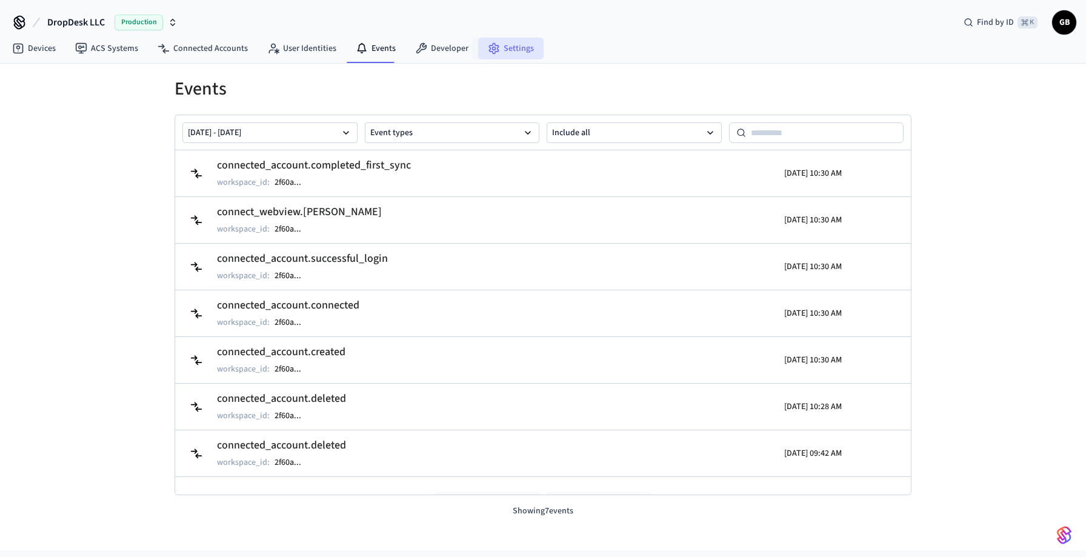
click at [521, 54] on link "Settings" at bounding box center [510, 49] width 65 height 22
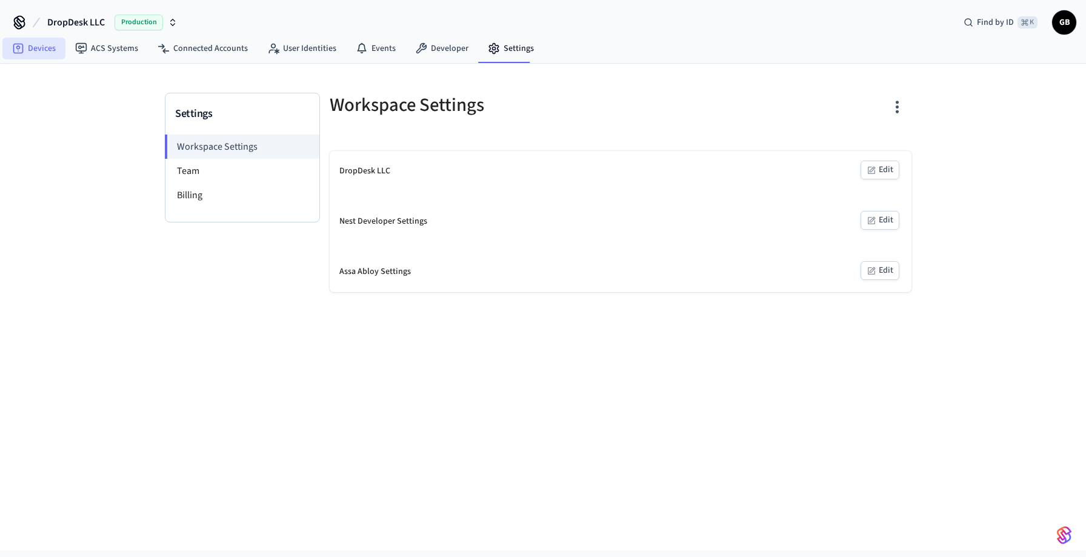
click at [42, 45] on link "Devices" at bounding box center [33, 49] width 63 height 22
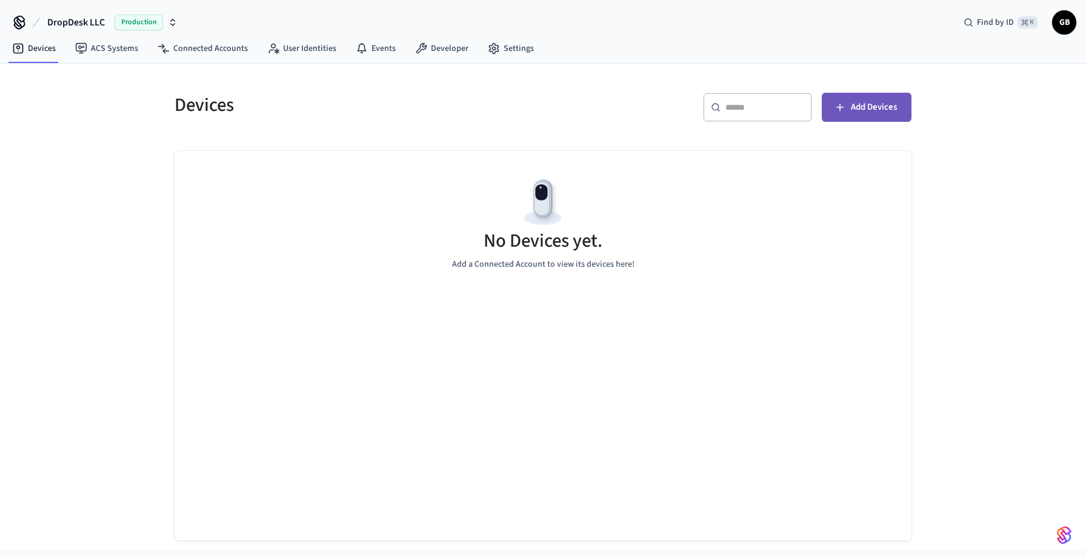
click at [868, 111] on span "Add Devices" at bounding box center [874, 107] width 46 height 16
click at [145, 24] on span "Production" at bounding box center [139, 23] width 48 height 16
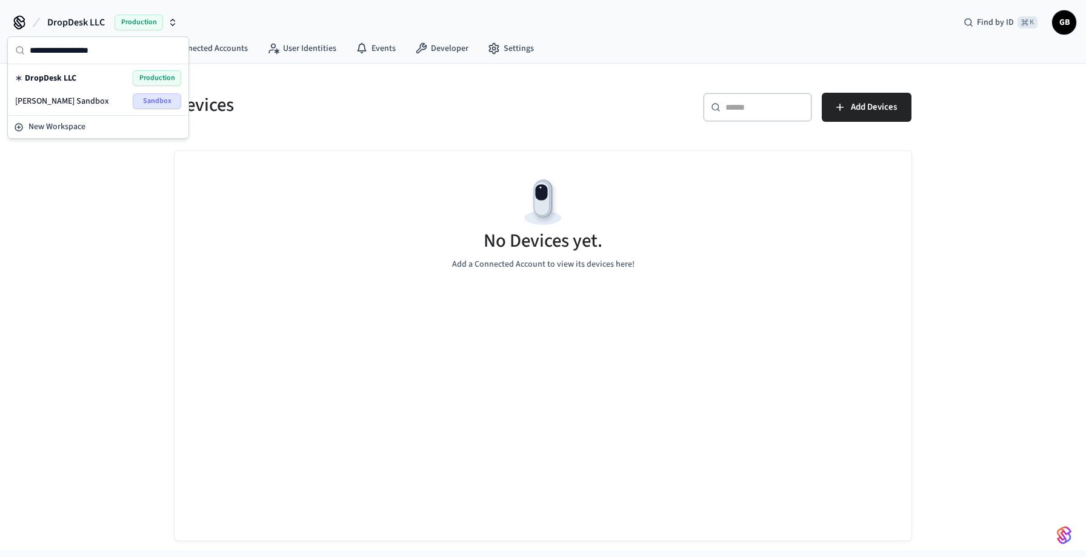
click at [319, 21] on div "DropDesk LLC Production Find by ID ⌘ K GB" at bounding box center [543, 17] width 1086 height 35
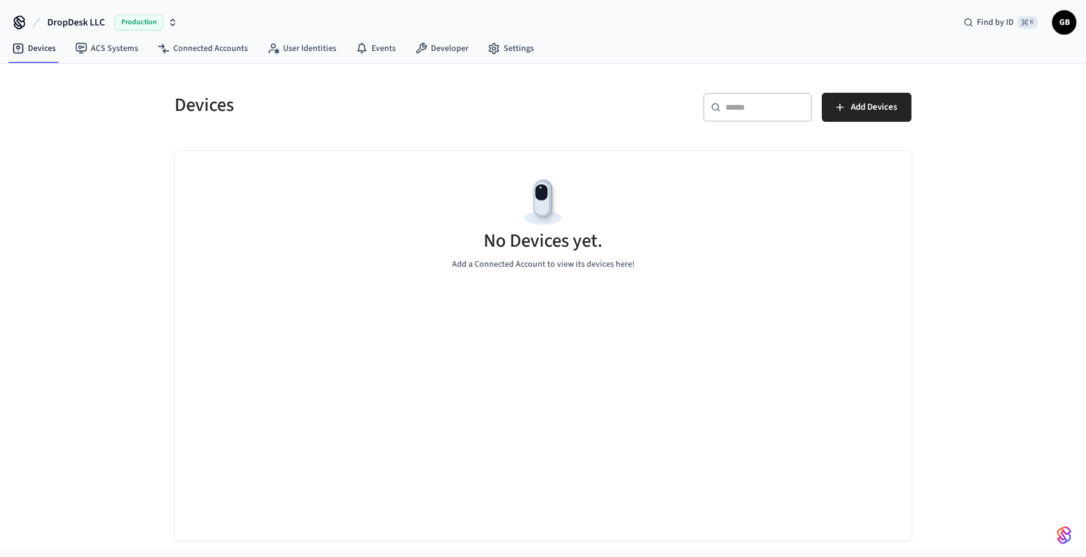
click at [1073, 28] on span "GB" at bounding box center [1064, 22] width 24 height 24
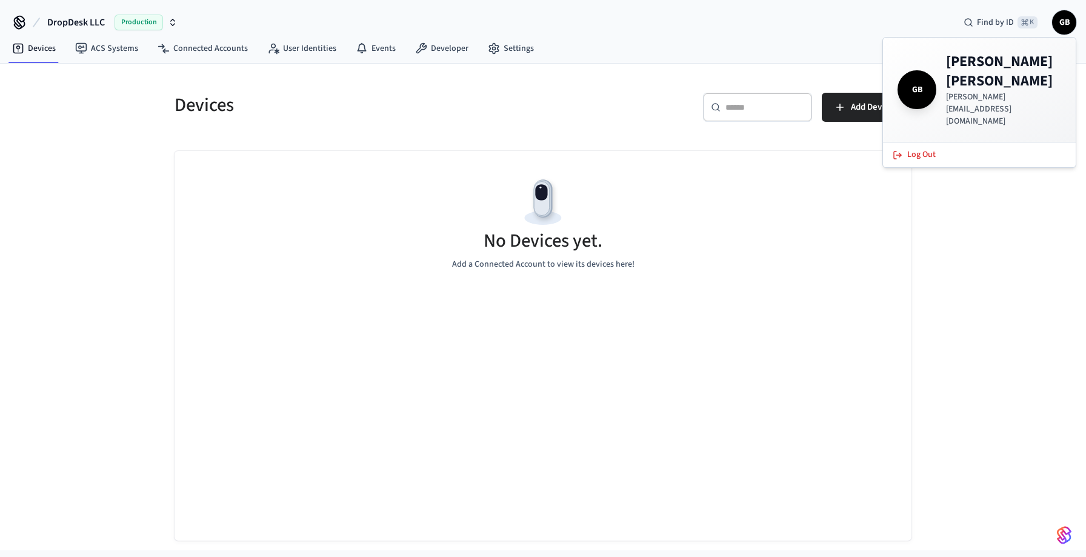
click at [944, 7] on div "DropDesk LLC Production Find by ID ⌘ K GB" at bounding box center [543, 17] width 1086 height 35
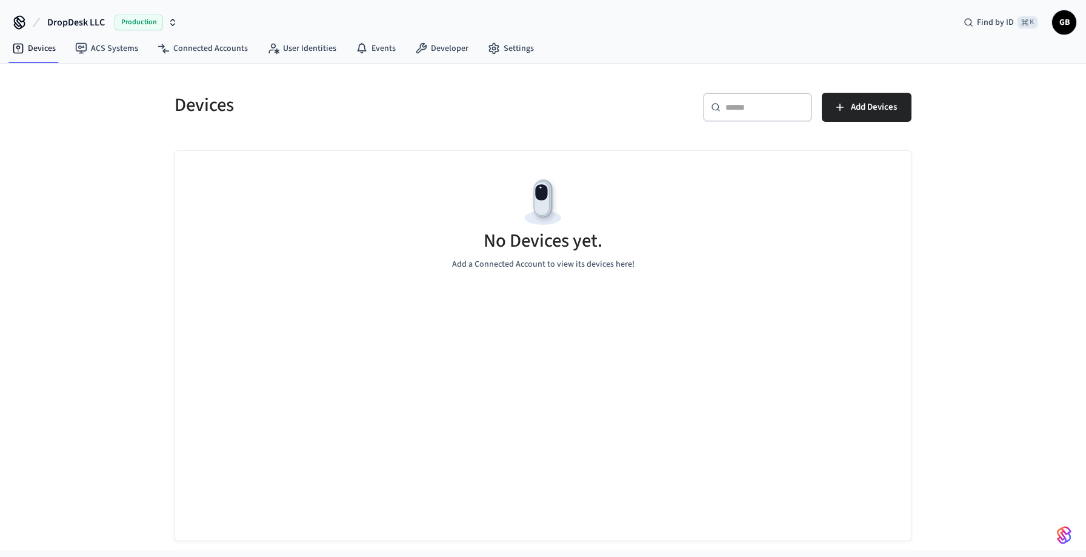
click at [1064, 528] on img "button" at bounding box center [1064, 534] width 15 height 19
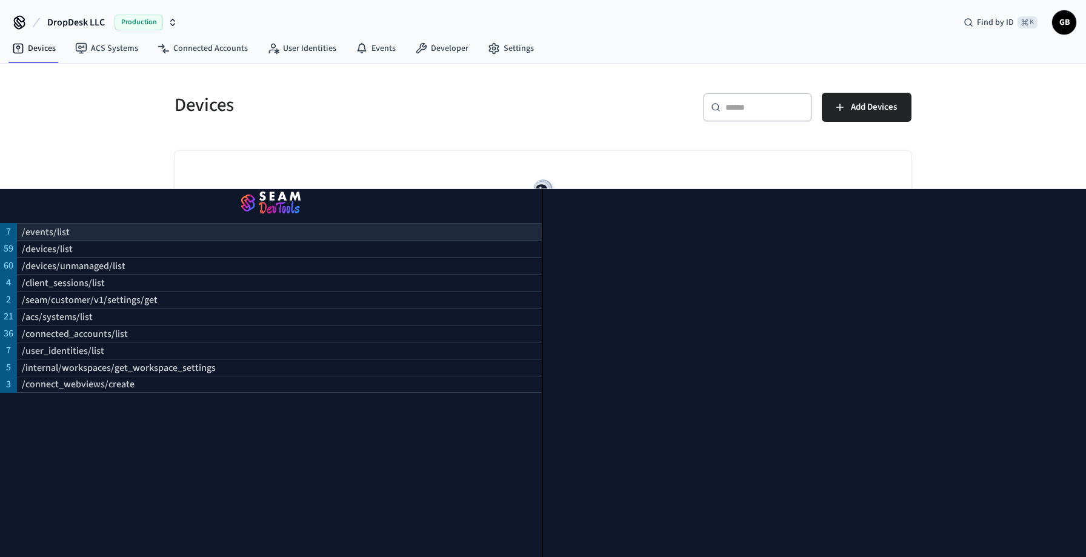
click at [148, 228] on div "/events/list" at bounding box center [279, 231] width 525 height 17
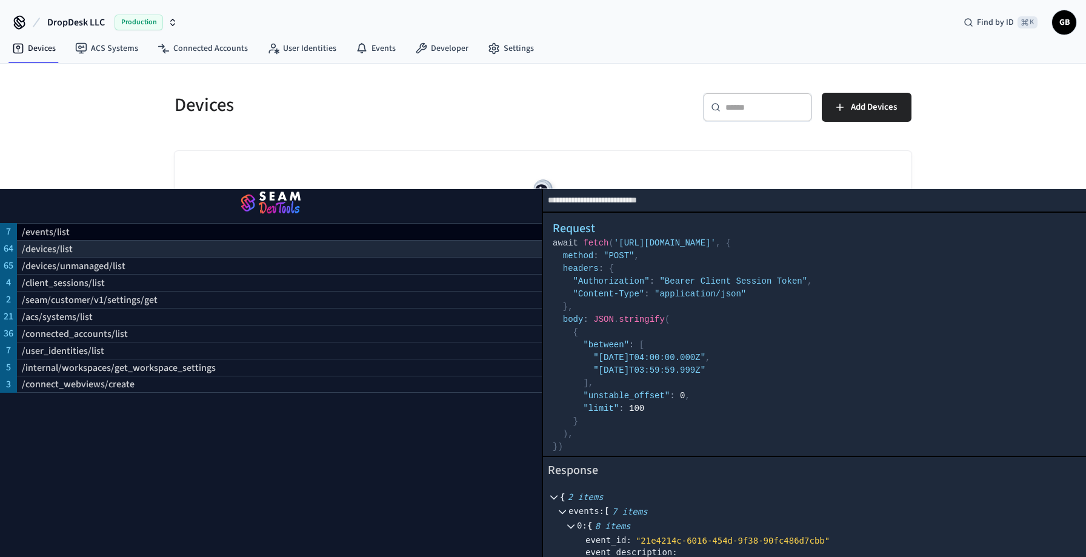
click at [295, 247] on div "/devices/list" at bounding box center [279, 248] width 525 height 17
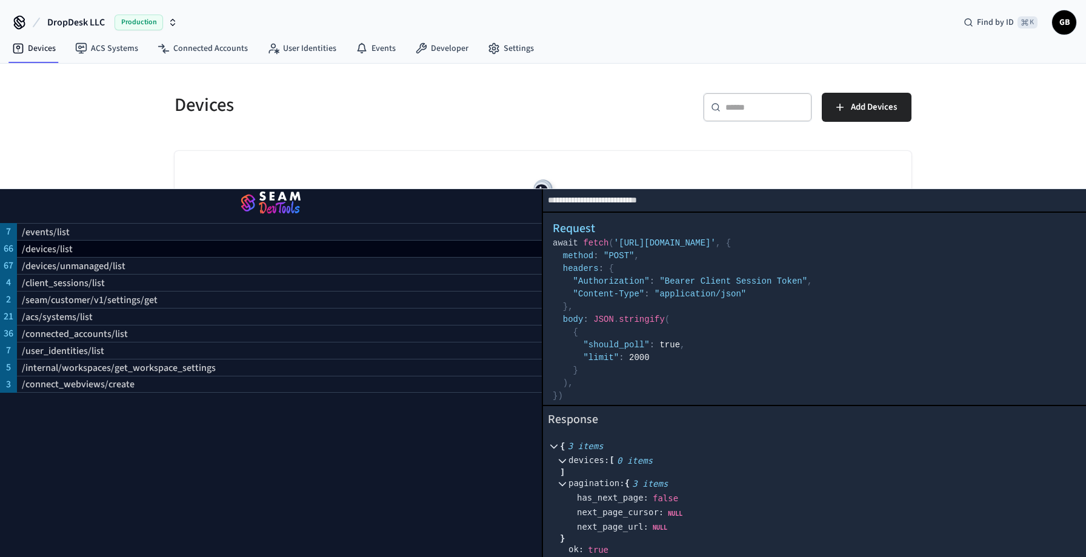
scroll to position [17, 0]
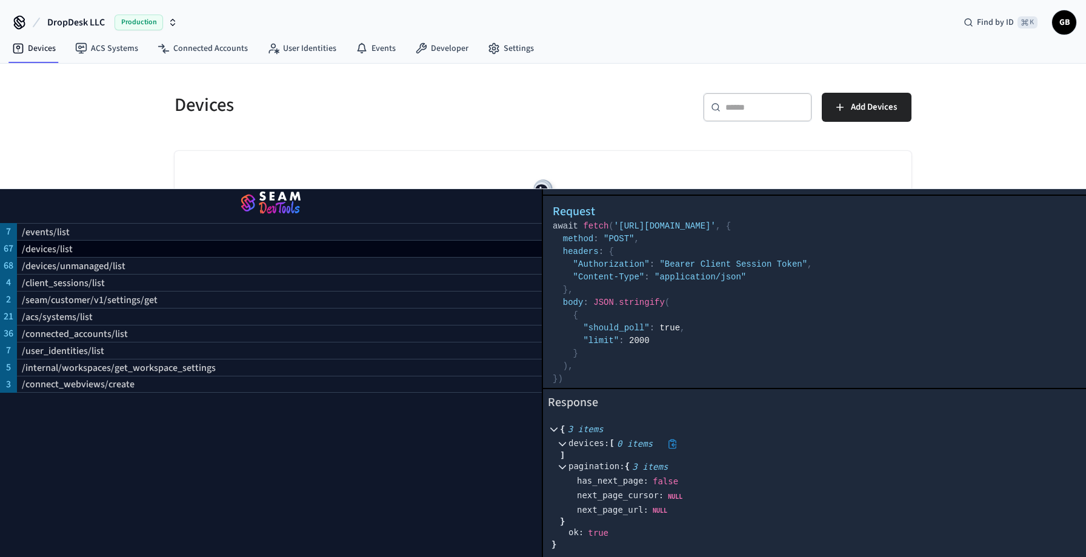
click at [563, 445] on icon at bounding box center [562, 444] width 7 height 4
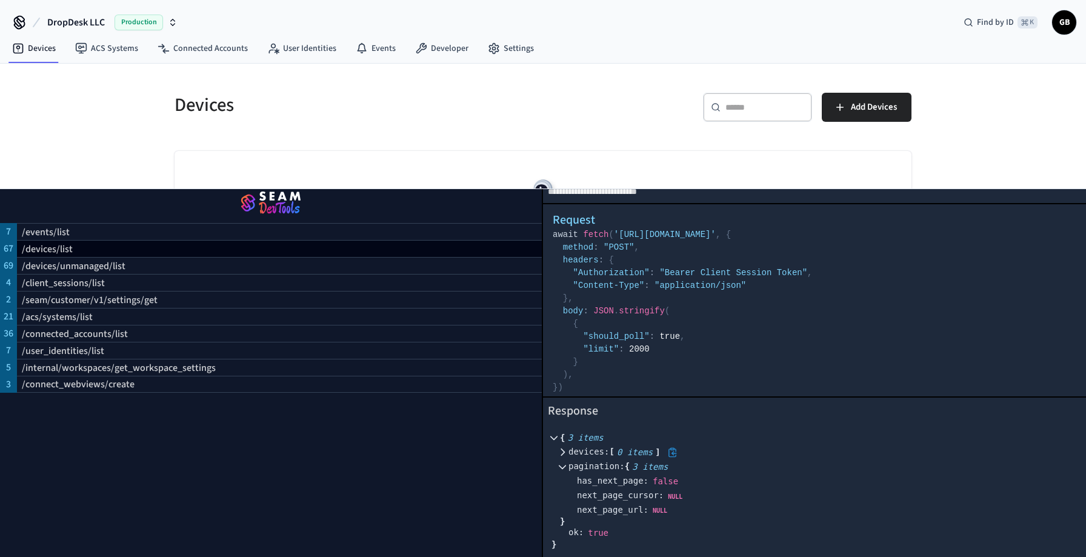
click at [562, 454] on icon at bounding box center [563, 451] width 4 height 7
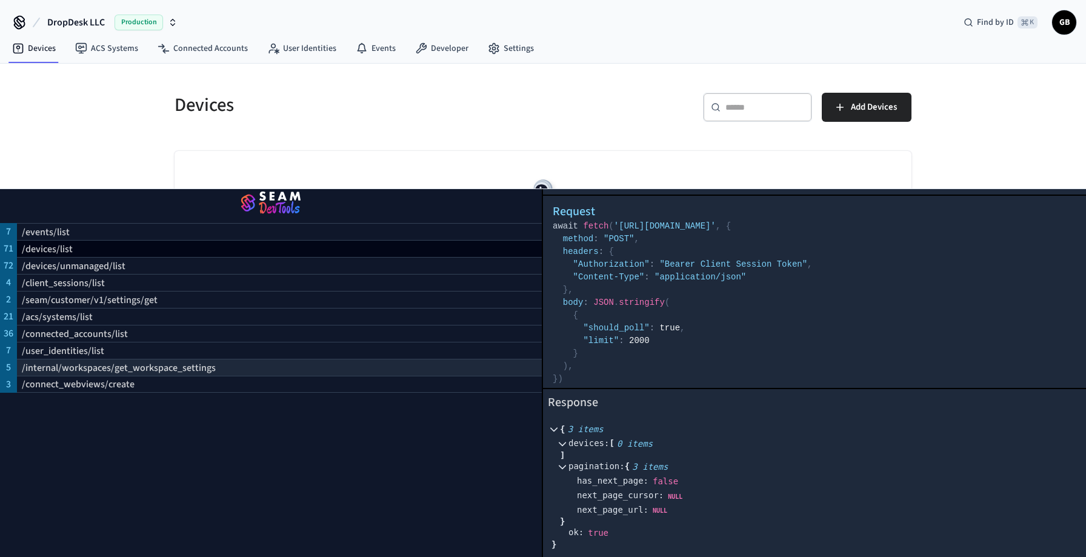
click at [160, 365] on p "/internal/workspaces/get_workspace_settings" at bounding box center [119, 368] width 194 height 15
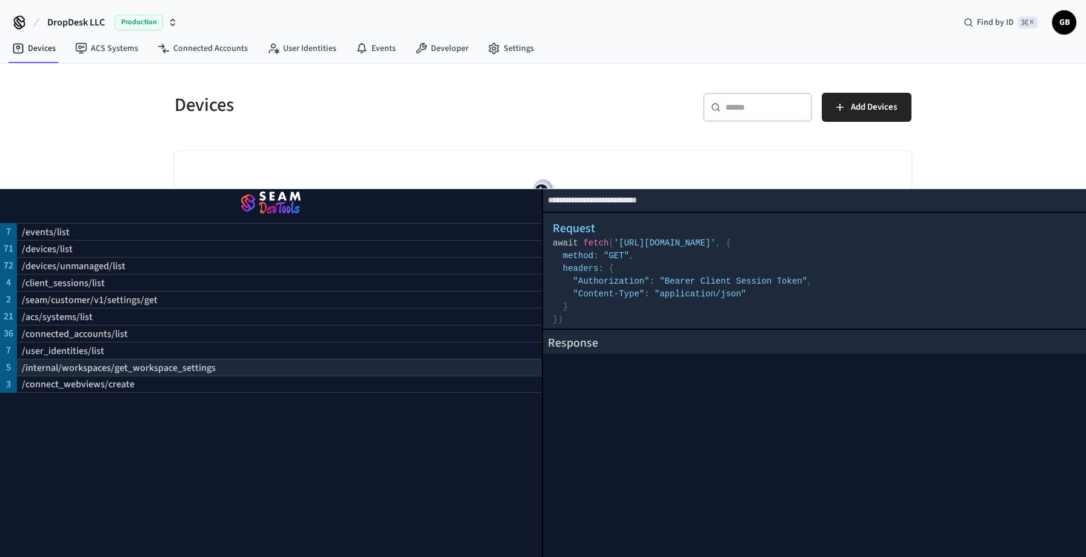
scroll to position [0, 0]
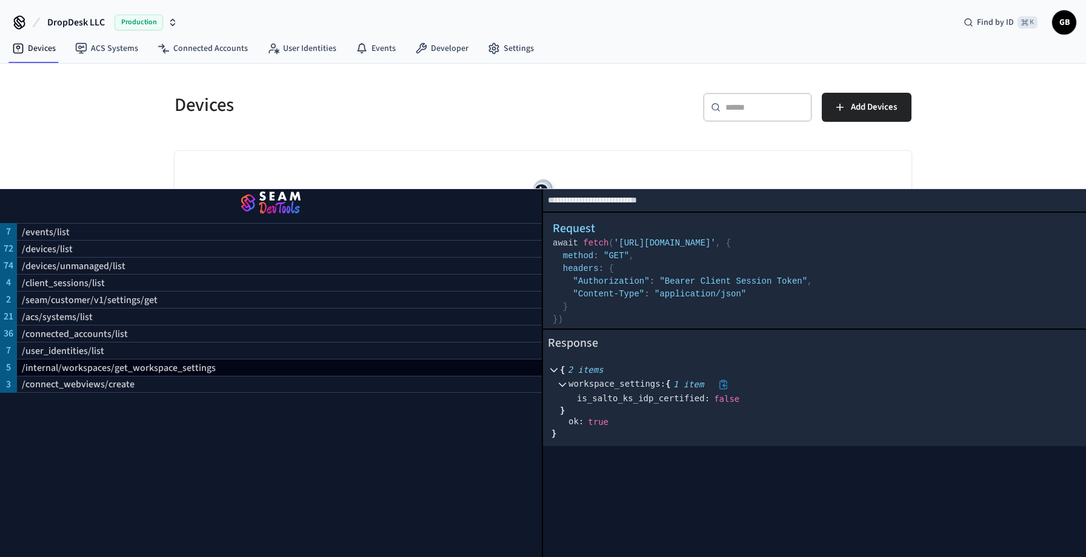
click at [562, 383] on icon at bounding box center [562, 384] width 8 height 8
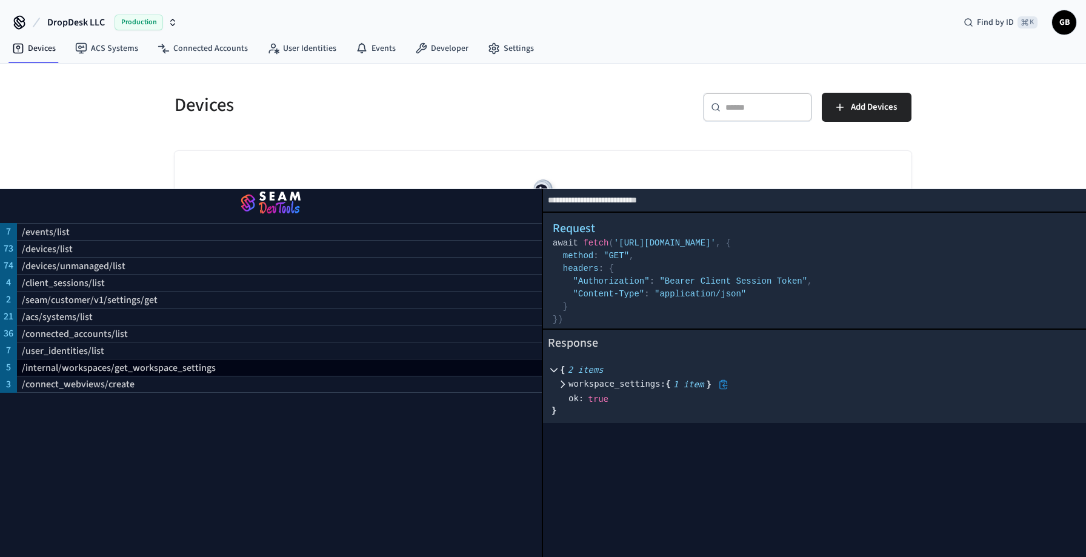
click at [562, 383] on icon at bounding box center [562, 384] width 8 height 8
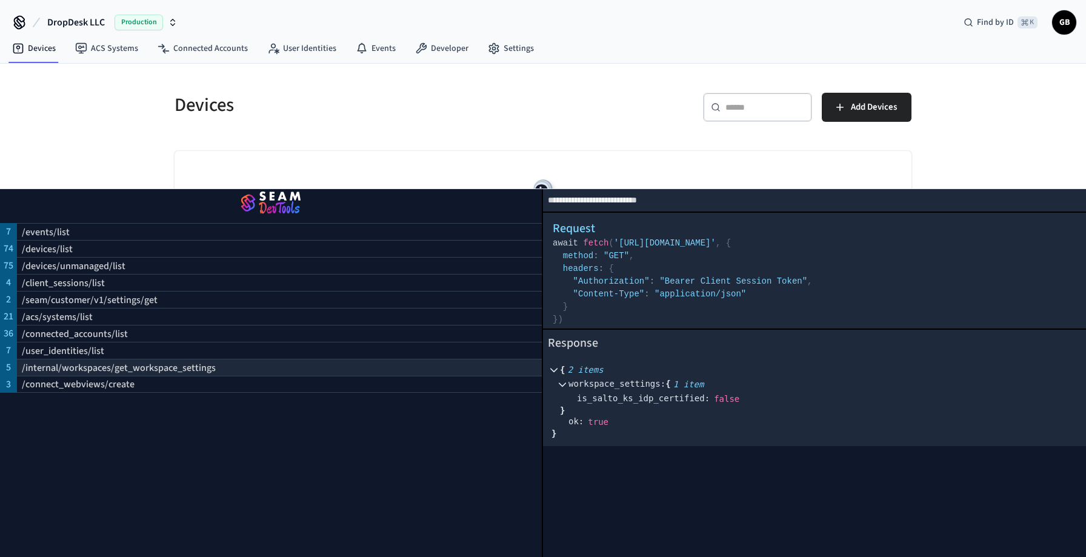
click at [132, 365] on p "/internal/workspaces/get_workspace_settings" at bounding box center [119, 368] width 194 height 15
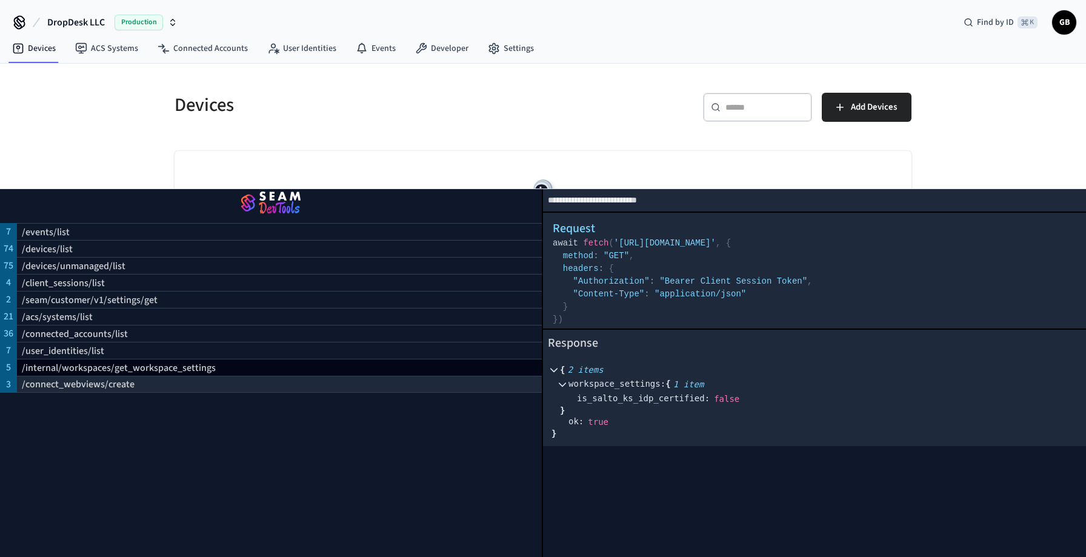
click at [132, 381] on div "/connect_webviews/create" at bounding box center [279, 384] width 525 height 17
select select "**********"
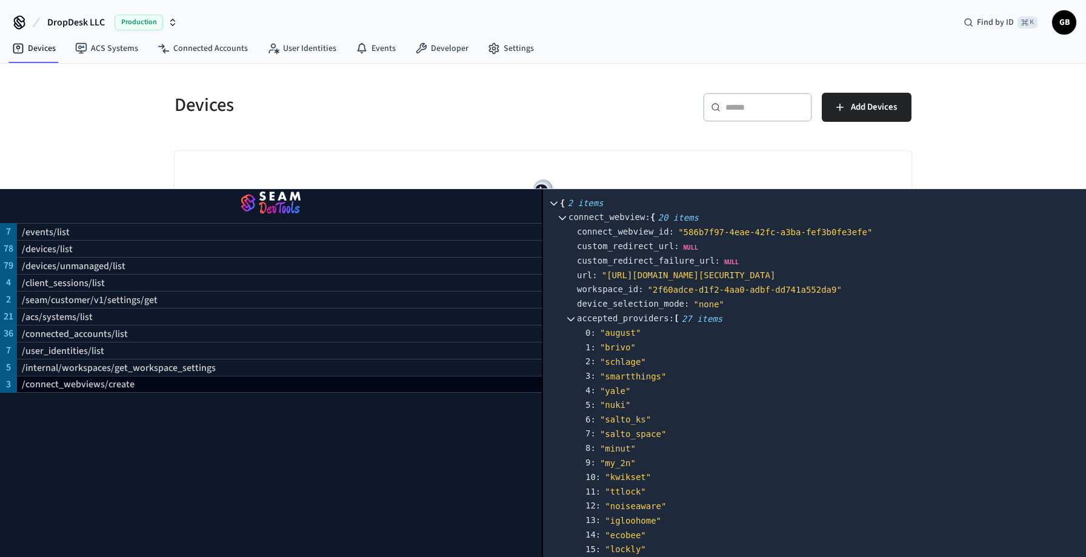
scroll to position [234, 0]
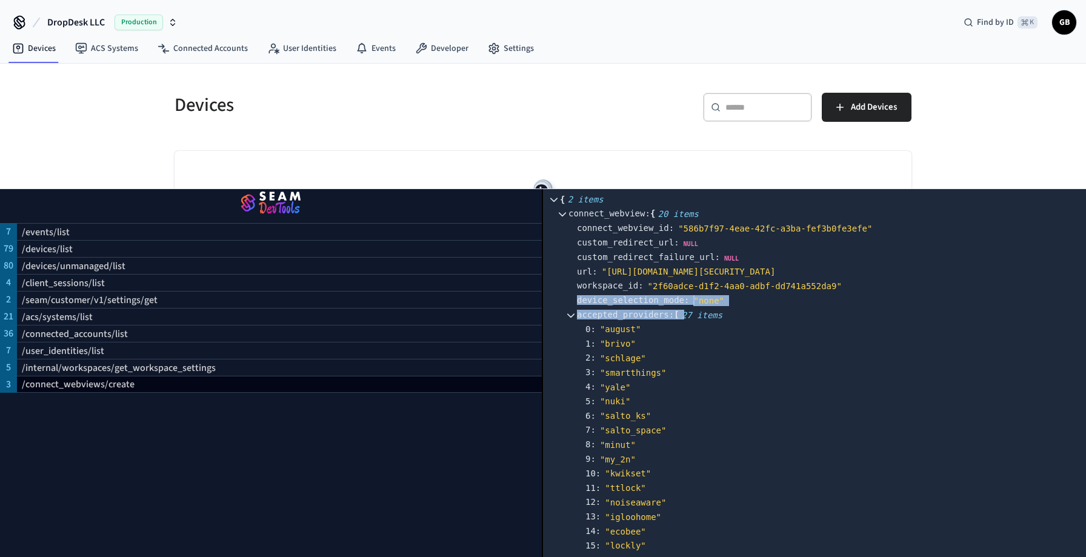
drag, startPoint x: 579, startPoint y: 308, endPoint x: 718, endPoint y: 314, distance: 139.5
click at [758, 390] on div "4 : " yale"" at bounding box center [831, 387] width 492 height 15
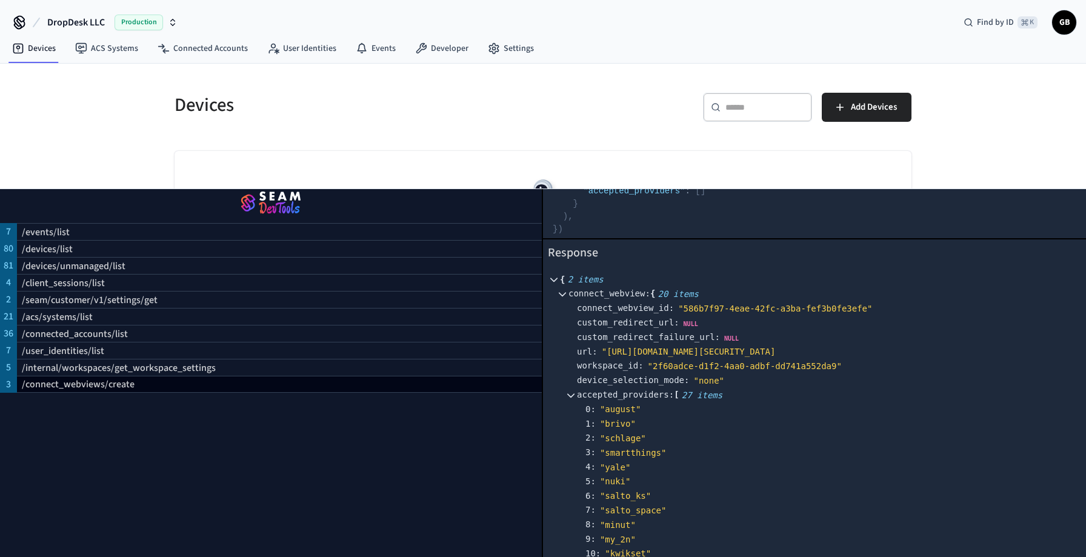
scroll to position [0, 0]
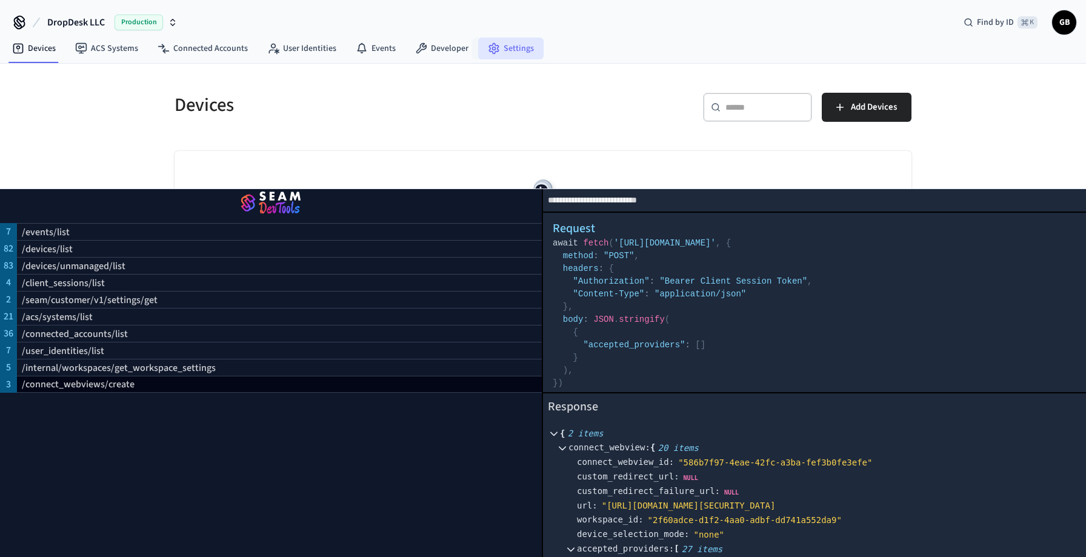
click at [496, 52] on link "Settings" at bounding box center [510, 49] width 65 height 22
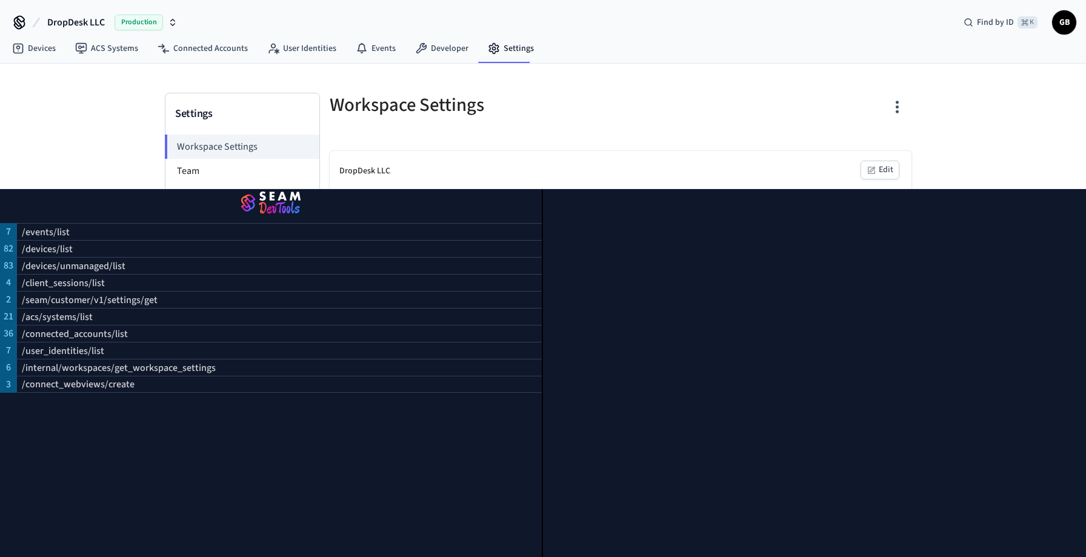
click at [545, 107] on h5 "Workspace Settings" at bounding box center [472, 105] width 284 height 25
click at [452, 122] on div "Workspace Settings" at bounding box center [464, 104] width 298 height 53
click at [567, 218] on div at bounding box center [814, 373] width 543 height 368
click at [273, 207] on img "button" at bounding box center [271, 204] width 513 height 34
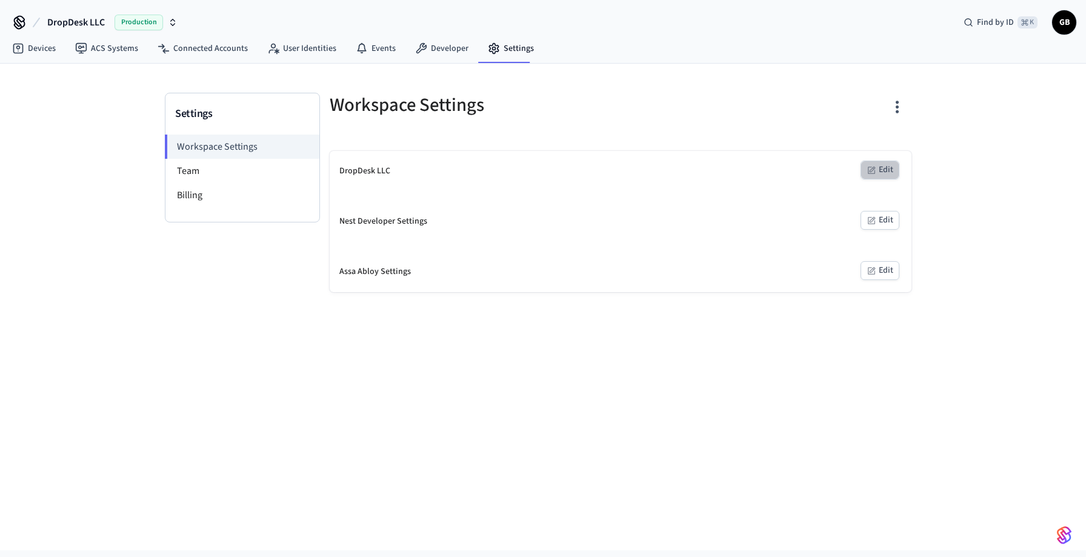
click at [884, 175] on button "Edit" at bounding box center [879, 170] width 39 height 19
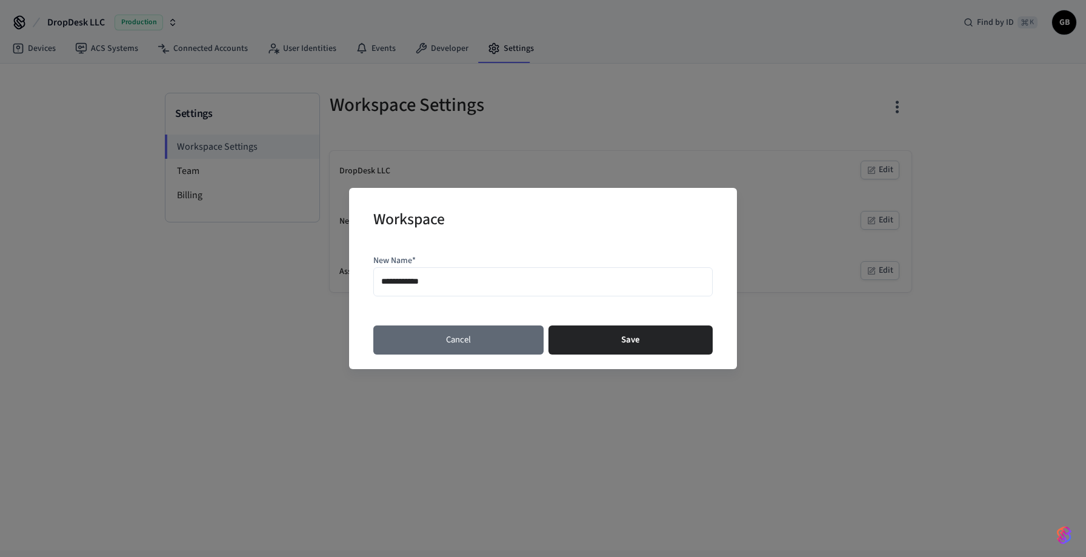
click at [480, 346] on button "Cancel" at bounding box center [458, 339] width 170 height 29
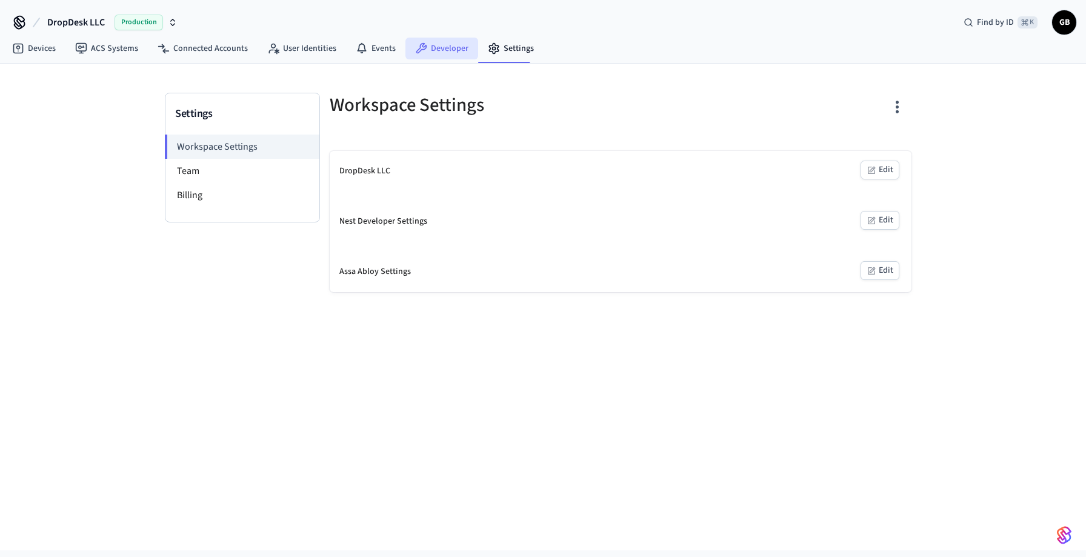
click at [427, 56] on link "Developer" at bounding box center [441, 49] width 73 height 22
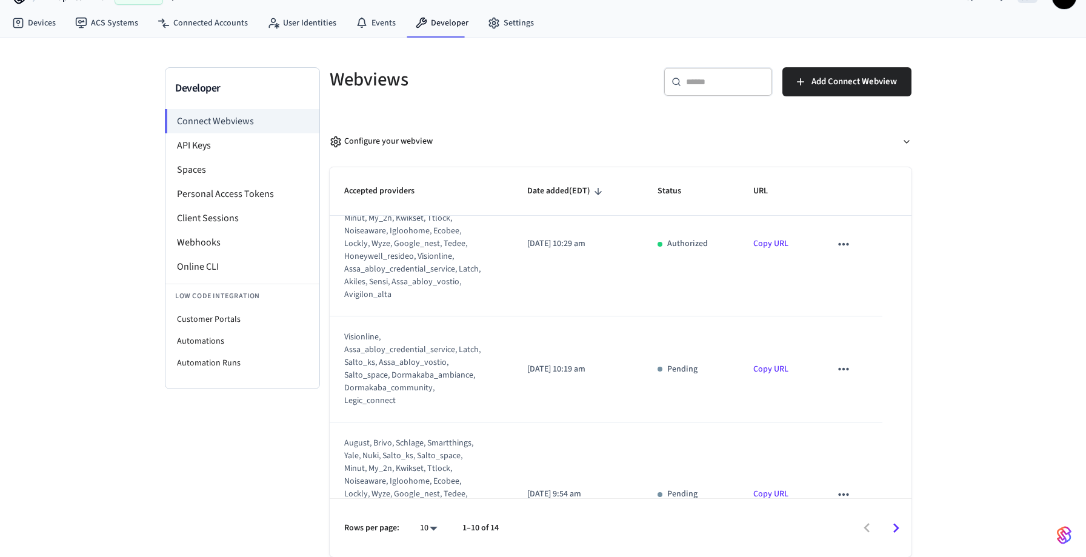
scroll to position [138, 0]
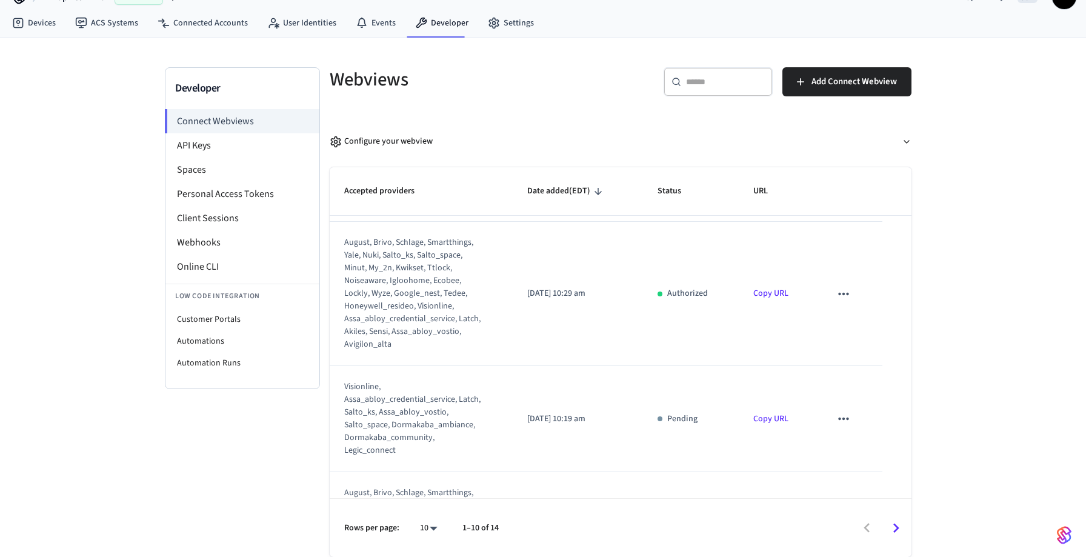
click at [772, 293] on link "Copy URL" at bounding box center [770, 293] width 35 height 12
click at [843, 293] on icon "sticky table" at bounding box center [843, 294] width 10 height 2
click at [856, 271] on div at bounding box center [543, 278] width 1086 height 557
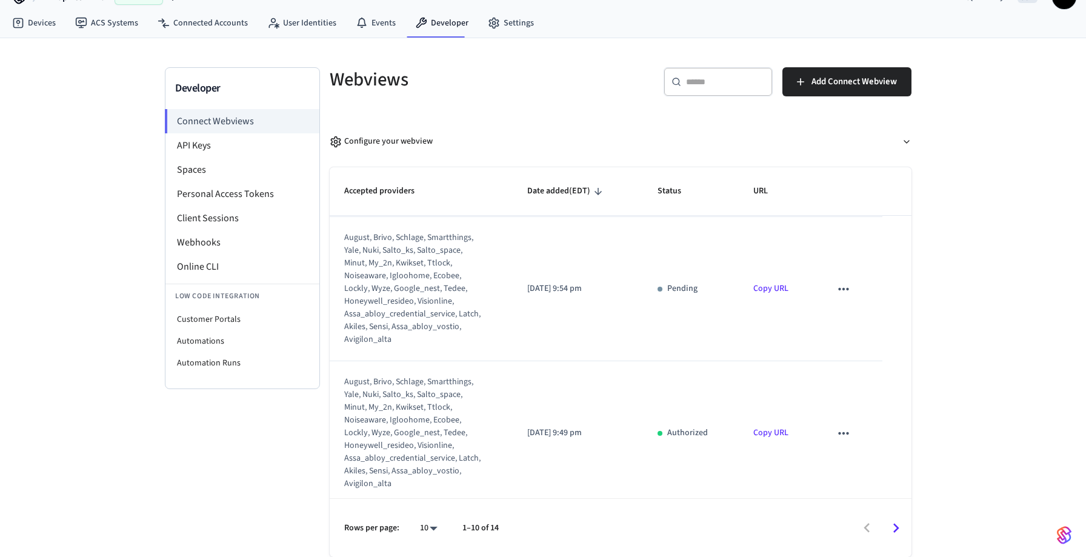
scroll to position [1045, 0]
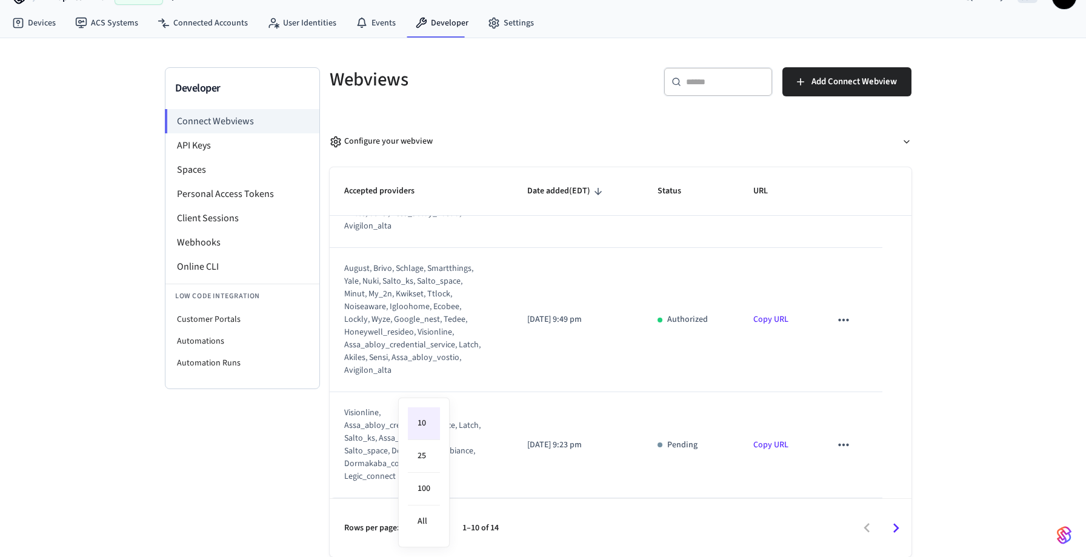
click at [434, 525] on body "DropDesk LLC Production Find by ID ⌘ K GB Devices ACS Systems Connected Account…" at bounding box center [543, 266] width 1086 height 582
click at [432, 487] on li "100" at bounding box center [424, 489] width 32 height 33
type input "***"
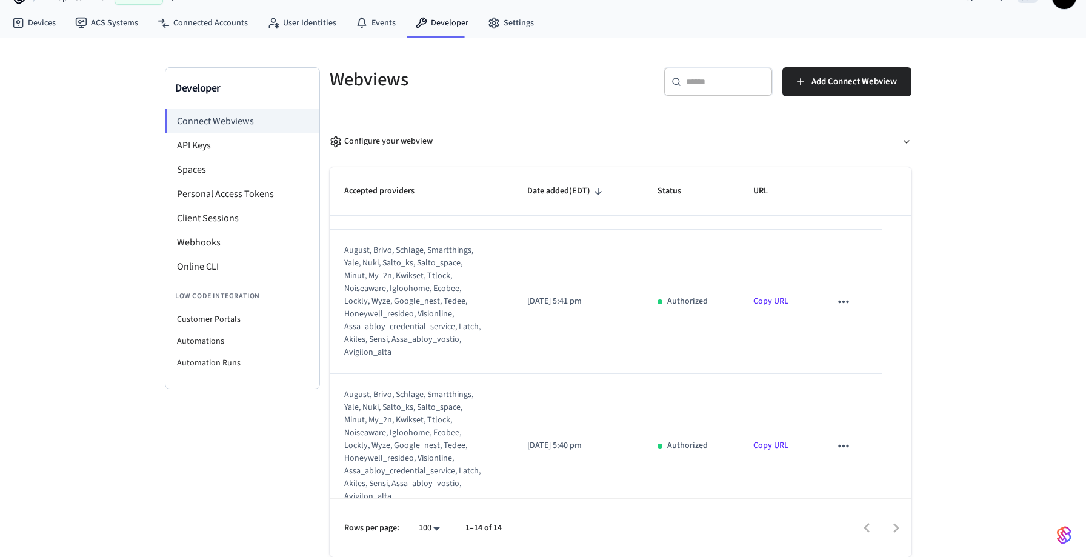
scroll to position [1622, 0]
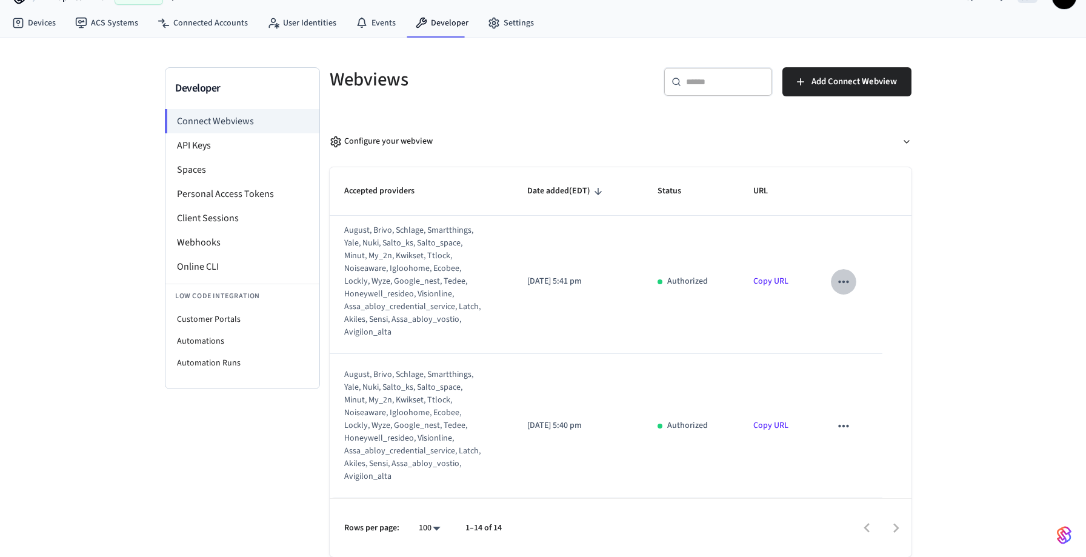
click at [843, 280] on icon "sticky table" at bounding box center [844, 282] width 16 height 16
click at [760, 341] on div at bounding box center [543, 278] width 1086 height 557
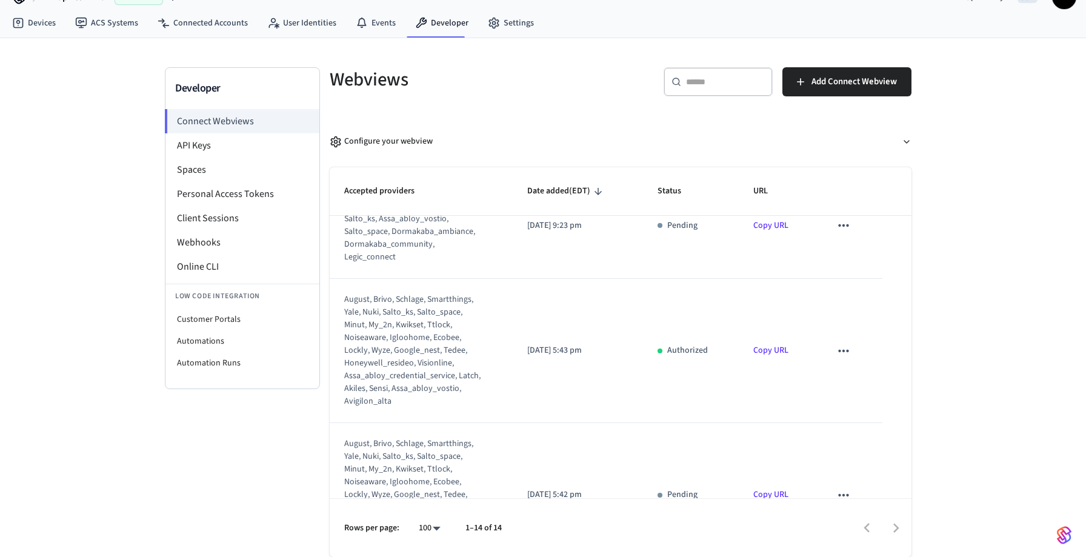
scroll to position [1266, 0]
click at [764, 350] on link "Copy URL" at bounding box center [770, 349] width 35 height 12
click at [359, 300] on div "august, brivo, schlage, smartthings, yale, nuki, salto_ks, salto_space, minut, …" at bounding box center [413, 349] width 139 height 115
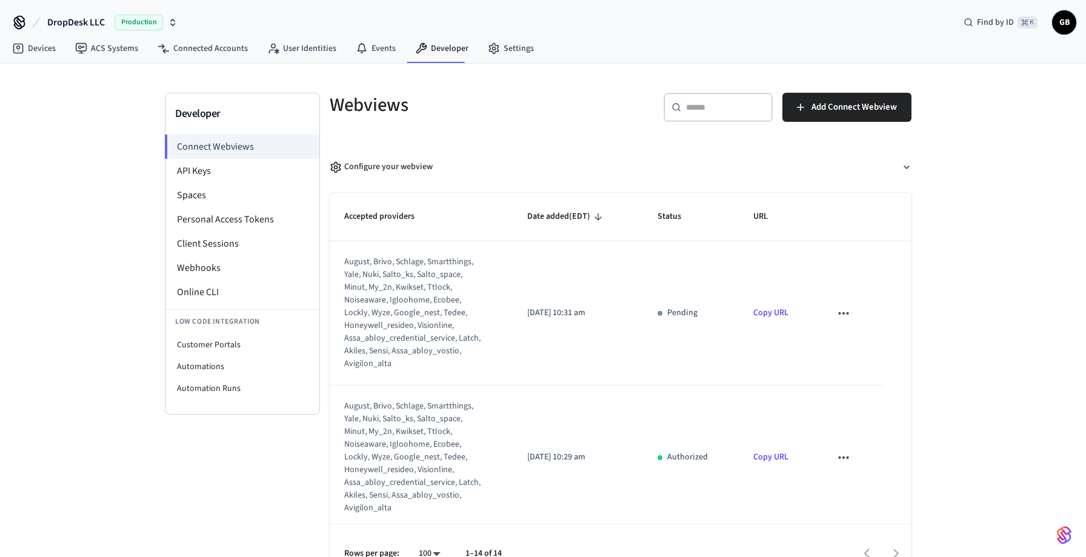
scroll to position [7, 0]
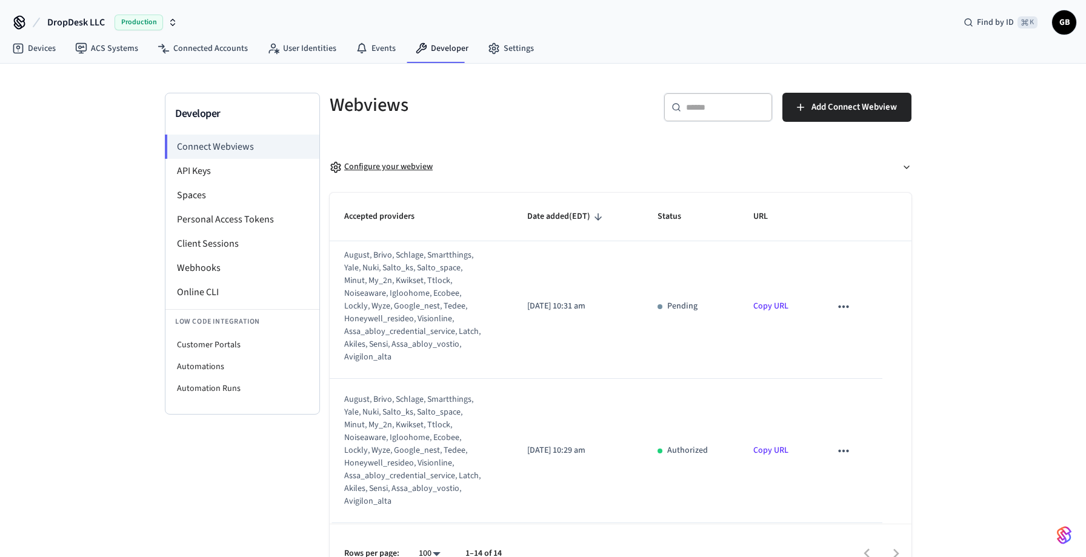
click at [407, 164] on div "Configure your webview" at bounding box center [381, 167] width 103 height 13
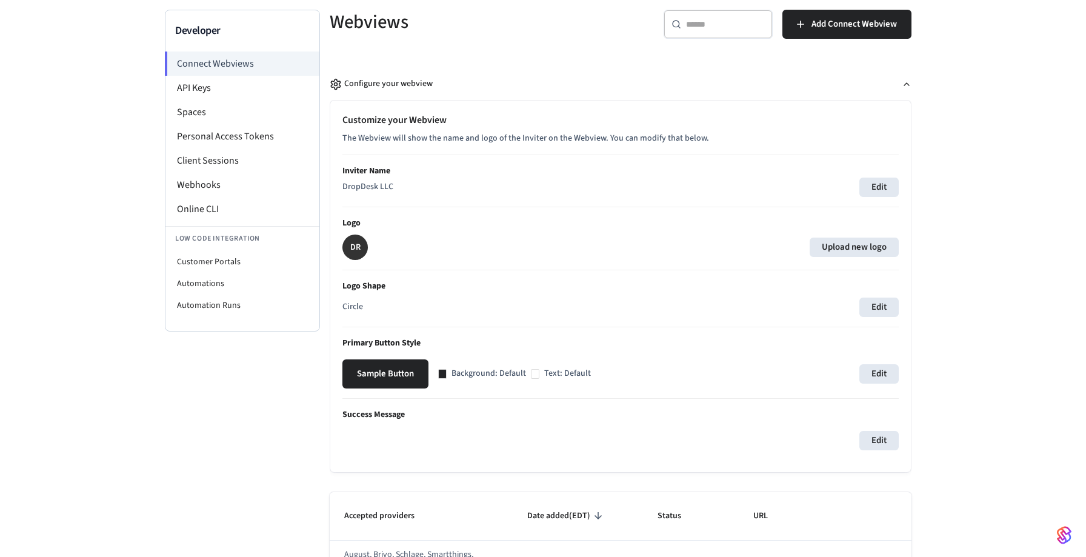
scroll to position [90, 0]
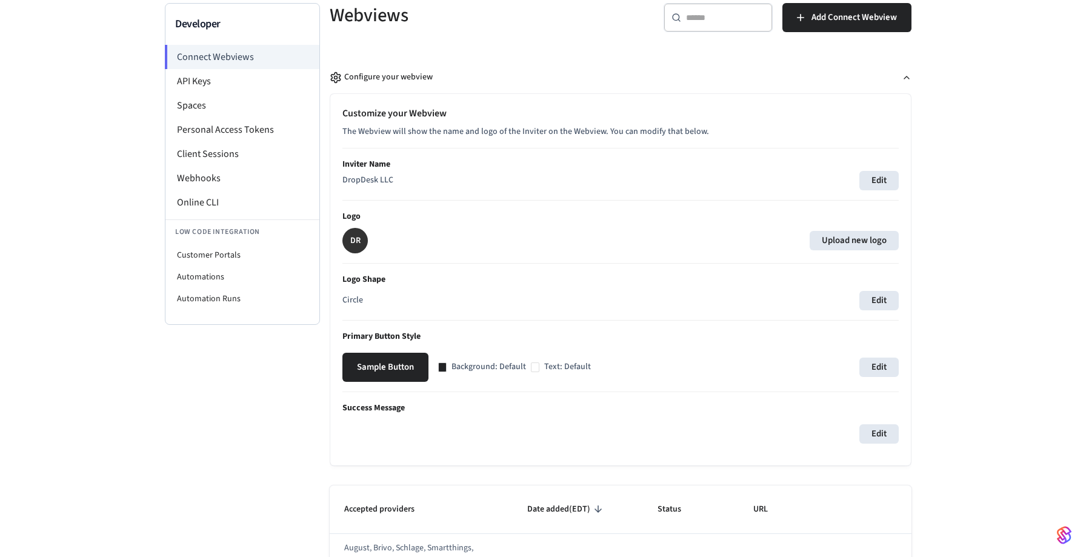
click at [358, 239] on p "DR" at bounding box center [355, 240] width 10 height 12
click at [873, 244] on label "Upload new logo" at bounding box center [854, 240] width 89 height 19
click at [0, 0] on input "Upload new logo" at bounding box center [0, 0] width 0 height 0
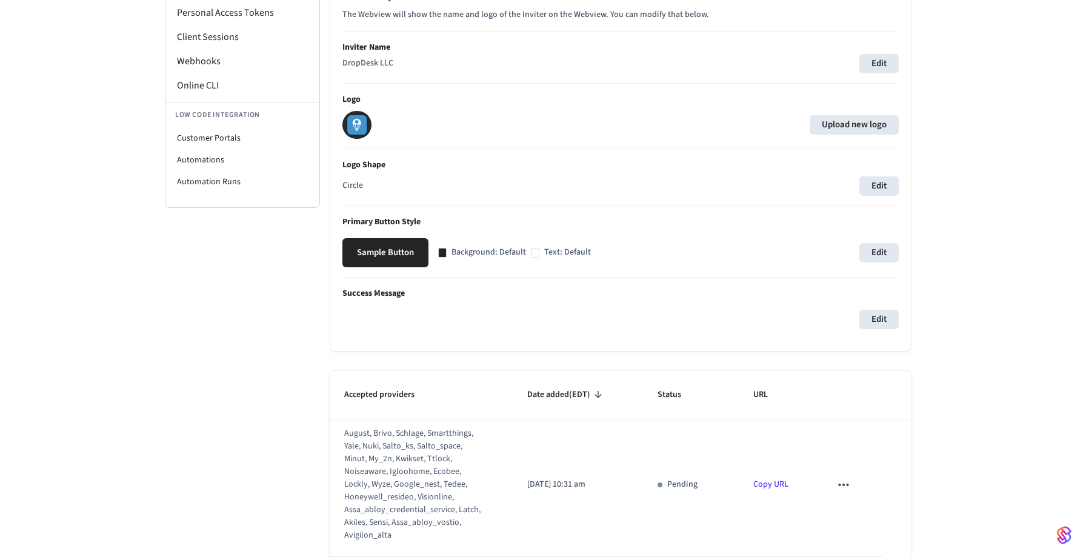
scroll to position [211, 0]
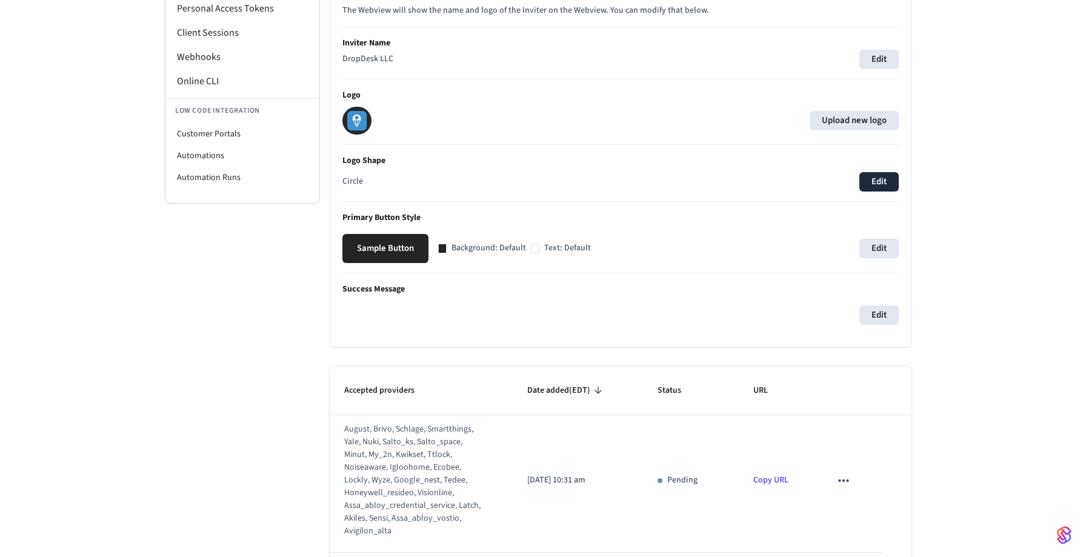
click at [872, 185] on button "Edit" at bounding box center [878, 181] width 39 height 19
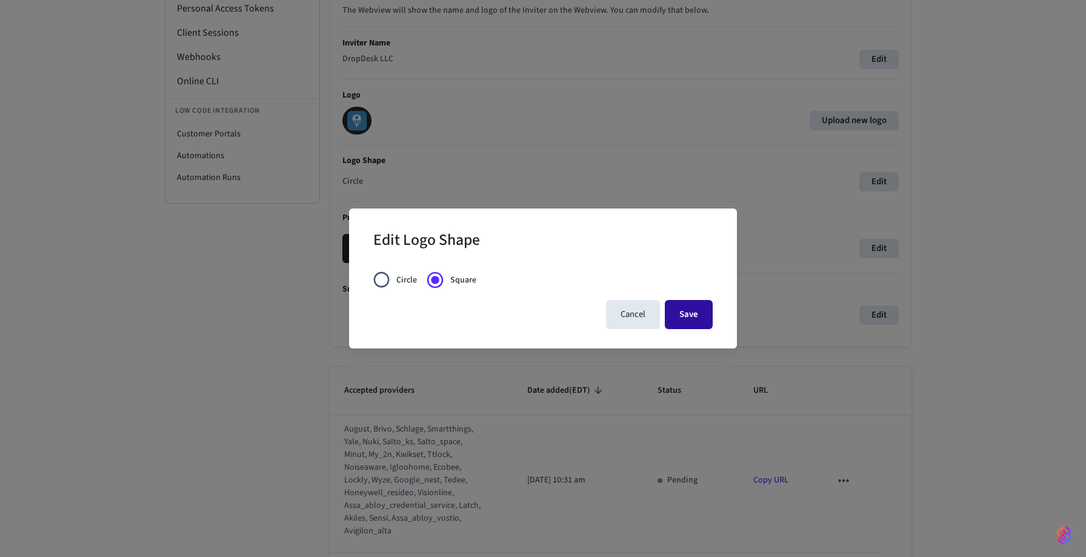
click at [693, 309] on button "Save" at bounding box center [689, 314] width 48 height 29
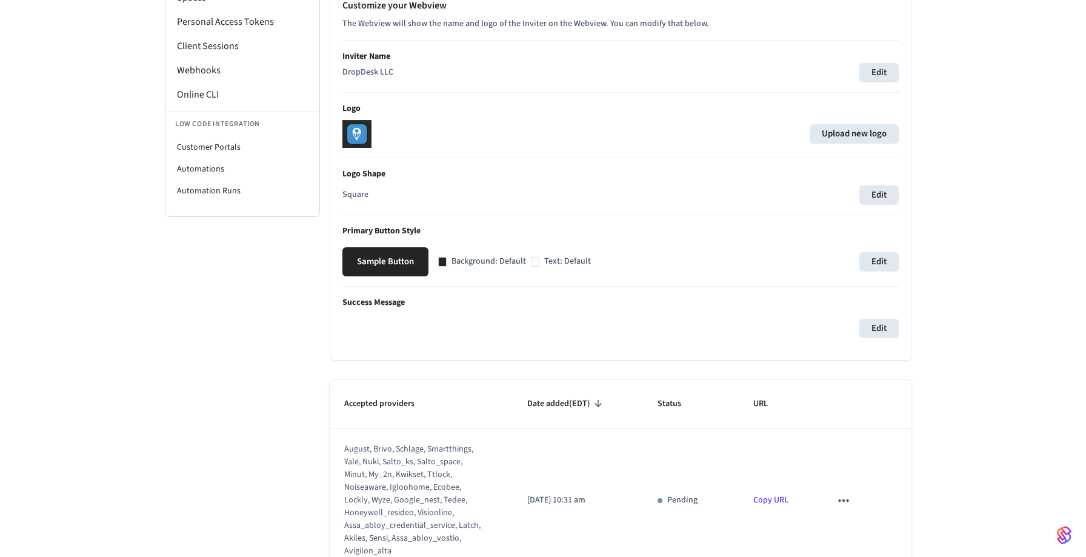
scroll to position [190, 0]
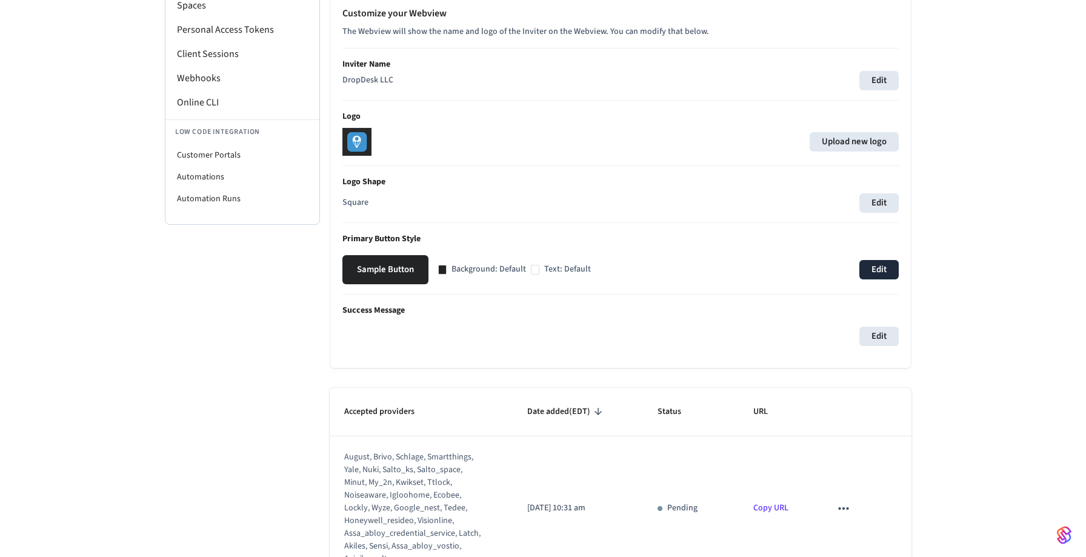
click at [877, 271] on button "Edit" at bounding box center [878, 269] width 39 height 19
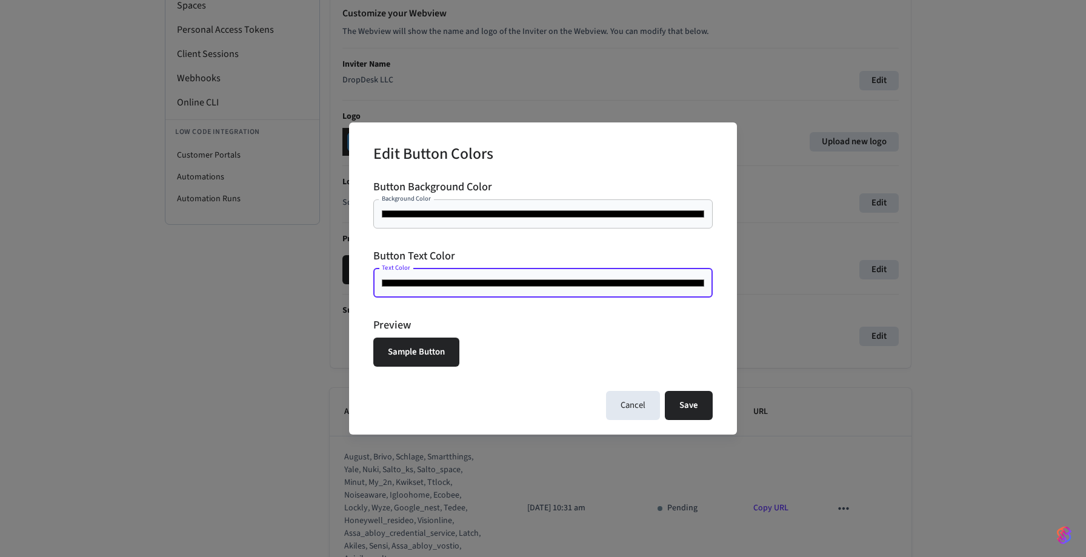
click at [533, 279] on input "*******" at bounding box center [543, 283] width 325 height 12
click at [677, 364] on div "Preview Sample Button" at bounding box center [542, 342] width 339 height 50
click at [633, 284] on input "*******" at bounding box center [543, 283] width 325 height 12
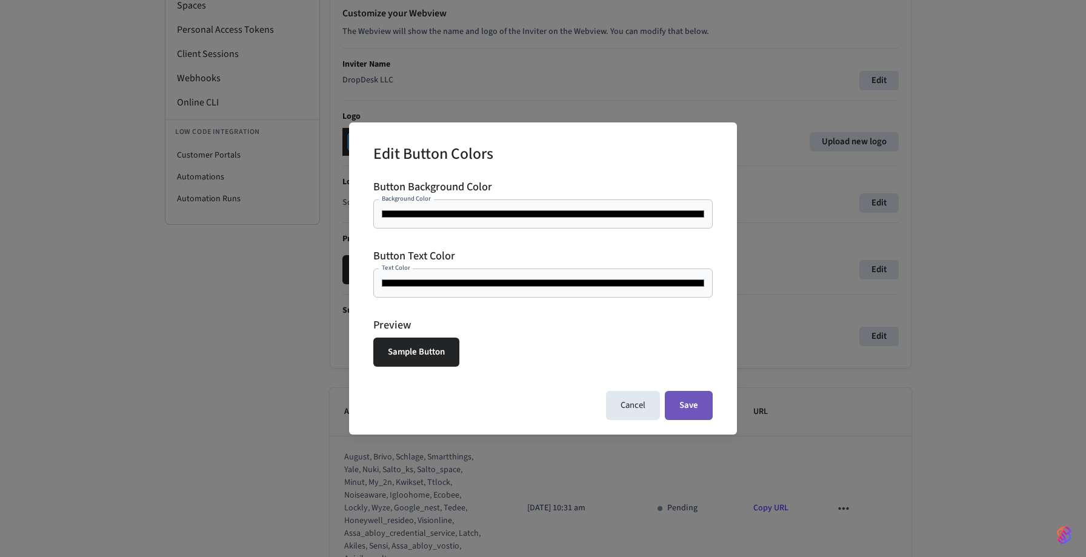
click at [680, 410] on button "Save" at bounding box center [689, 405] width 48 height 29
type input "*******"
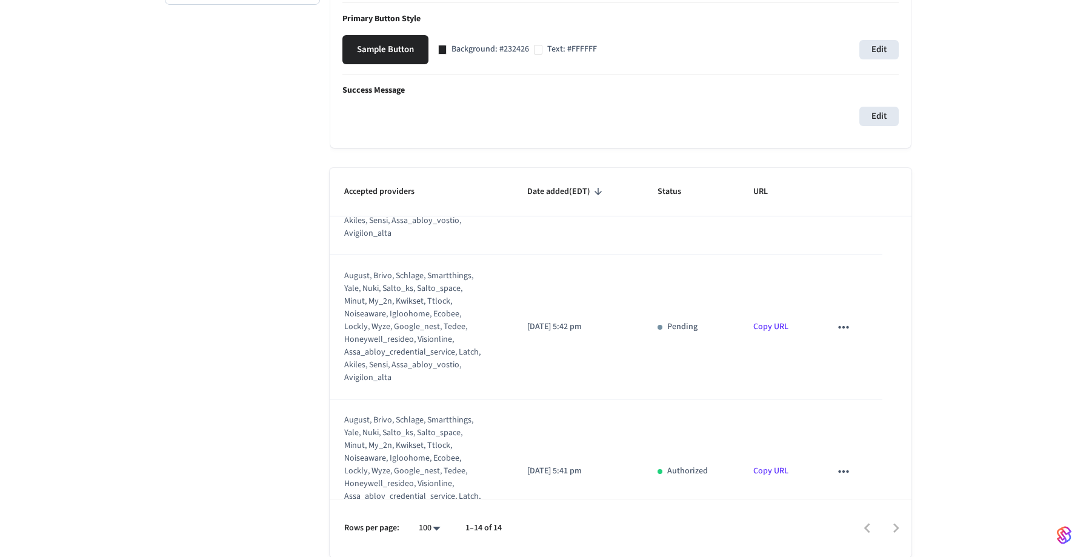
scroll to position [1431, 0]
click at [851, 331] on icon "sticky table" at bounding box center [844, 329] width 16 height 16
click at [860, 362] on li "Delete" at bounding box center [868, 367] width 55 height 32
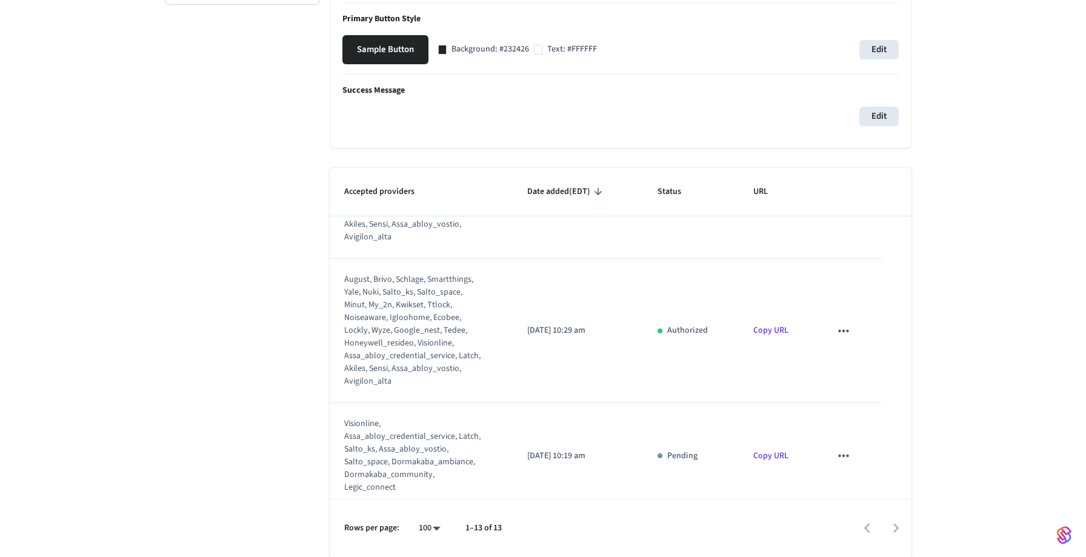
scroll to position [0, 0]
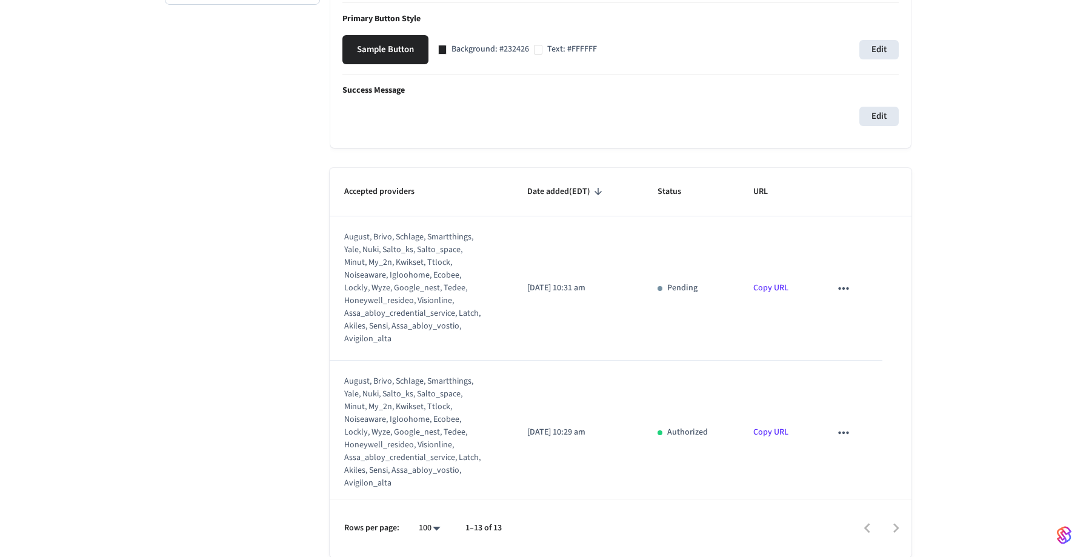
click at [973, 235] on div "Developer Connect Webviews API Keys Spaces Personal Access Tokens Client Sessio…" at bounding box center [543, 105] width 1086 height 903
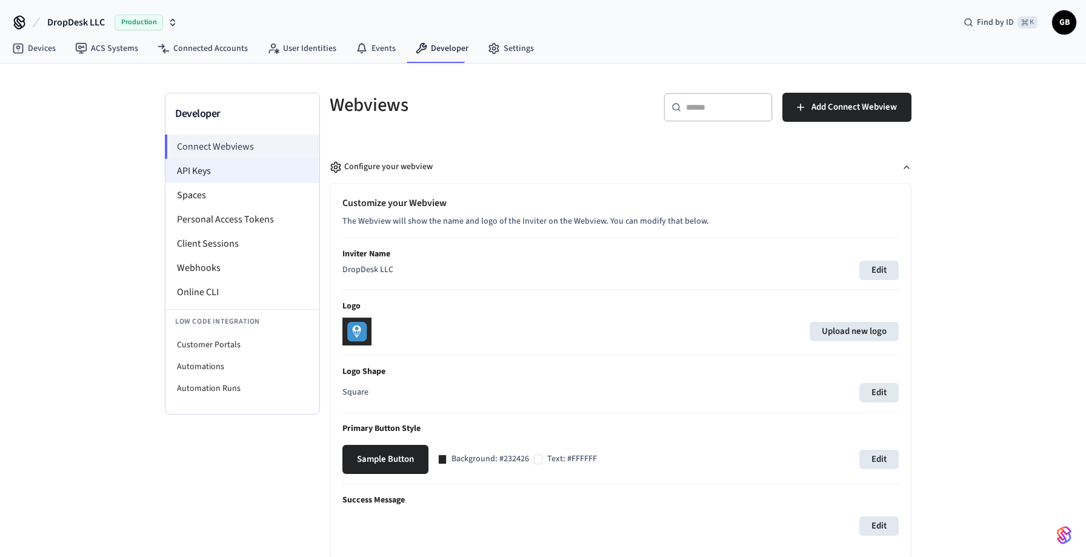
click at [253, 167] on li "API Keys" at bounding box center [242, 171] width 154 height 24
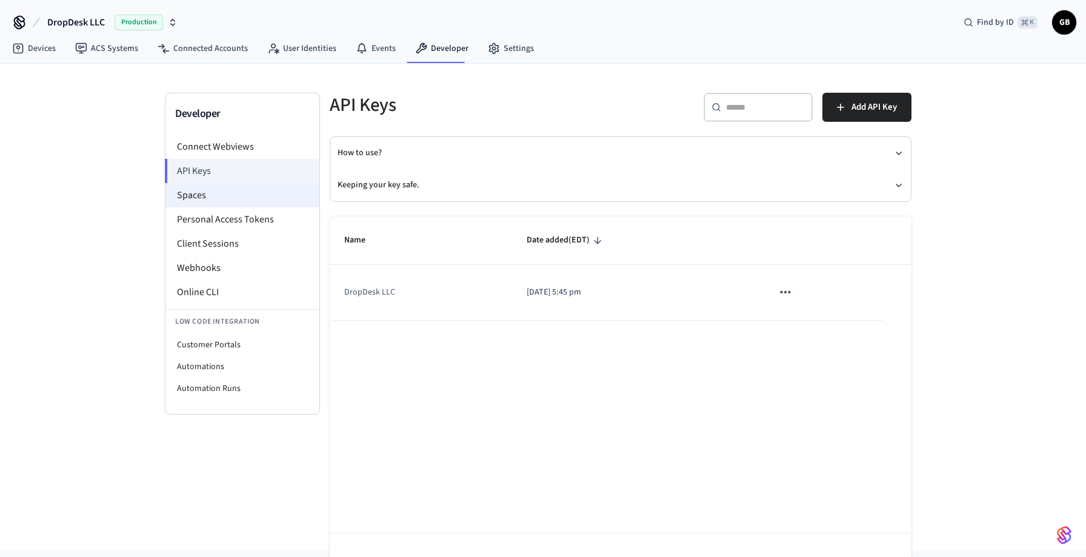
click at [249, 190] on li "Spaces" at bounding box center [242, 195] width 154 height 24
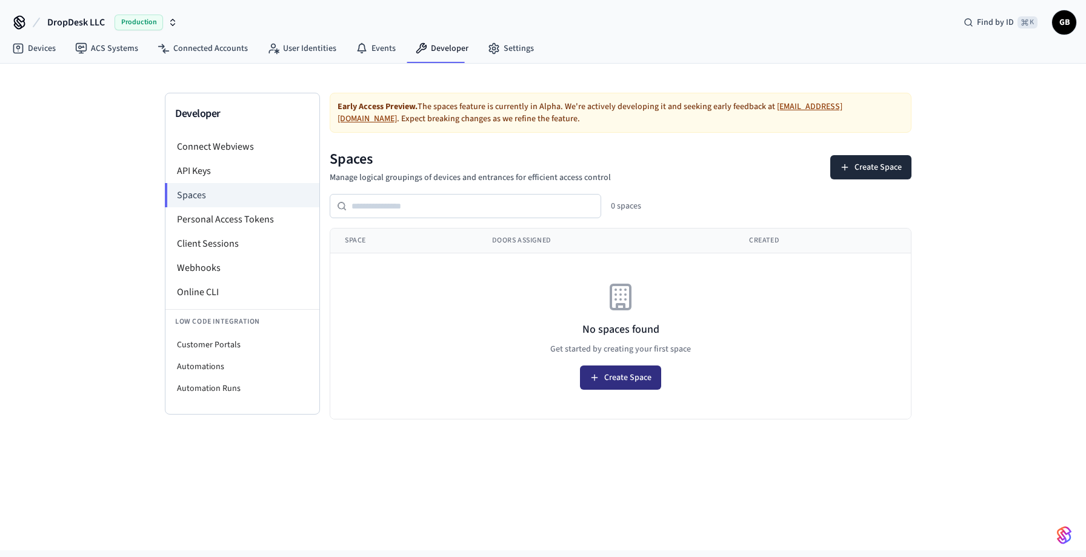
click at [604, 379] on button "Create Space" at bounding box center [620, 377] width 81 height 24
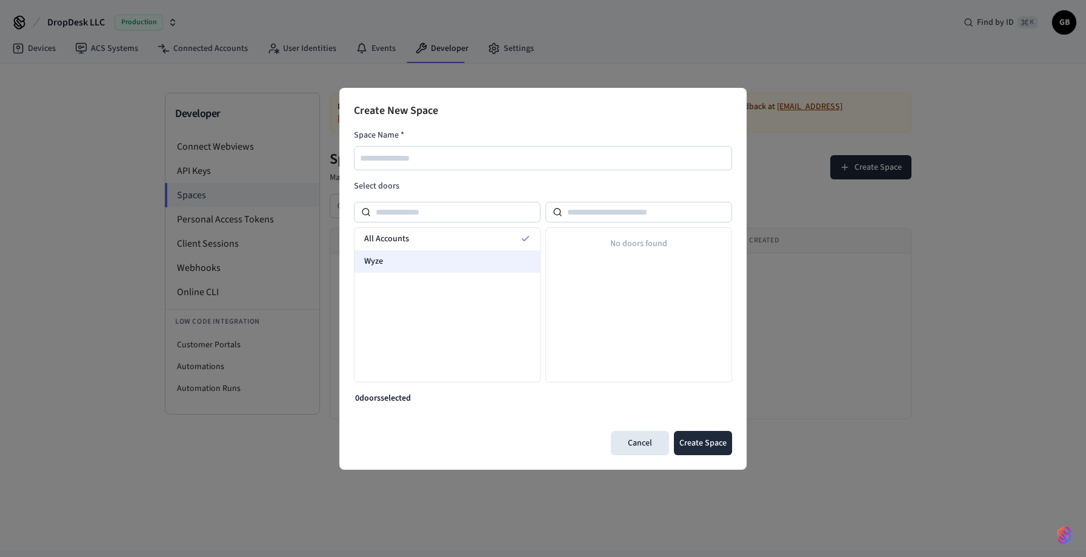
click at [484, 266] on div "Wyze" at bounding box center [446, 261] width 185 height 22
click at [496, 167] on div at bounding box center [543, 158] width 378 height 24
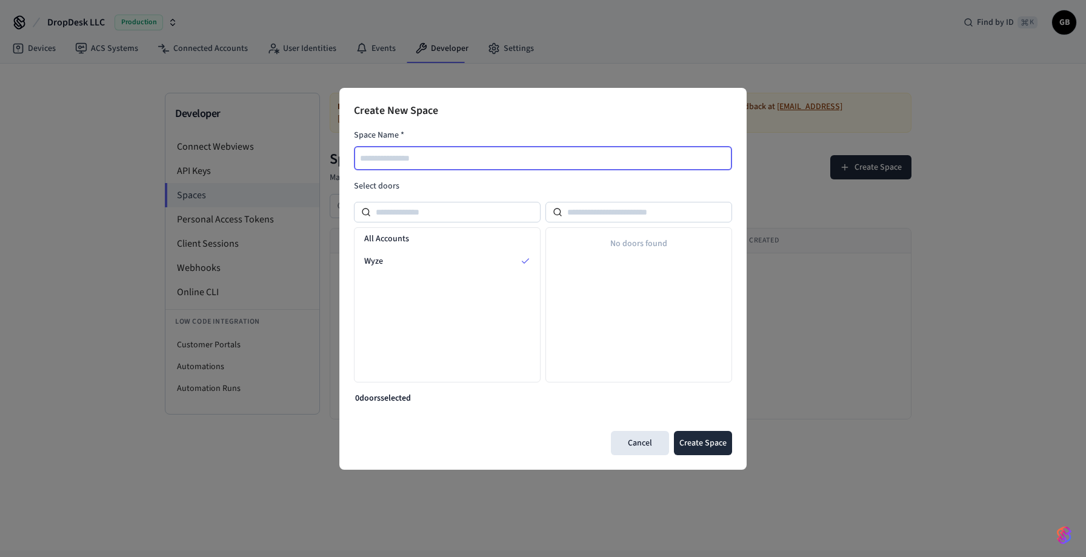
click at [493, 161] on input "text" at bounding box center [543, 158] width 377 height 15
type input "****"
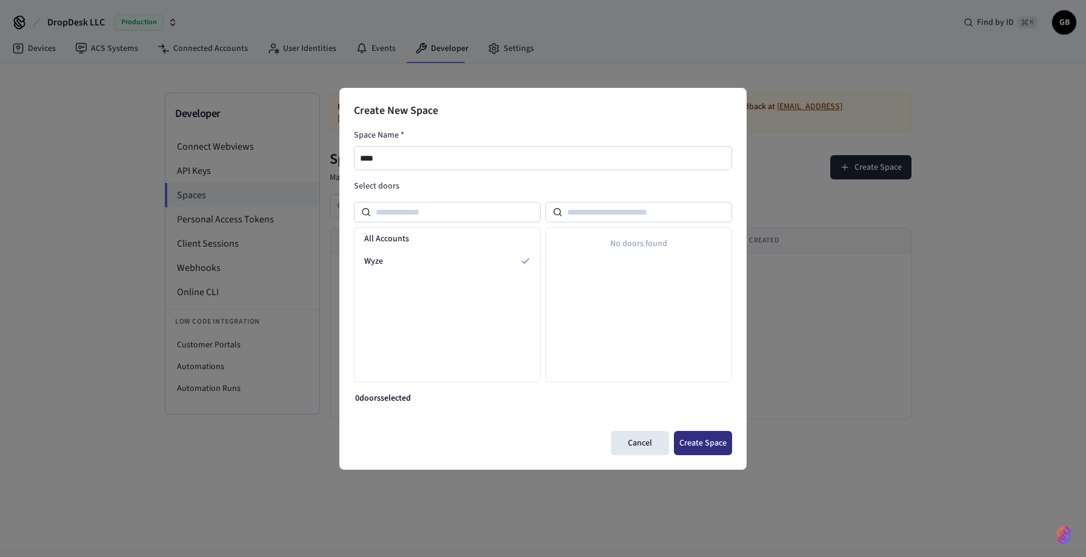
click at [705, 446] on button "Create Space" at bounding box center [703, 443] width 58 height 24
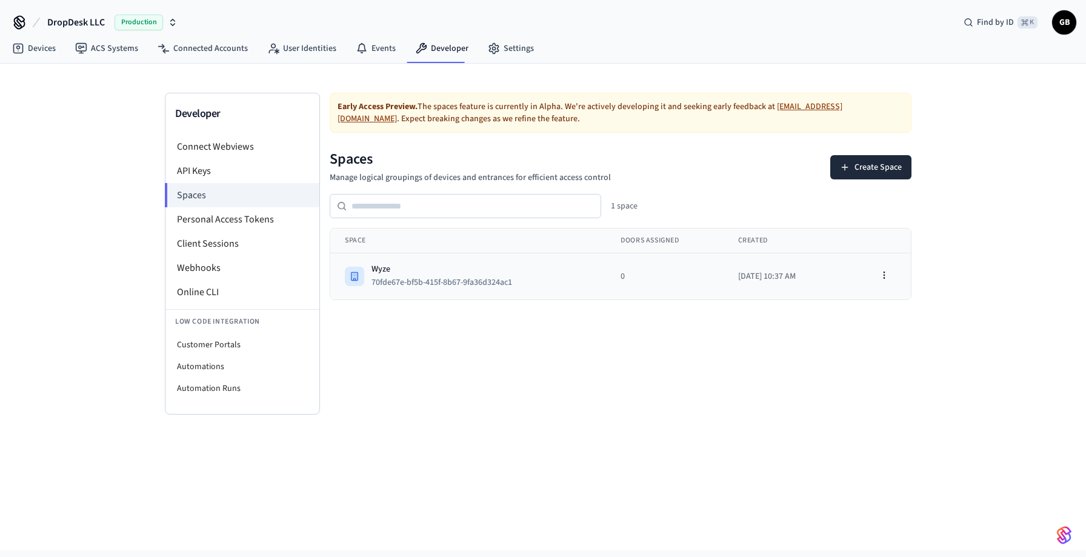
click at [560, 274] on div "Wyze 70fde67e-bf5b-415f-8b67-9fa36d324ac1" at bounding box center [468, 276] width 247 height 27
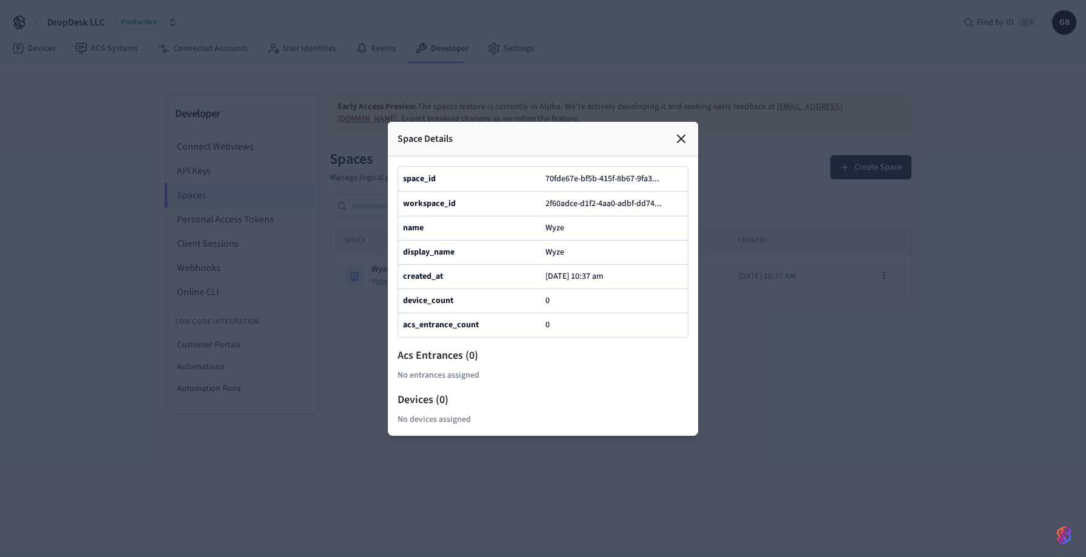
click at [679, 140] on icon at bounding box center [680, 138] width 7 height 7
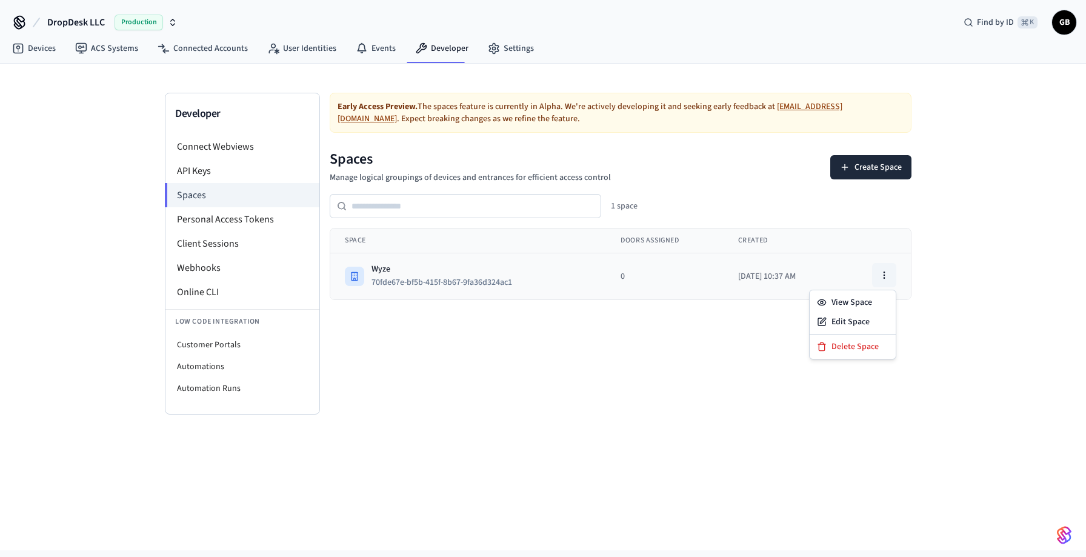
click at [884, 274] on icon "button" at bounding box center [884, 275] width 10 height 10
click at [866, 321] on div "Edit Space" at bounding box center [852, 321] width 81 height 19
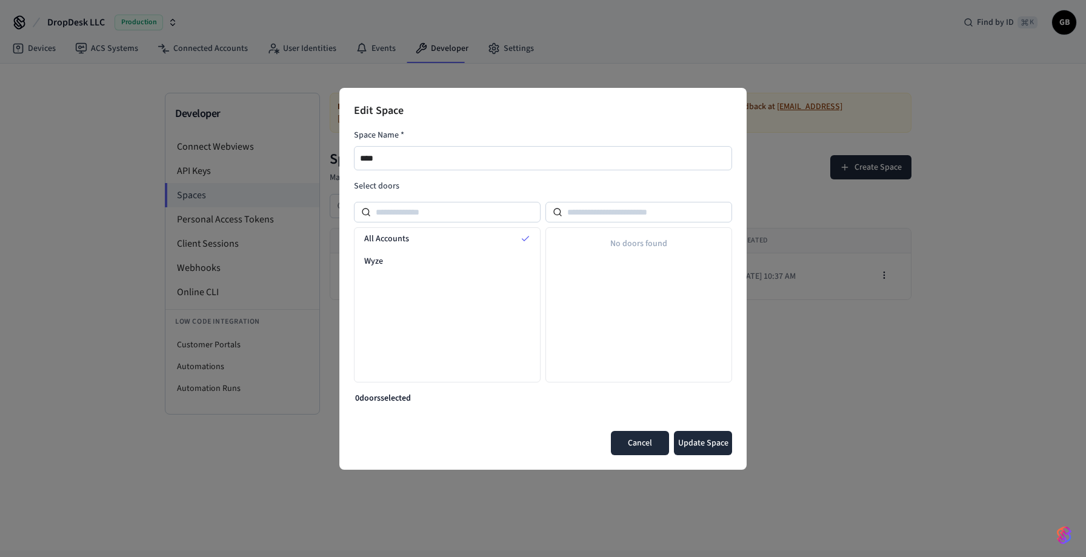
click at [643, 443] on button "Cancel" at bounding box center [640, 443] width 58 height 24
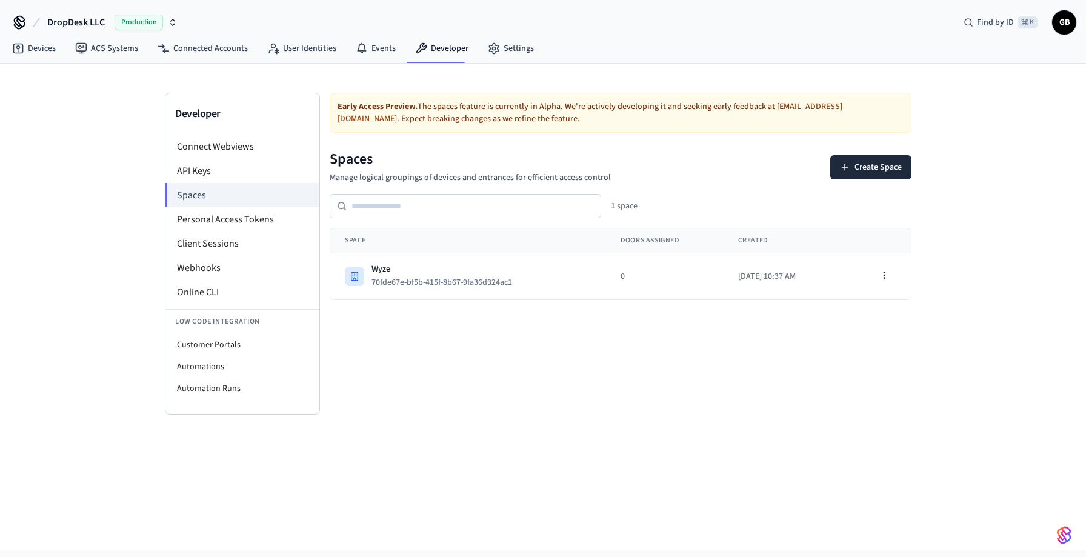
click at [536, 371] on div "Early Access Preview. The spaces feature is currently in Alpha. We're actively …" at bounding box center [620, 254] width 601 height 322
click at [288, 221] on li "Personal Access Tokens" at bounding box center [242, 219] width 154 height 24
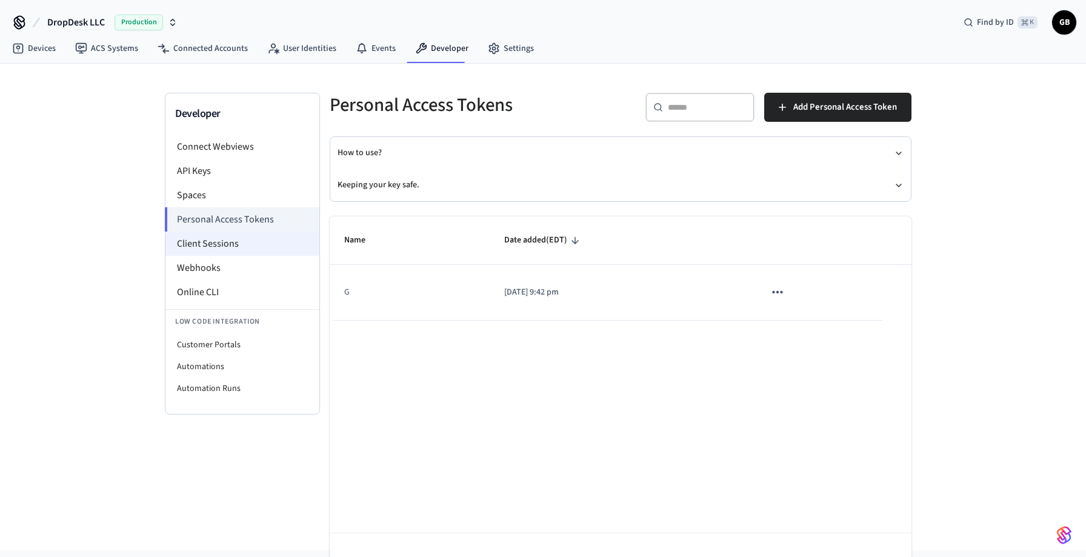
click at [278, 244] on li "Client Sessions" at bounding box center [242, 243] width 154 height 24
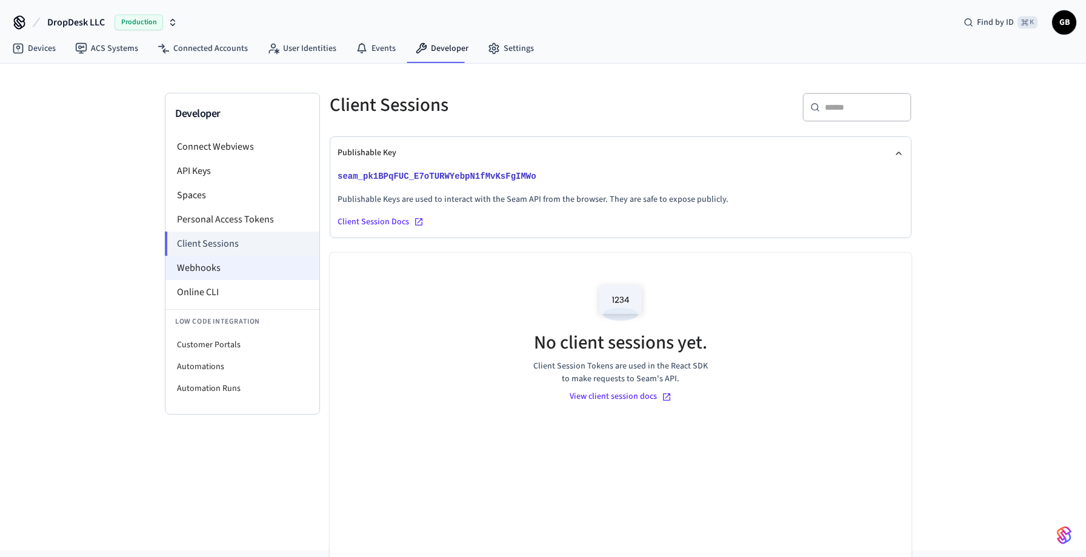
click at [239, 276] on li "Webhooks" at bounding box center [242, 268] width 154 height 24
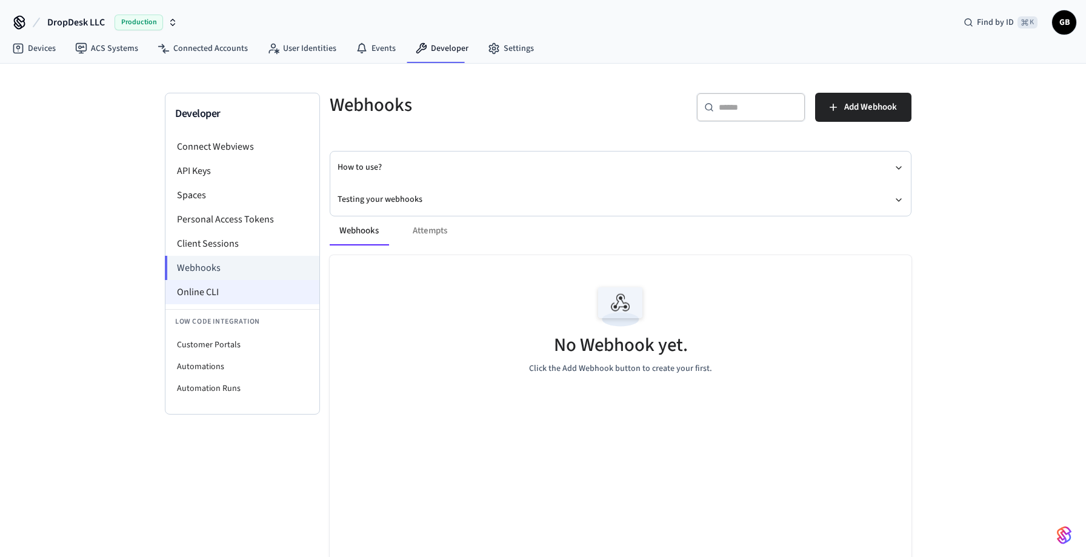
click at [234, 293] on li "Online CLI" at bounding box center [242, 292] width 154 height 24
click at [513, 44] on link "Settings" at bounding box center [510, 49] width 65 height 22
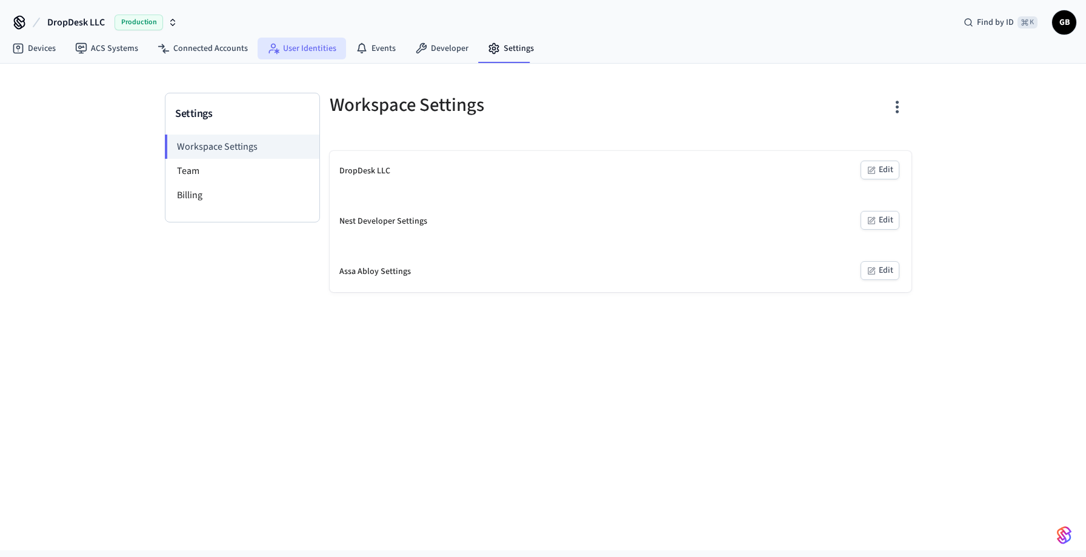
click at [317, 51] on link "User Identities" at bounding box center [302, 49] width 88 height 22
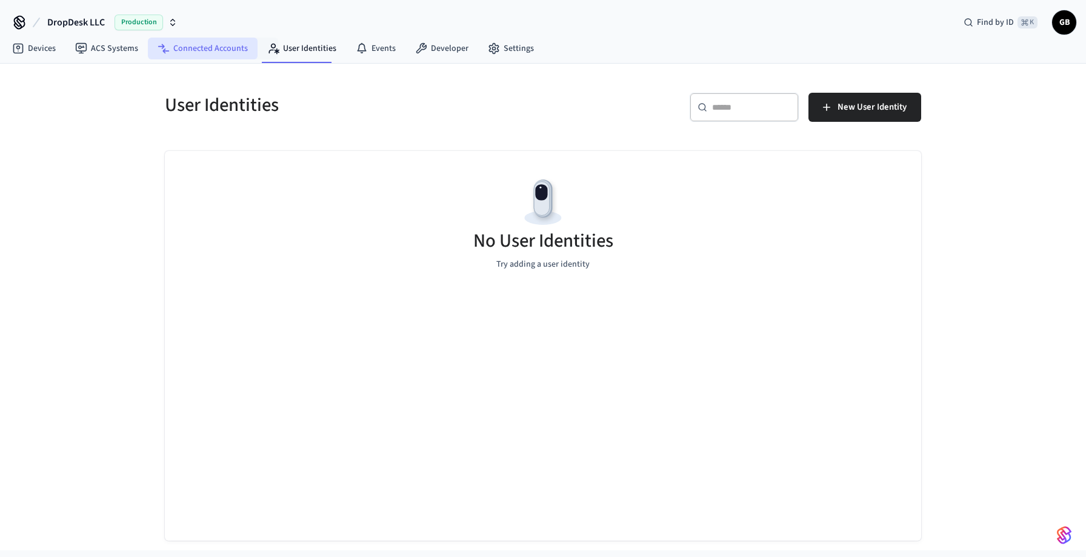
click at [231, 58] on link "Connected Accounts" at bounding box center [203, 49] width 110 height 22
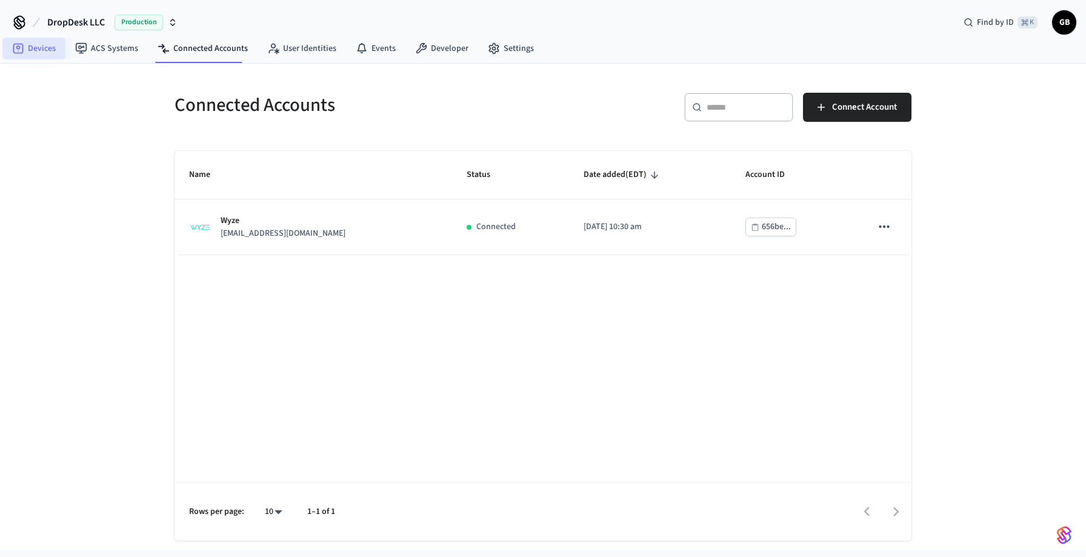
click at [42, 50] on link "Devices" at bounding box center [33, 49] width 63 height 22
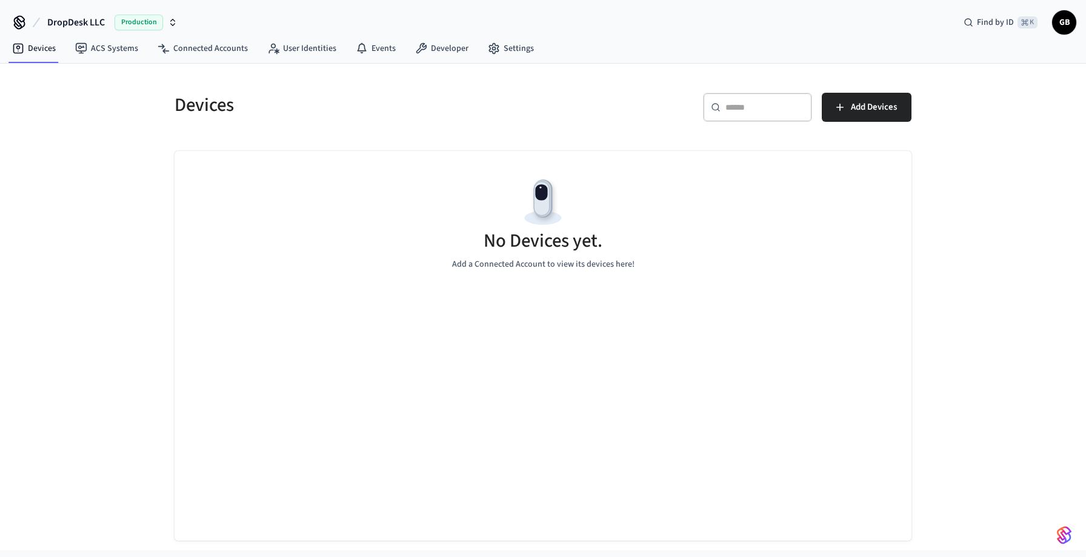
click at [1069, 30] on span "GB" at bounding box center [1064, 23] width 22 height 22
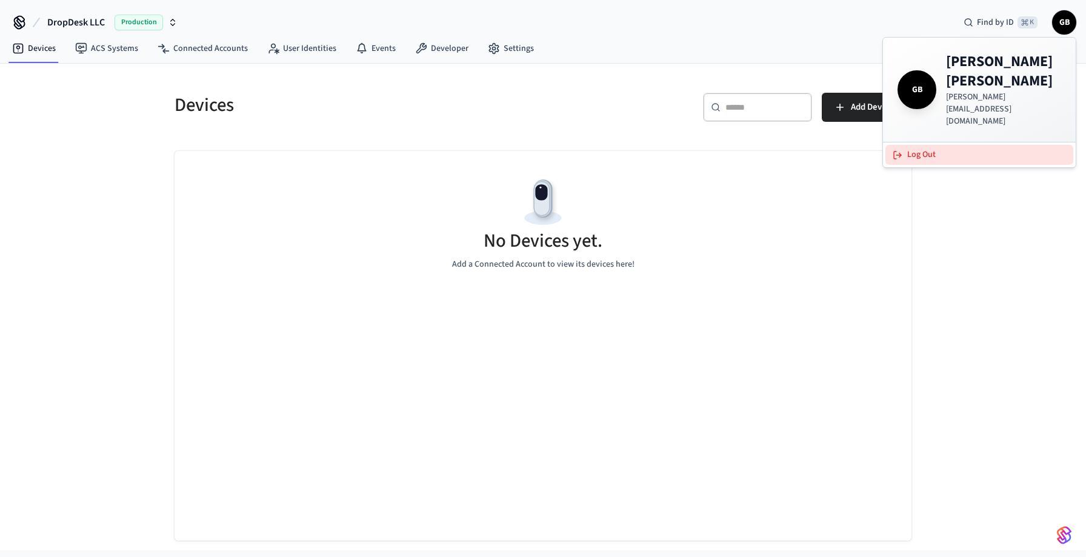
click at [964, 145] on button "Log Out" at bounding box center [979, 155] width 188 height 20
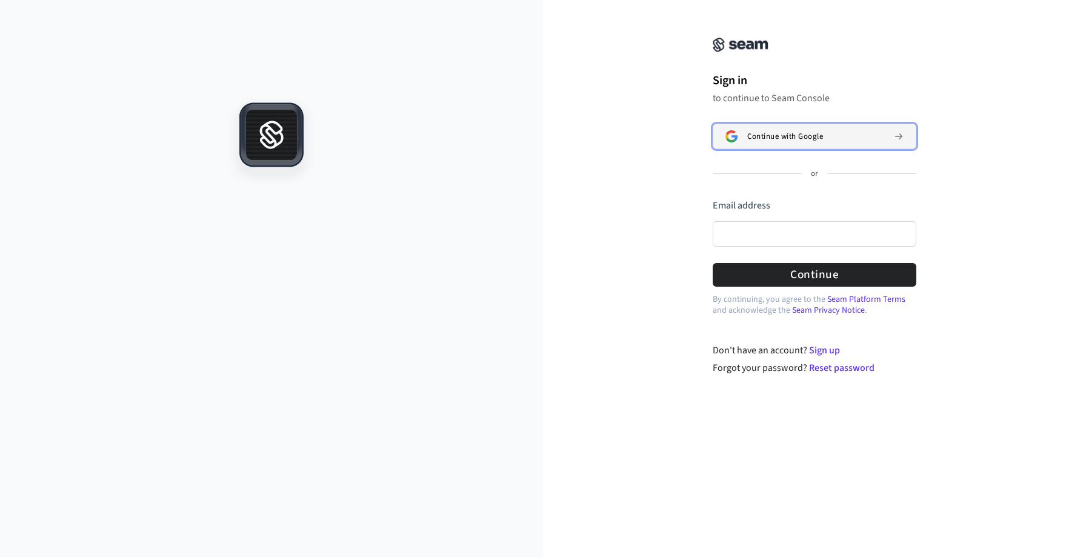
click at [827, 139] on div "Continue with Google" at bounding box center [815, 136] width 137 height 10
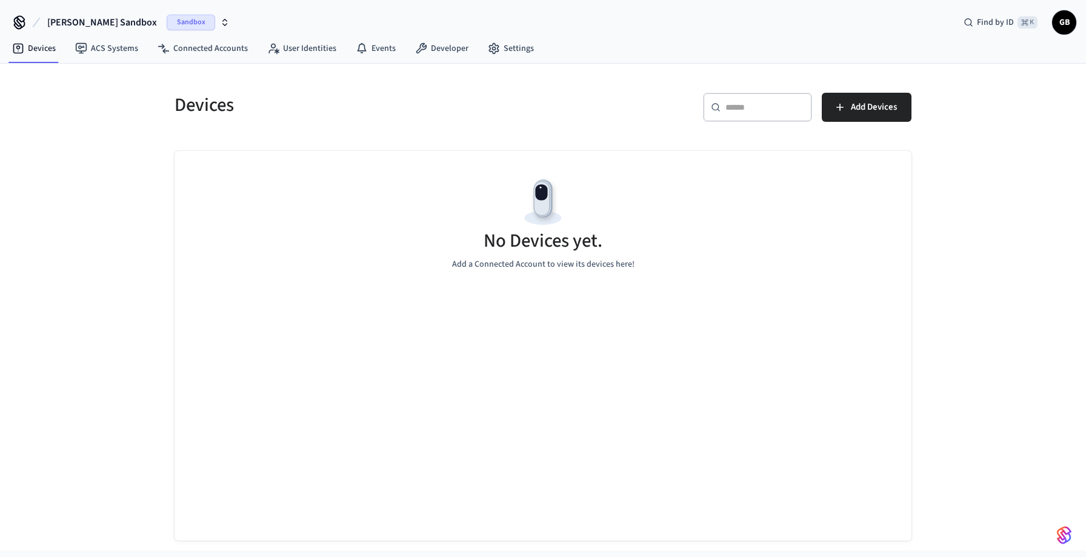
click at [182, 22] on span "Sandbox" at bounding box center [191, 23] width 48 height 16
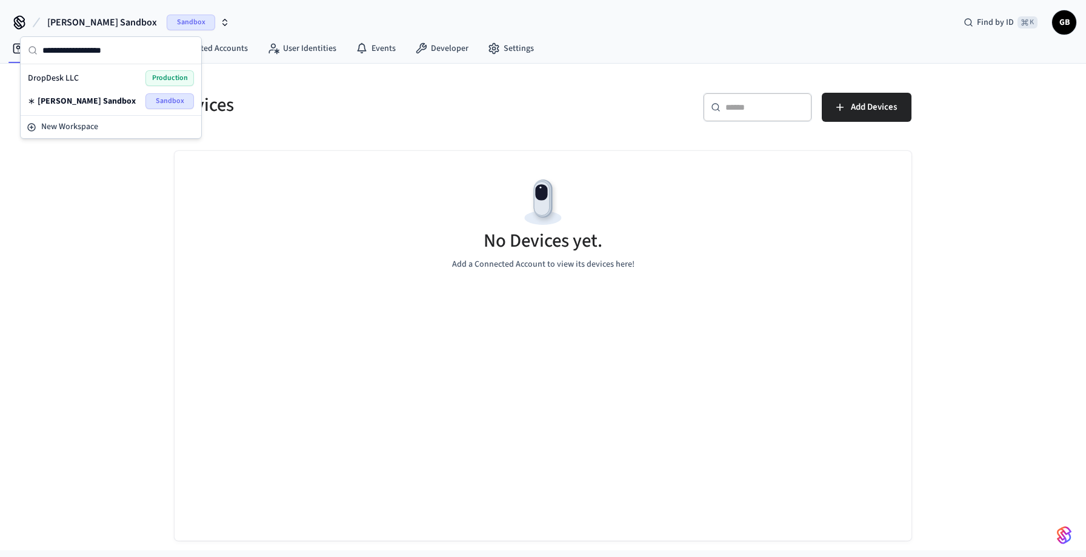
click at [125, 79] on div "DropDesk LLC Production" at bounding box center [111, 78] width 166 height 16
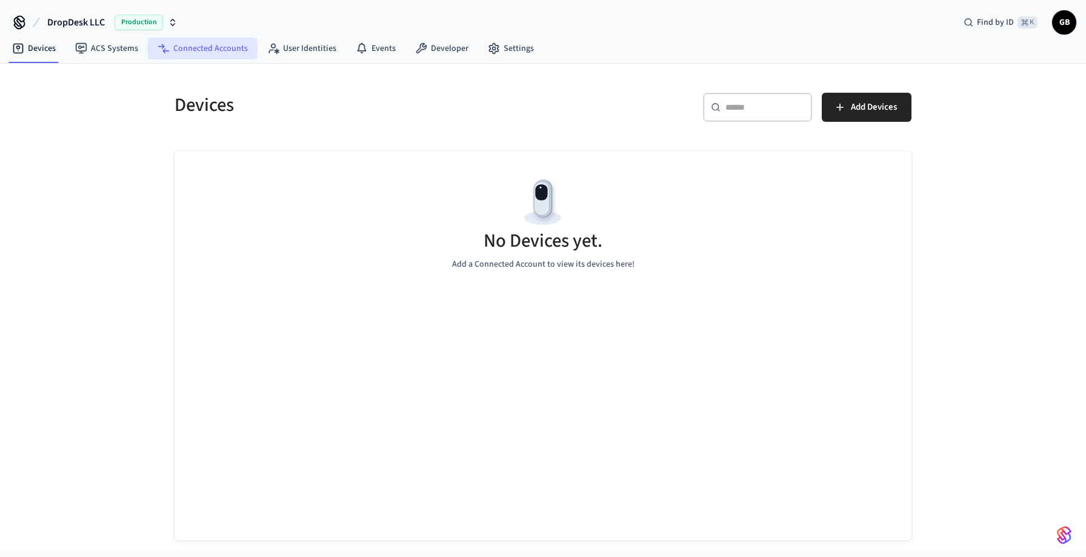
click at [218, 45] on link "Connected Accounts" at bounding box center [203, 49] width 110 height 22
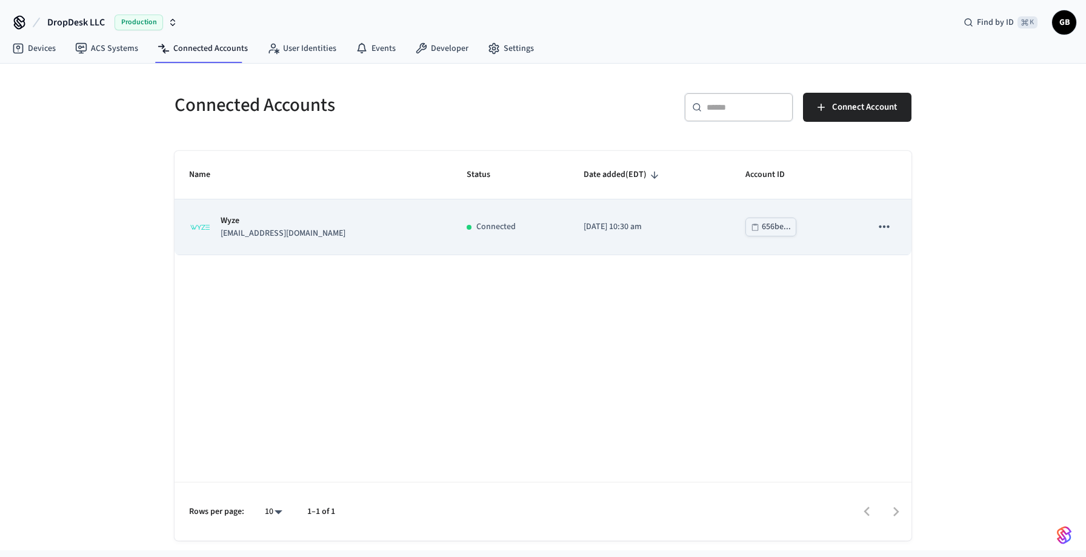
click at [370, 228] on div "Wyze [EMAIL_ADDRESS][DOMAIN_NAME]" at bounding box center [313, 227] width 248 height 25
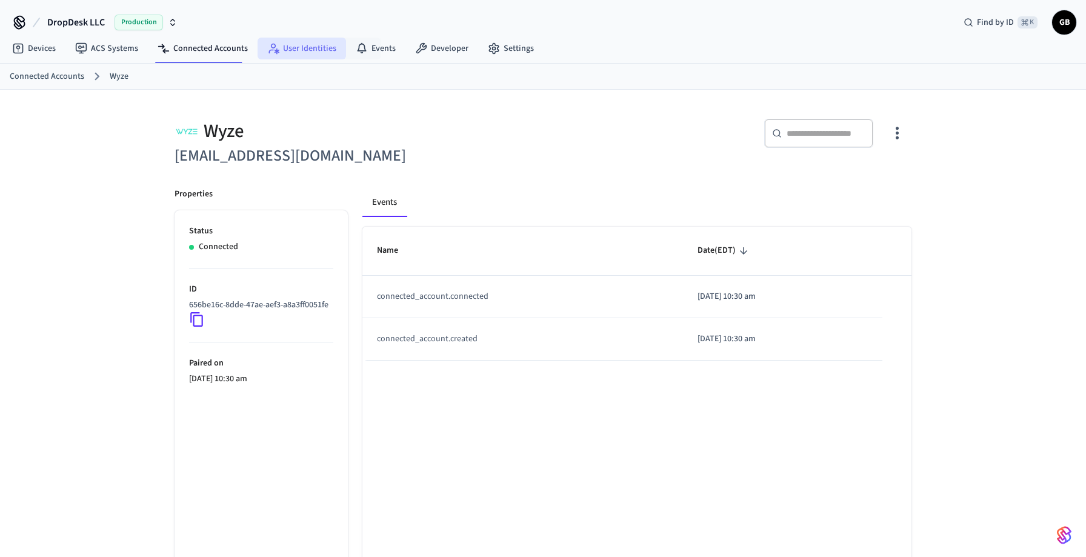
click at [315, 44] on link "User Identities" at bounding box center [302, 49] width 88 height 22
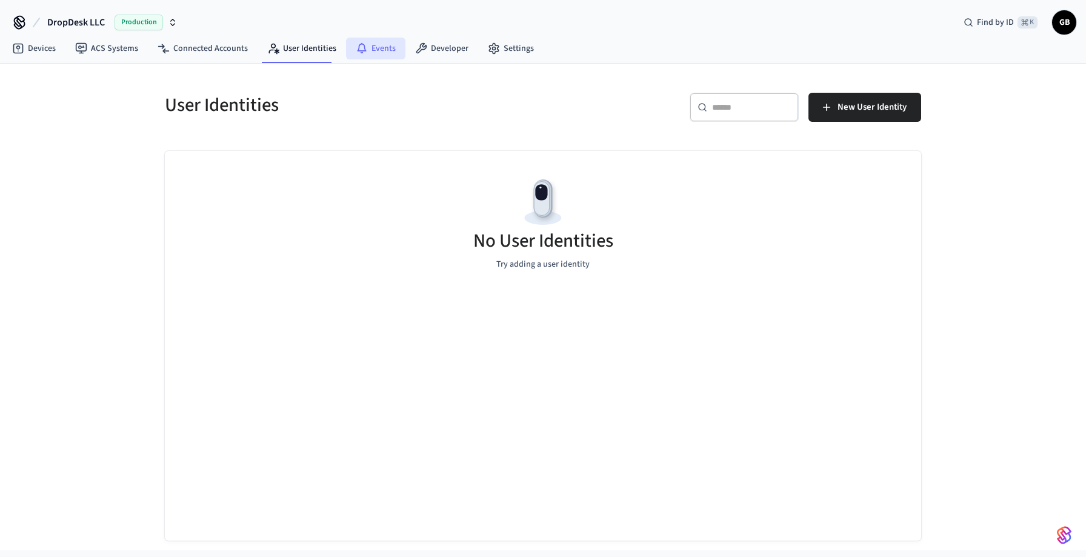
click at [385, 47] on link "Events" at bounding box center [375, 49] width 59 height 22
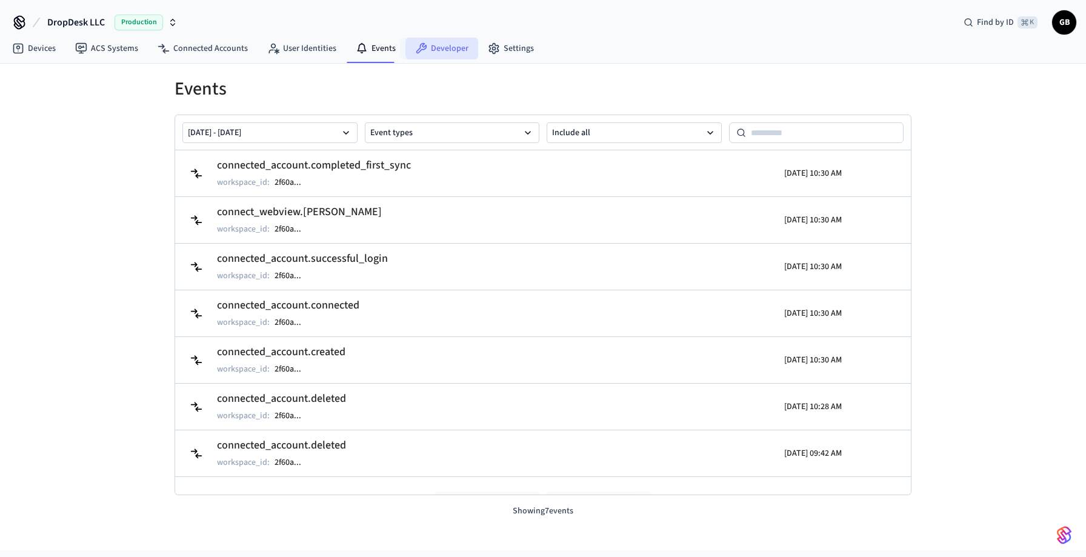
click at [437, 52] on link "Developer" at bounding box center [441, 49] width 73 height 22
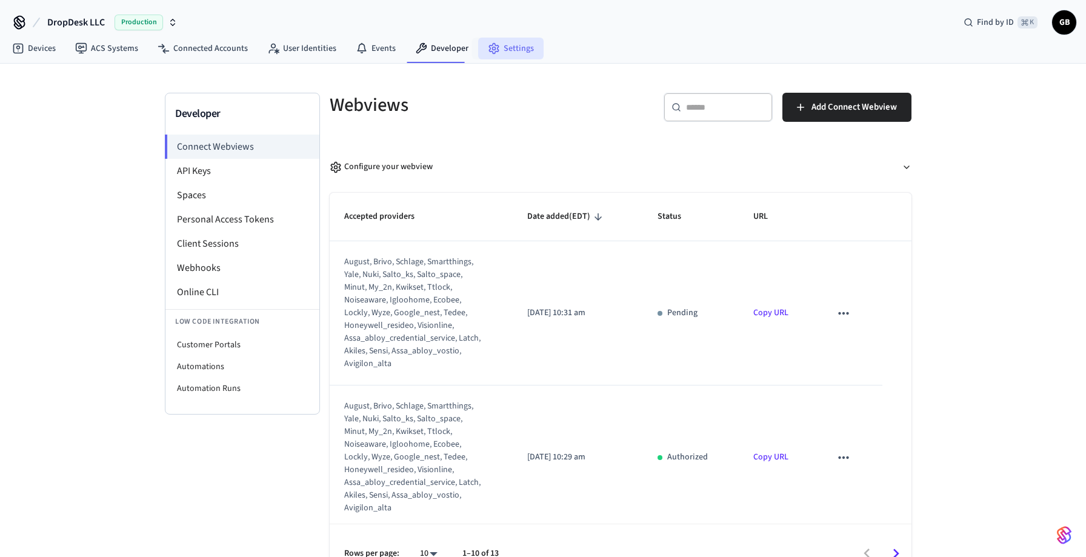
click at [510, 56] on link "Settings" at bounding box center [510, 49] width 65 height 22
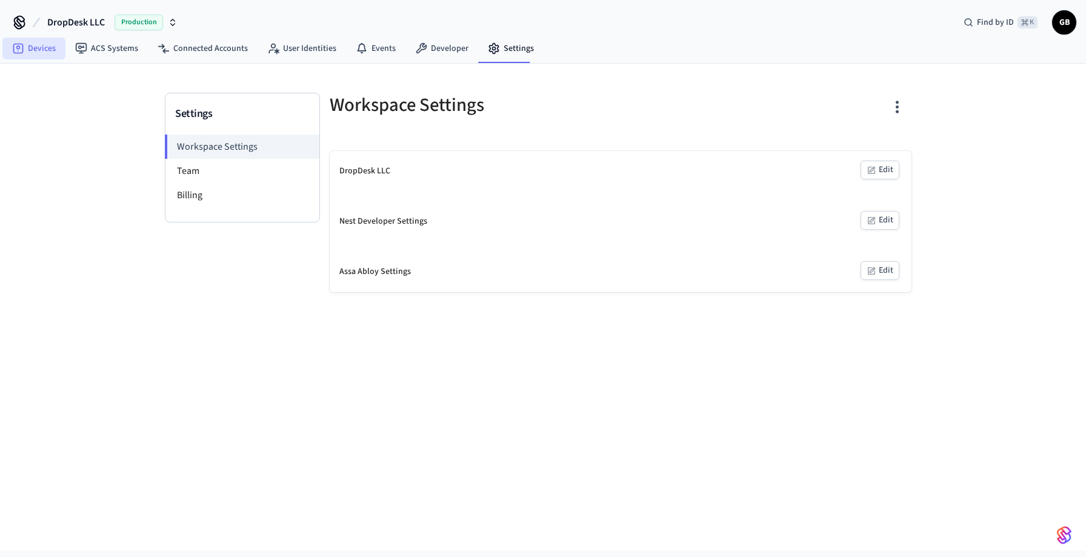
click at [42, 55] on link "Devices" at bounding box center [33, 49] width 63 height 22
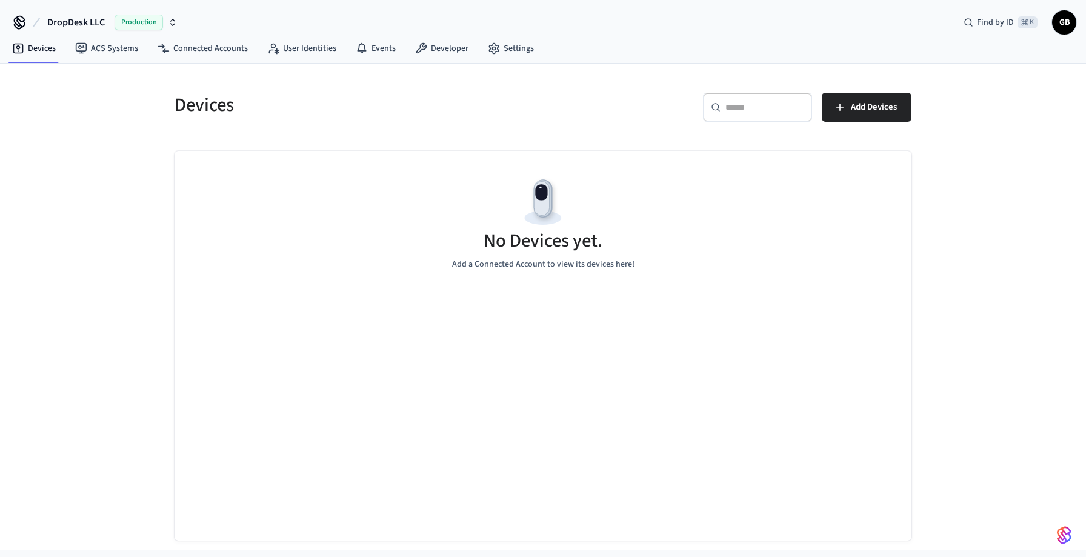
click at [1059, 533] on img "button" at bounding box center [1064, 534] width 15 height 19
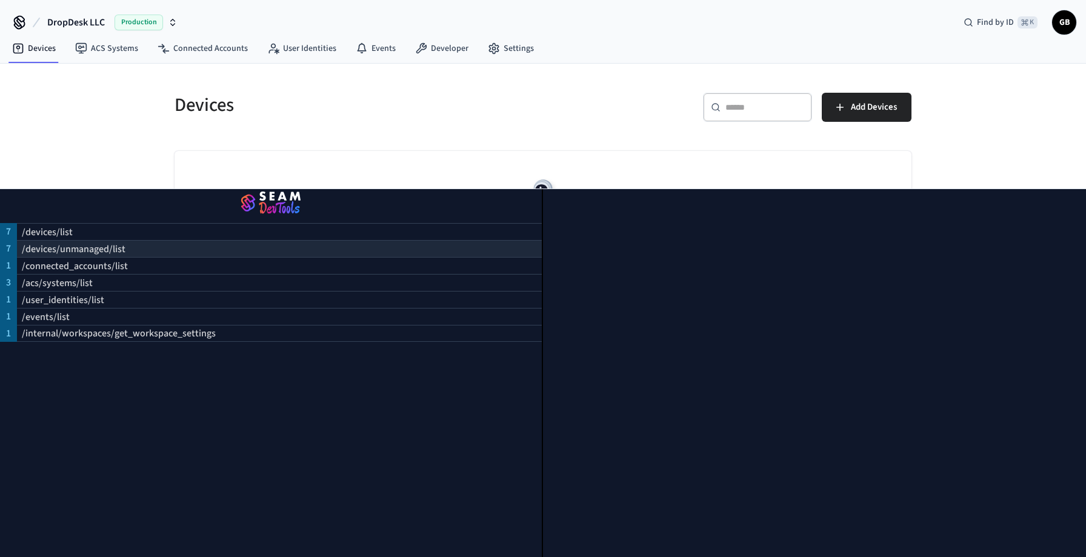
click at [157, 247] on div "/devices/unmanaged/list" at bounding box center [279, 248] width 525 height 17
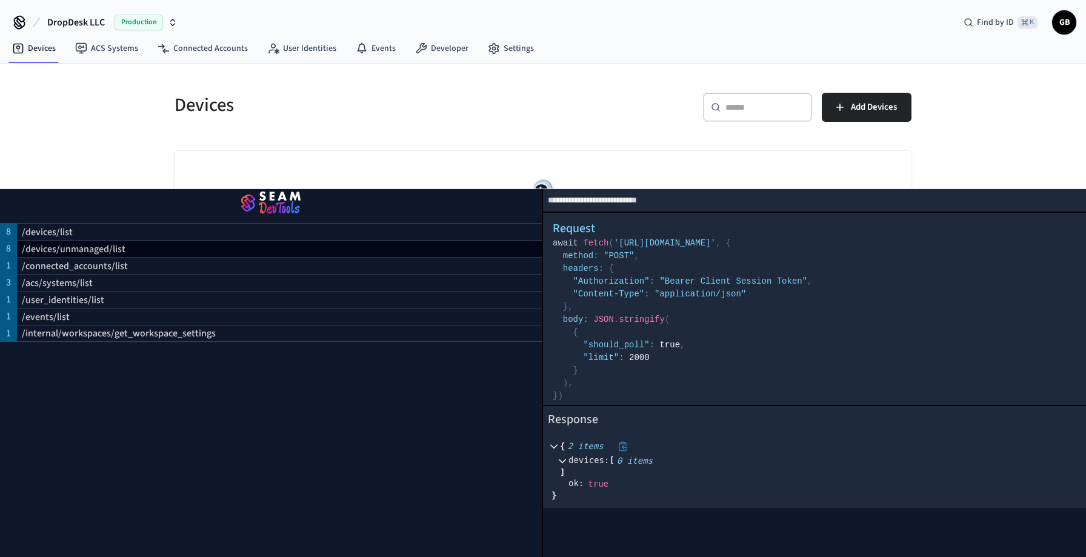
click at [551, 447] on icon at bounding box center [554, 446] width 8 height 8
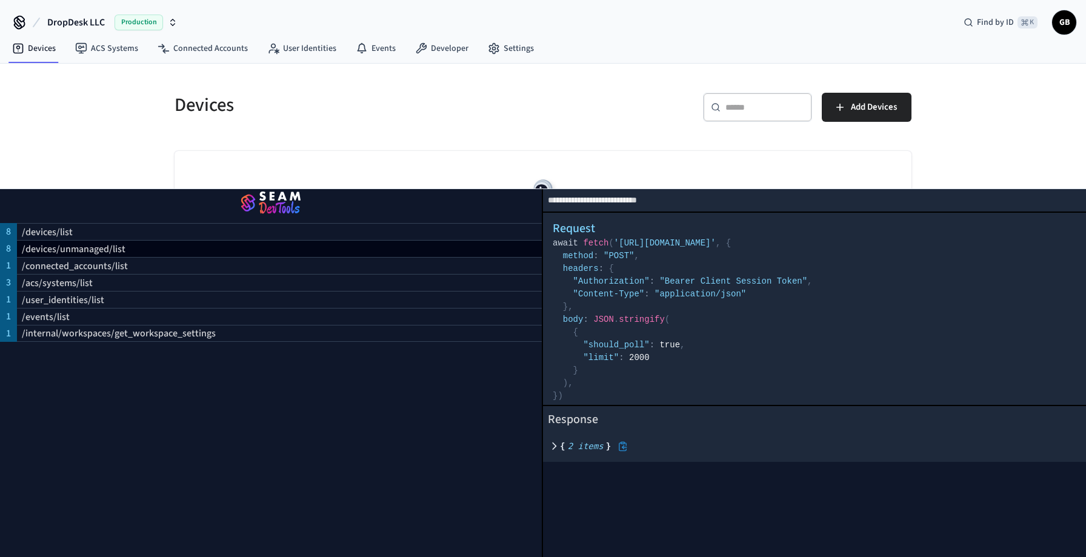
click at [551, 447] on icon at bounding box center [554, 446] width 8 height 8
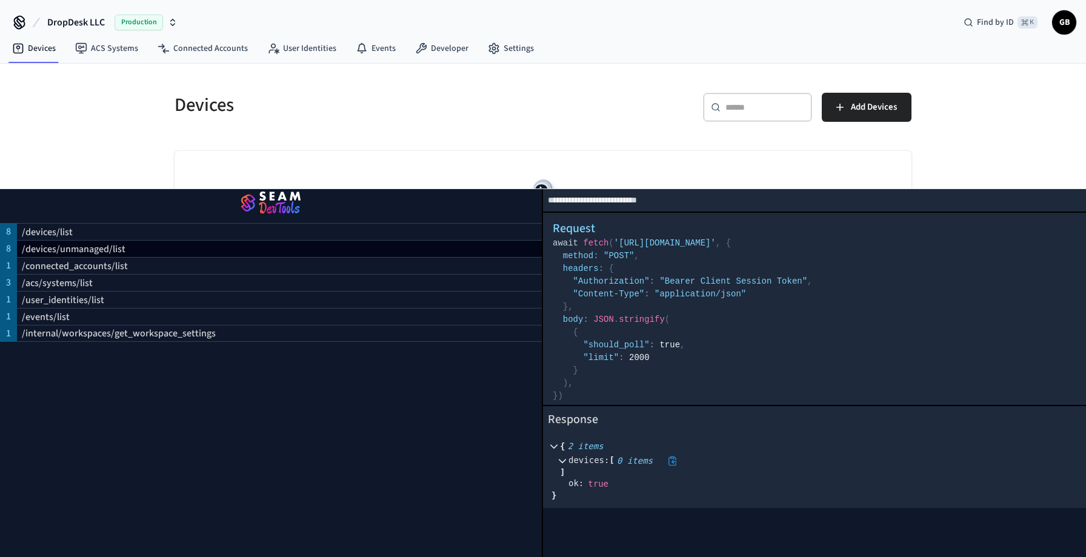
click at [559, 461] on icon at bounding box center [562, 460] width 8 height 8
click at [422, 139] on div "Devices ​ ​ Add Devices No Devices yet. Add a Connected Account to view its dev…" at bounding box center [543, 309] width 756 height 462
click at [181, 233] on div "/devices/list" at bounding box center [279, 231] width 525 height 17
select select "**********"
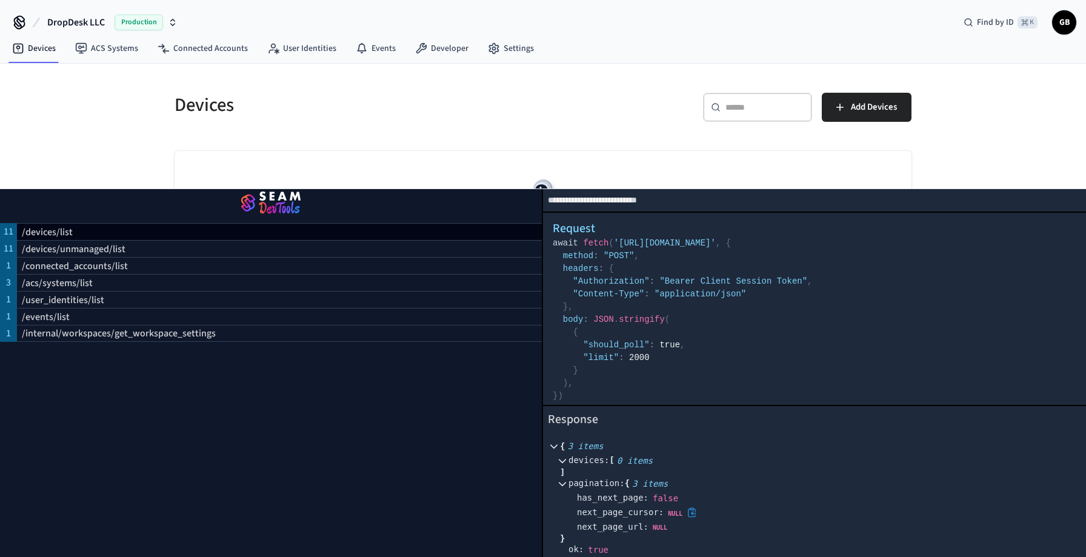
scroll to position [17, 0]
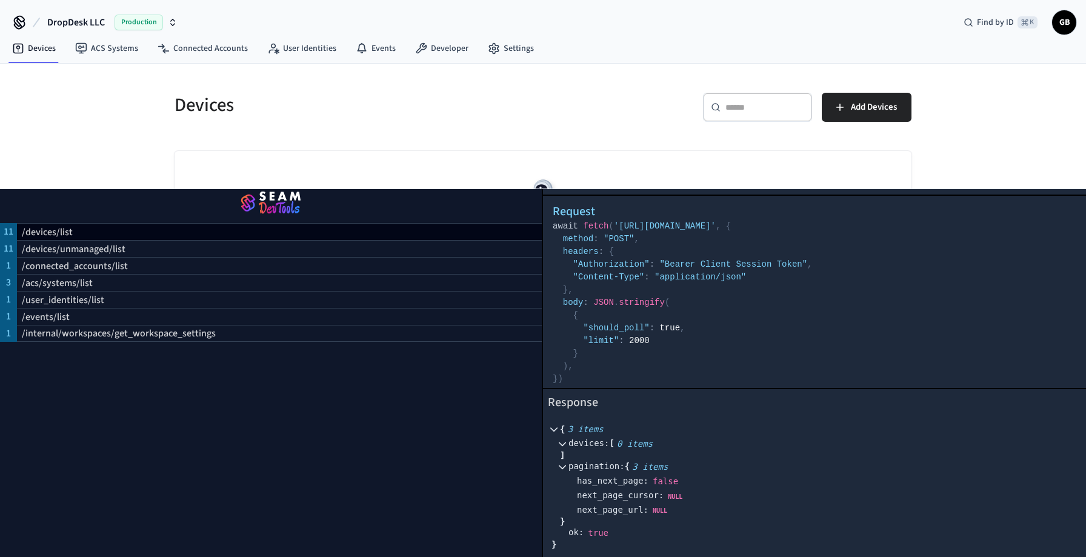
click at [948, 148] on div "Devices ​ ​ Add Devices No Devices yet. Add a Connected Account to view its dev…" at bounding box center [543, 307] width 1086 height 487
click at [242, 208] on img "button" at bounding box center [271, 204] width 513 height 34
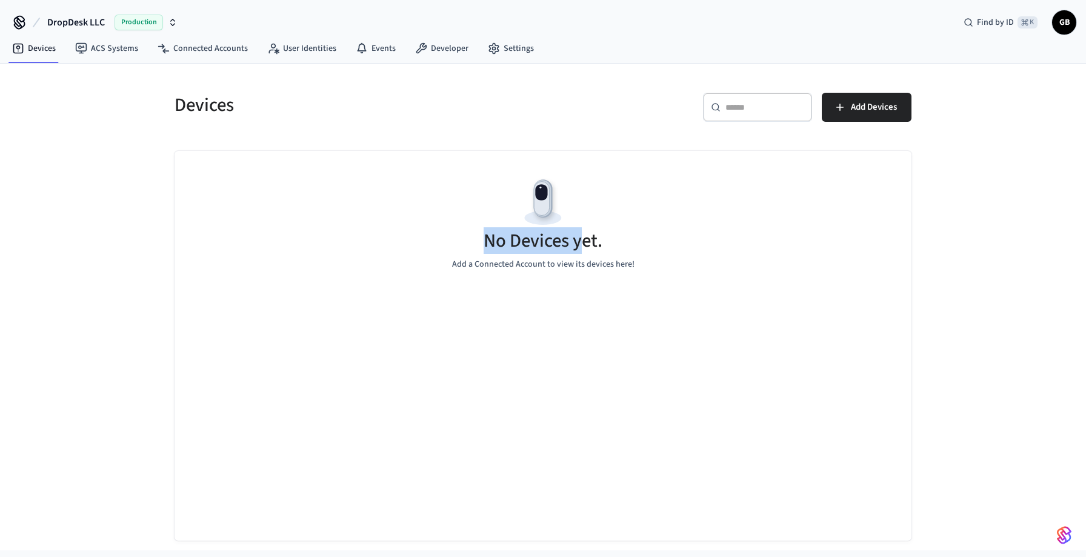
drag, startPoint x: 488, startPoint y: 245, endPoint x: 587, endPoint y: 253, distance: 98.4
click at [586, 253] on h5 "No Devices yet." at bounding box center [543, 240] width 119 height 25
click at [617, 273] on div "No Devices yet. Add a Connected Account to view its devices here!" at bounding box center [543, 223] width 737 height 144
click at [68, 23] on span "DropDesk LLC" at bounding box center [76, 22] width 58 height 15
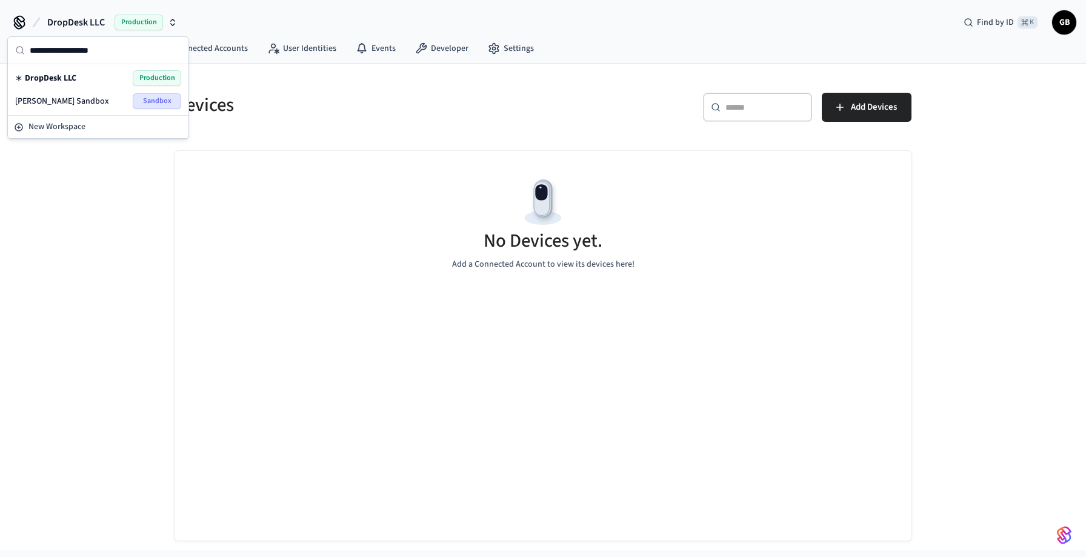
click at [238, 19] on div "DropDesk LLC Production Find by ID ⌘ K GB" at bounding box center [543, 17] width 1086 height 35
